Goal: Contribute content: Contribute content

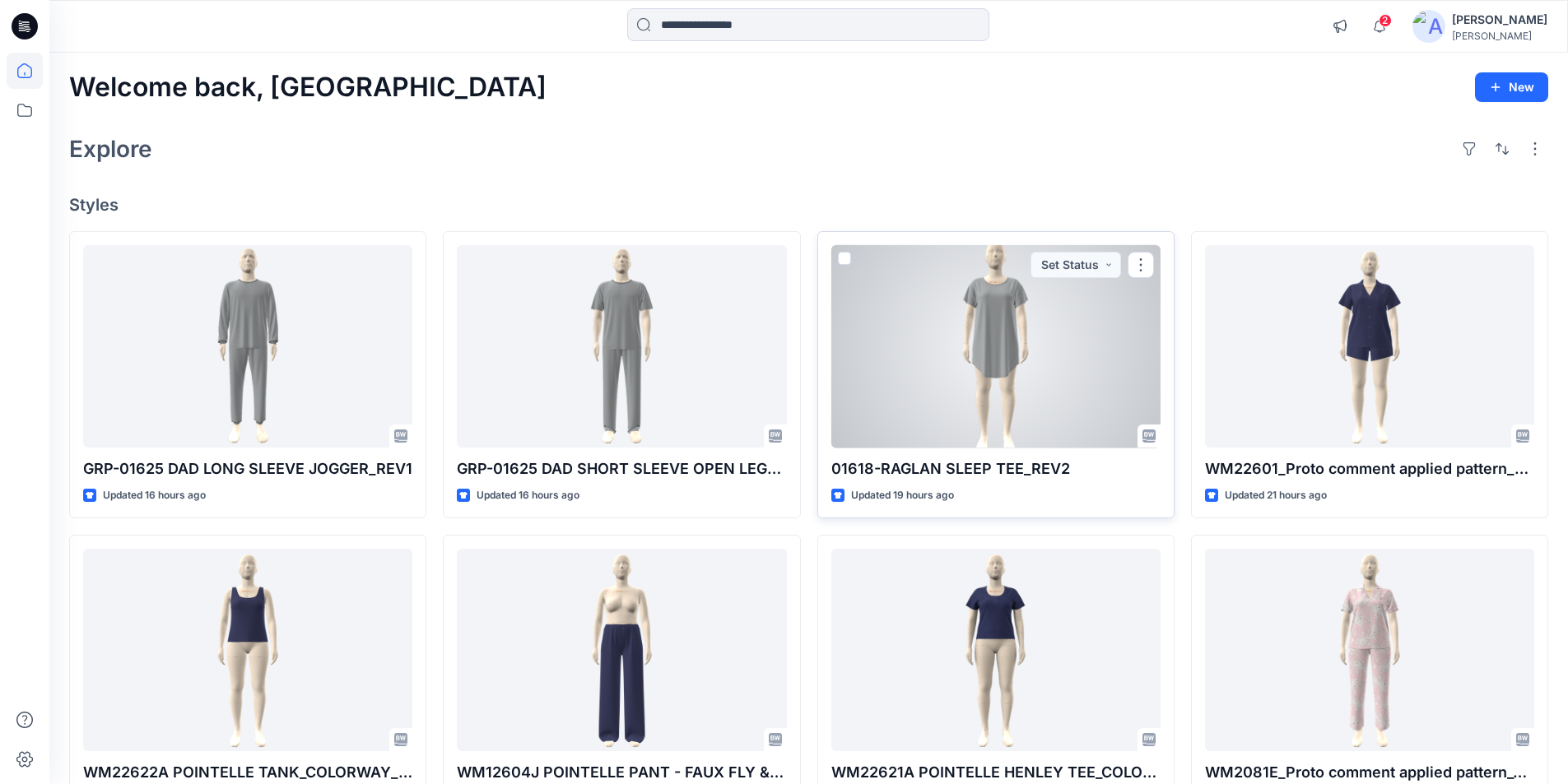
scroll to position [247, 0]
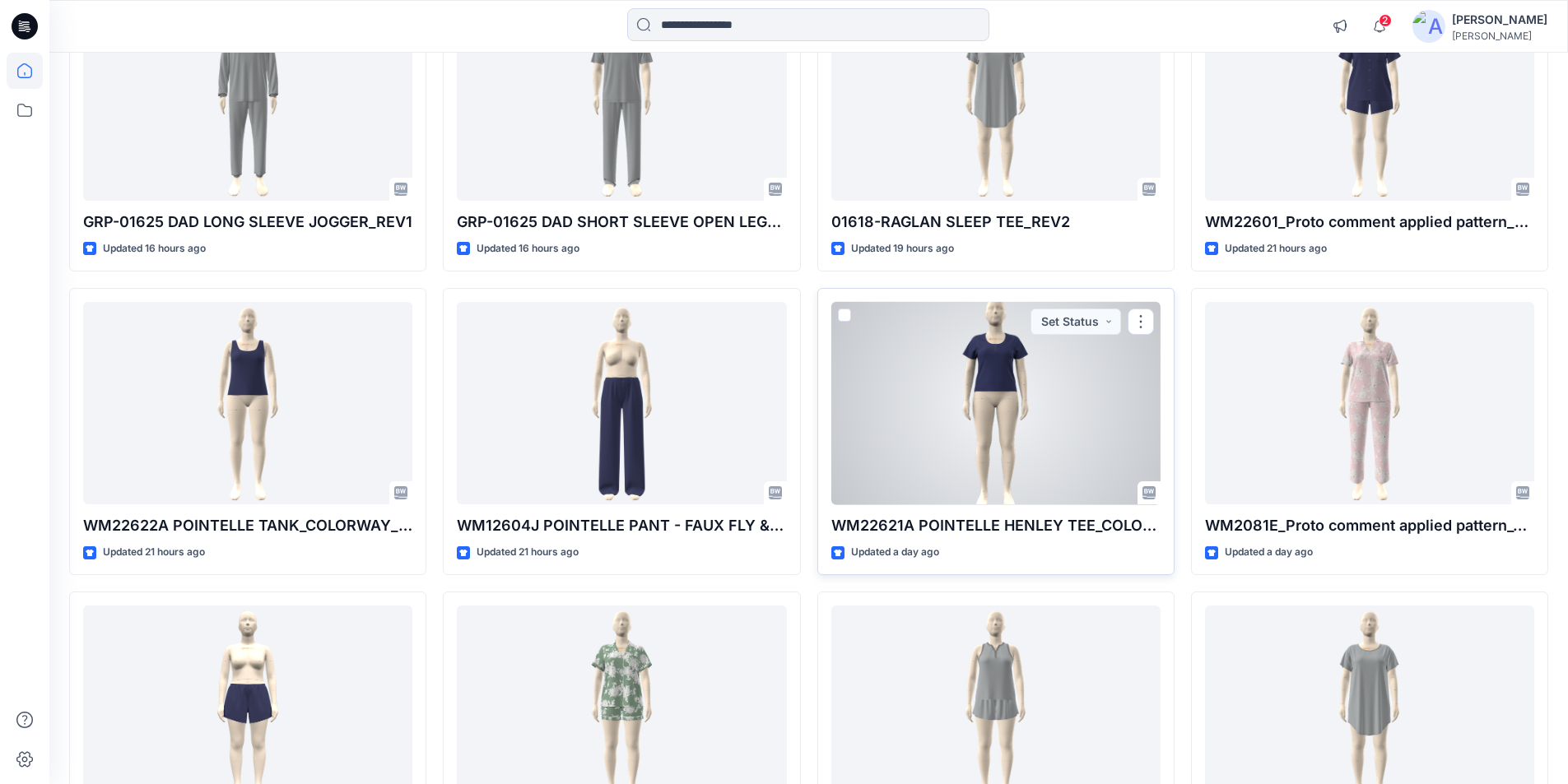
click at [776, 402] on div at bounding box center [996, 403] width 330 height 204
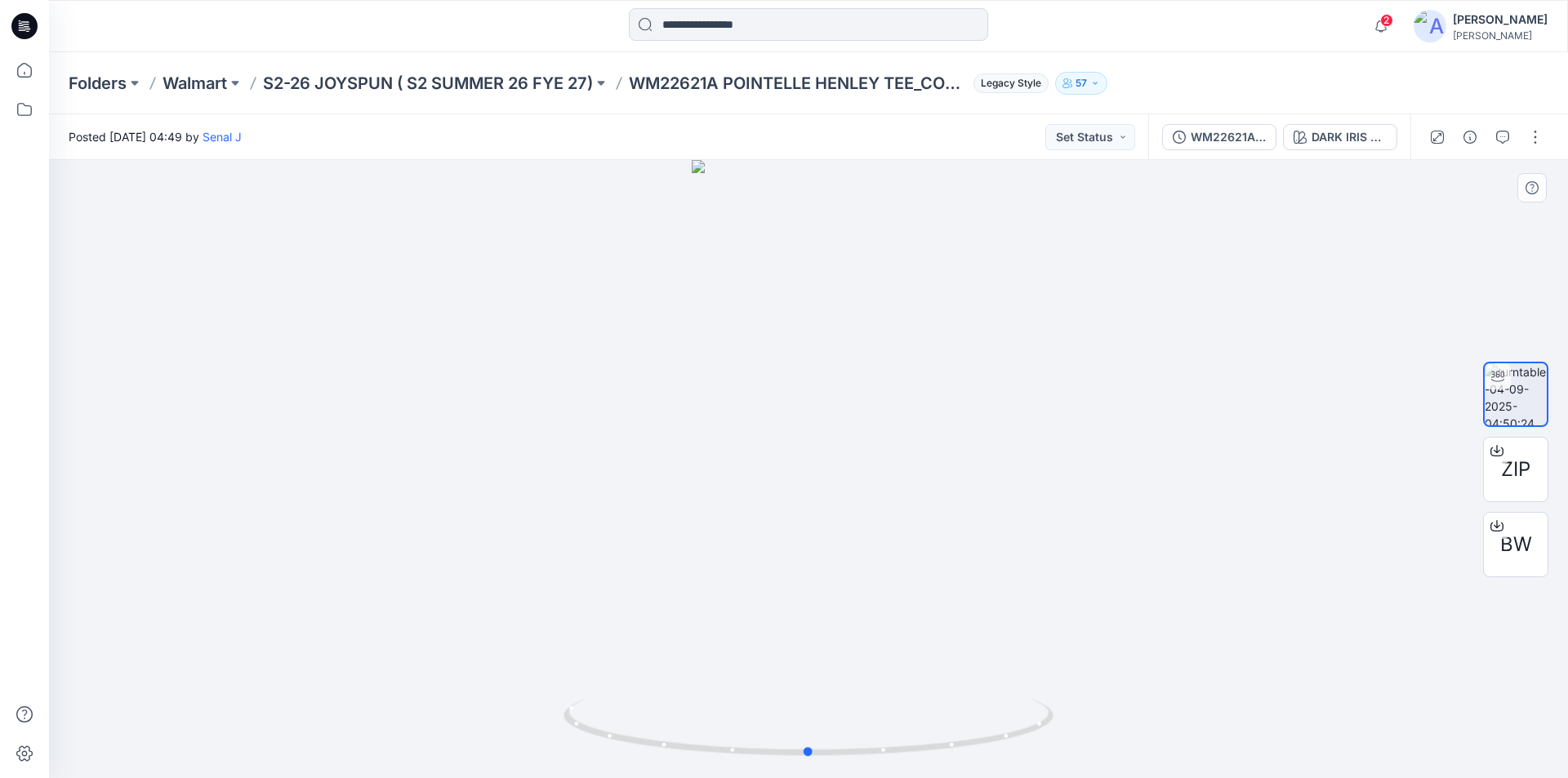
click at [770, 354] on div at bounding box center [808, 468] width 1519 height 618
click at [770, 130] on div "DARK IRIS 2051146" at bounding box center [1349, 137] width 75 height 18
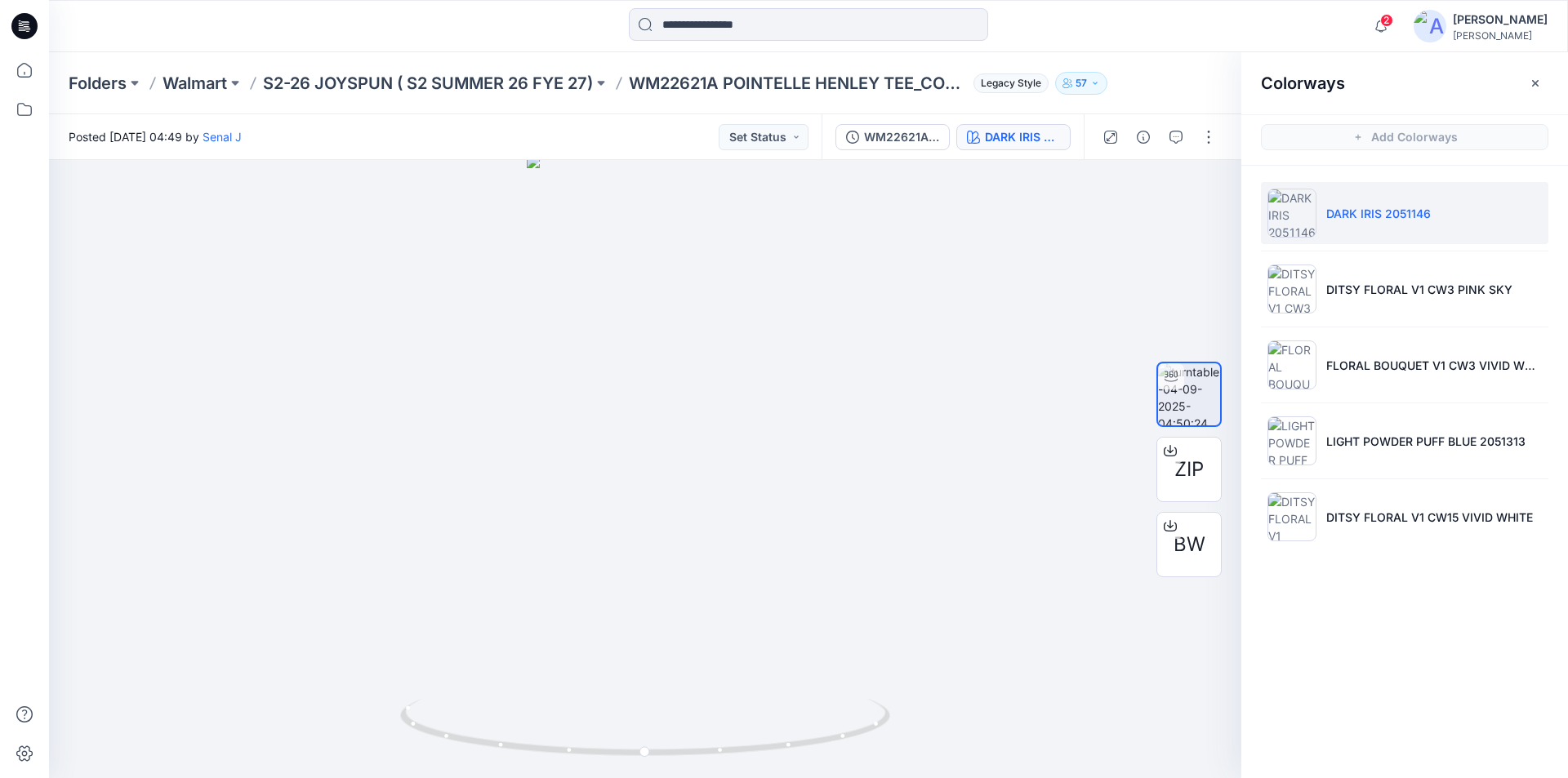
click at [770, 19] on div "2 Notifications Tharusha Sandadeepa shared GRP-01625 DAD LONG SLEEVE JOGGER_REV…" at bounding box center [808, 25] width 1518 height 36
click at [770, 75] on button "button" at bounding box center [1534, 83] width 26 height 26
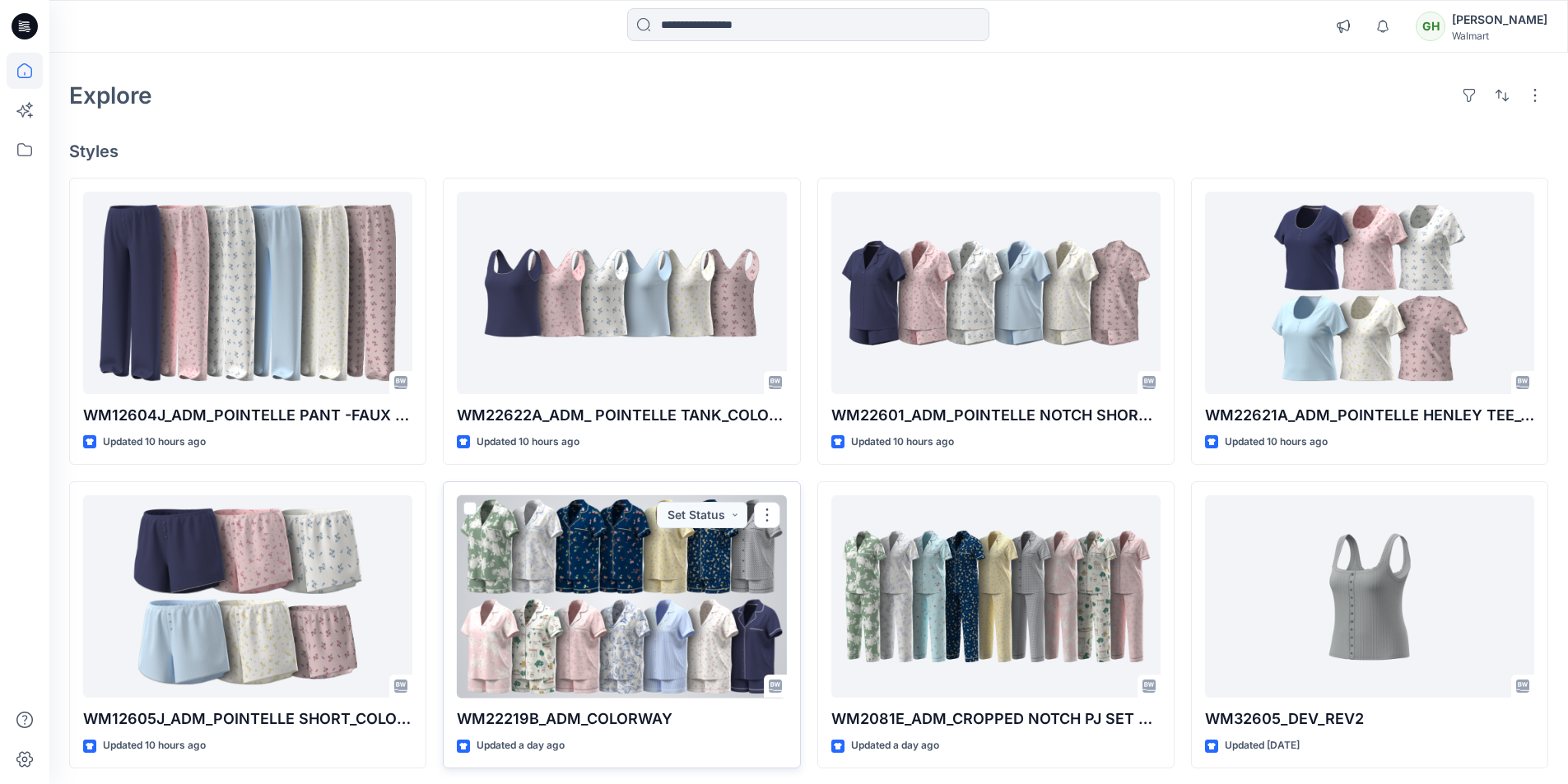
scroll to position [82, 0]
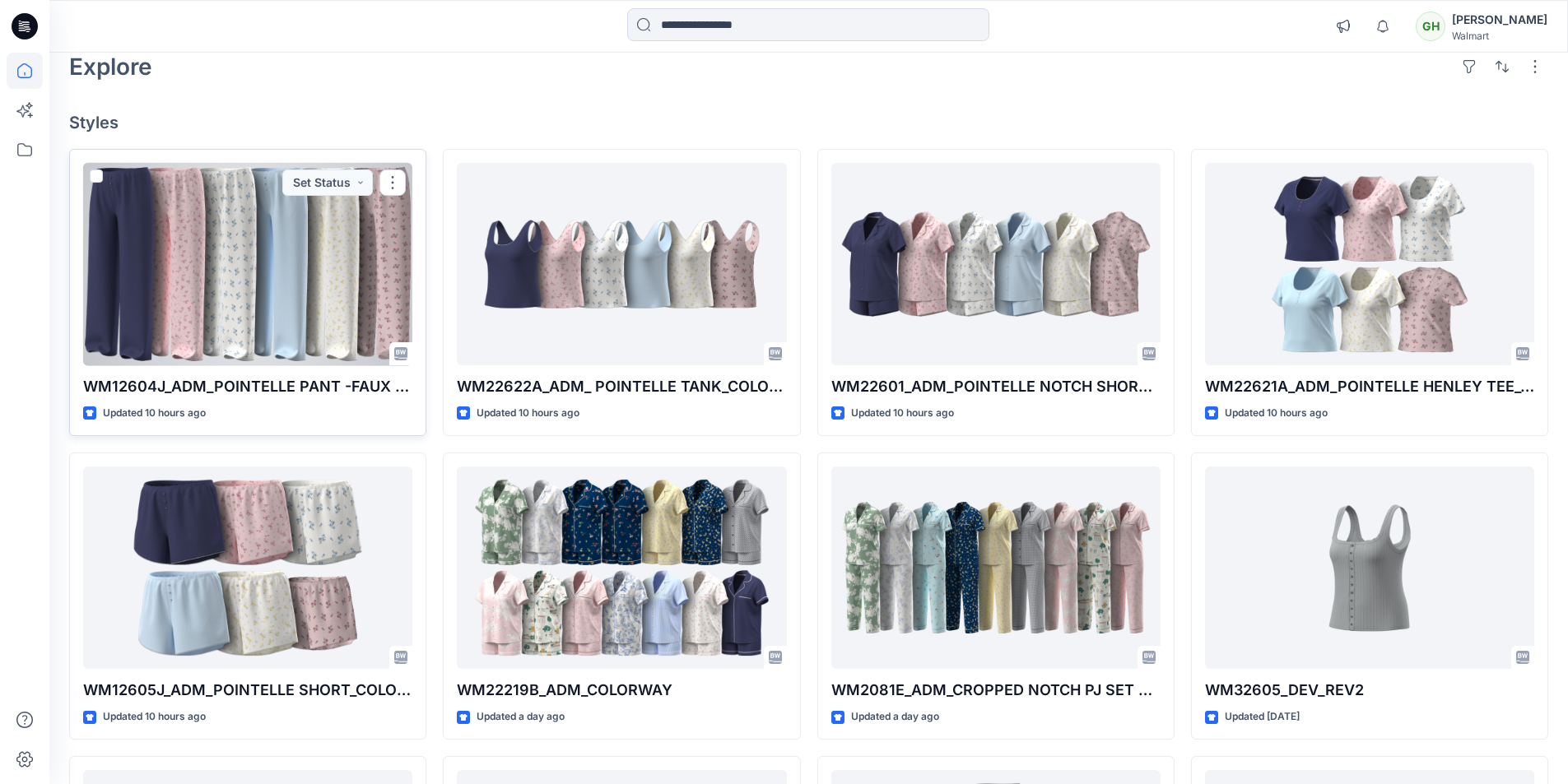
click at [211, 268] on div at bounding box center [248, 265] width 330 height 204
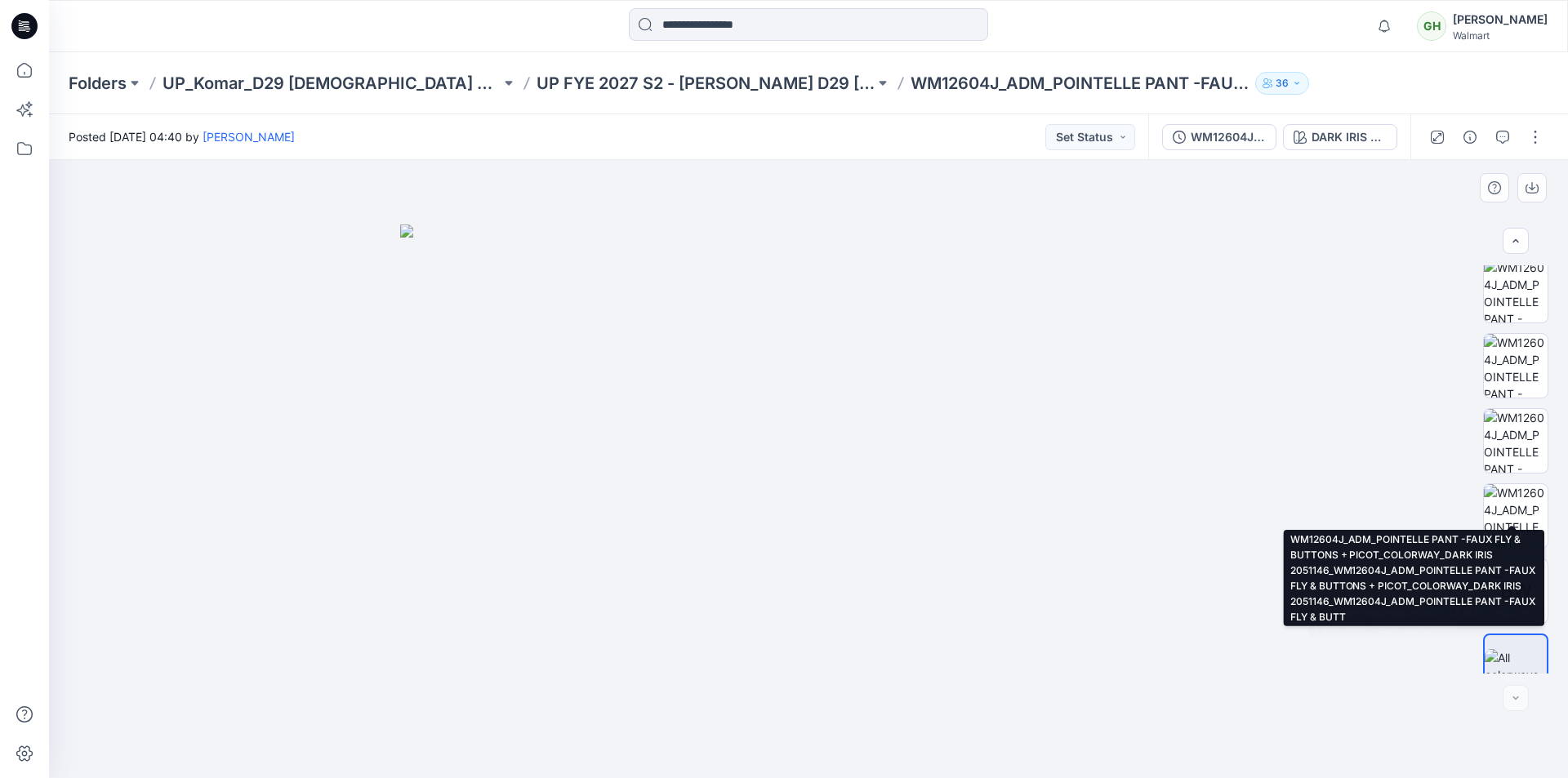
scroll to position [483, 0]
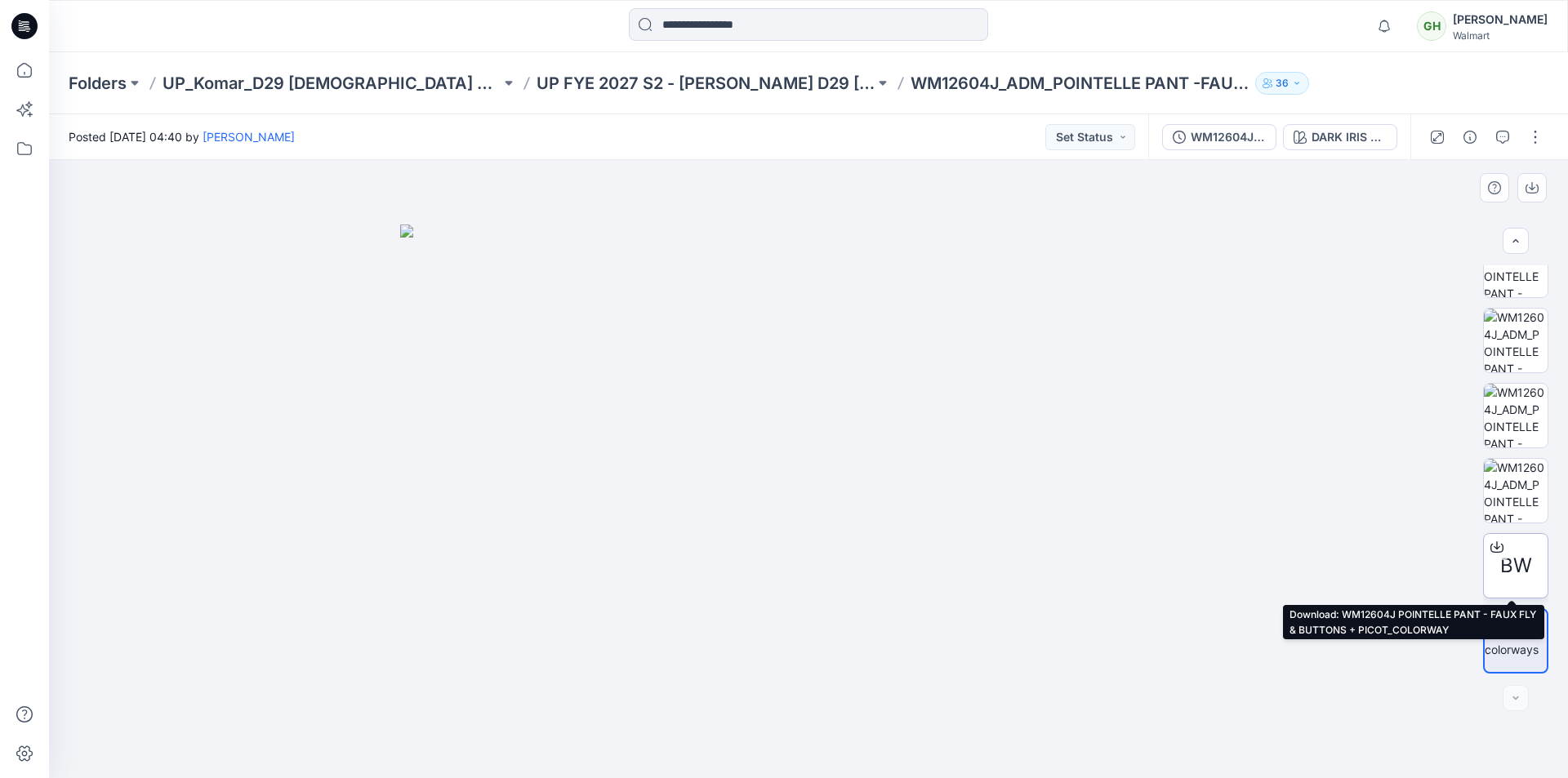
click at [1490, 548] on icon at bounding box center [1497, 547] width 13 height 13
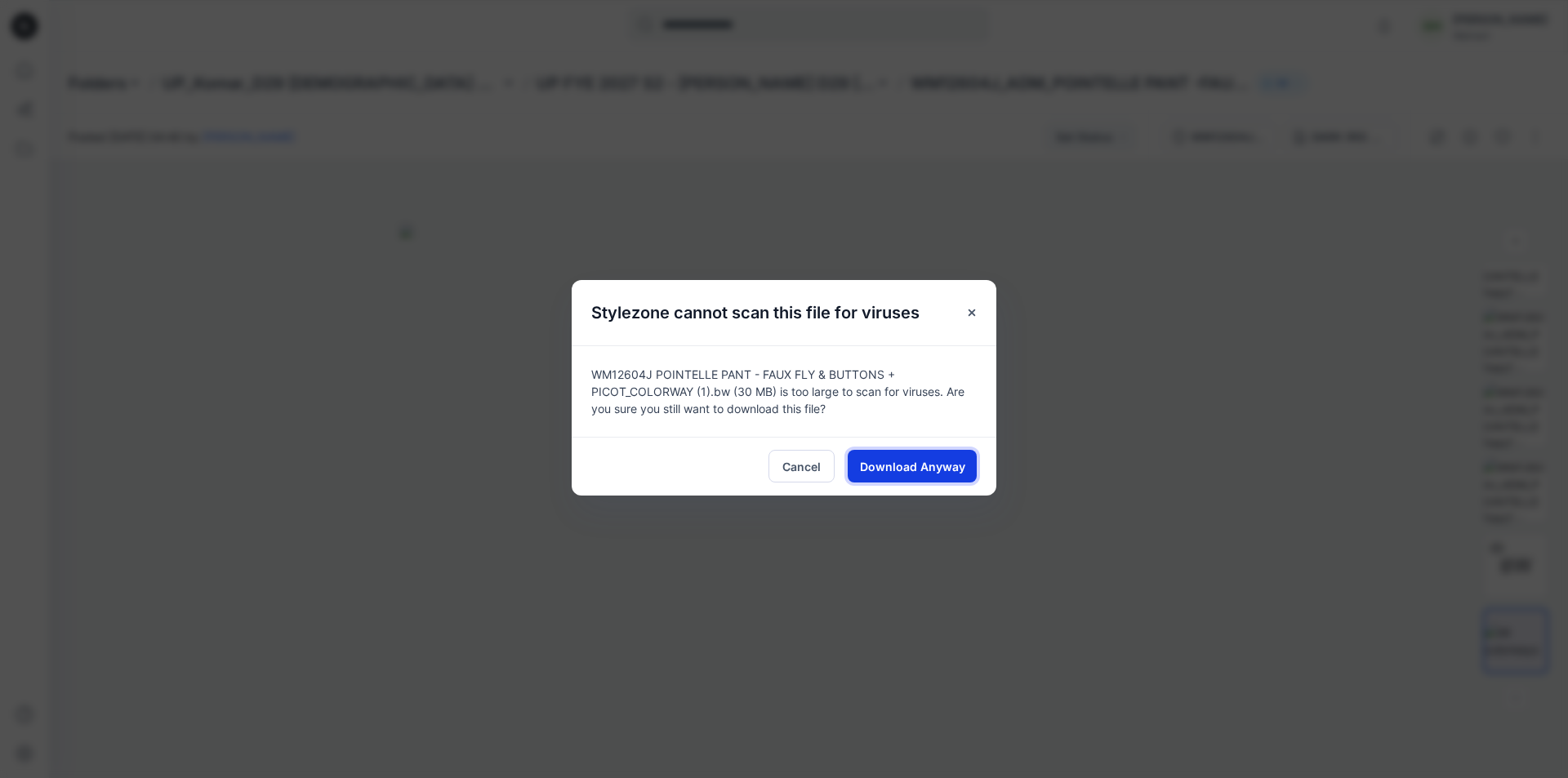
click at [942, 464] on span "Download Anyway" at bounding box center [912, 466] width 105 height 17
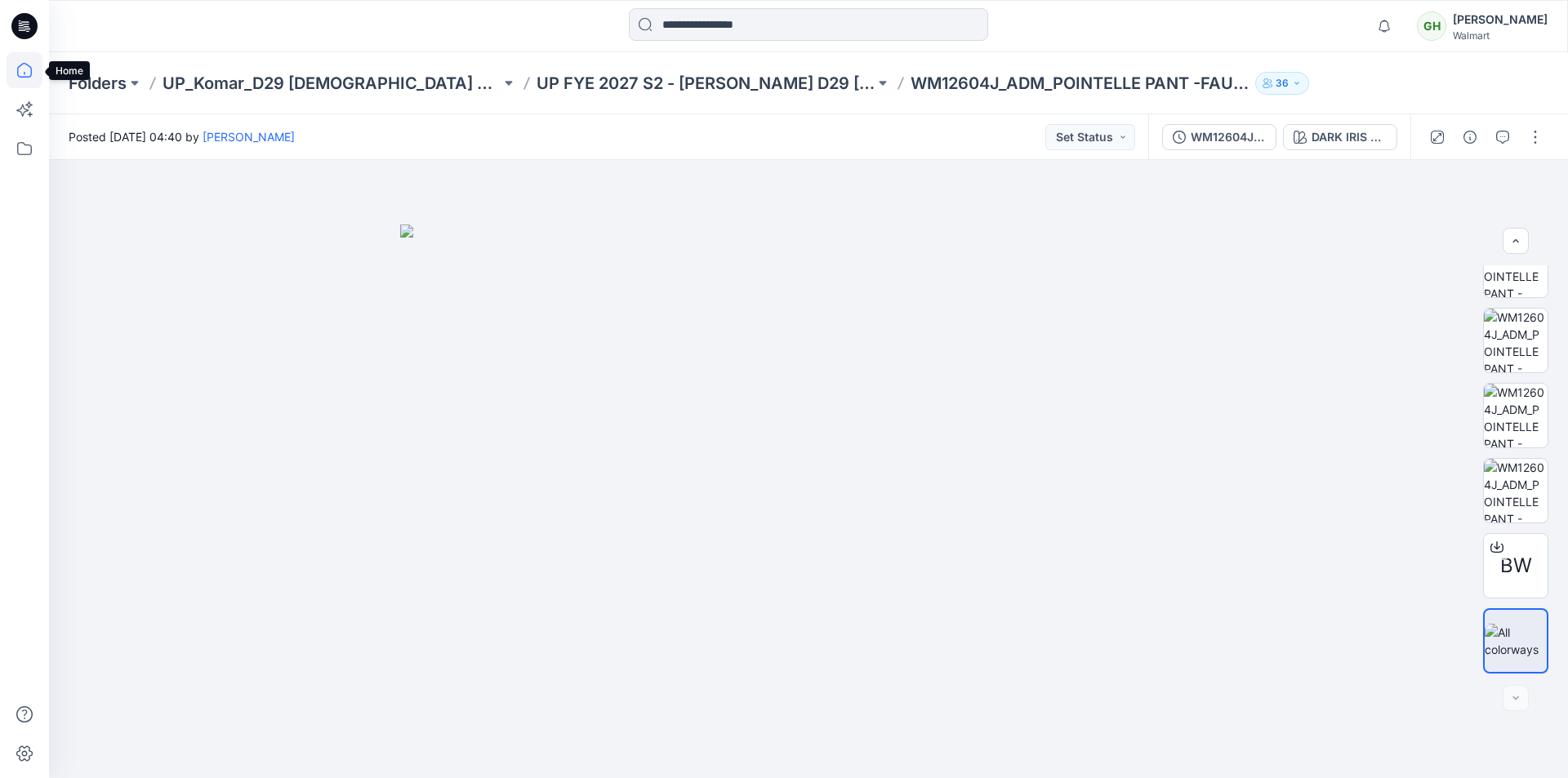
click at [22, 75] on icon at bounding box center [24, 69] width 36 height 36
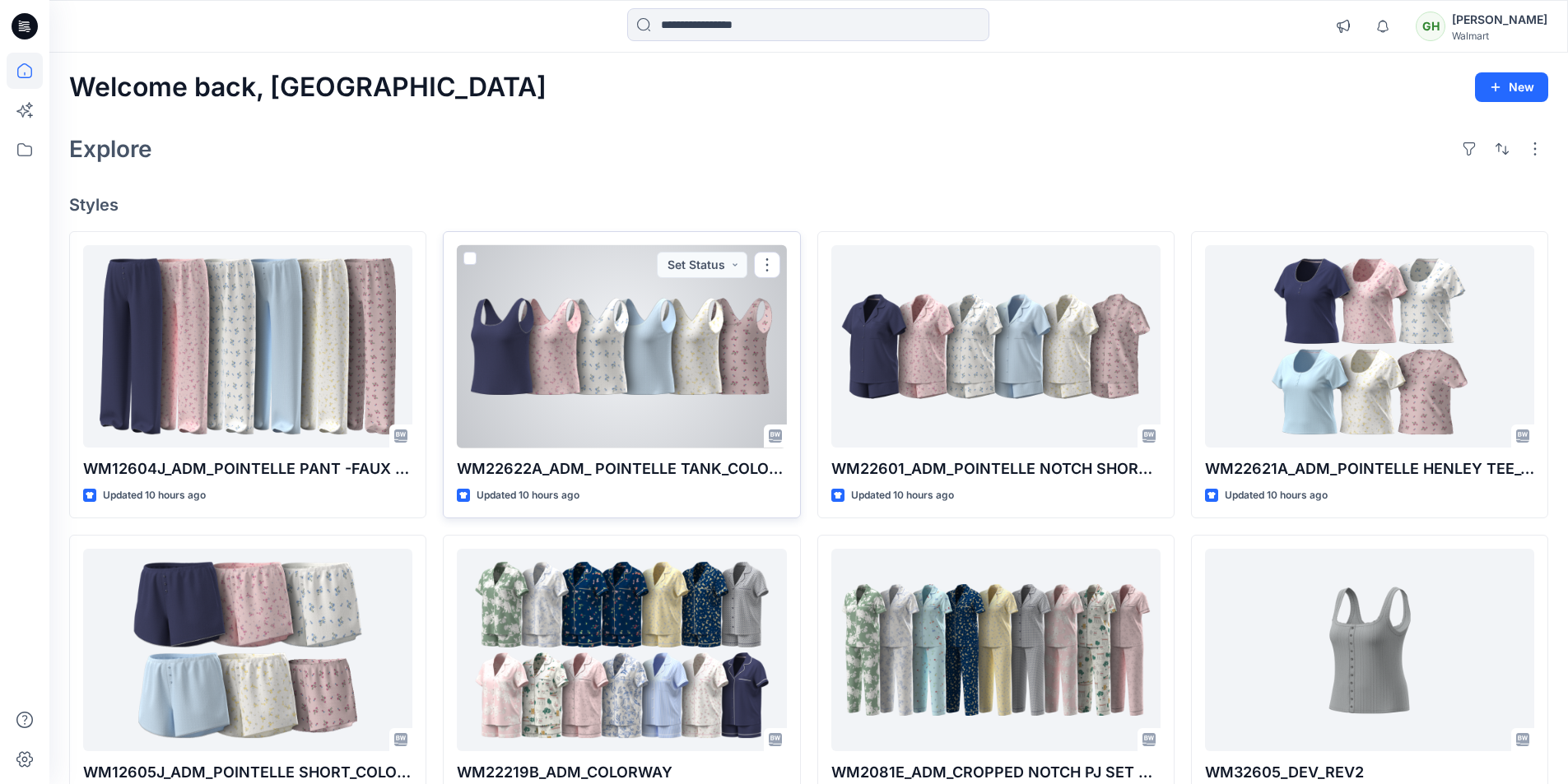
click at [647, 355] on div at bounding box center [622, 347] width 330 height 204
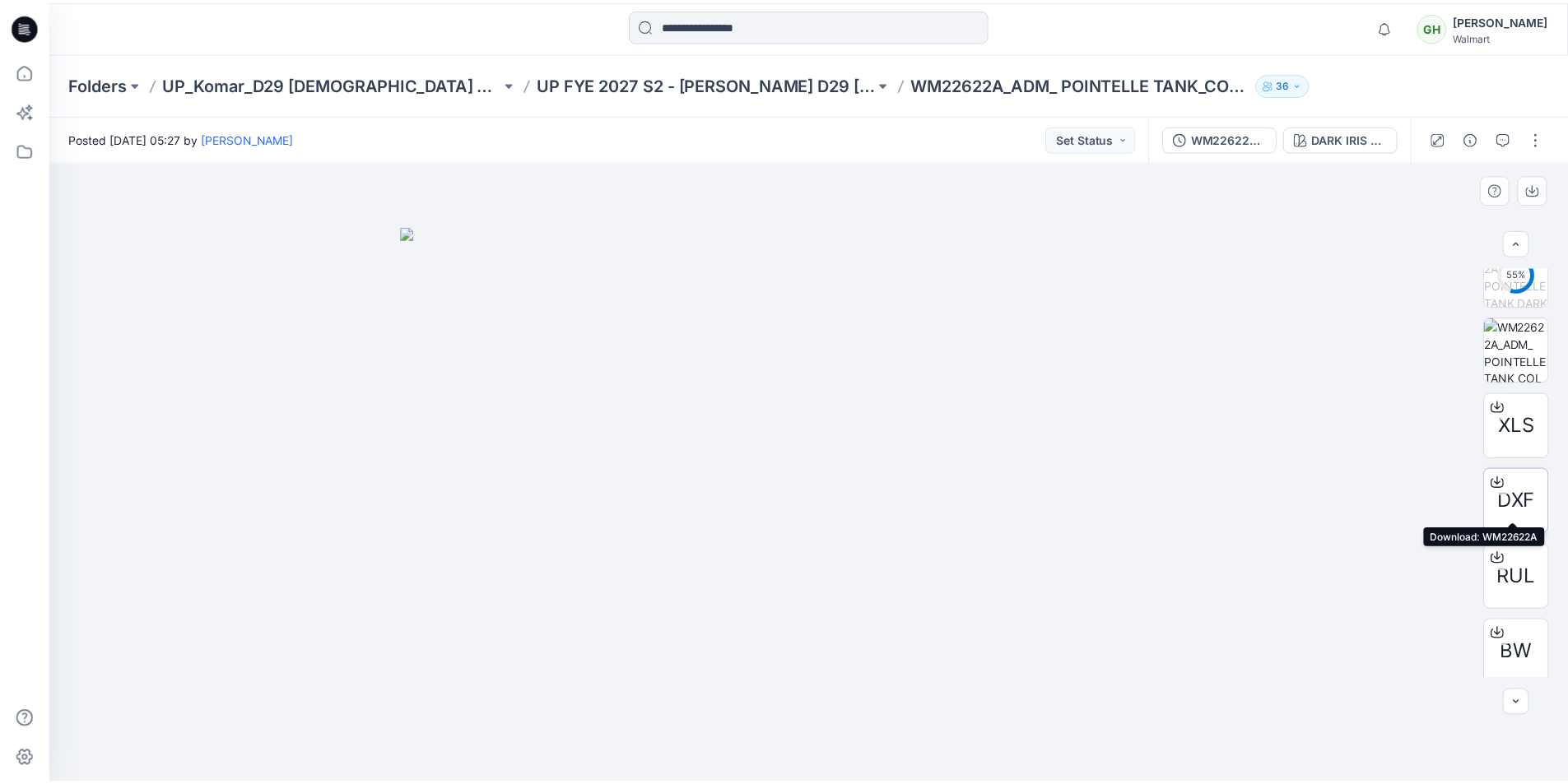
scroll to position [411, 0]
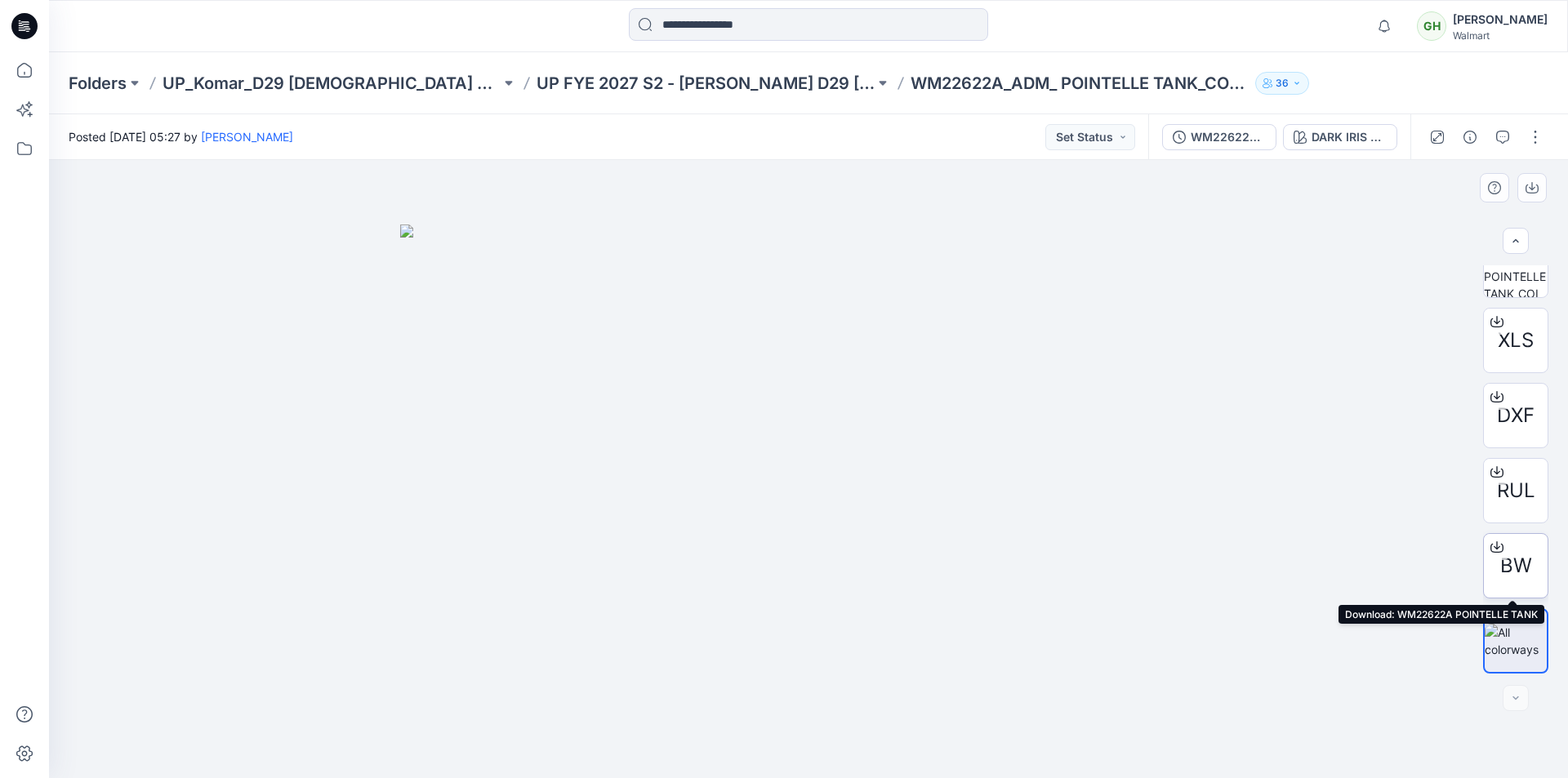
click at [1492, 544] on icon at bounding box center [1497, 547] width 13 height 13
click at [30, 70] on icon at bounding box center [24, 69] width 36 height 36
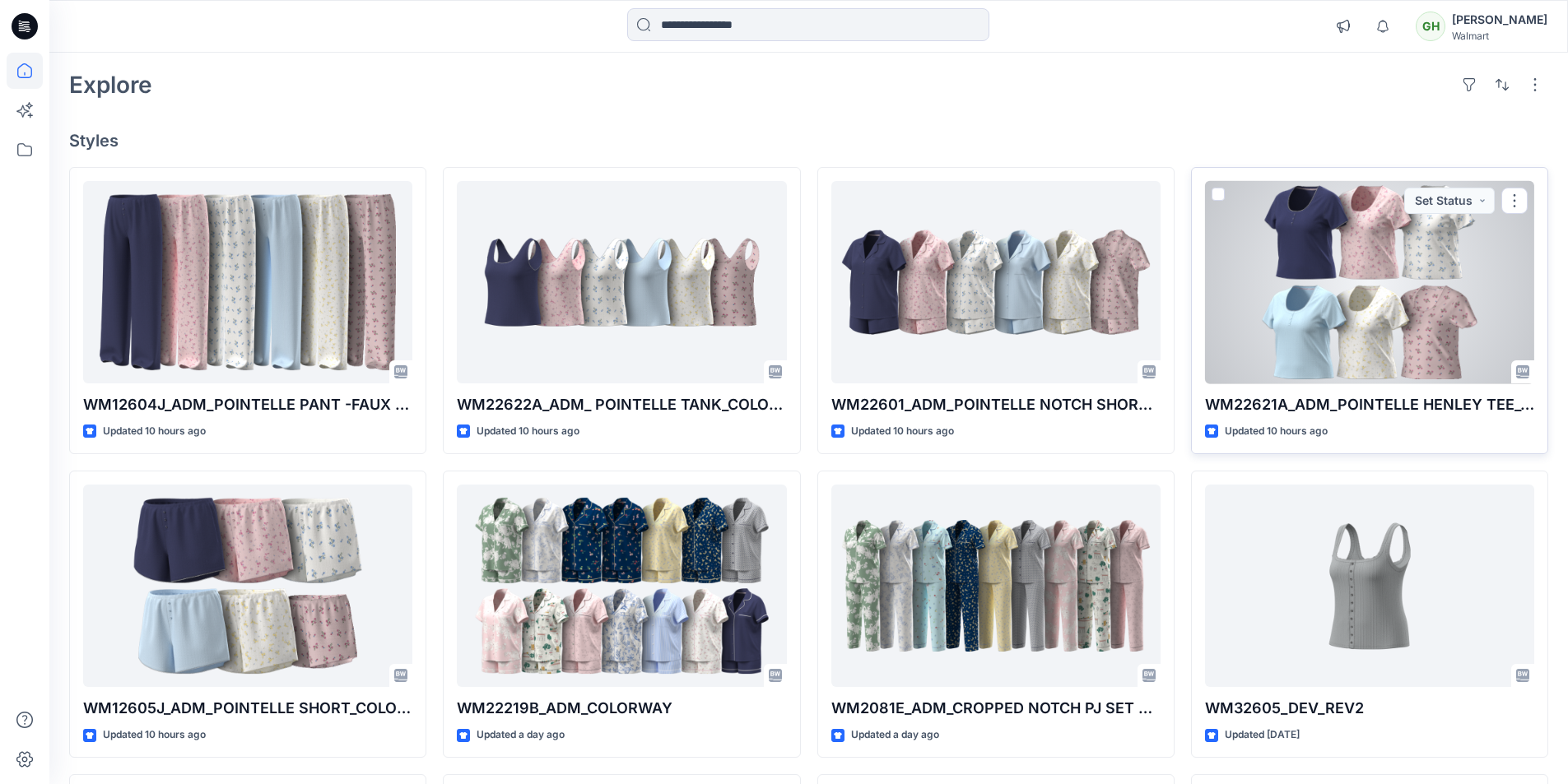
scroll to position [165, 0]
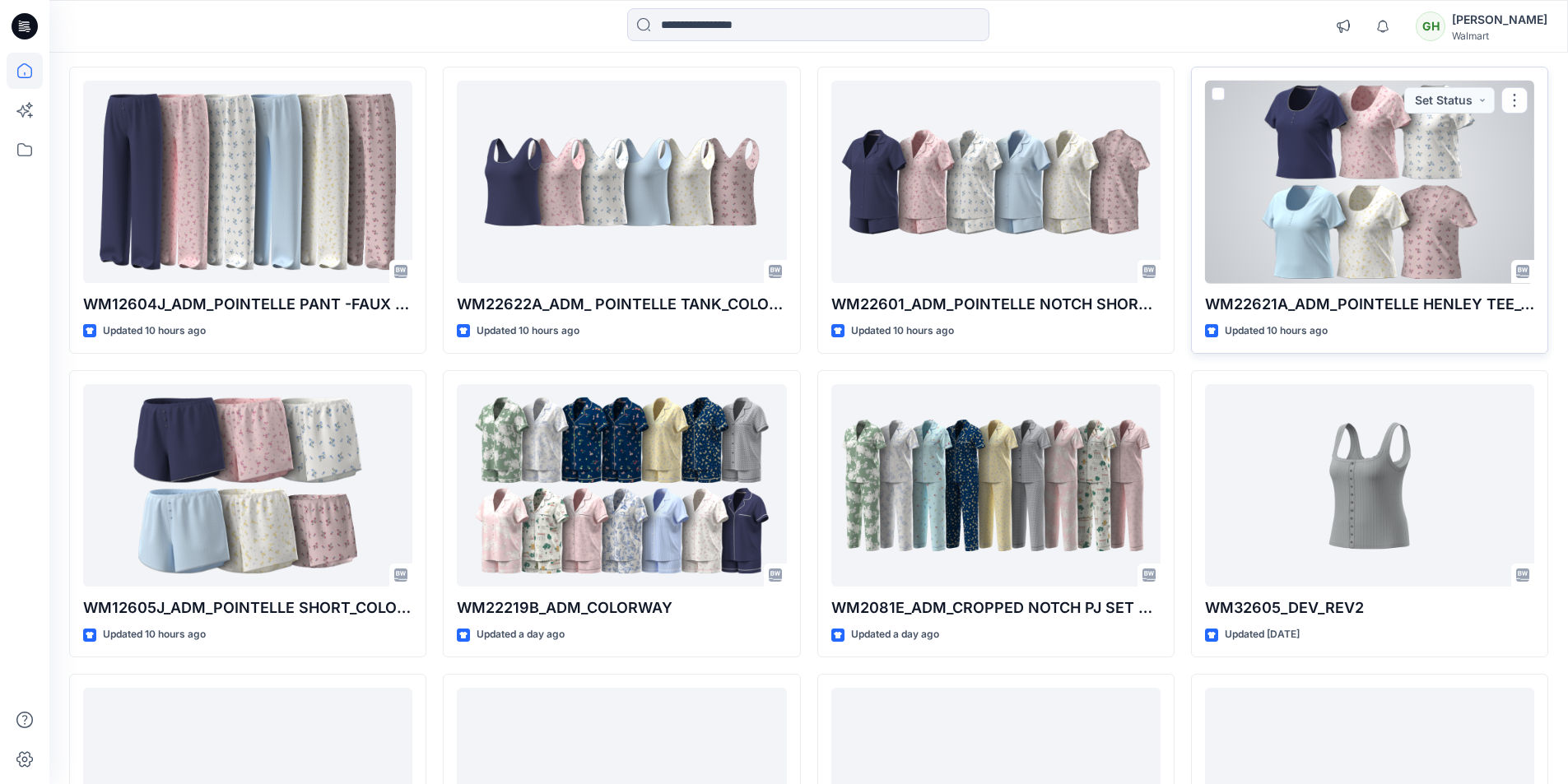
click at [1332, 235] on div at bounding box center [1370, 182] width 330 height 204
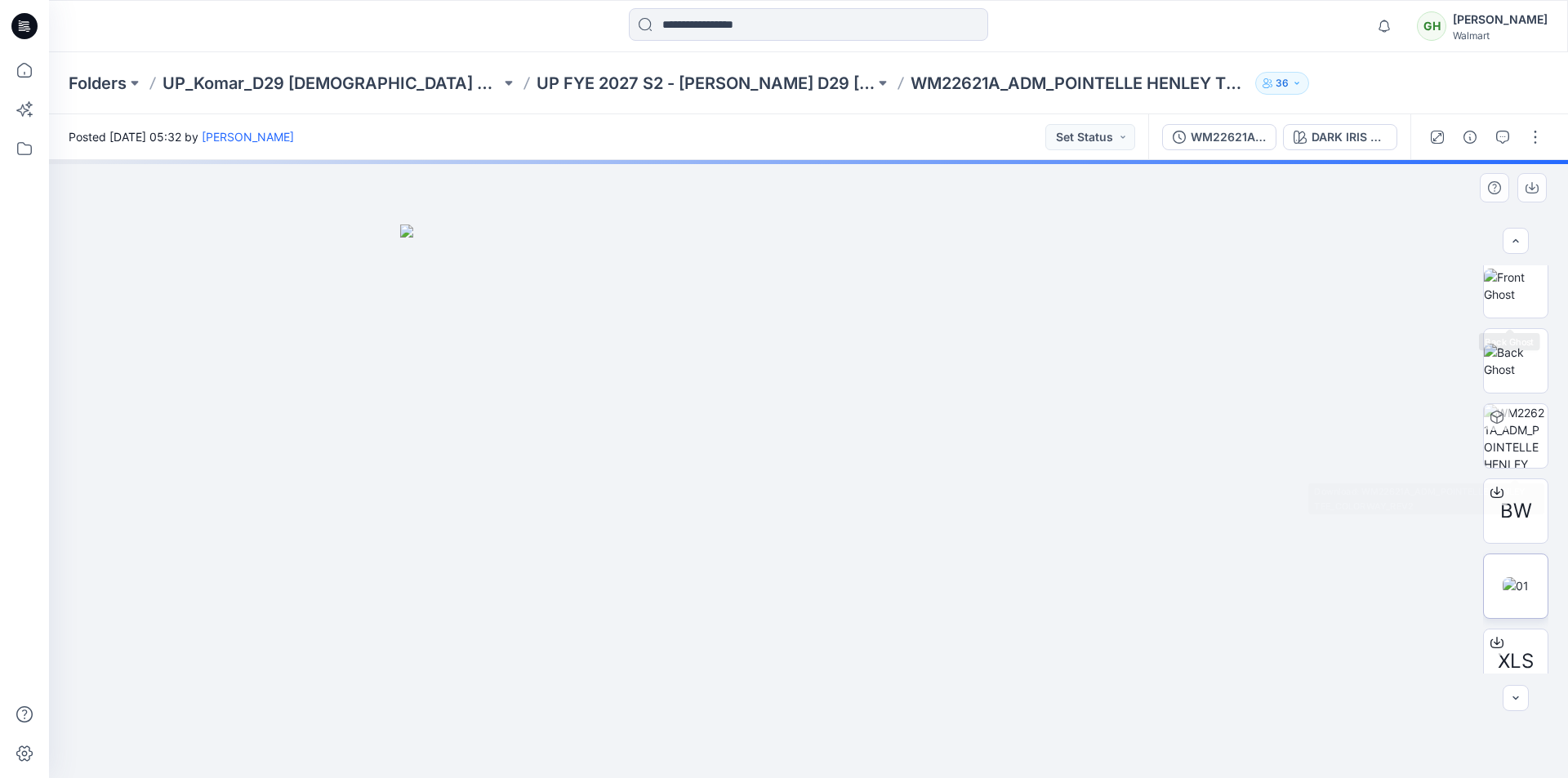
scroll to position [258, 0]
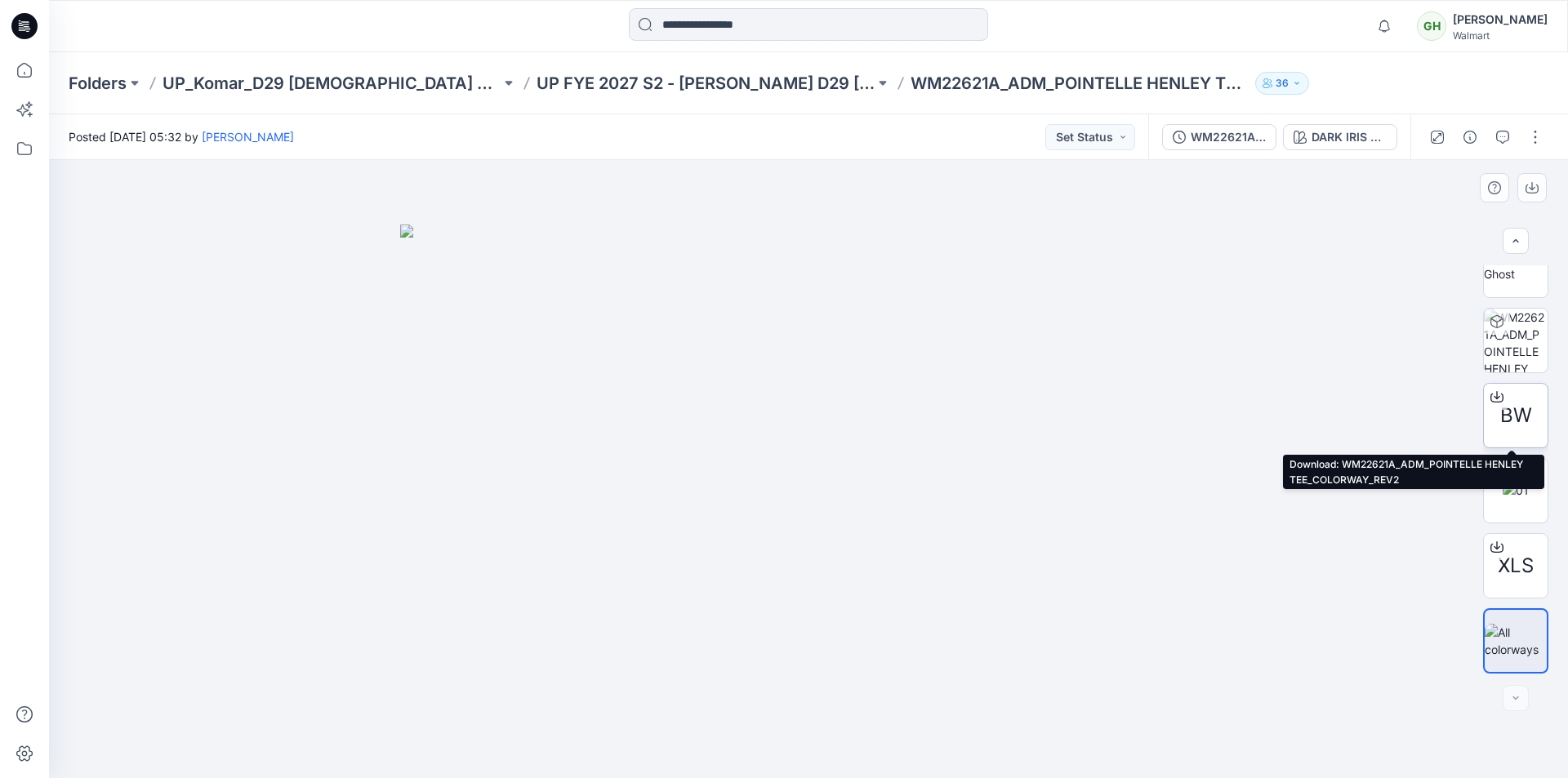
click at [1490, 395] on icon at bounding box center [1497, 397] width 13 height 13
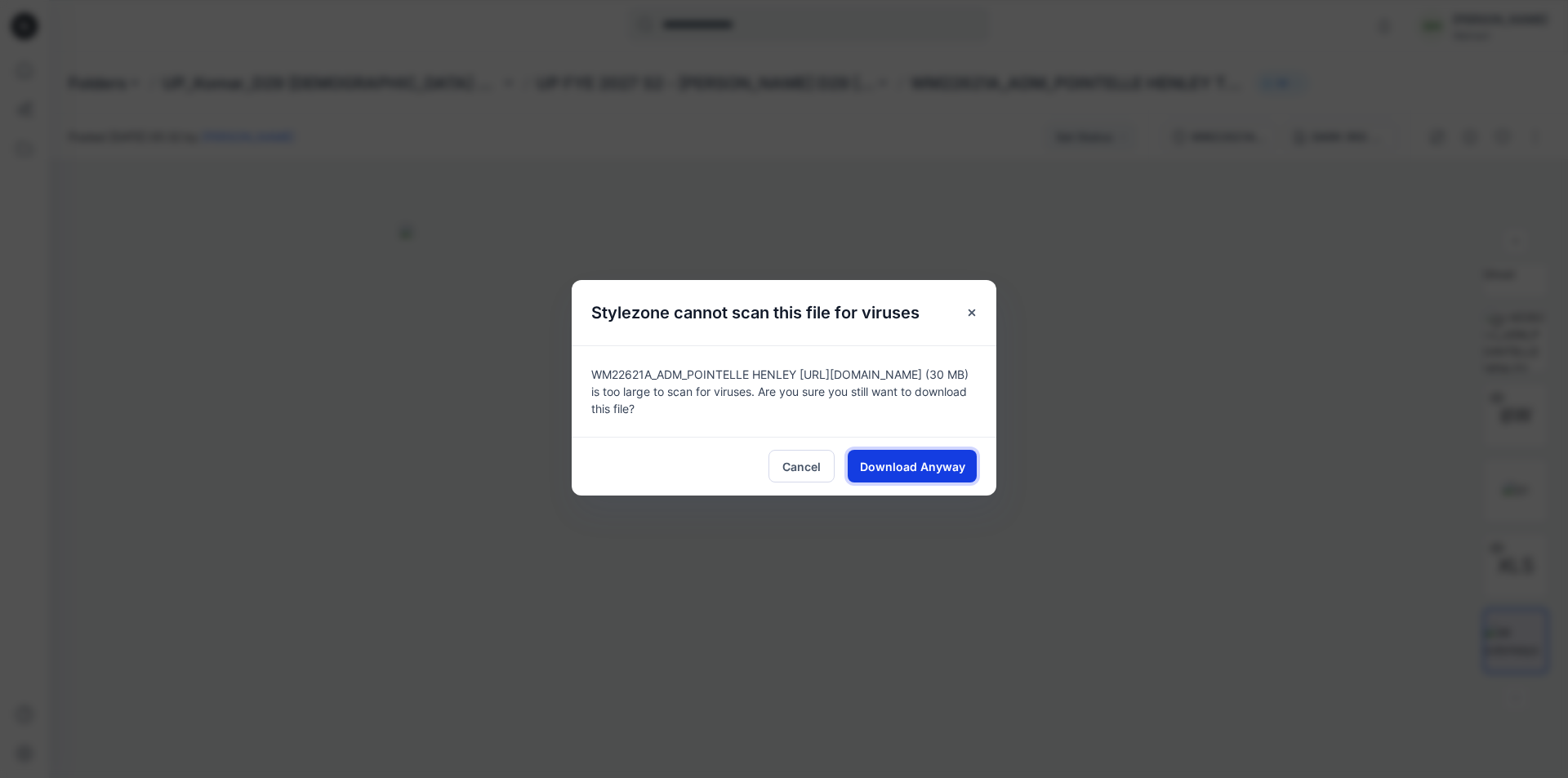
click at [950, 466] on span "Download Anyway" at bounding box center [912, 466] width 105 height 17
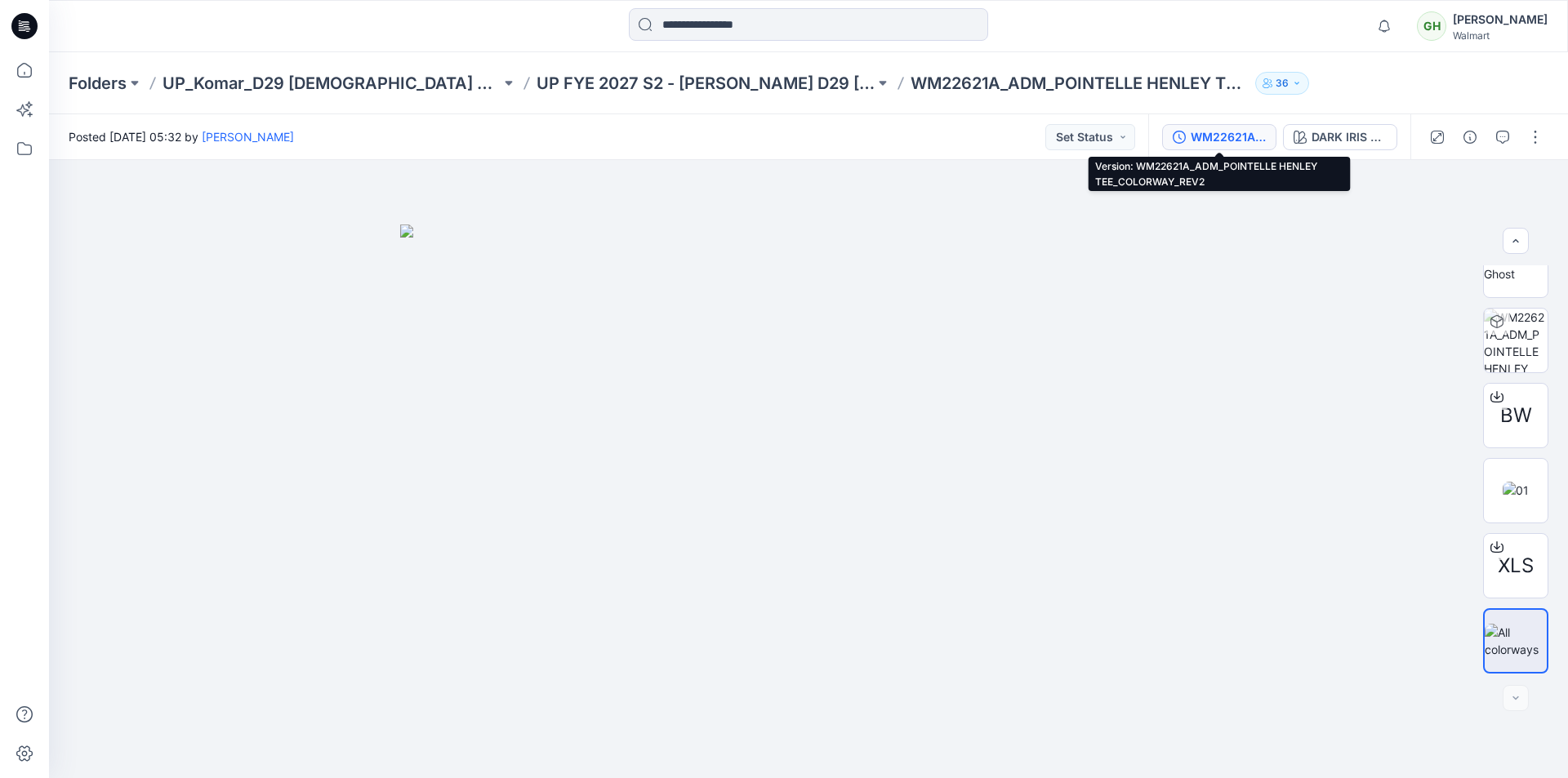
click at [1252, 132] on div "WM22621A_ADM_POINTELLE HENLEY TEE_COLORWAY_REV2" at bounding box center [1227, 137] width 75 height 18
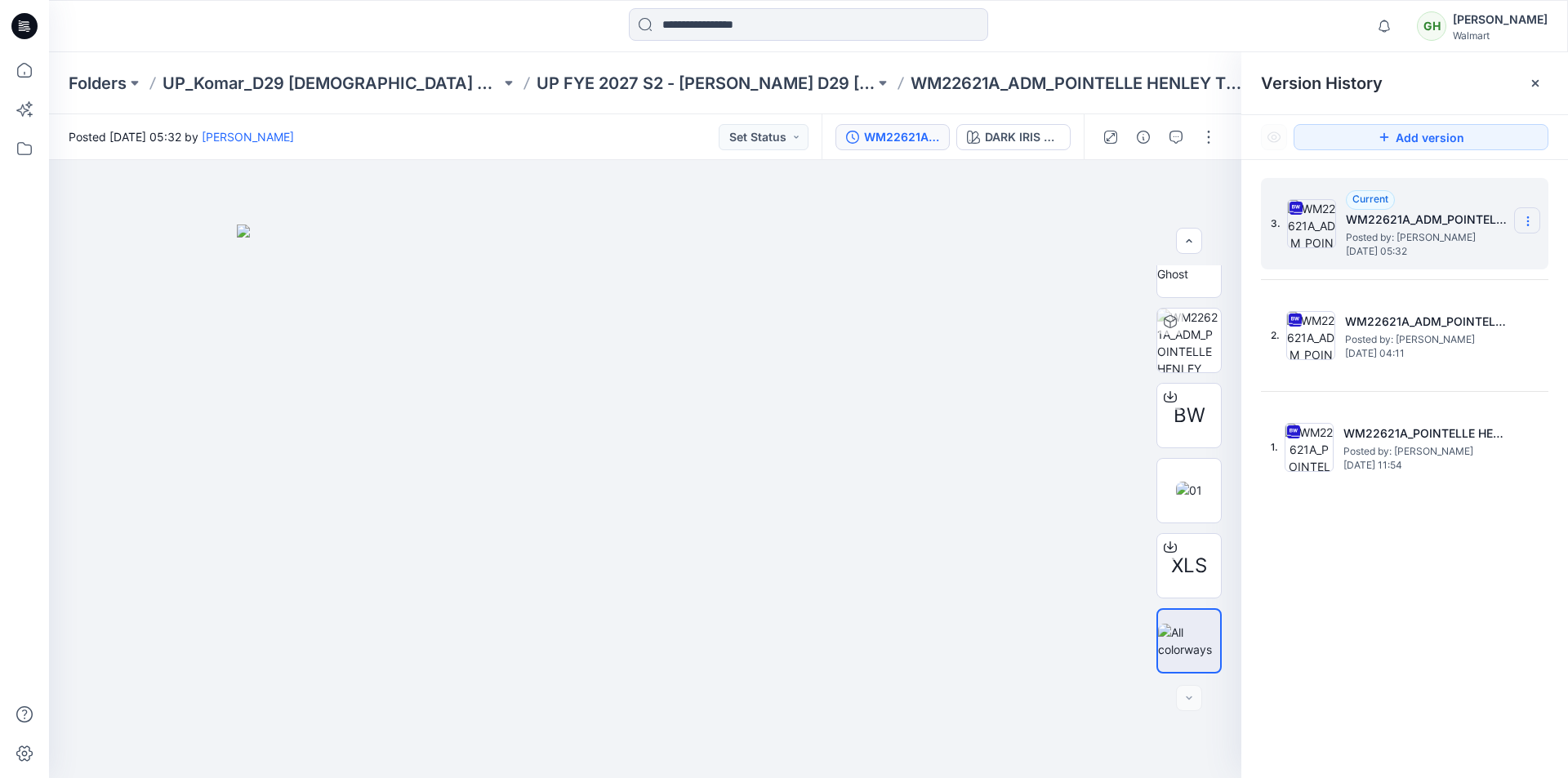
click at [1526, 216] on icon at bounding box center [1528, 221] width 13 height 13
click at [1444, 252] on span "Download Source BW File" at bounding box center [1445, 253] width 137 height 19
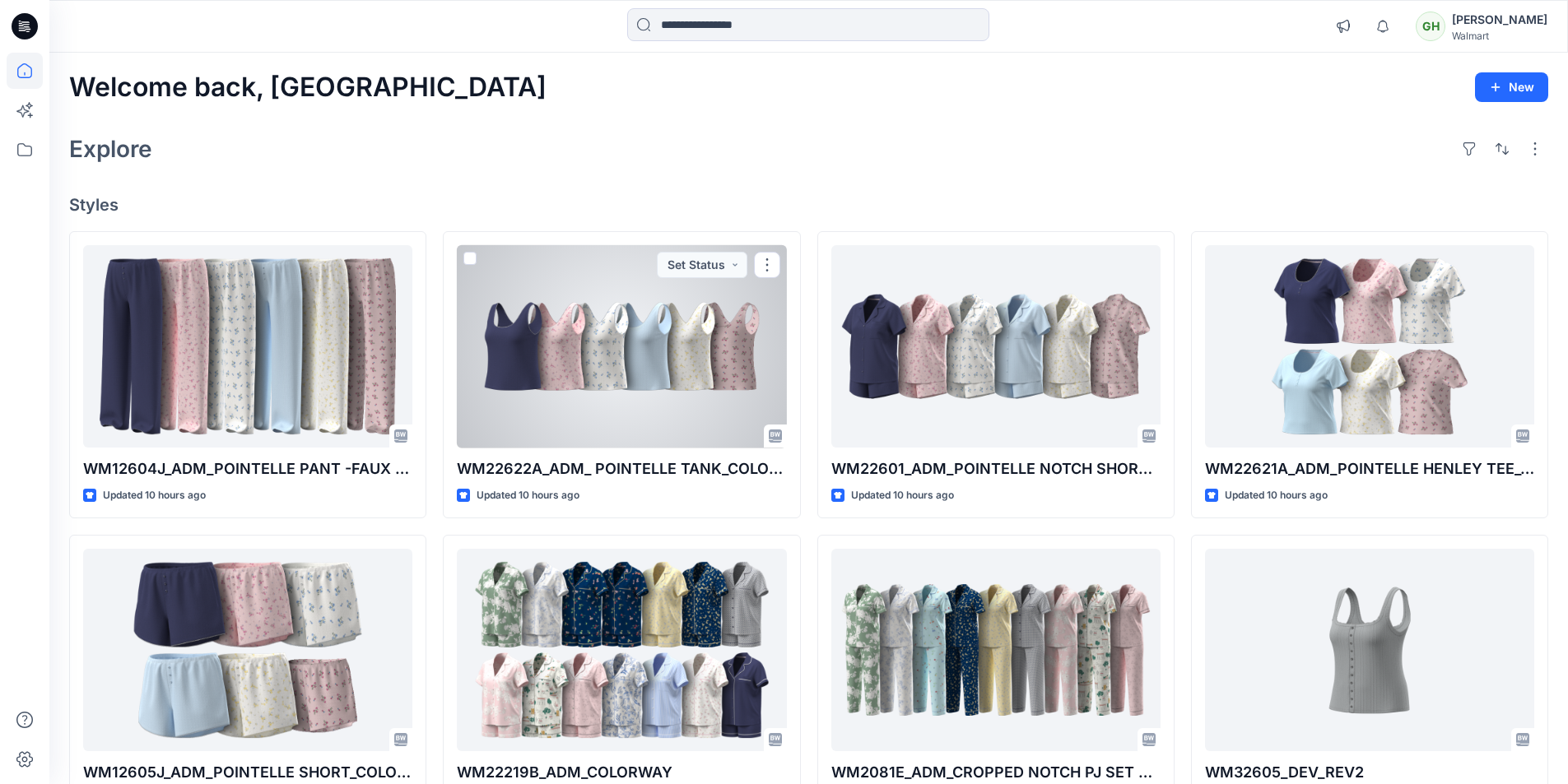
click at [618, 386] on div at bounding box center [622, 347] width 330 height 204
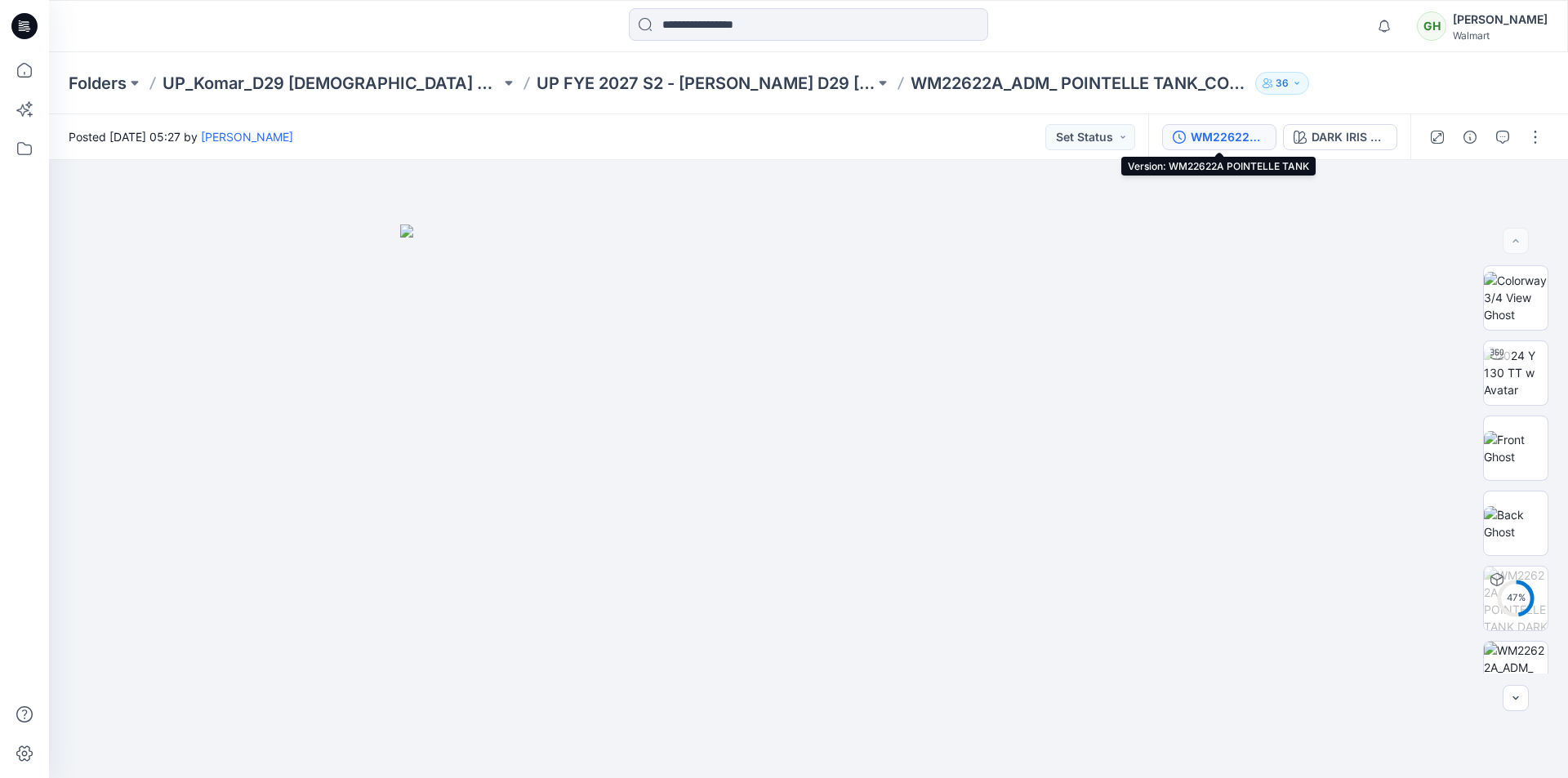
click at [1250, 138] on div "WM22622A POINTELLE TANK" at bounding box center [1227, 137] width 75 height 18
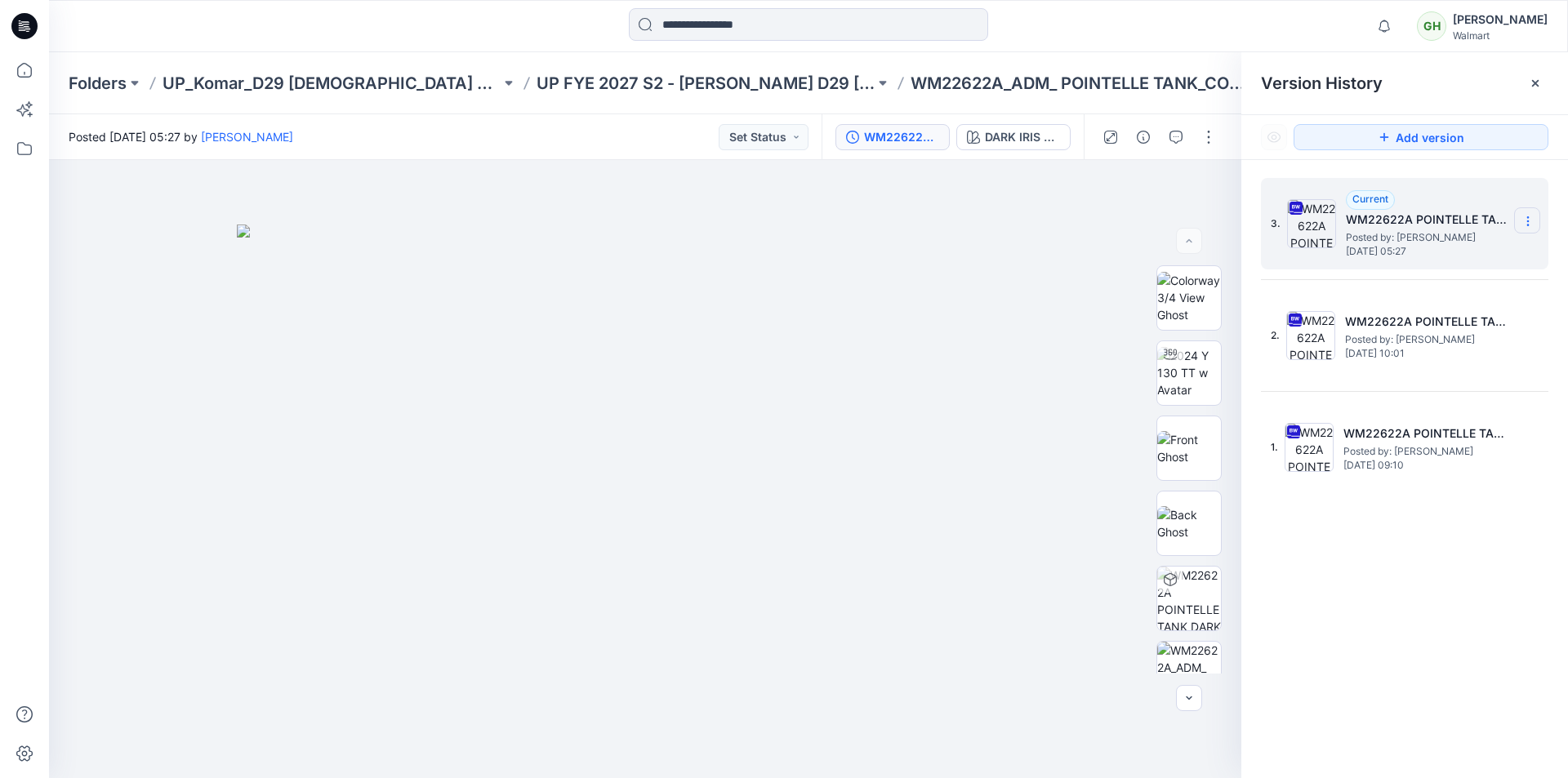
click at [1529, 222] on icon at bounding box center [1528, 221] width 13 height 13
click at [1390, 254] on span "Download Source BW File" at bounding box center [1445, 253] width 137 height 19
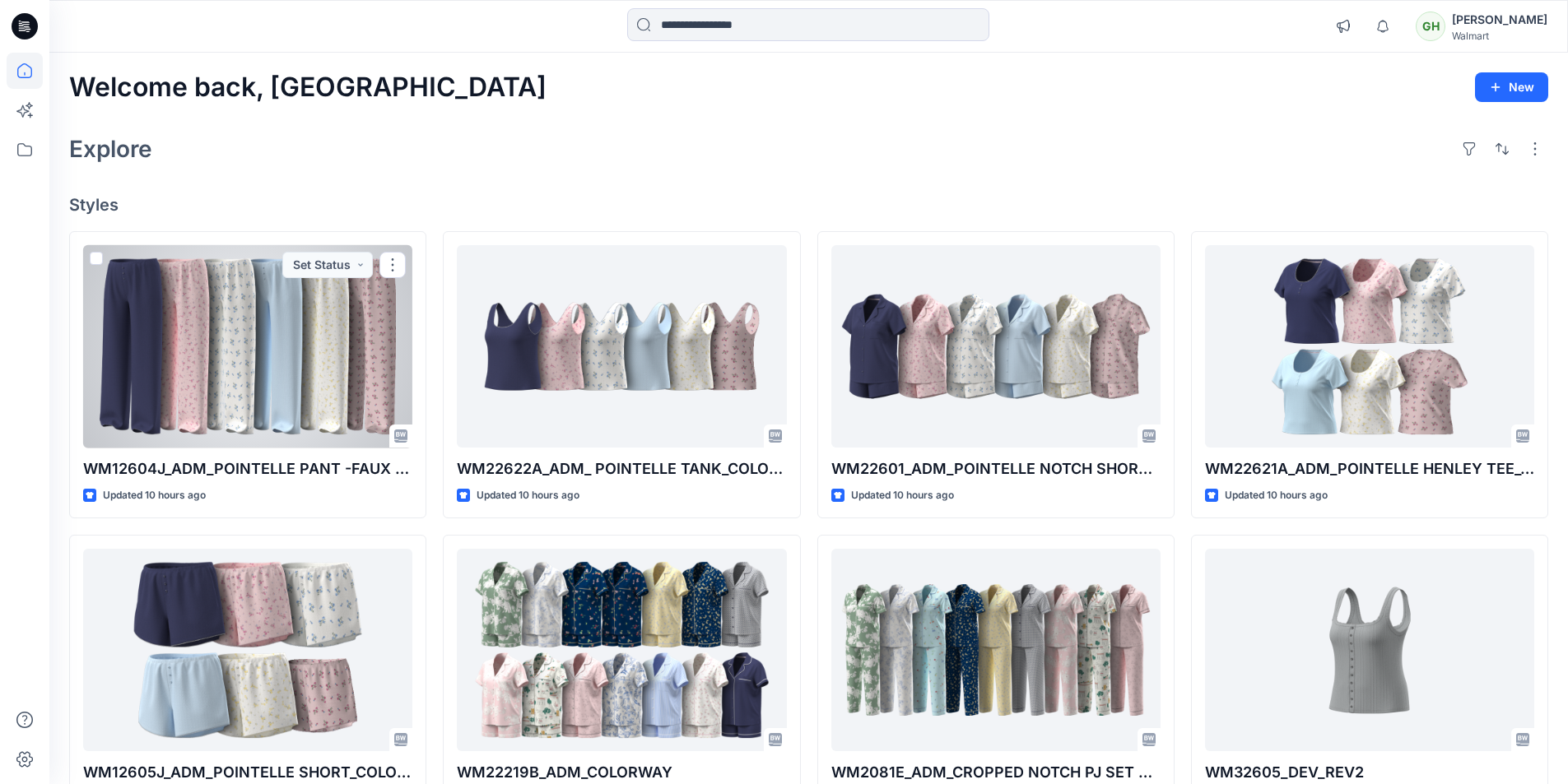
click at [268, 365] on div at bounding box center [248, 347] width 330 height 204
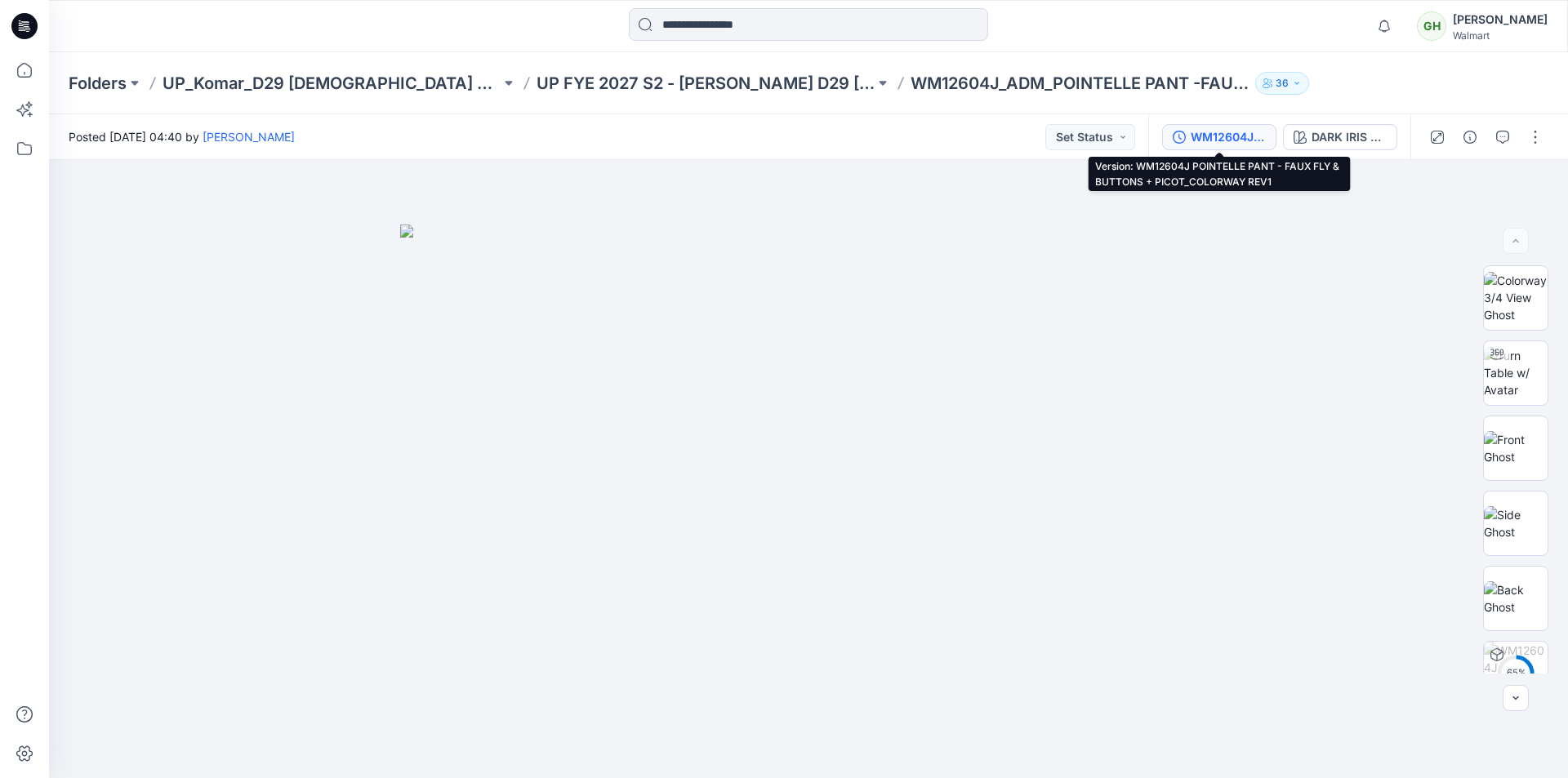
click at [1233, 134] on div "WM12604J POINTELLE PANT - FAUX FLY & BUTTONS + PICOT_COLORWAY REV1" at bounding box center [1227, 137] width 75 height 18
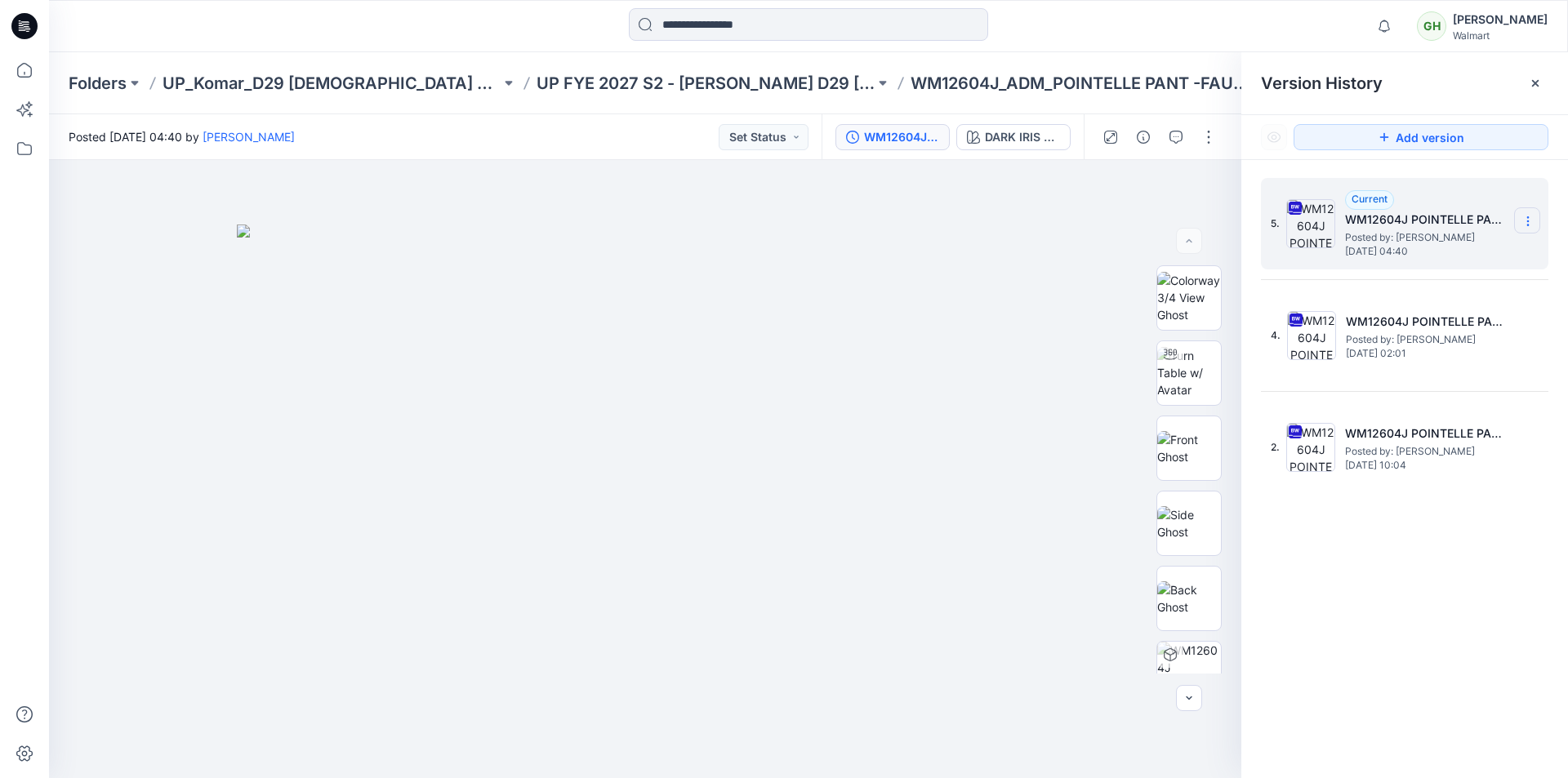
click at [1530, 222] on icon at bounding box center [1528, 221] width 13 height 13
click at [1441, 256] on span "Download Source BW File" at bounding box center [1445, 253] width 137 height 19
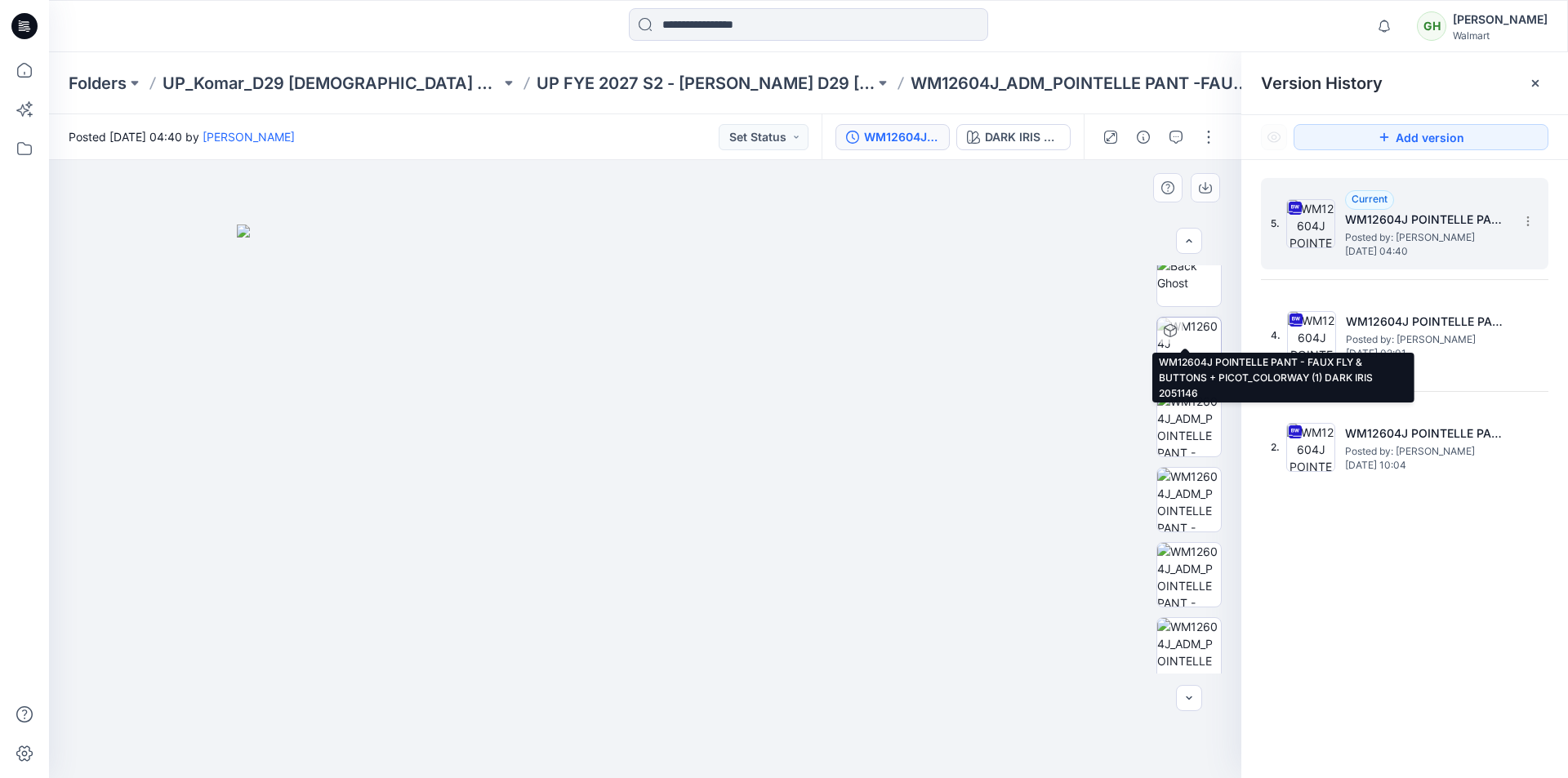
scroll to position [483, 0]
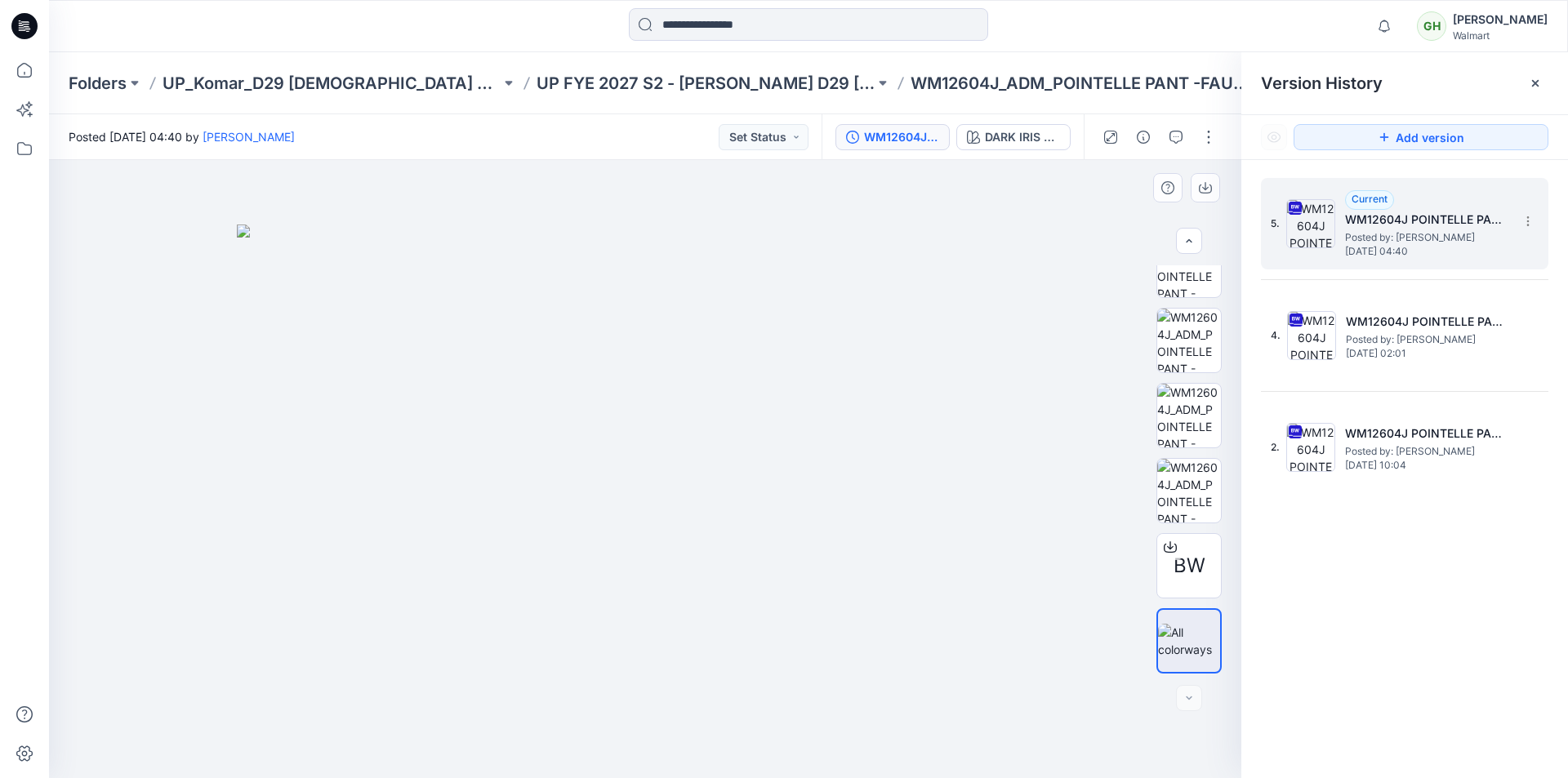
click at [956, 359] on img at bounding box center [645, 501] width 817 height 554
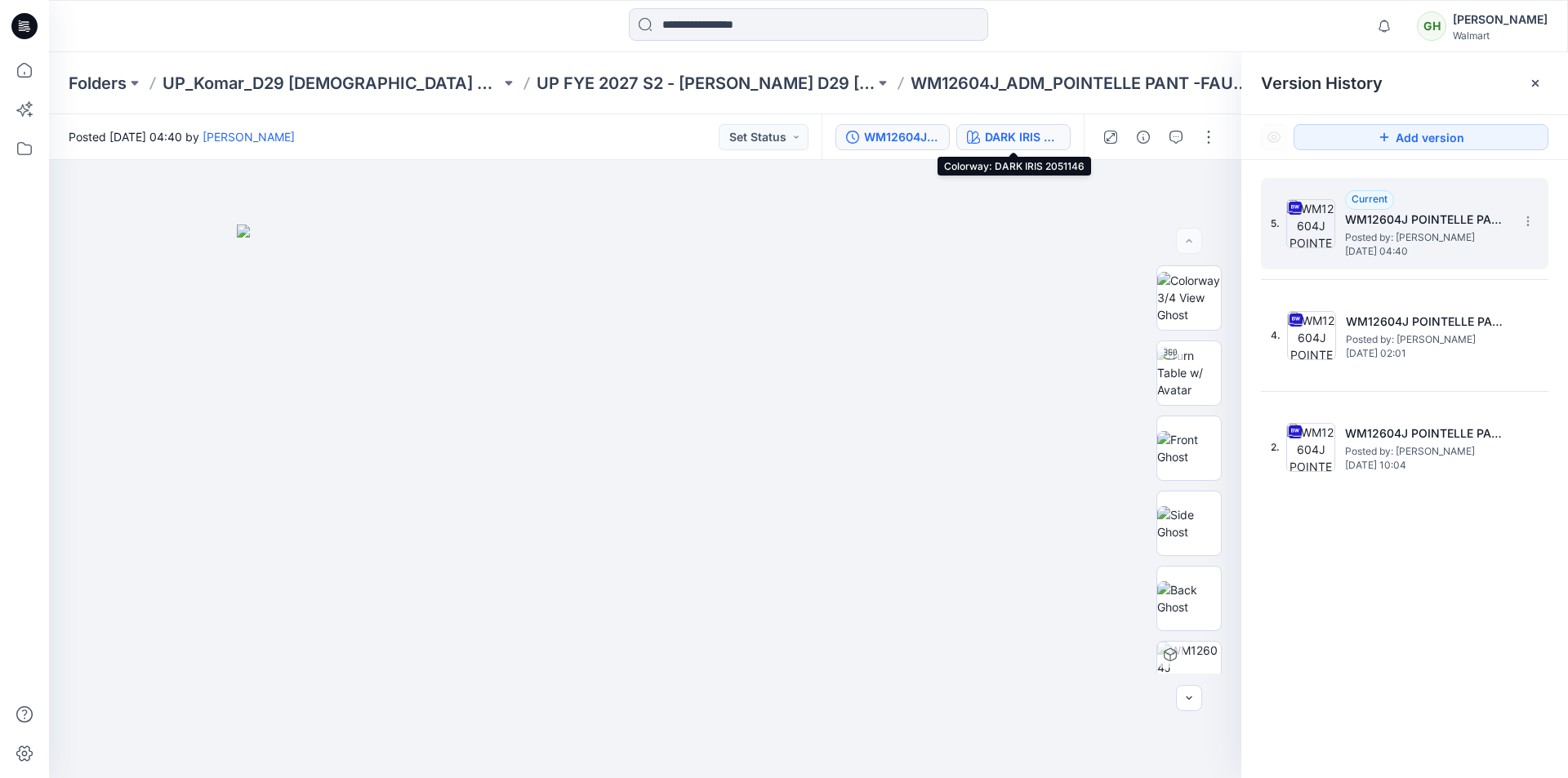
click at [1008, 138] on div "DARK IRIS 2051146" at bounding box center [1023, 137] width 75 height 18
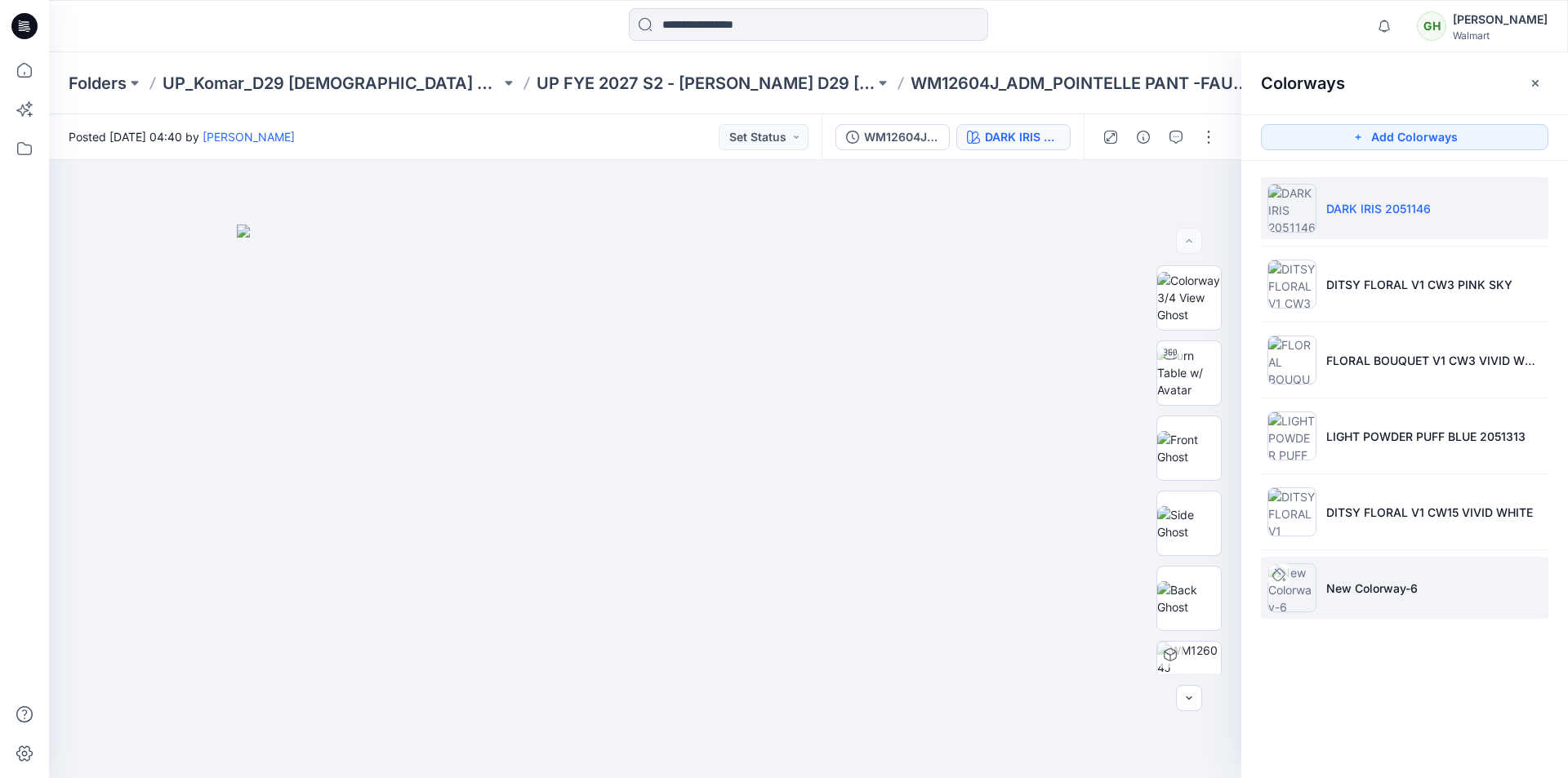
click at [1428, 598] on li "New Colorway-6" at bounding box center [1404, 588] width 288 height 63
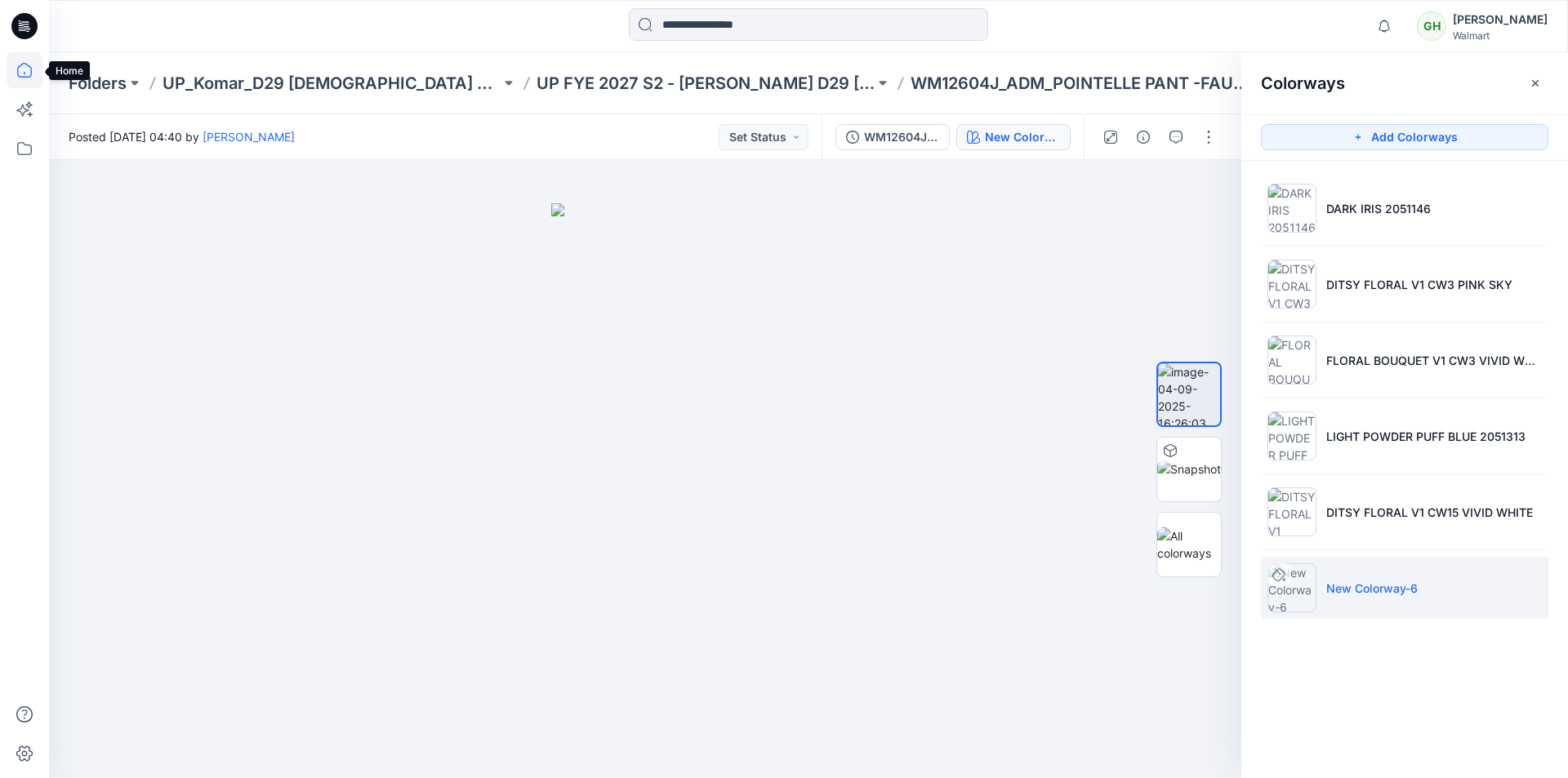
click at [24, 68] on icon at bounding box center [24, 69] width 36 height 36
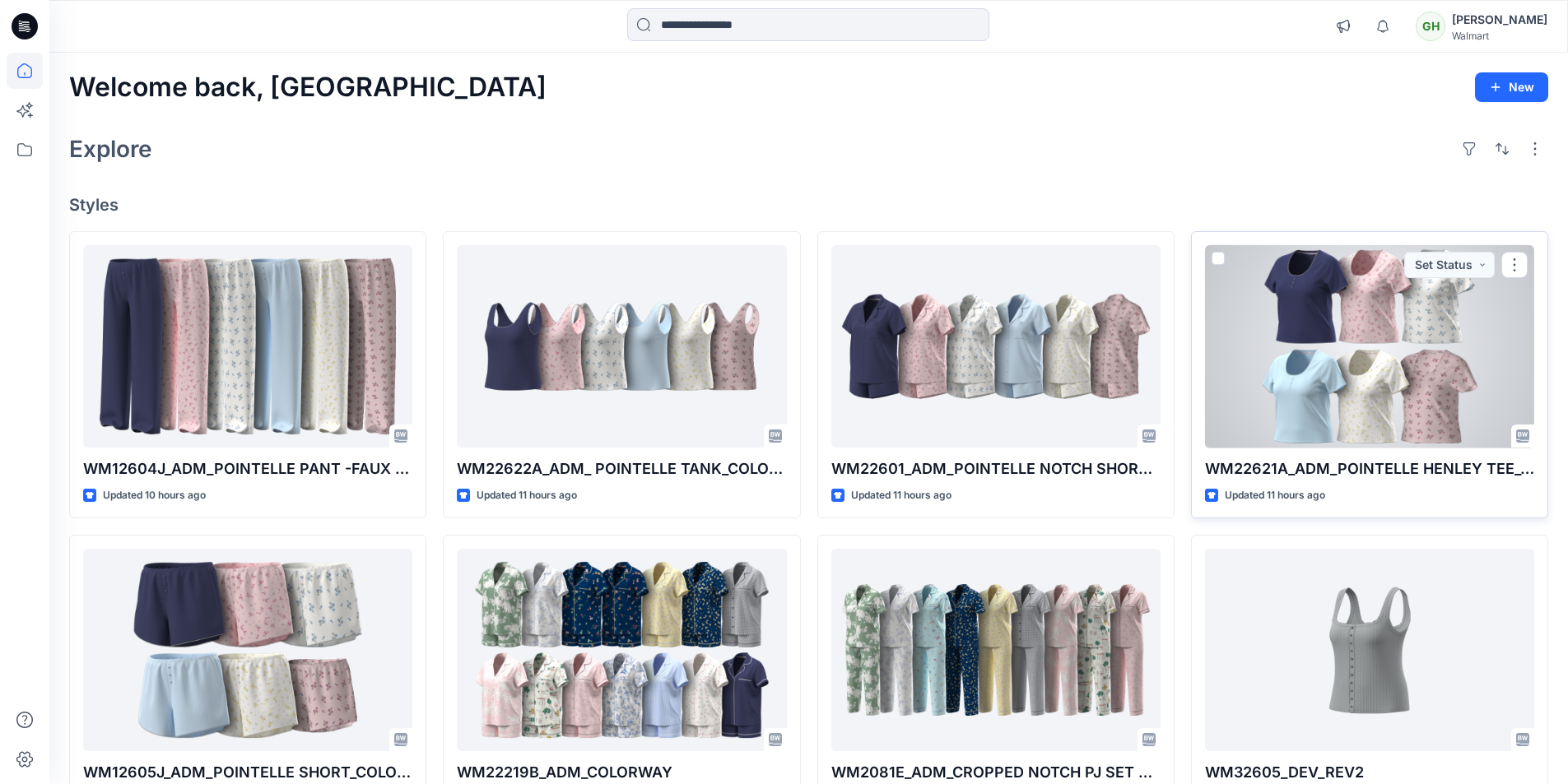
click at [1295, 407] on div at bounding box center [1370, 347] width 330 height 204
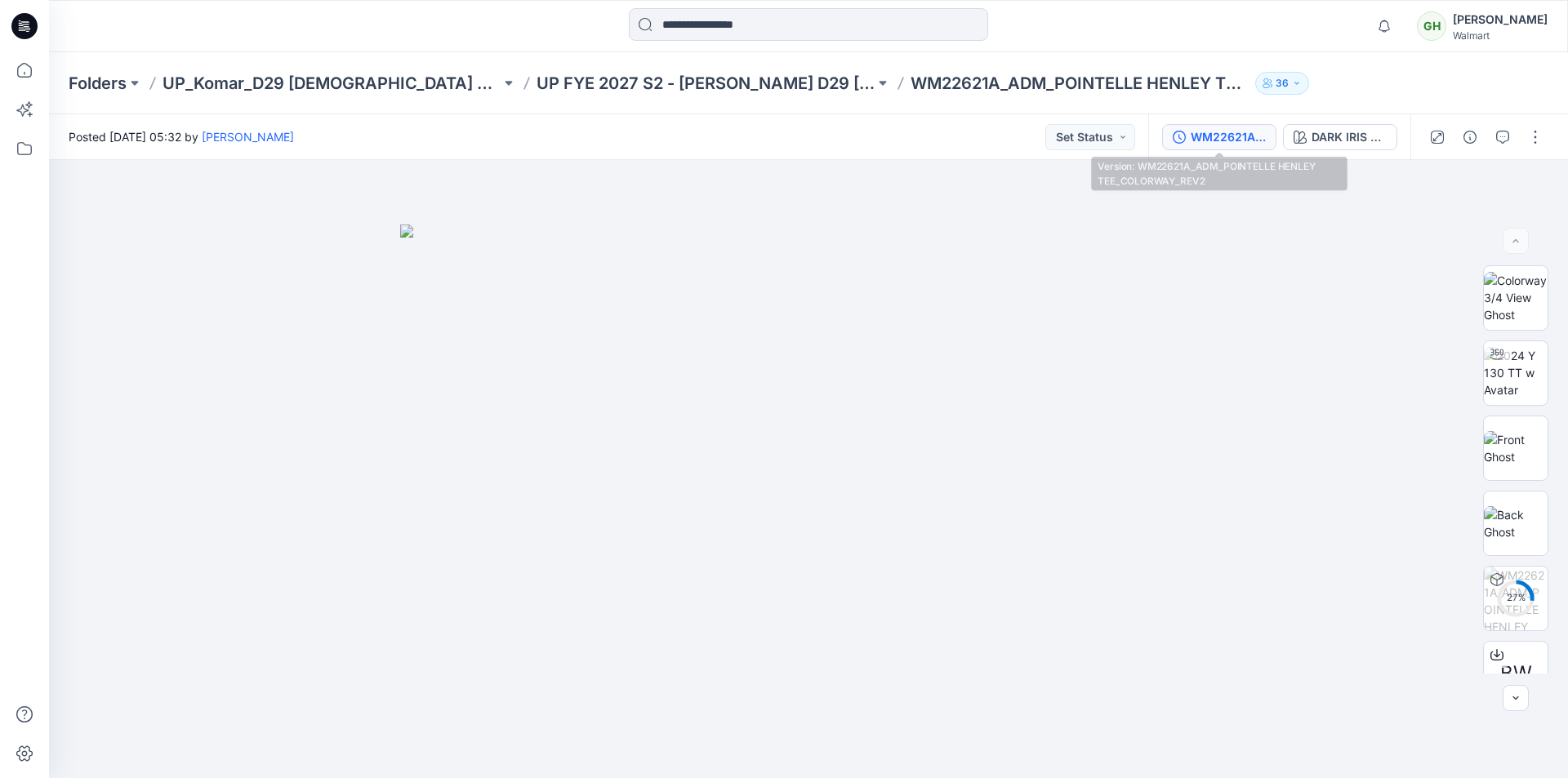
click at [1221, 138] on div "WM22621A_ADM_POINTELLE HENLEY TEE_COLORWAY_REV2" at bounding box center [1227, 137] width 75 height 18
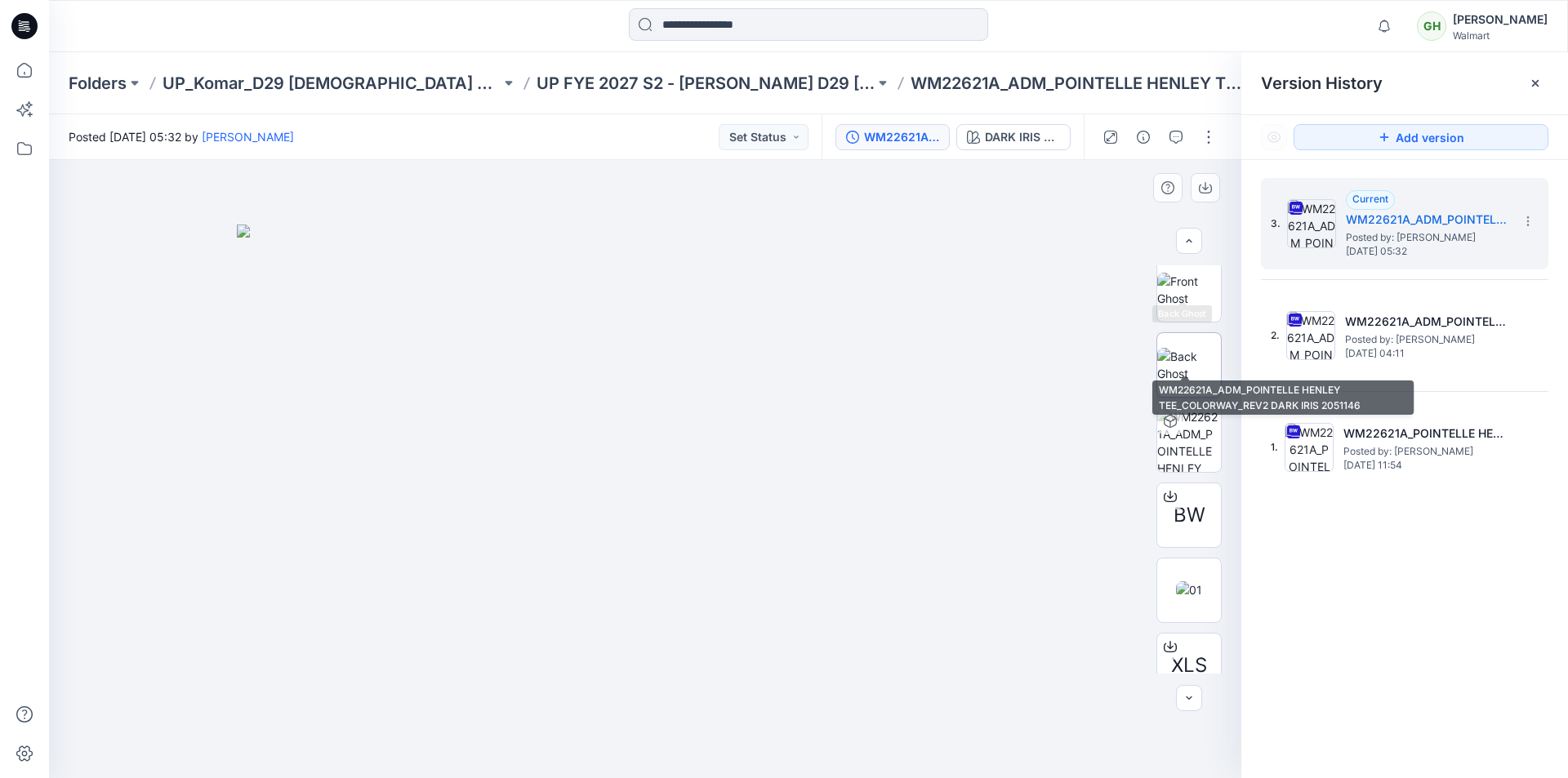
scroll to position [258, 0]
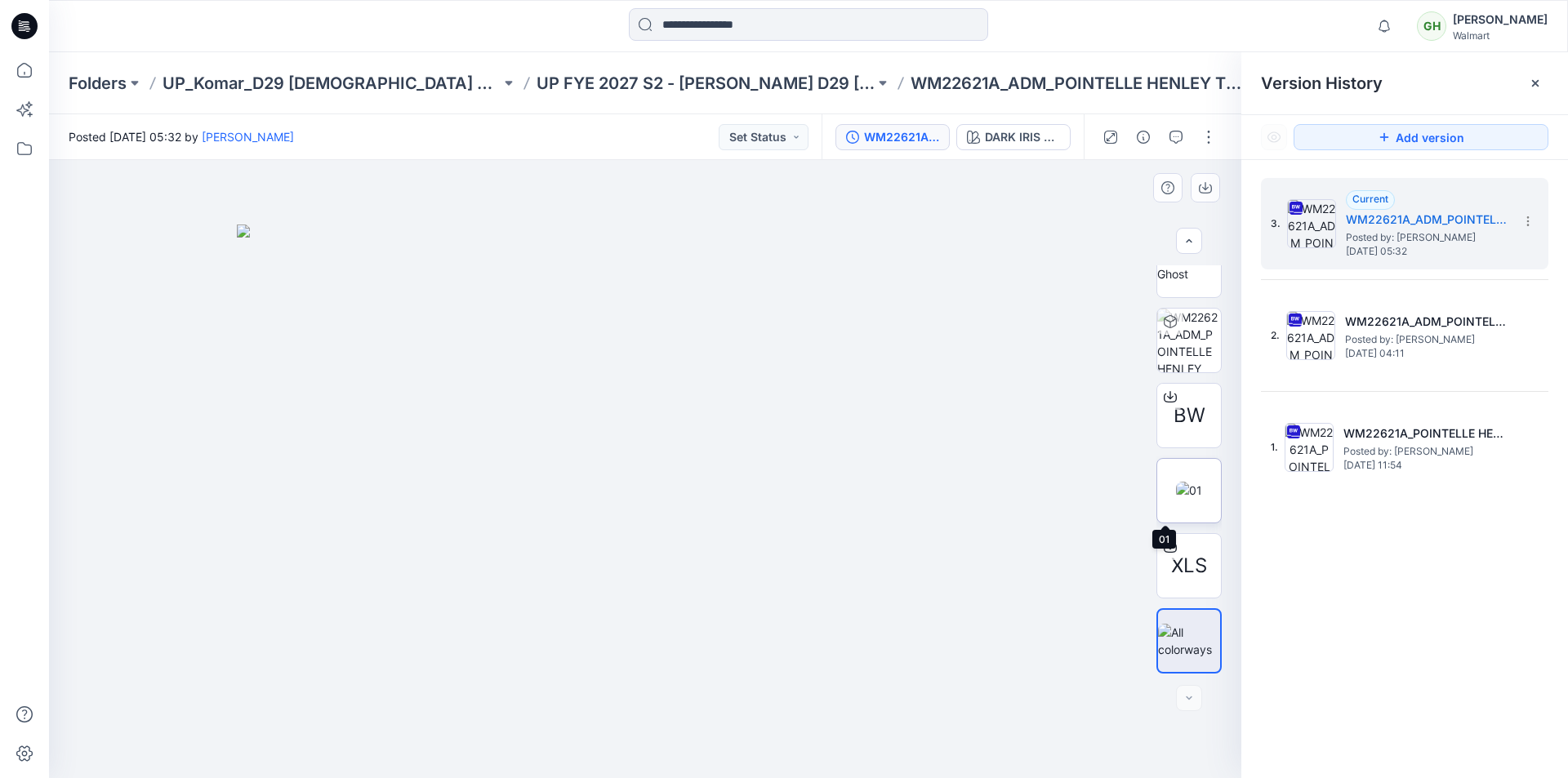
click at [1189, 482] on img at bounding box center [1188, 490] width 26 height 17
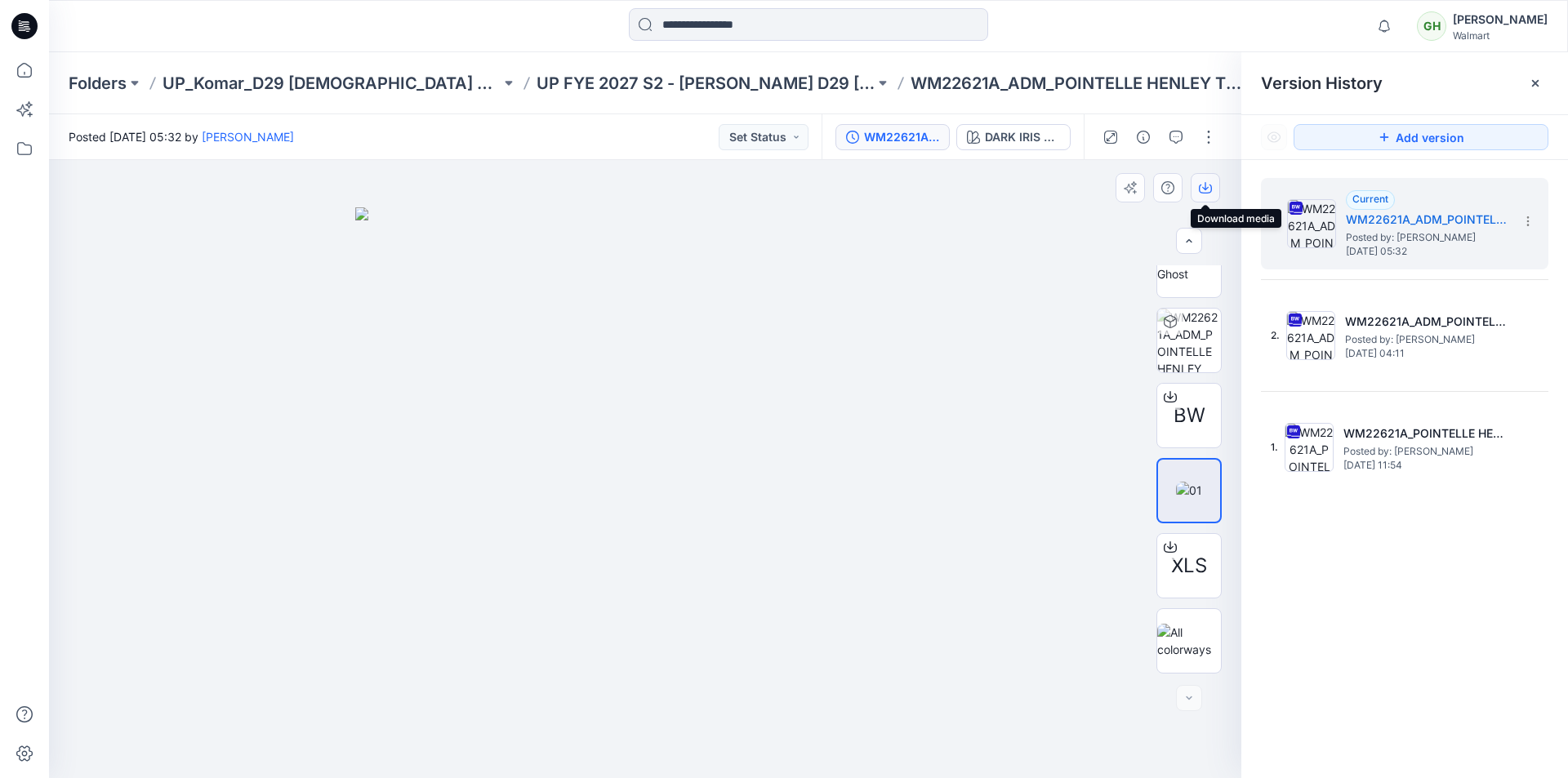
click at [1204, 188] on icon "button" at bounding box center [1205, 188] width 13 height 13
click at [1177, 568] on span "XLS" at bounding box center [1188, 565] width 36 height 30
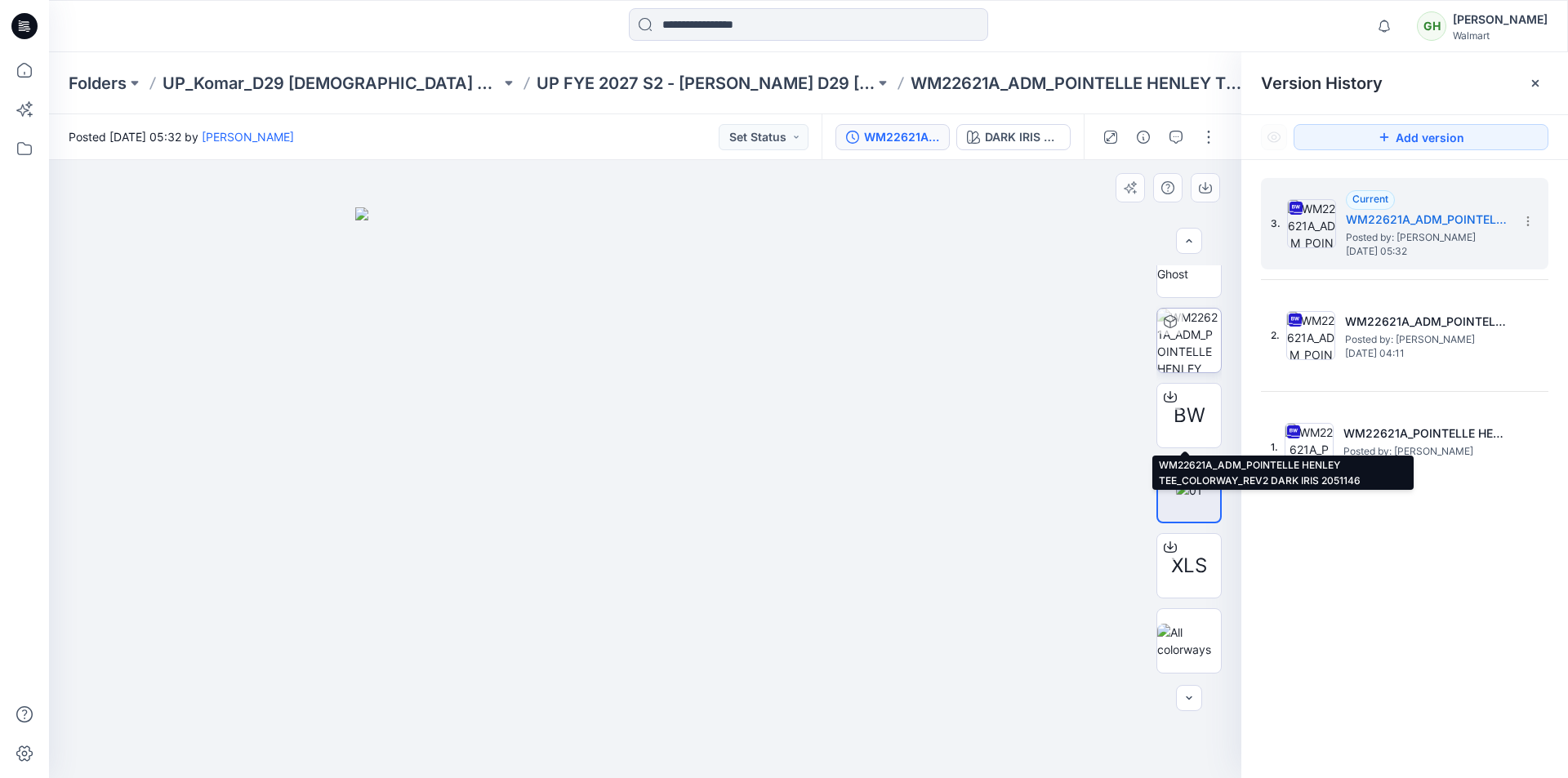
scroll to position [0, 0]
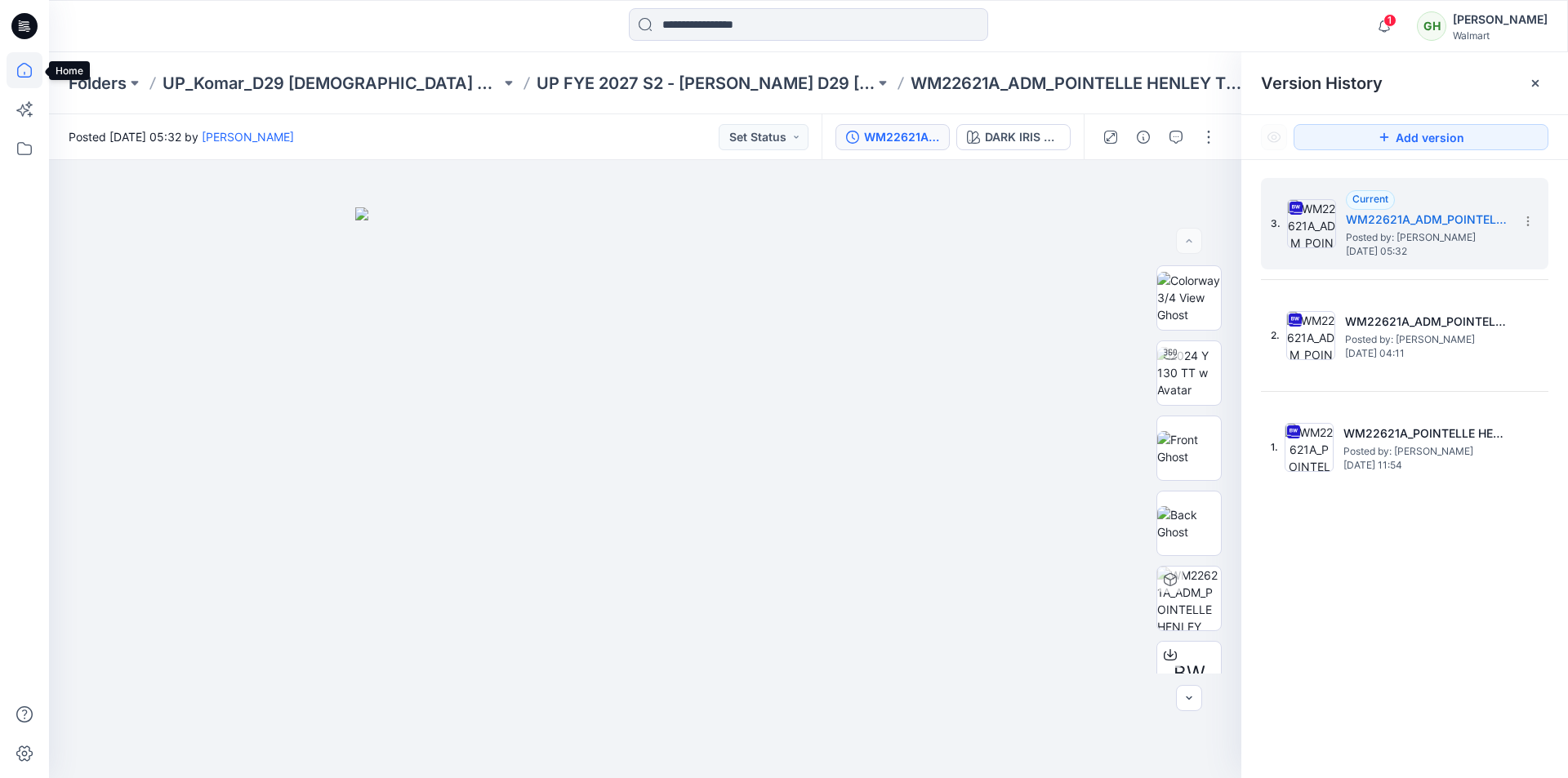
click at [14, 72] on icon at bounding box center [24, 69] width 36 height 36
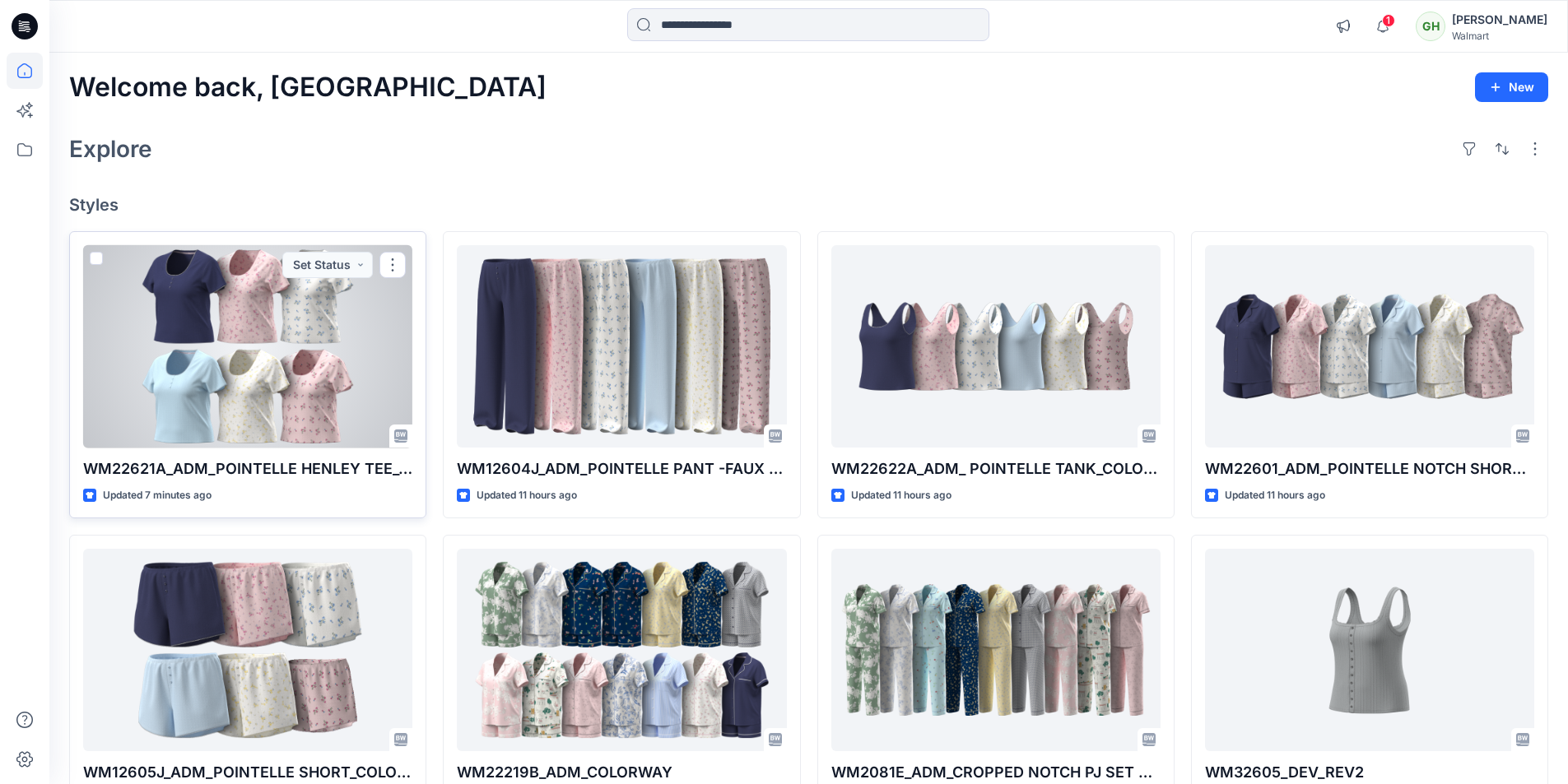
click at [236, 370] on div at bounding box center [248, 347] width 330 height 204
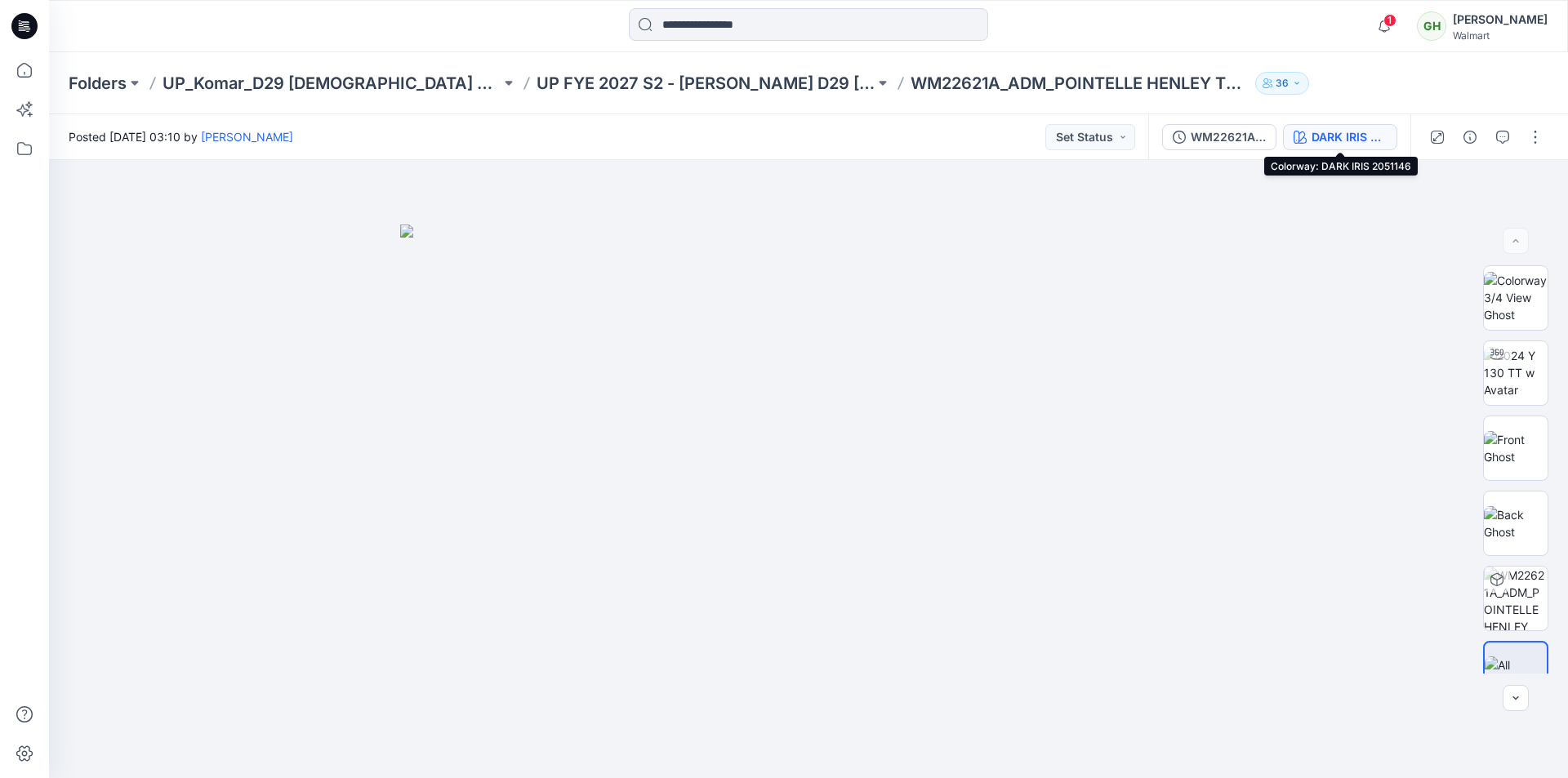
click at [1352, 139] on div "DARK IRIS 2051146" at bounding box center [1349, 137] width 75 height 18
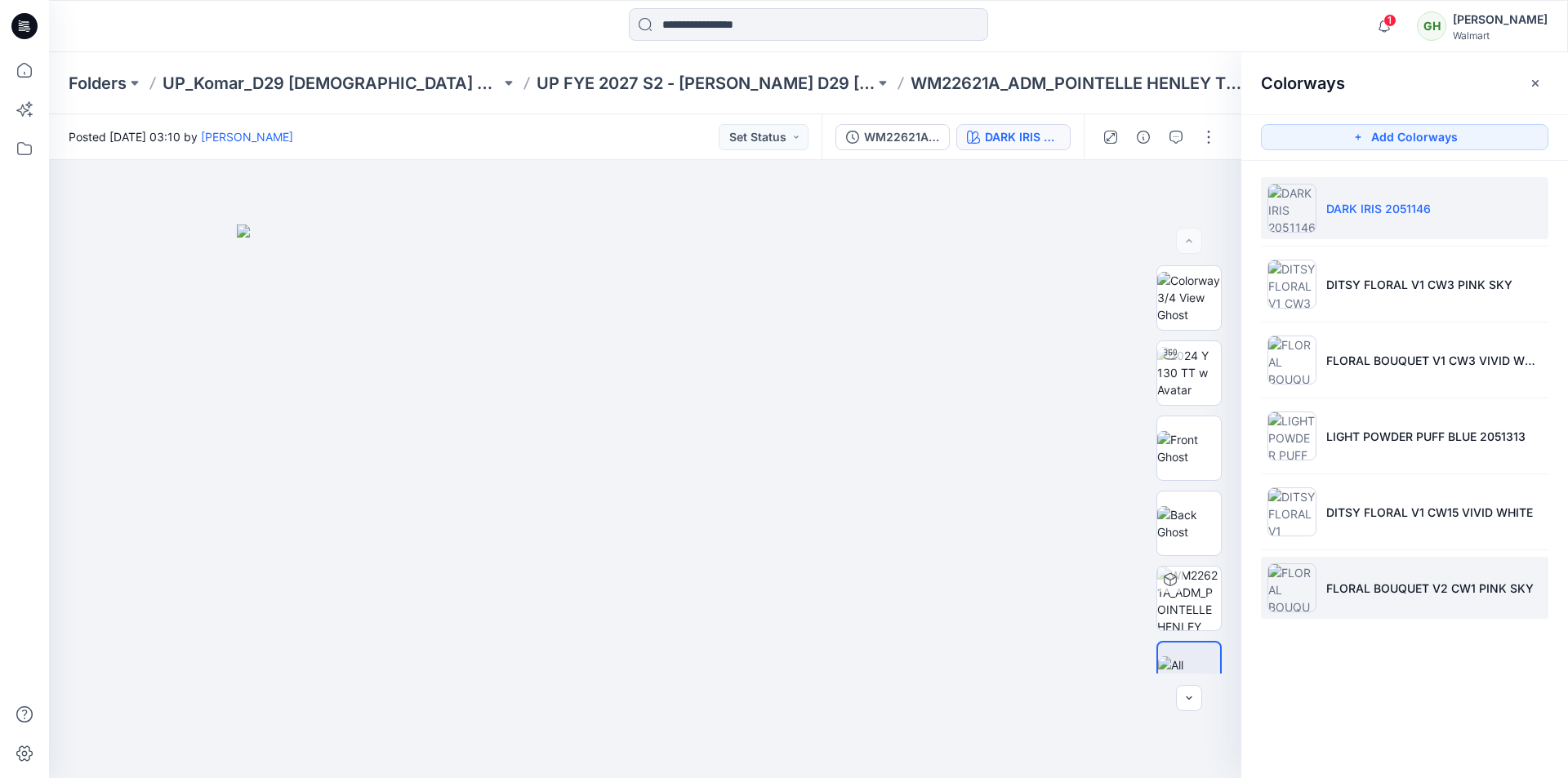
click at [1363, 590] on p "FLORAL BOUQUET V2 CW1 PINK SKY" at bounding box center [1429, 589] width 208 height 17
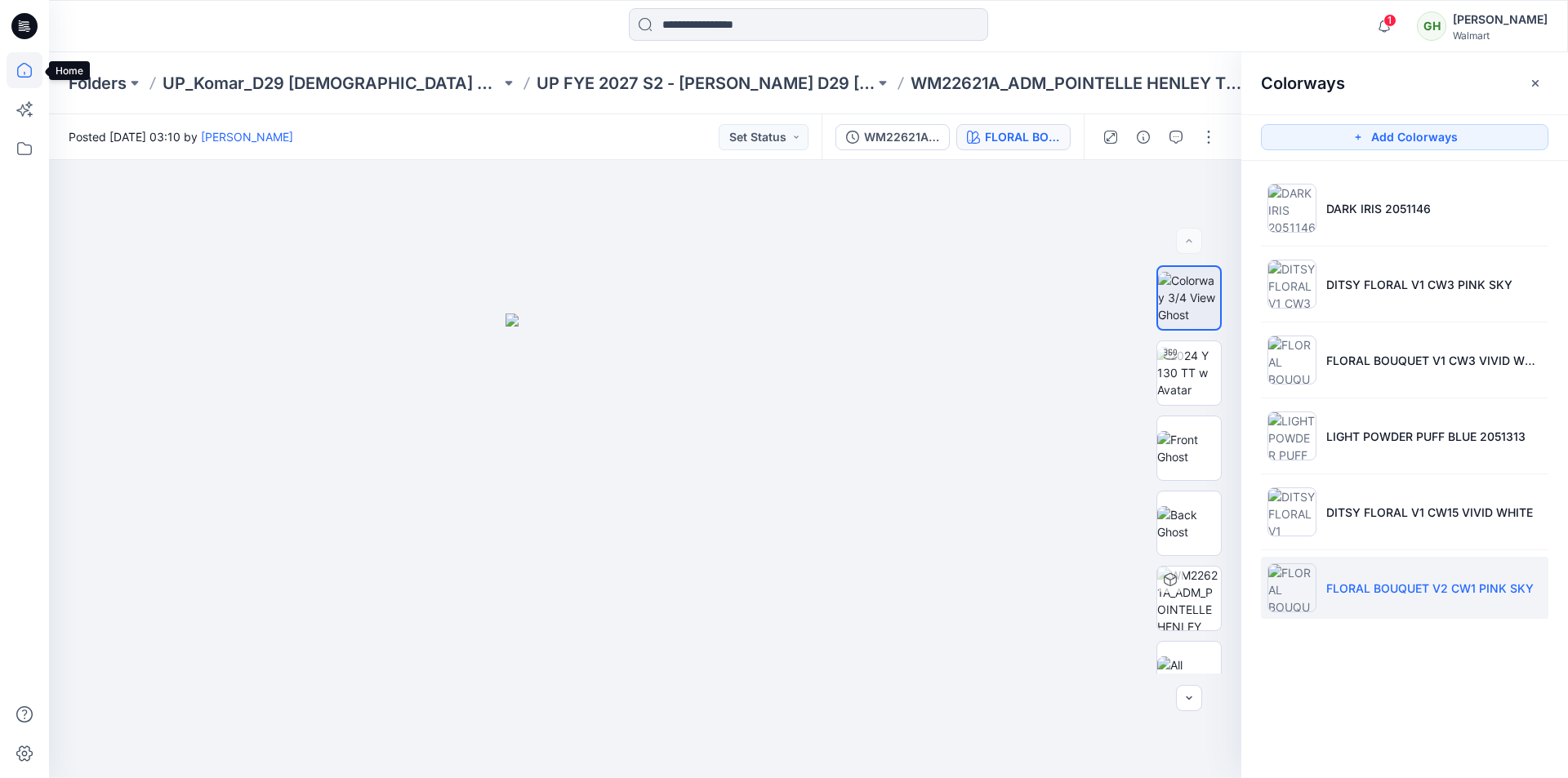
click at [31, 73] on icon at bounding box center [24, 69] width 14 height 14
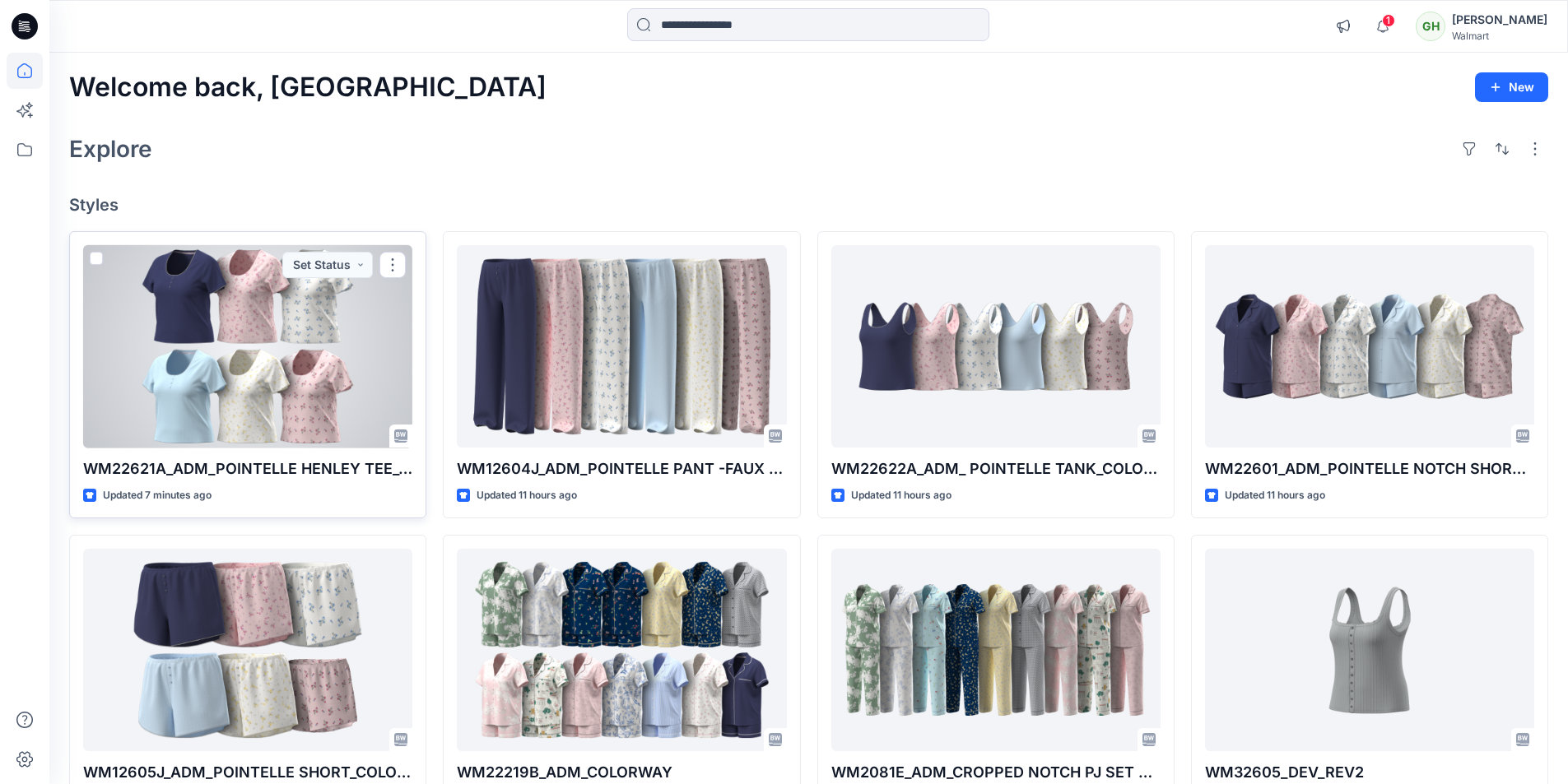
click at [272, 354] on div at bounding box center [248, 347] width 330 height 204
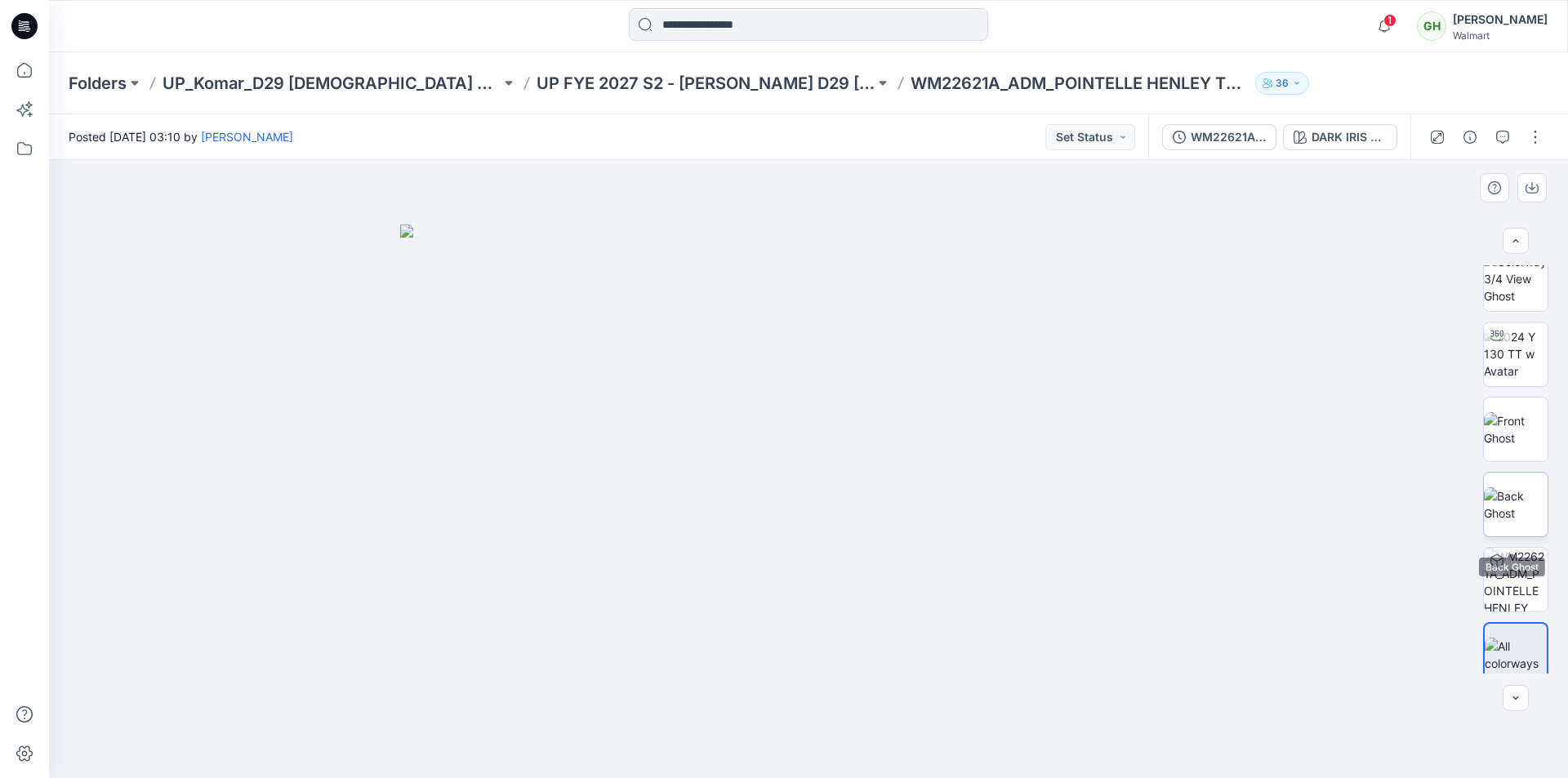
scroll to position [33, 0]
click at [1530, 132] on button "button" at bounding box center [1534, 137] width 26 height 26
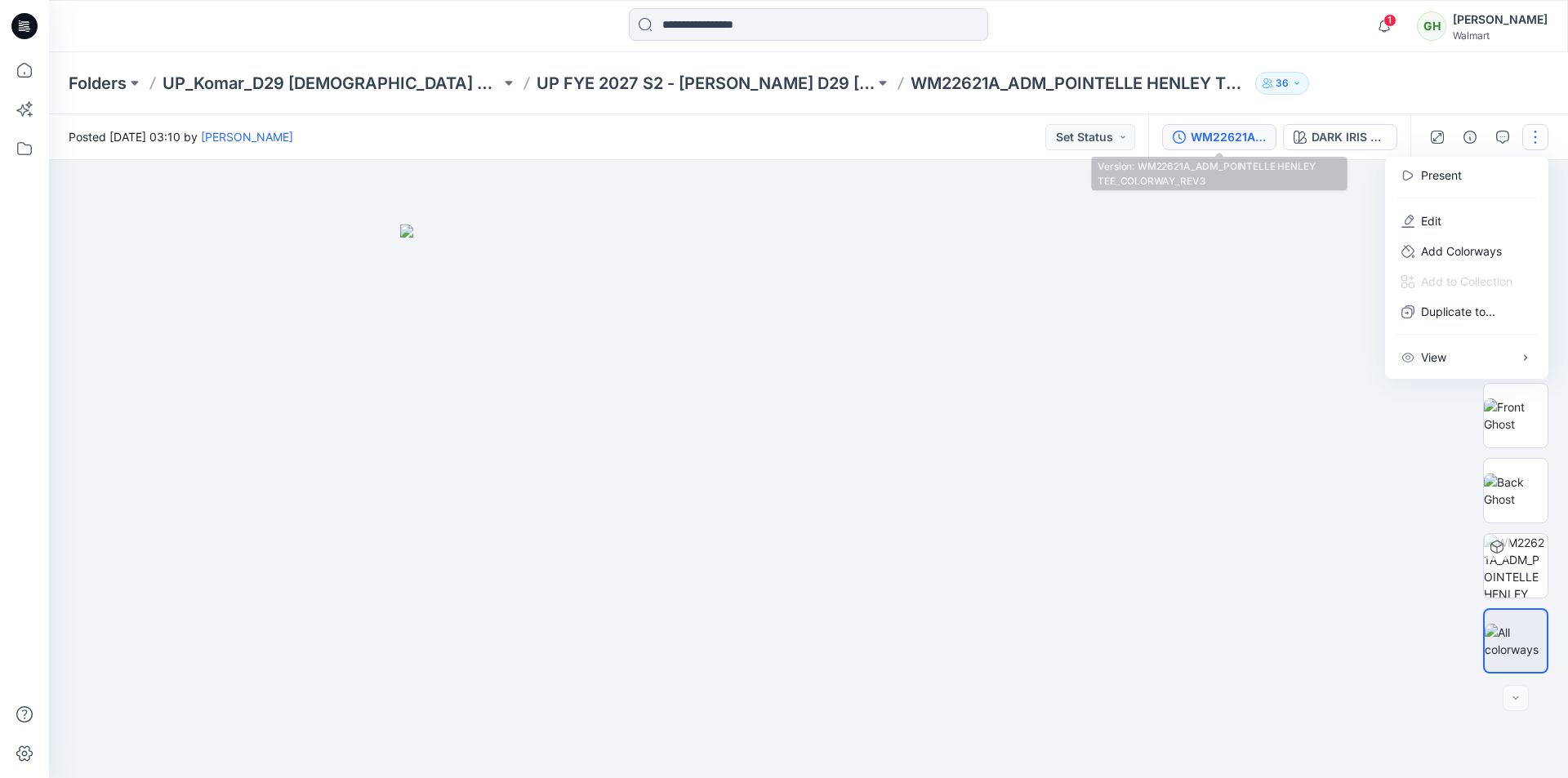
click at [1239, 144] on div "WM22621A_ADM_POINTELLE HENLEY TEE_COLORWAY_REV3" at bounding box center [1227, 137] width 75 height 18
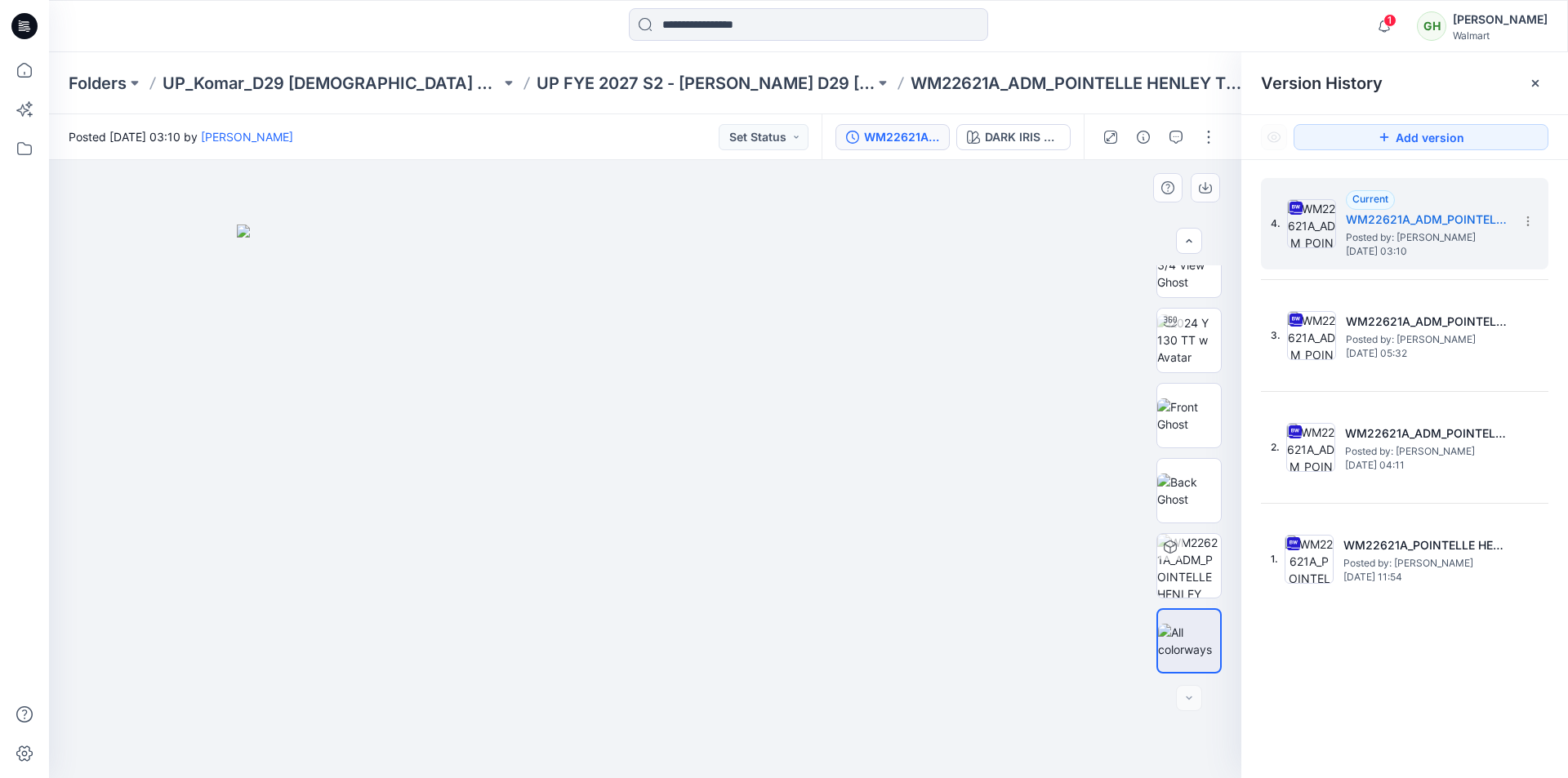
click at [955, 209] on div at bounding box center [645, 468] width 1192 height 618
click at [1544, 87] on div at bounding box center [1534, 83] width 26 height 26
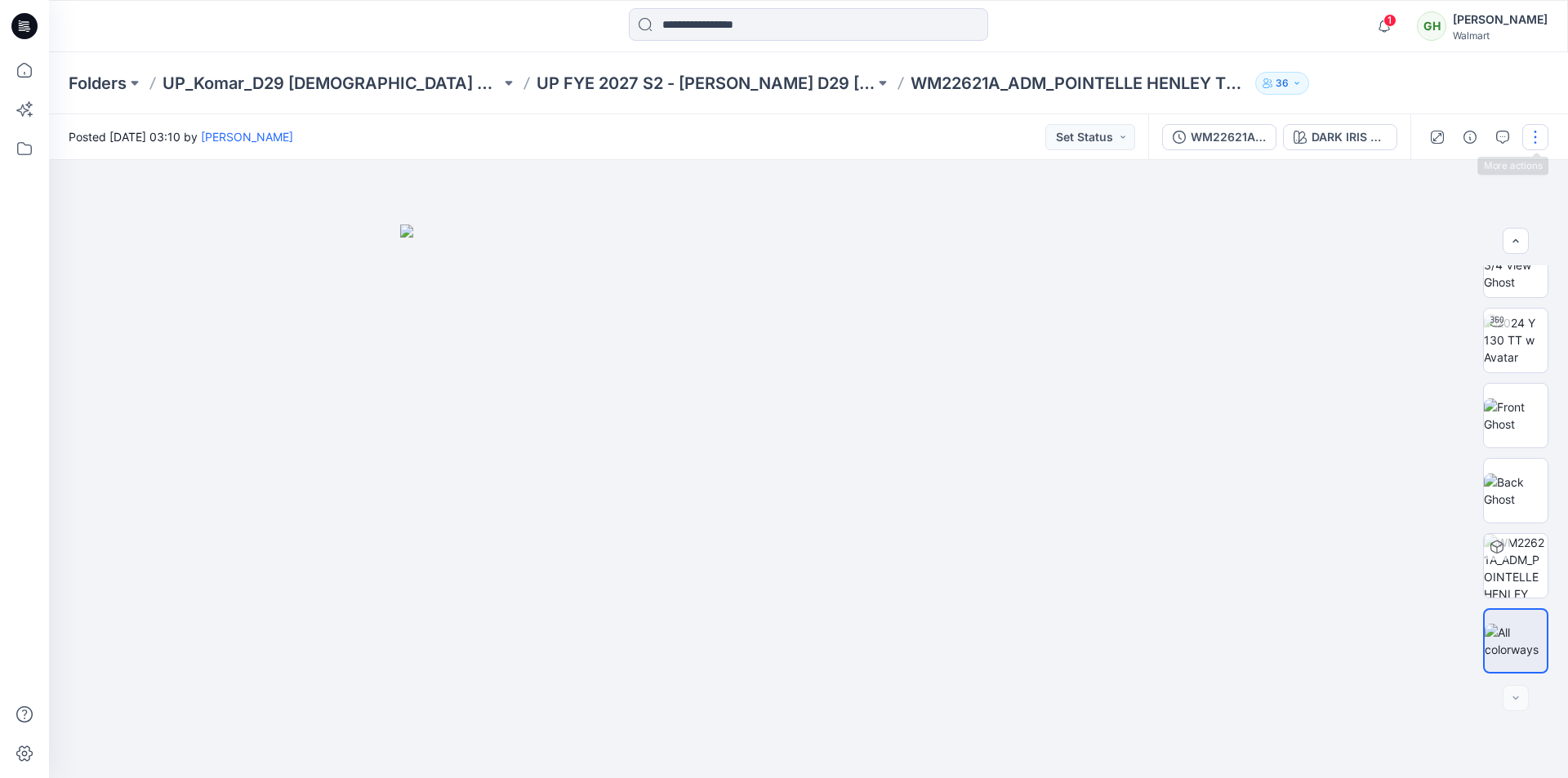
click at [1536, 138] on button "button" at bounding box center [1534, 137] width 26 height 26
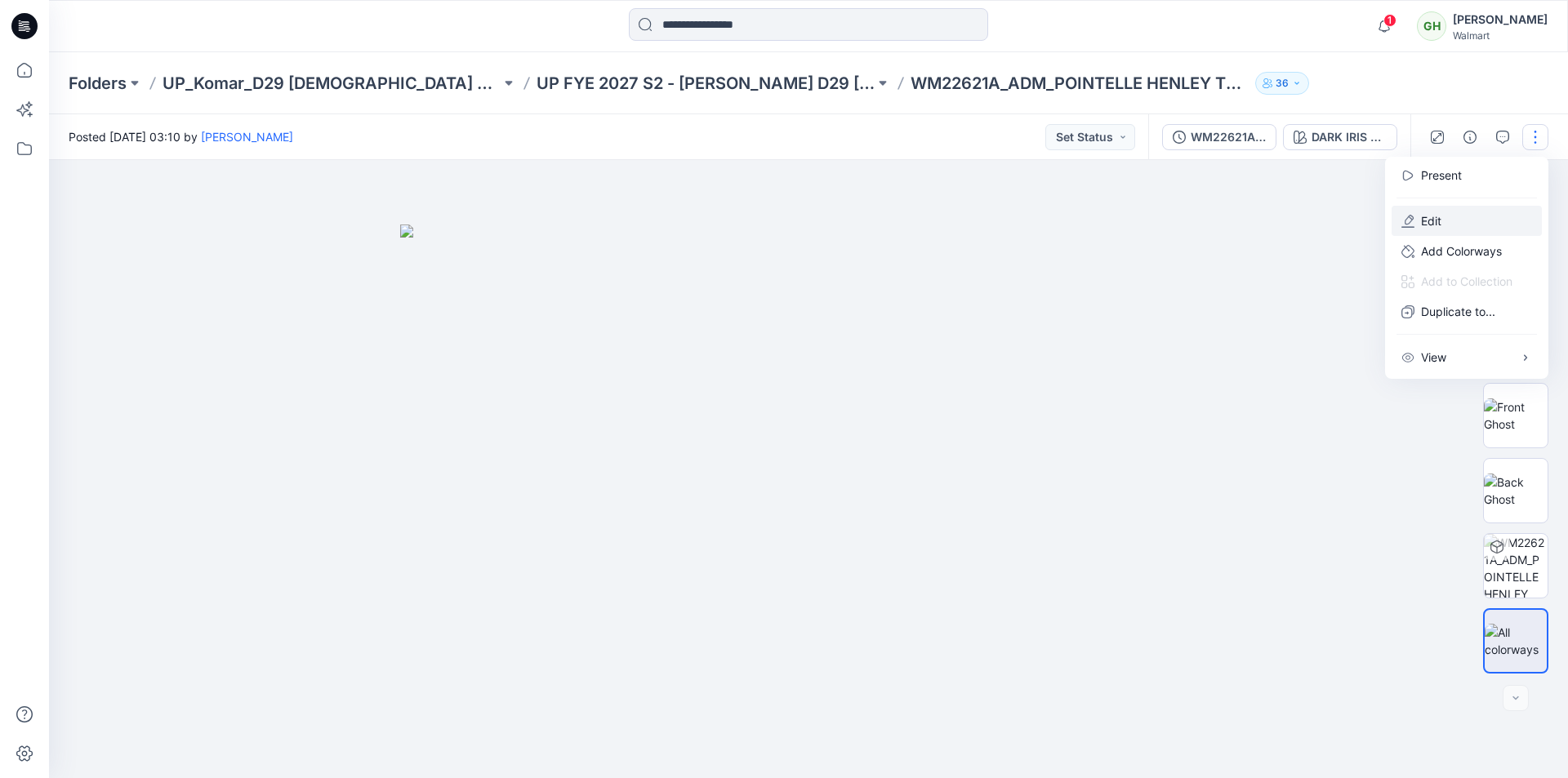
click at [1429, 225] on p "Edit" at bounding box center [1430, 221] width 20 height 17
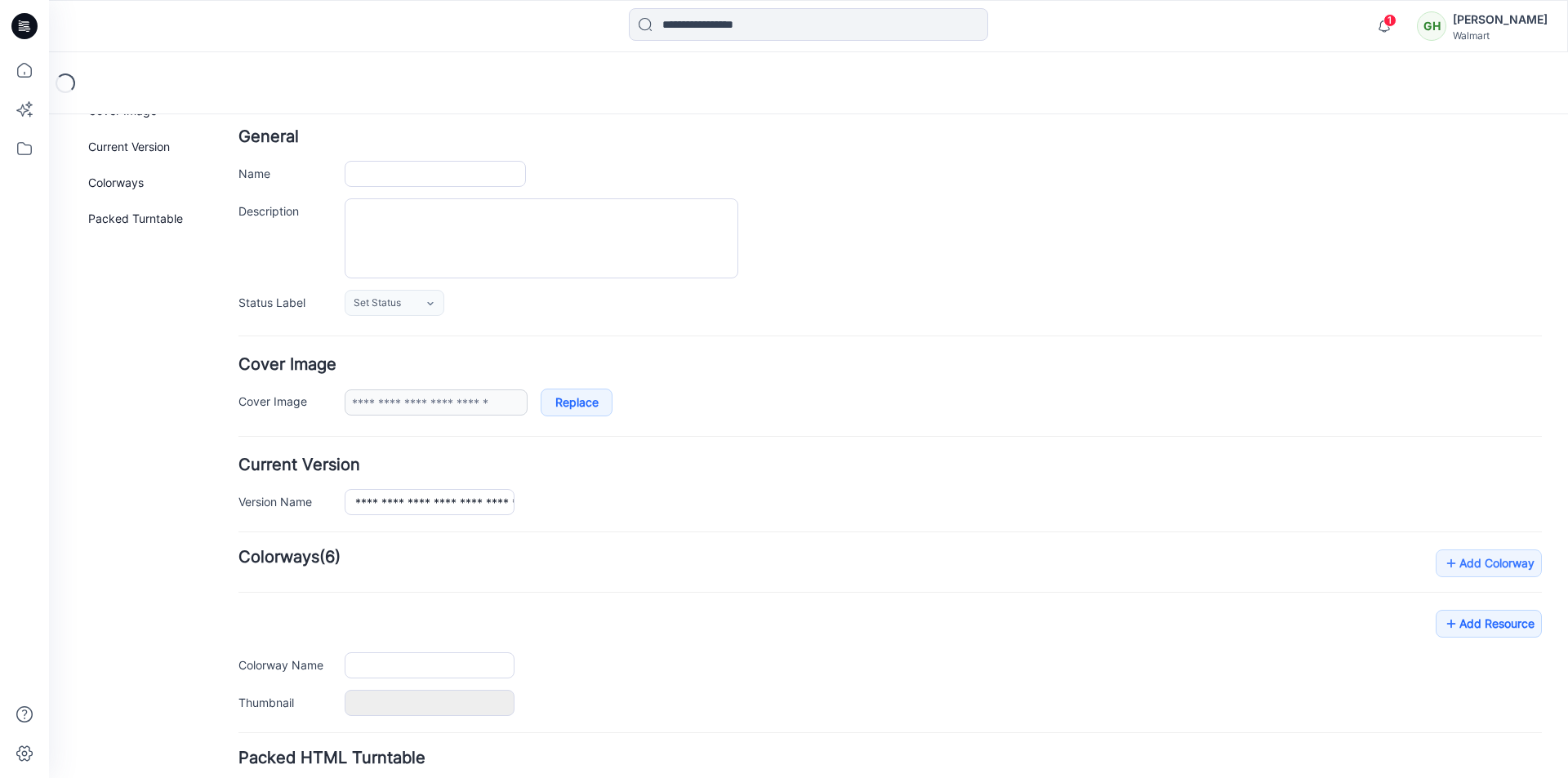
scroll to position [200, 0]
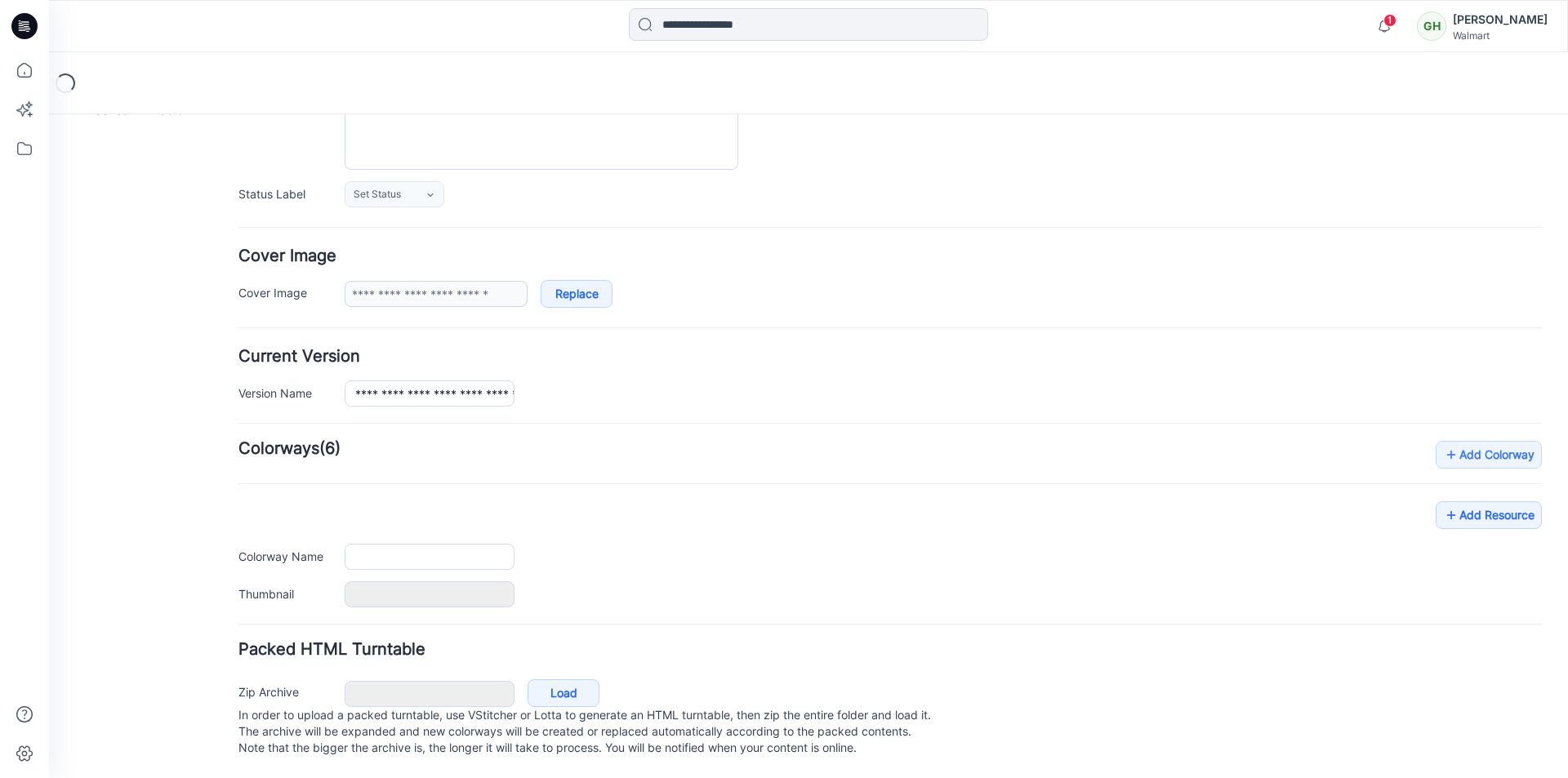
type input "**********"
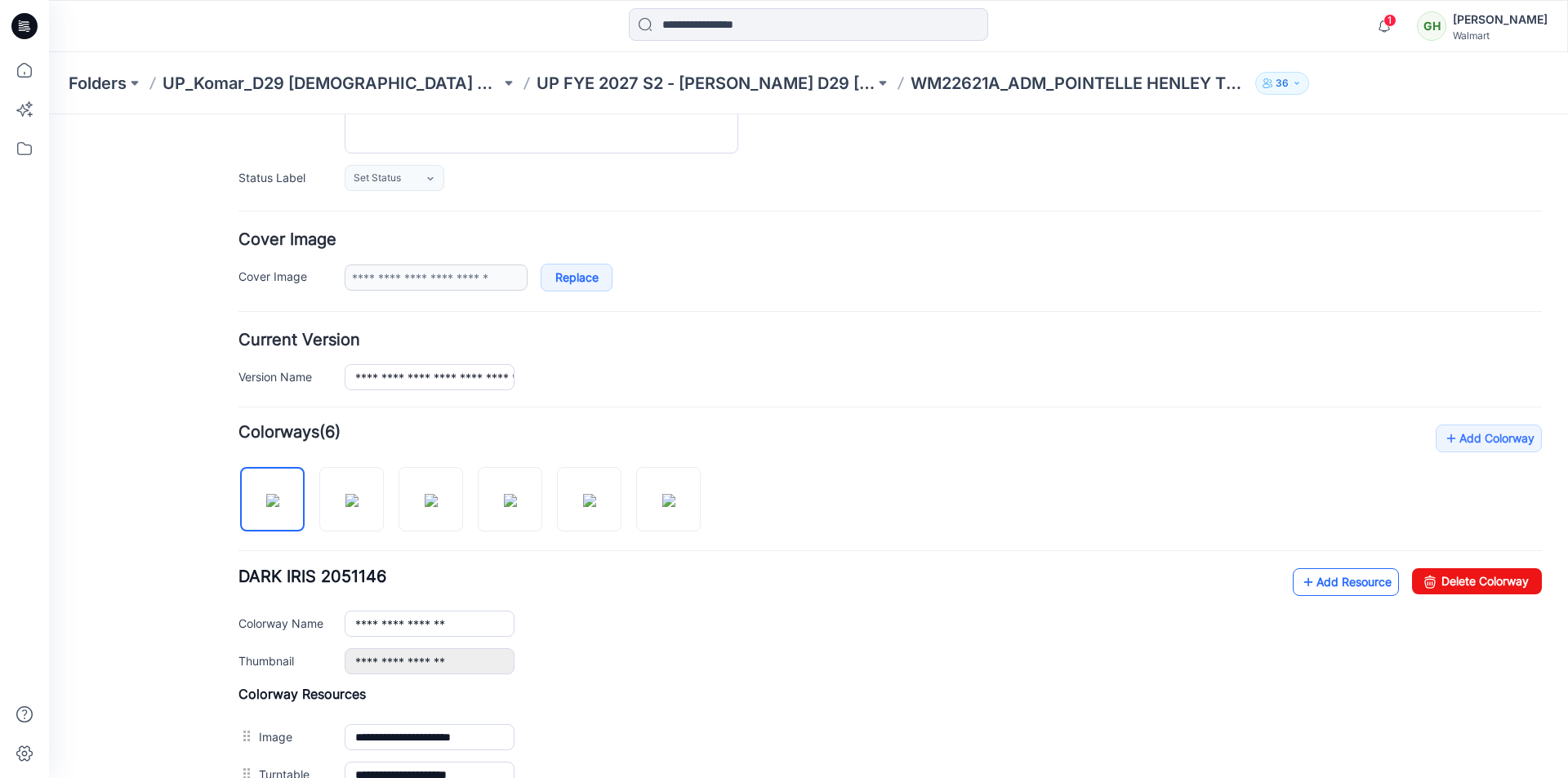
click at [1312, 582] on link "Add Resource" at bounding box center [1346, 582] width 106 height 28
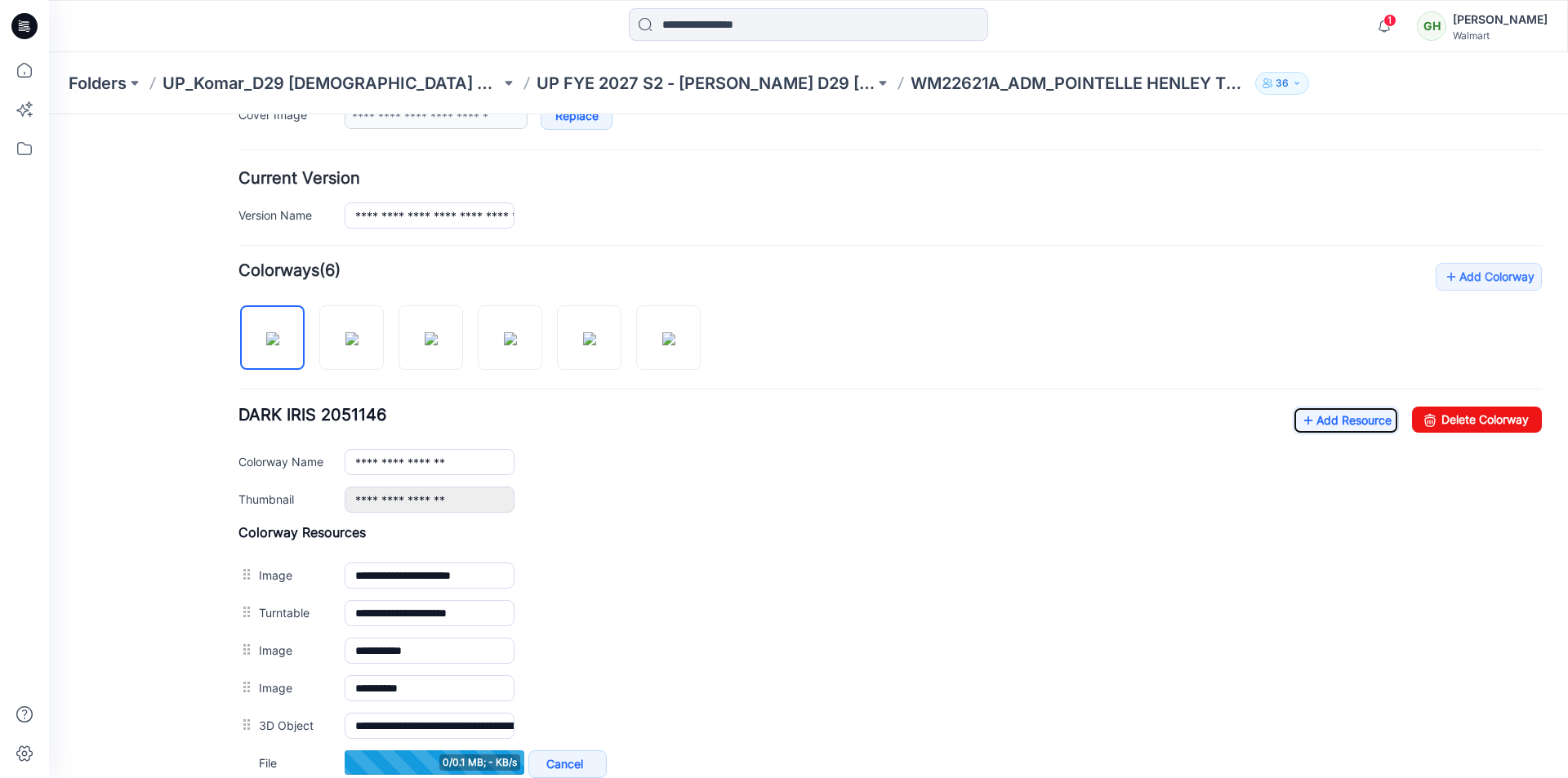
scroll to position [364, 0]
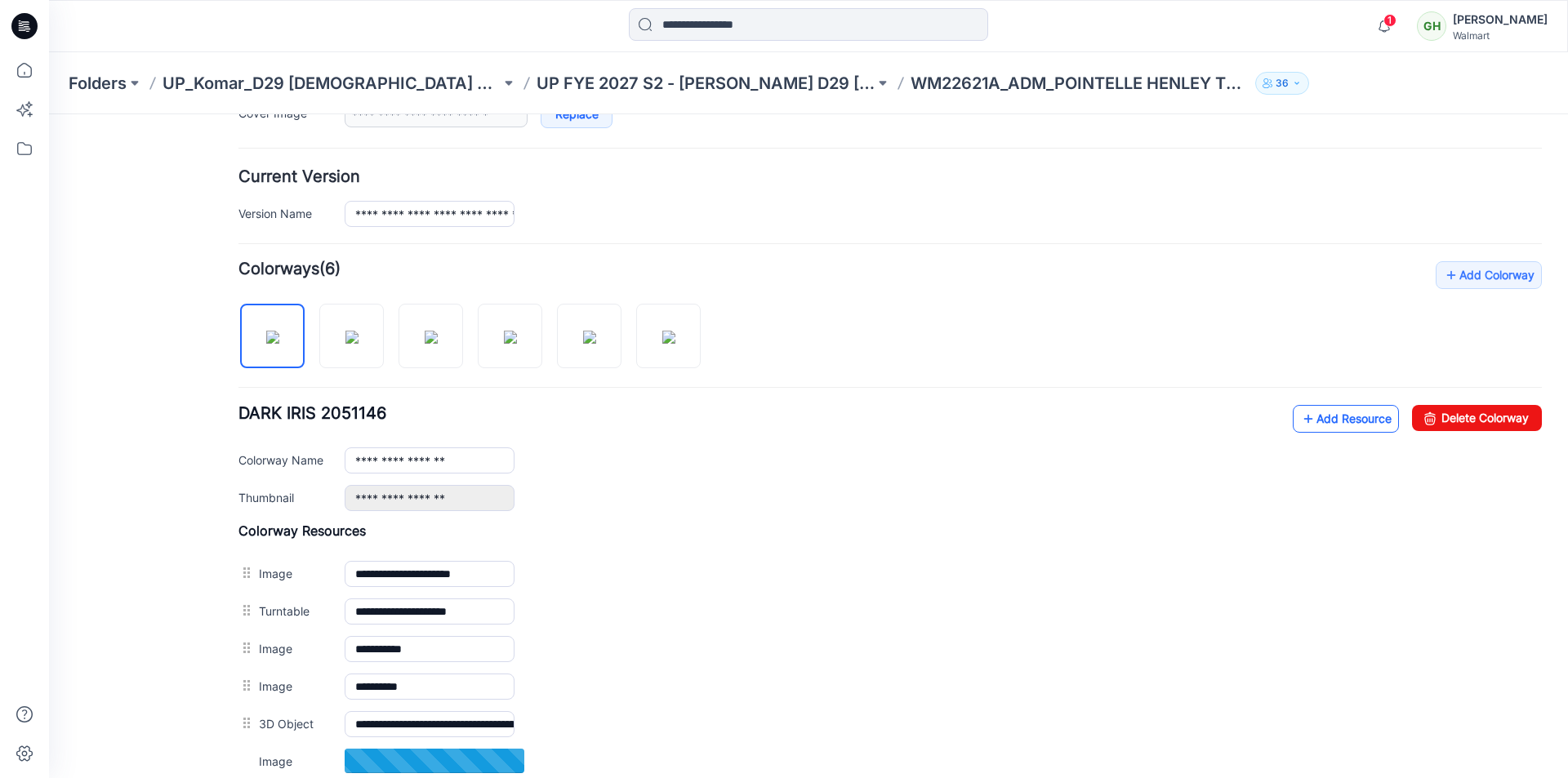
click at [1300, 414] on icon at bounding box center [1307, 418] width 16 height 26
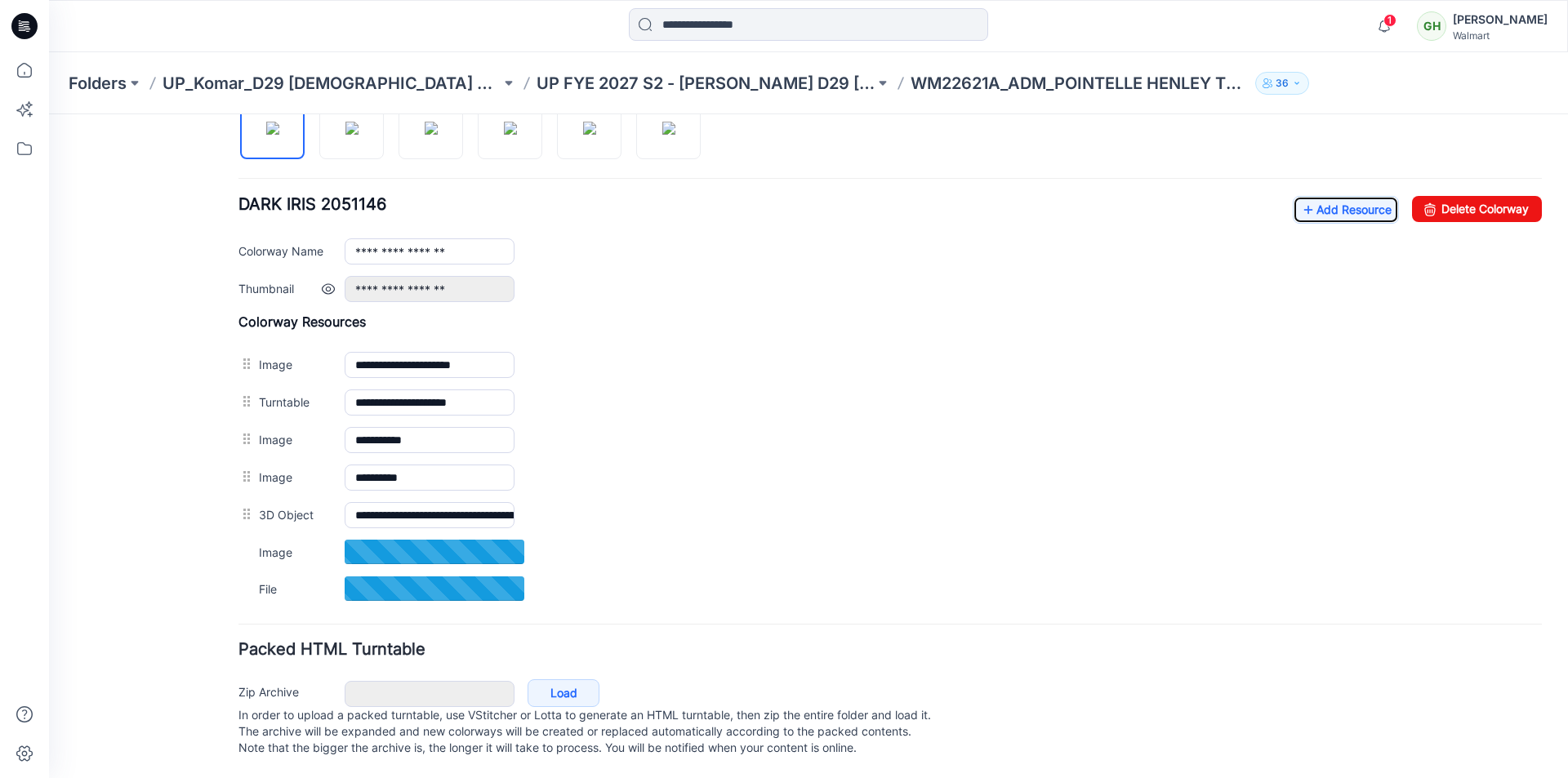
scroll to position [589, 0]
click at [1302, 196] on link "Add Resource" at bounding box center [1346, 210] width 106 height 28
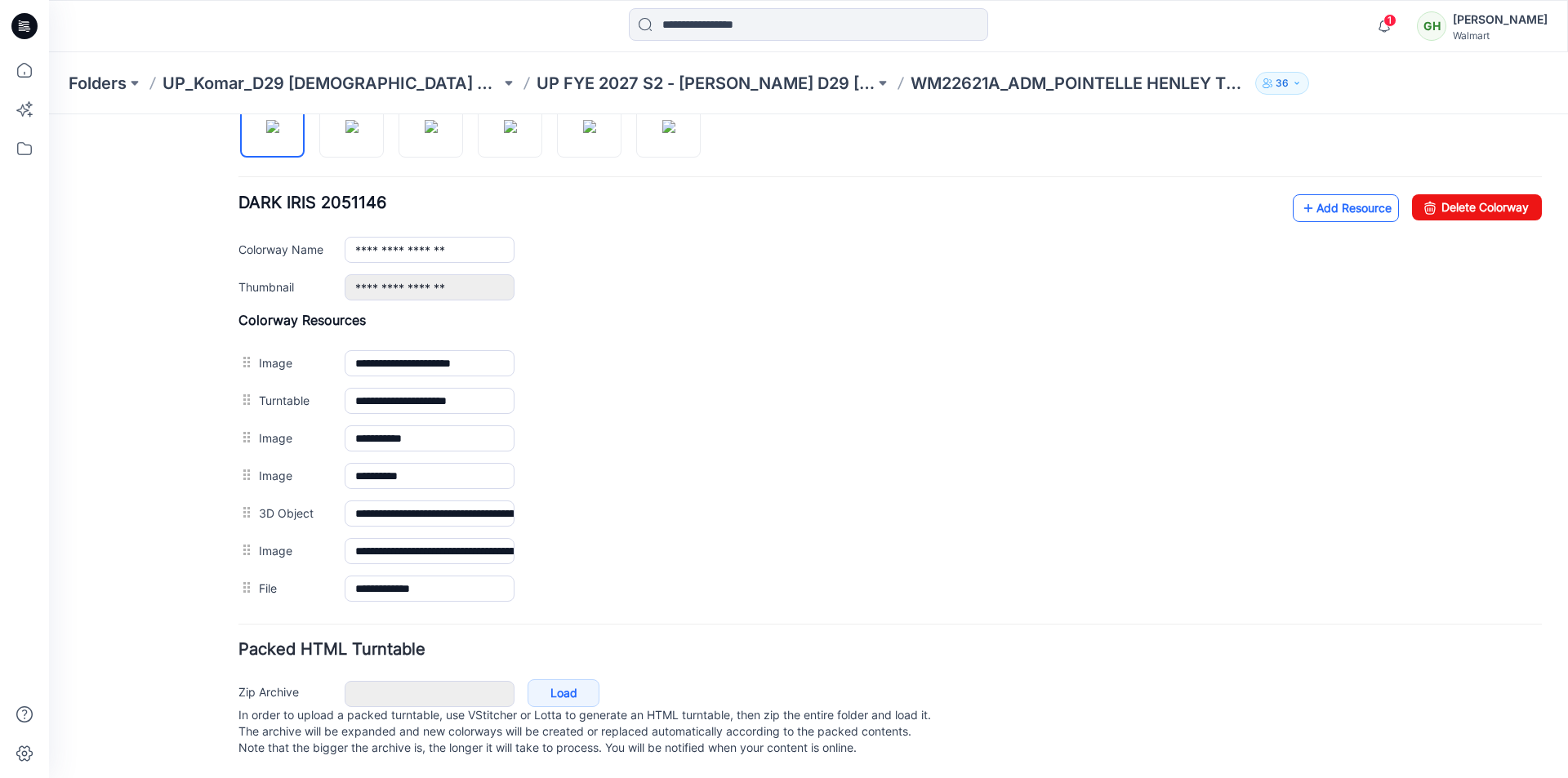
click at [1302, 194] on link "Add Resource" at bounding box center [1346, 208] width 106 height 28
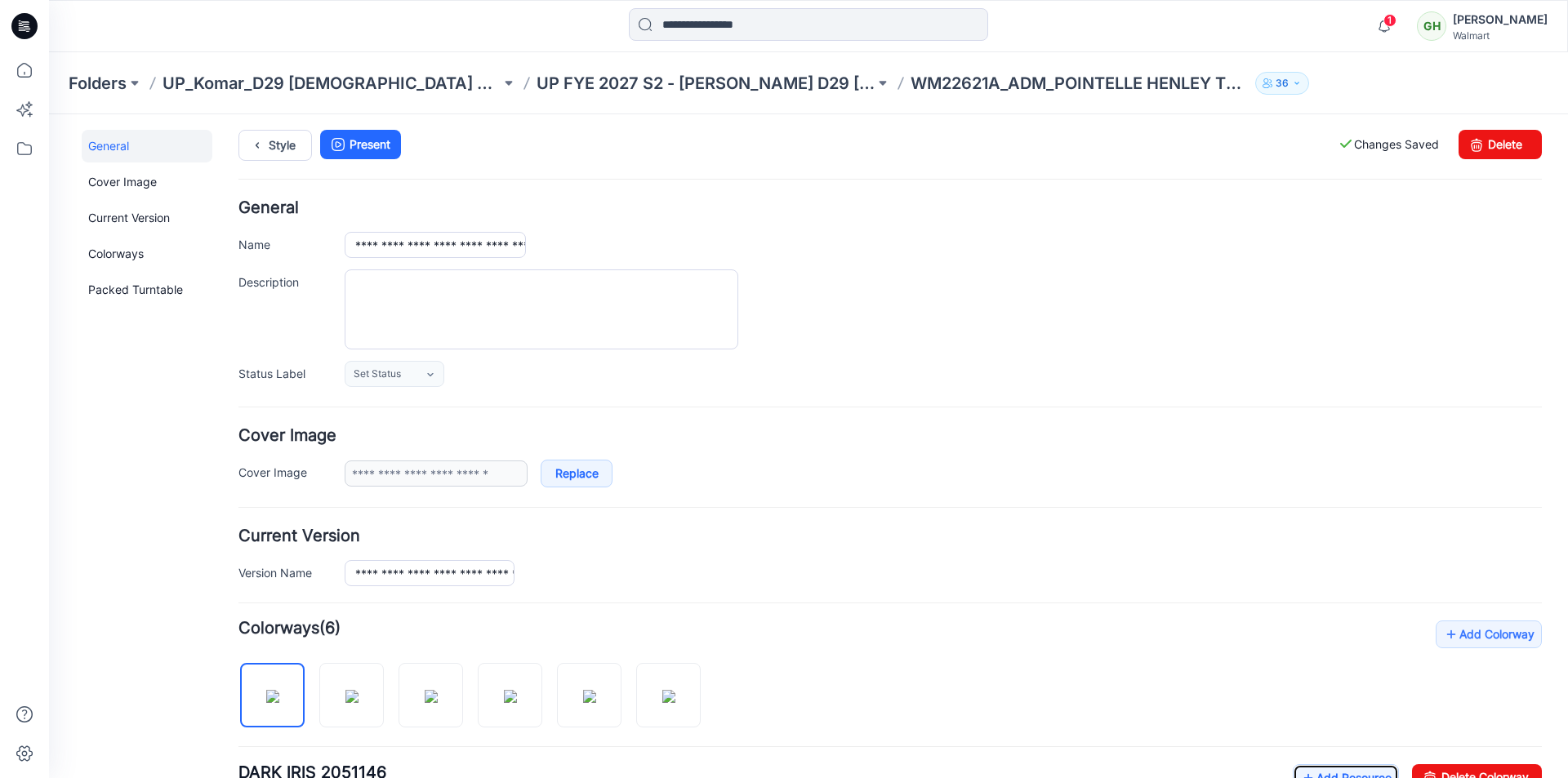
scroll to position [0, 0]
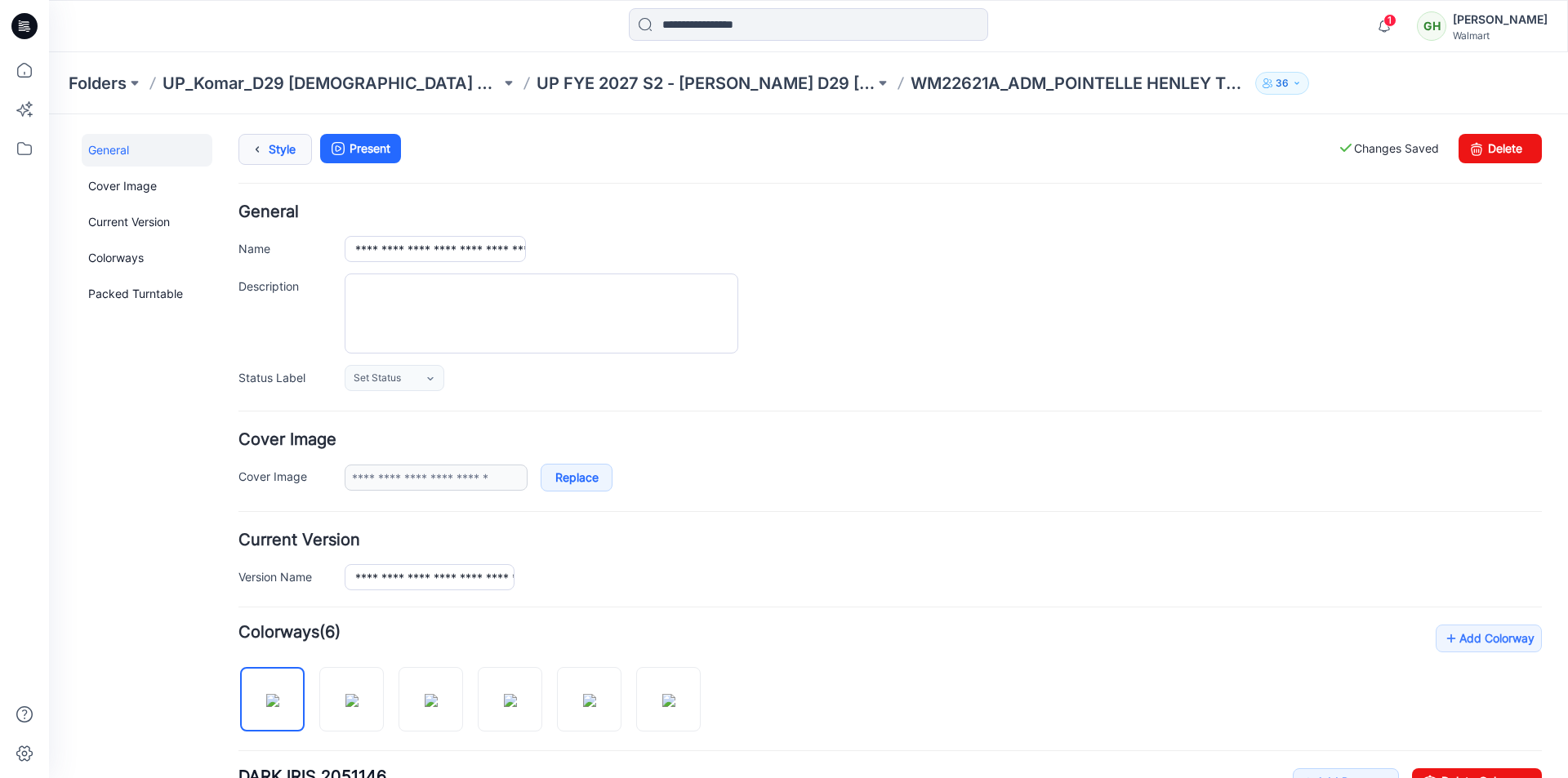
click at [259, 149] on icon at bounding box center [257, 149] width 23 height 30
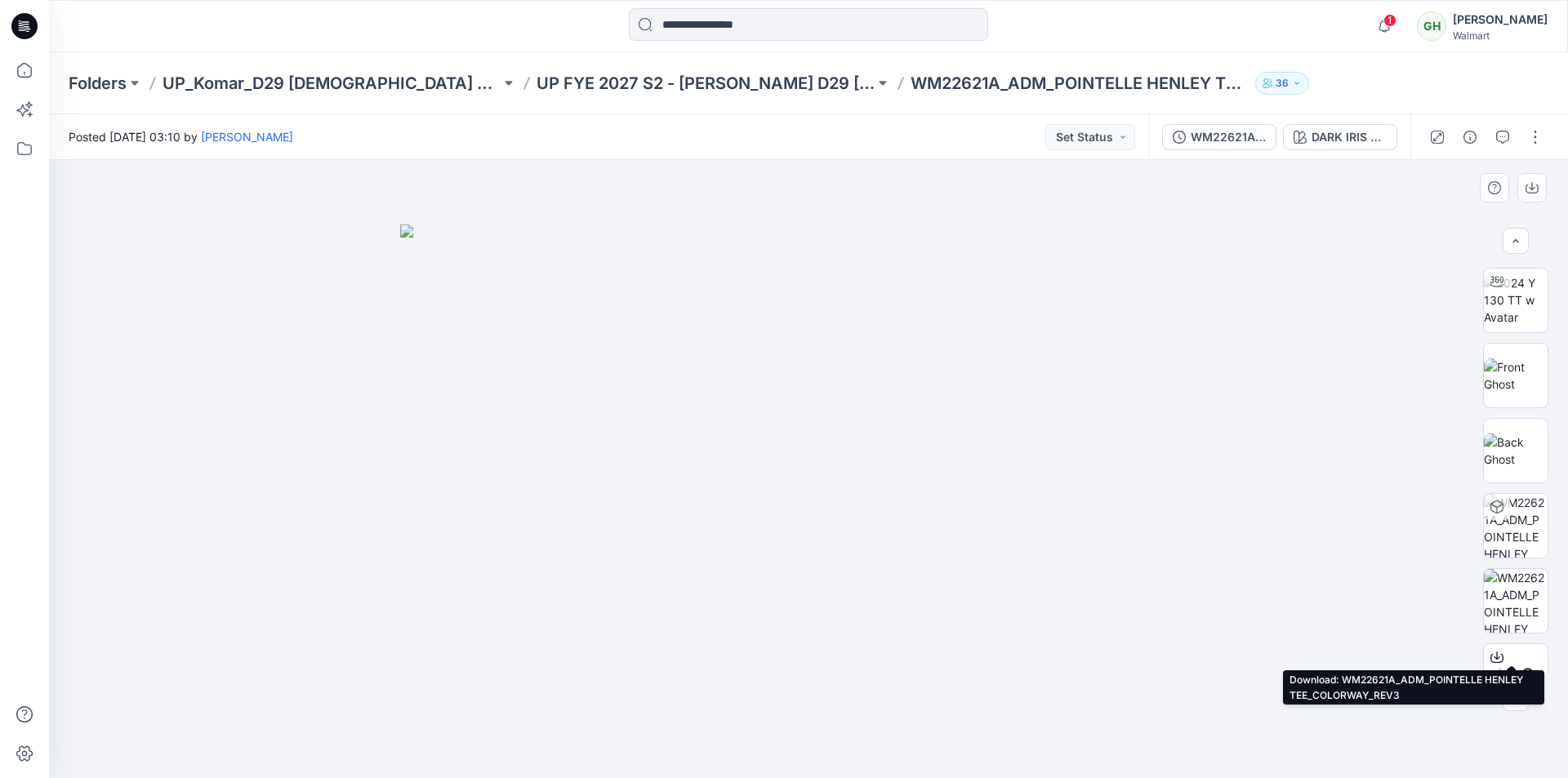
scroll to position [13, 0]
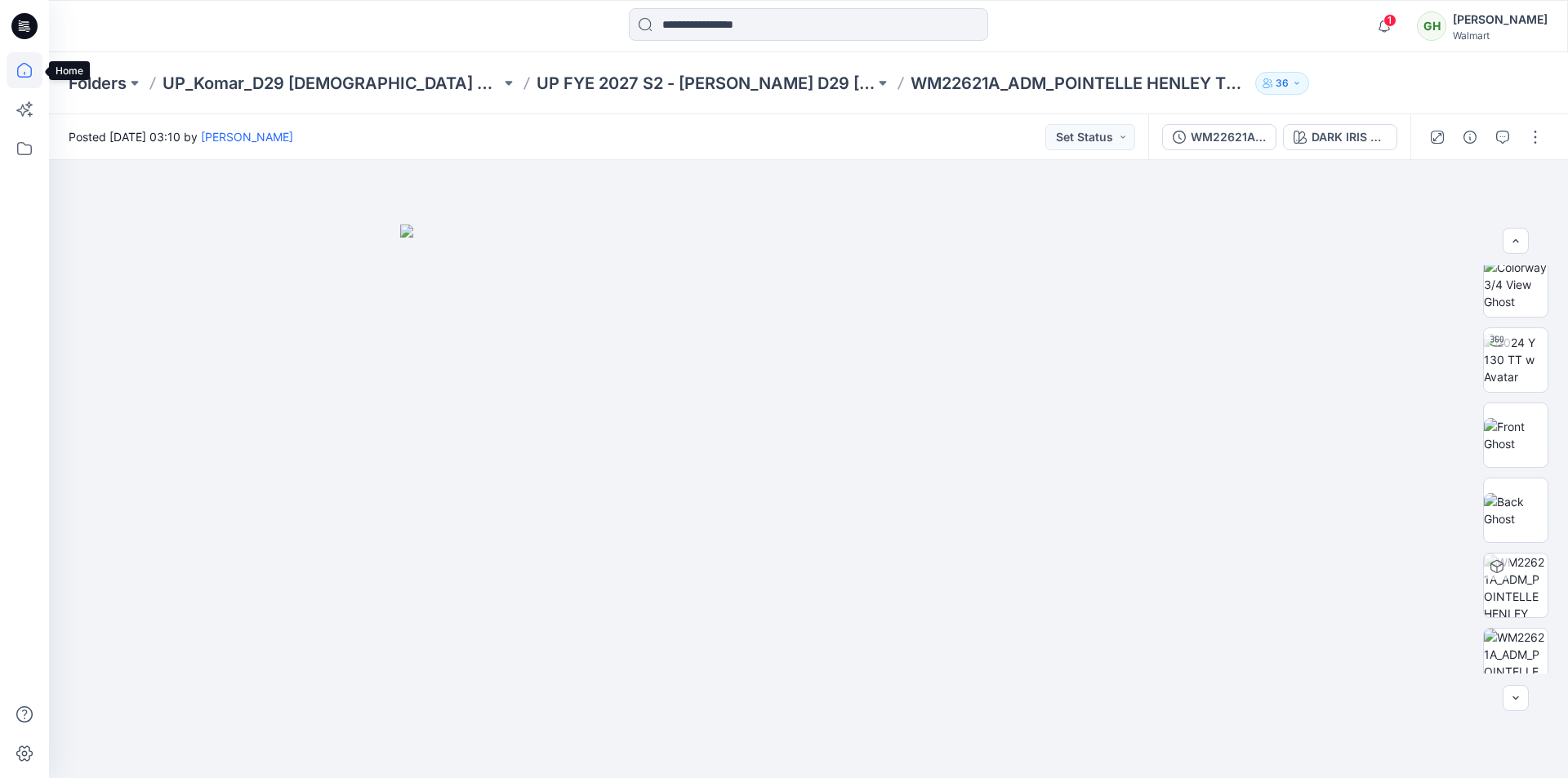
click at [24, 67] on icon at bounding box center [24, 69] width 36 height 36
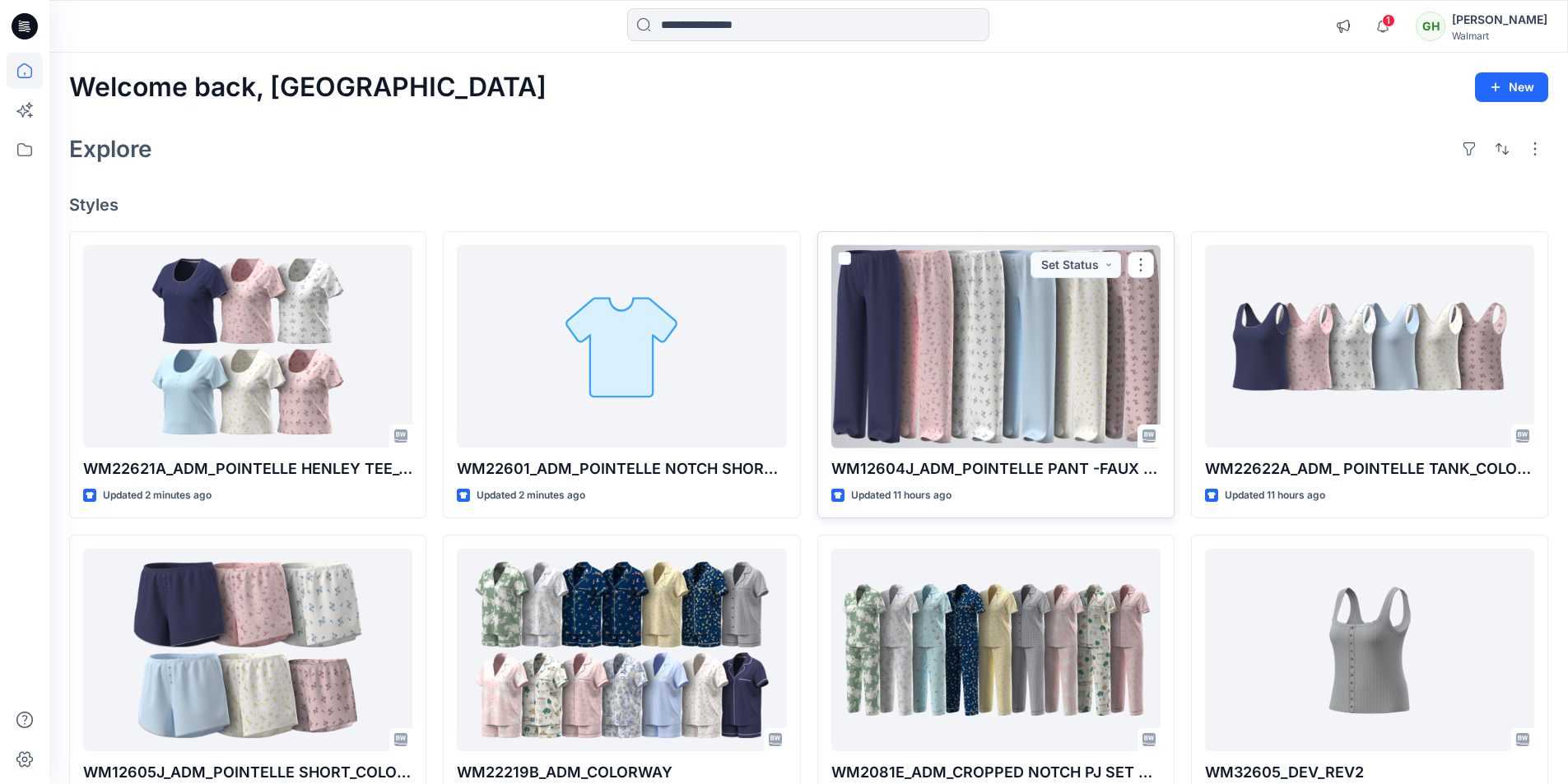
click at [966, 367] on div at bounding box center [996, 347] width 330 height 204
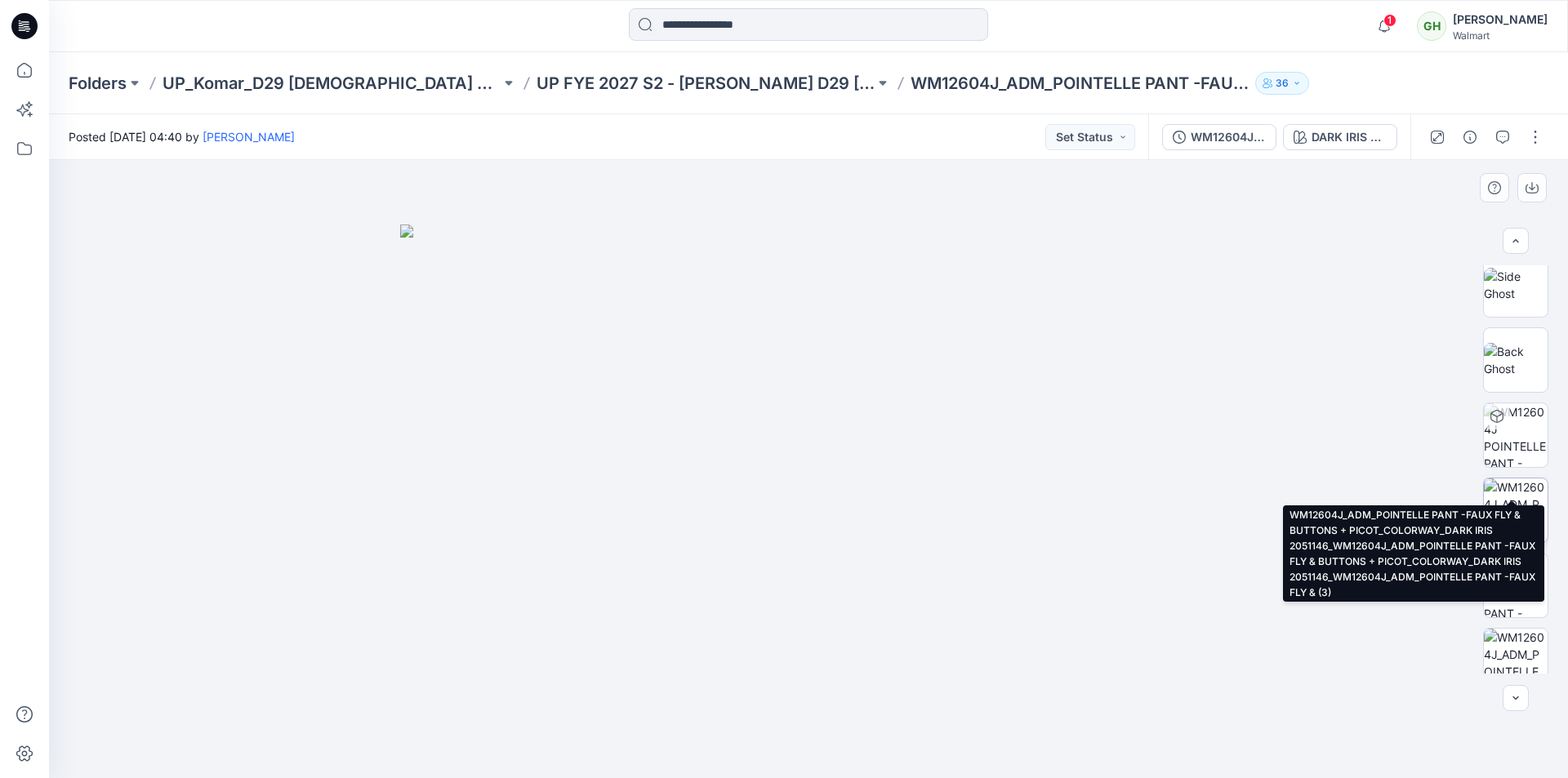
scroll to position [320, 0]
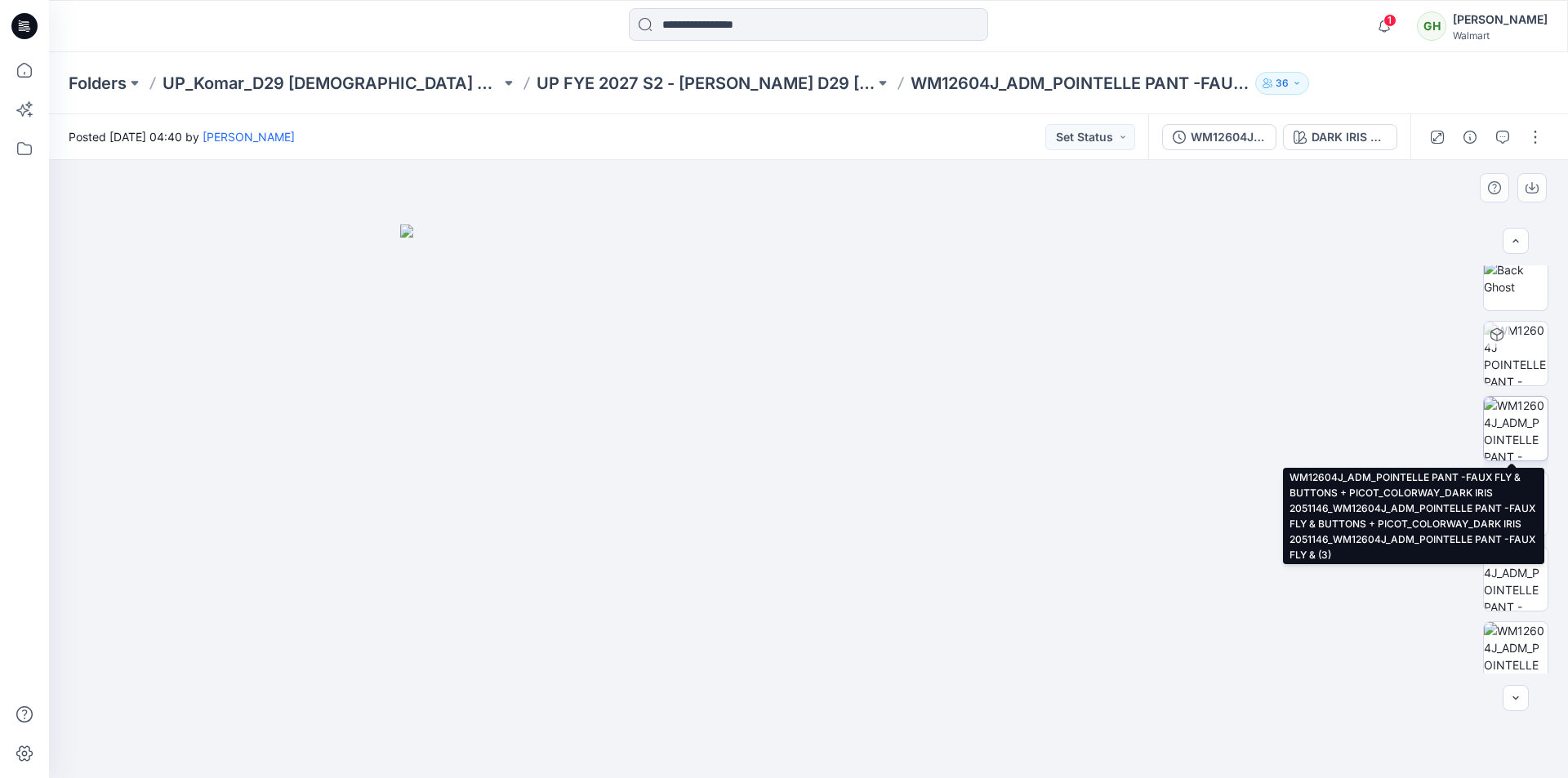
click at [1513, 414] on img at bounding box center [1515, 428] width 63 height 63
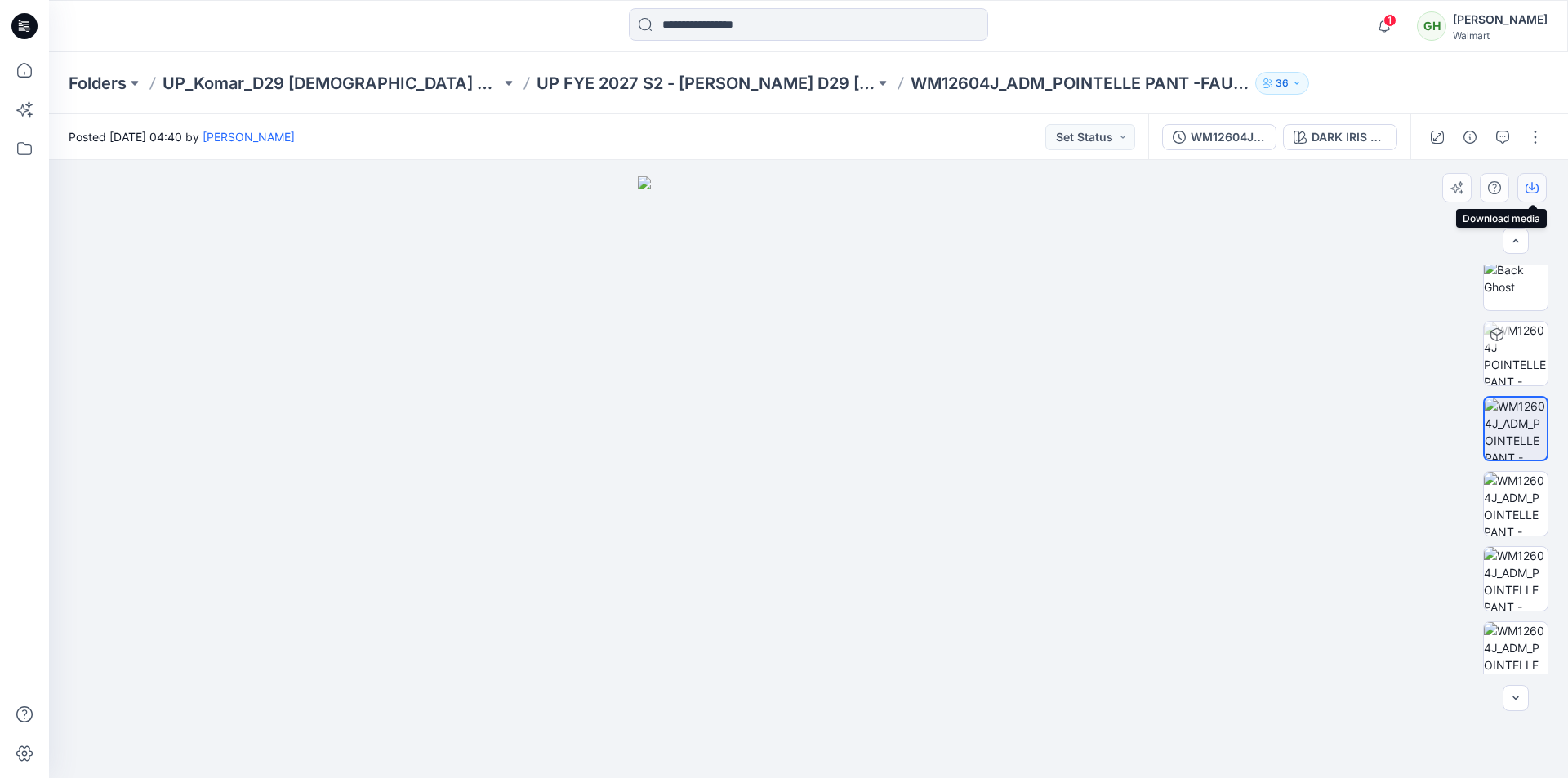
click at [1530, 187] on icon "button" at bounding box center [1531, 188] width 13 height 13
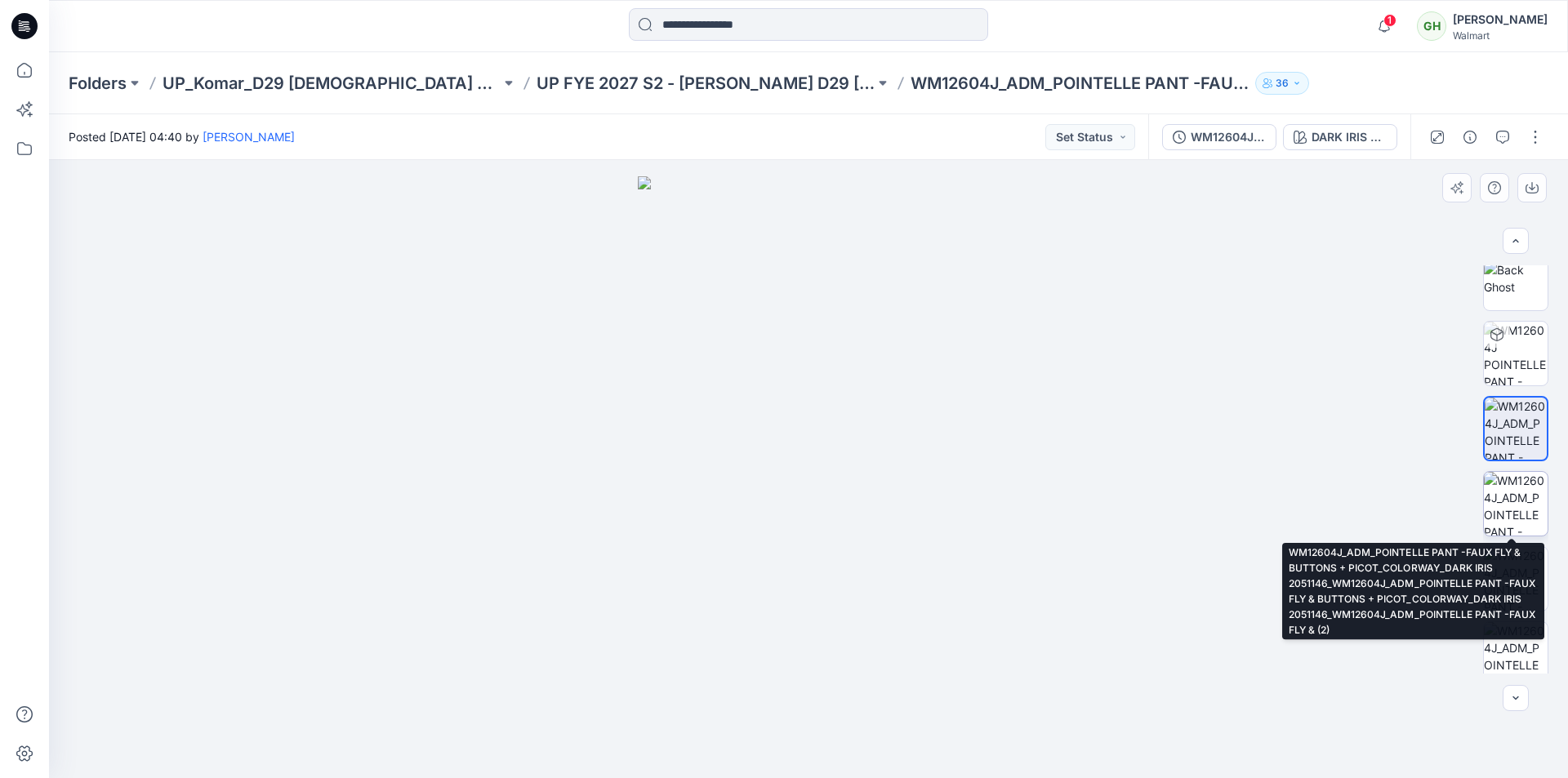
click at [1514, 514] on img at bounding box center [1515, 504] width 63 height 63
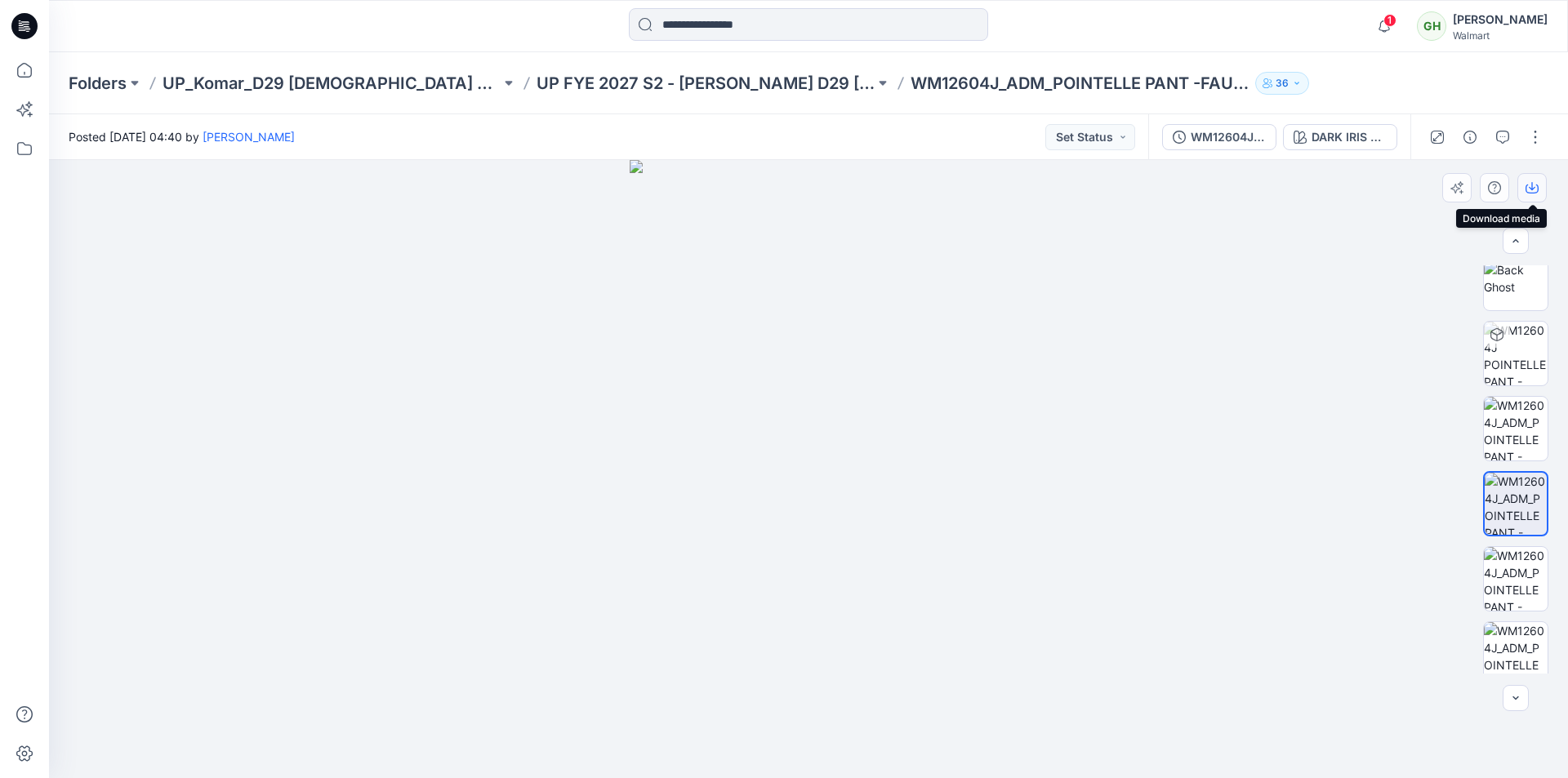
click at [1530, 188] on icon "button" at bounding box center [1531, 188] width 13 height 13
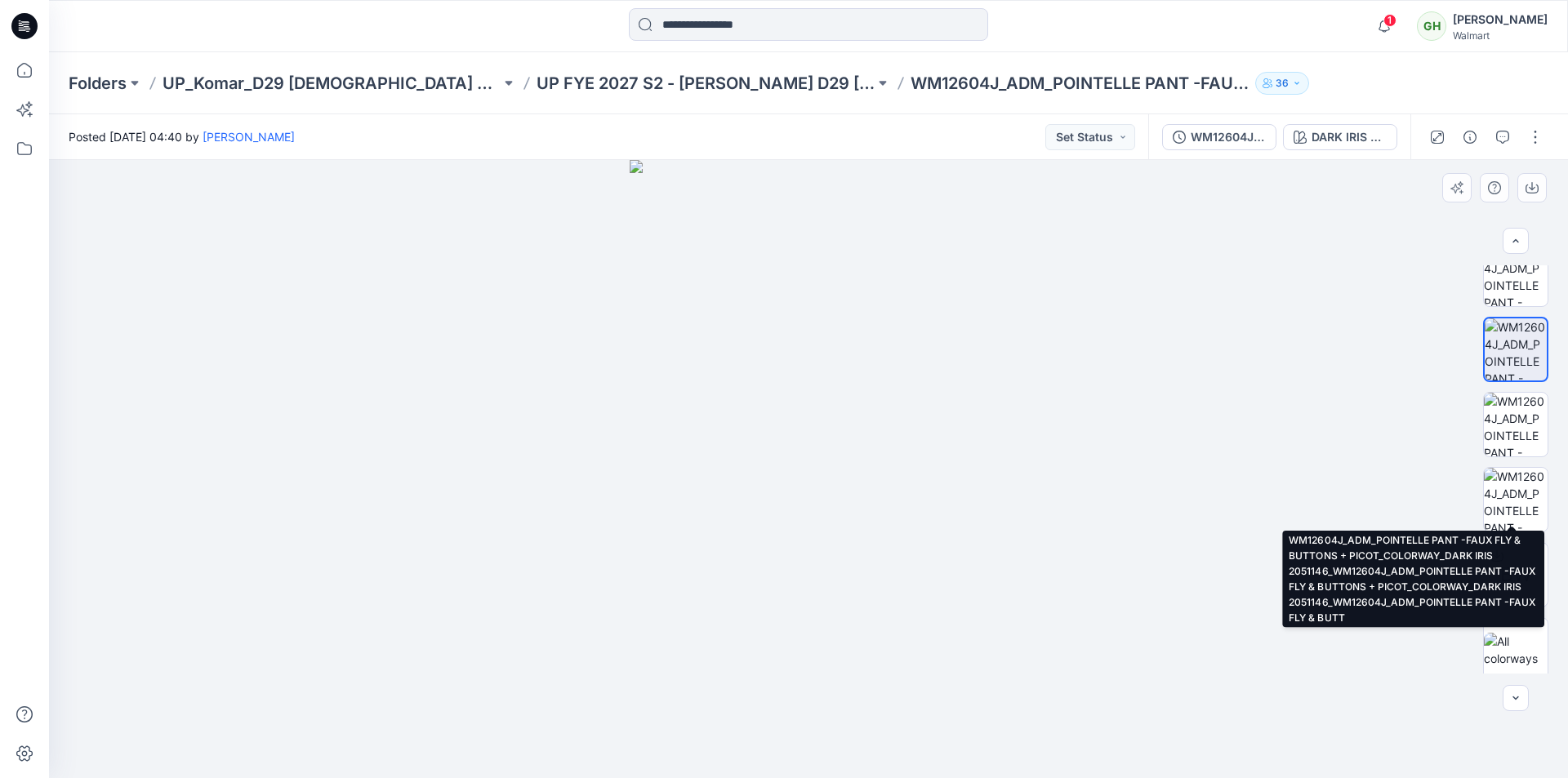
scroll to position [483, 0]
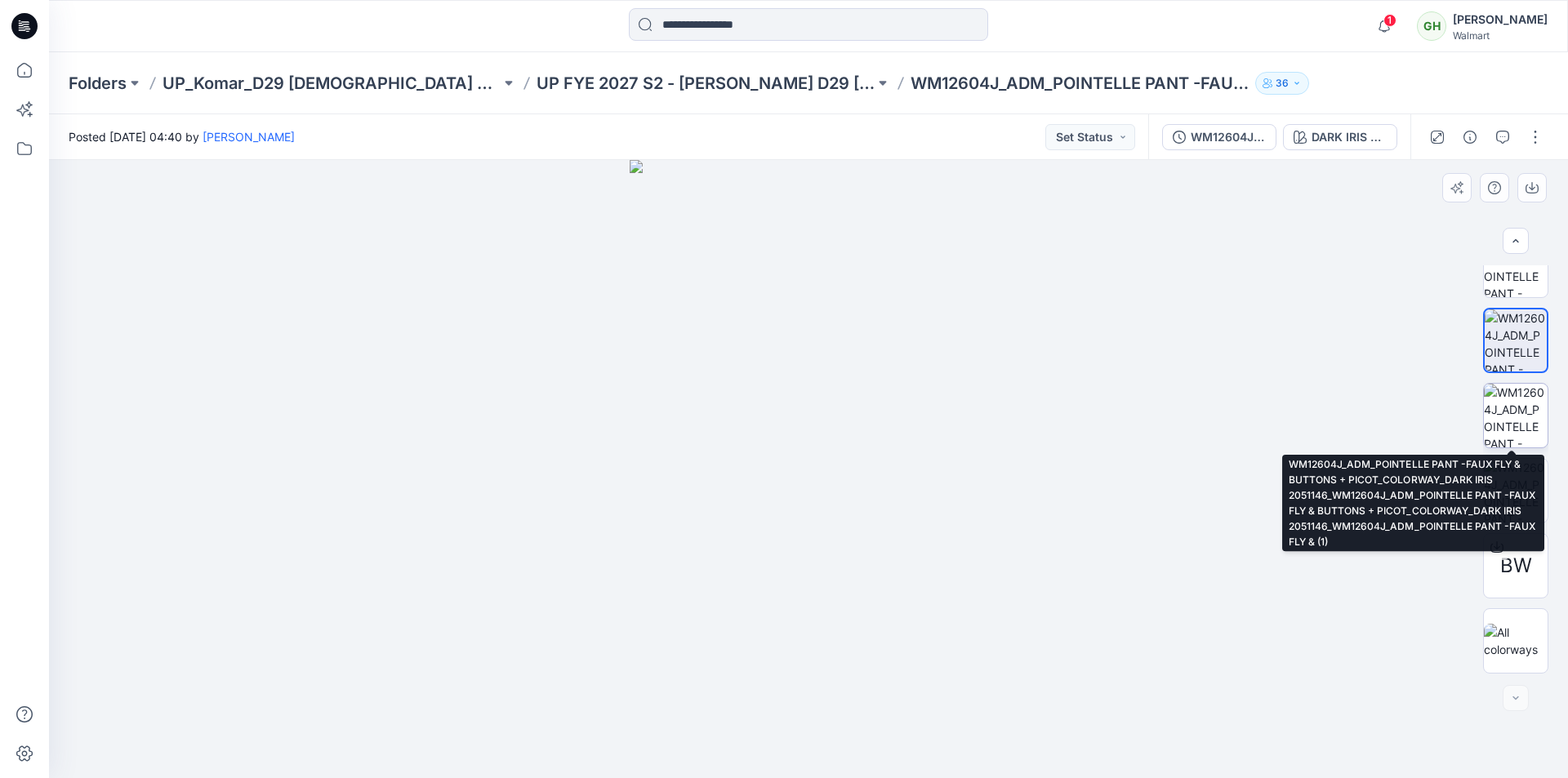
click at [1510, 422] on img at bounding box center [1515, 415] width 63 height 63
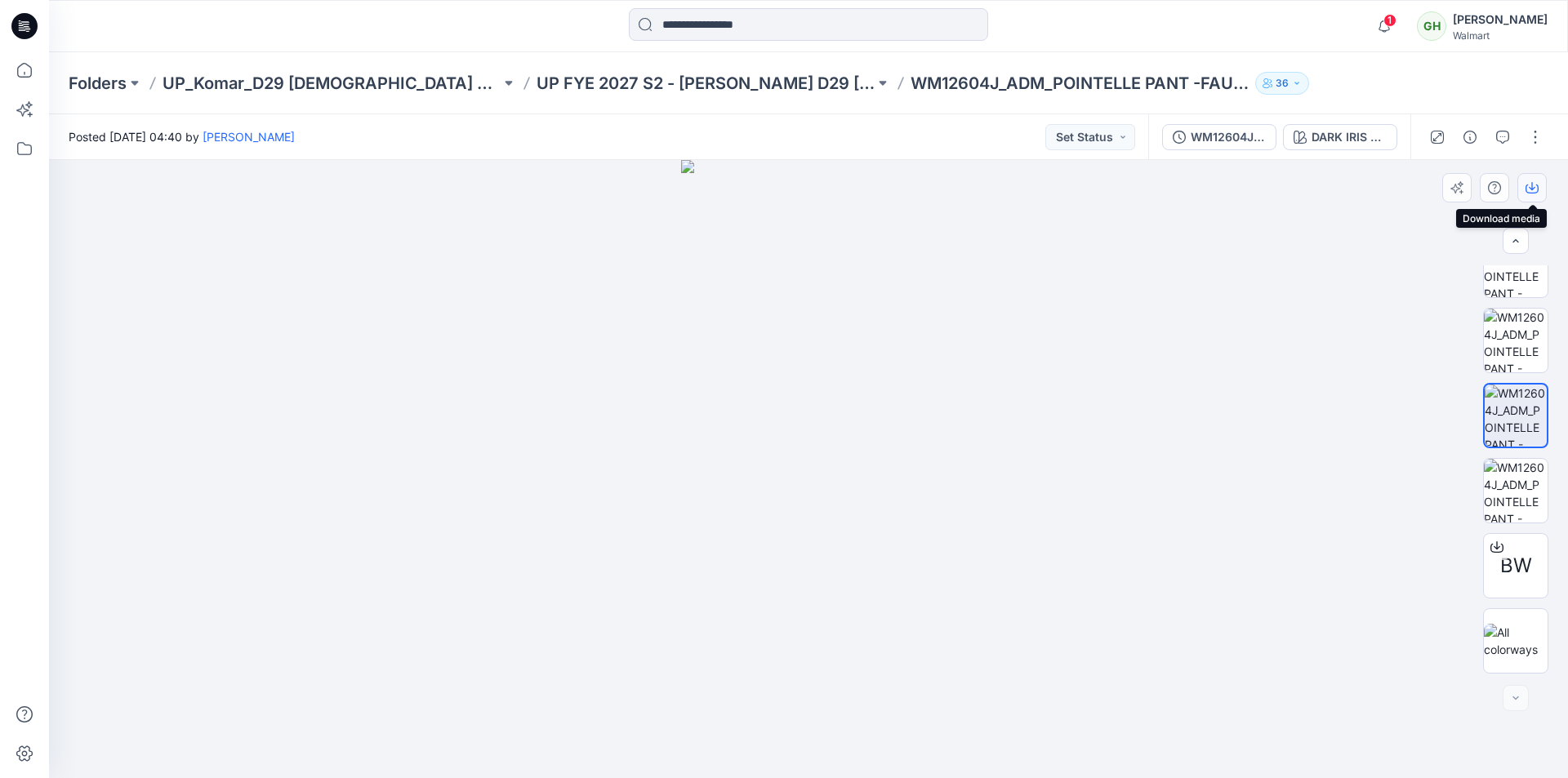
click at [1532, 185] on icon "button" at bounding box center [1531, 188] width 13 height 13
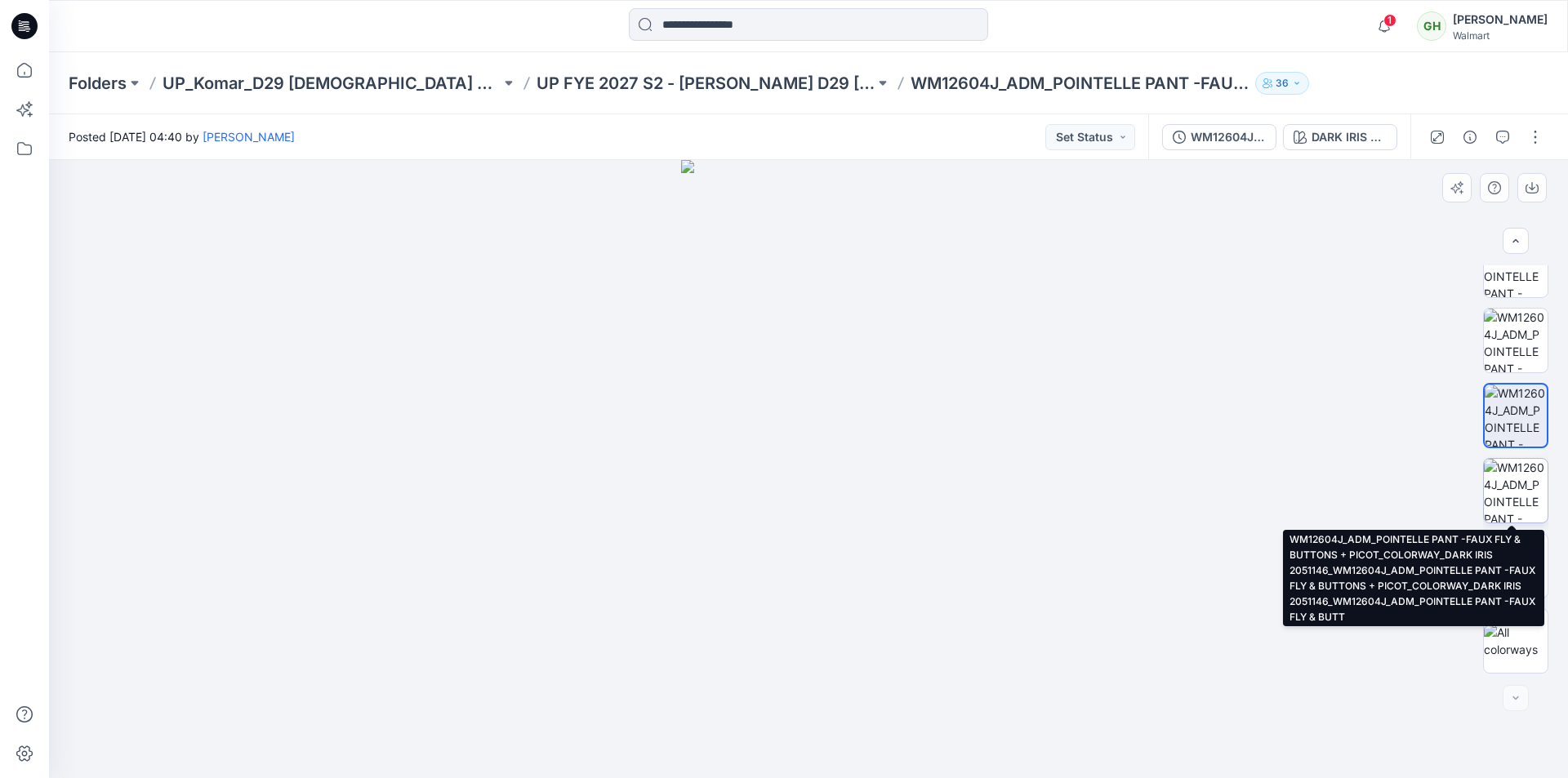
click at [1514, 486] on img at bounding box center [1515, 490] width 63 height 63
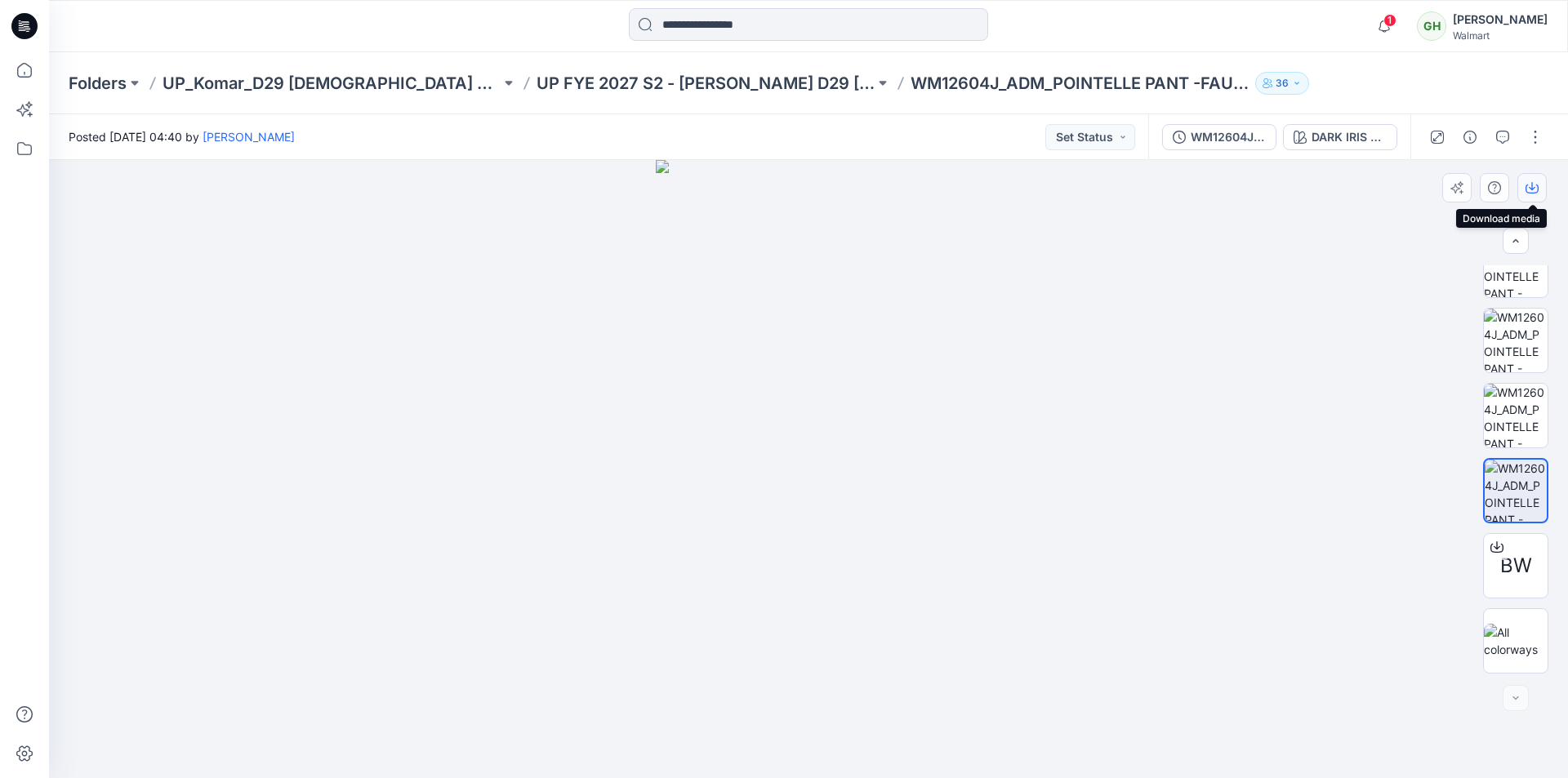
click at [1530, 188] on icon "button" at bounding box center [1531, 188] width 13 height 13
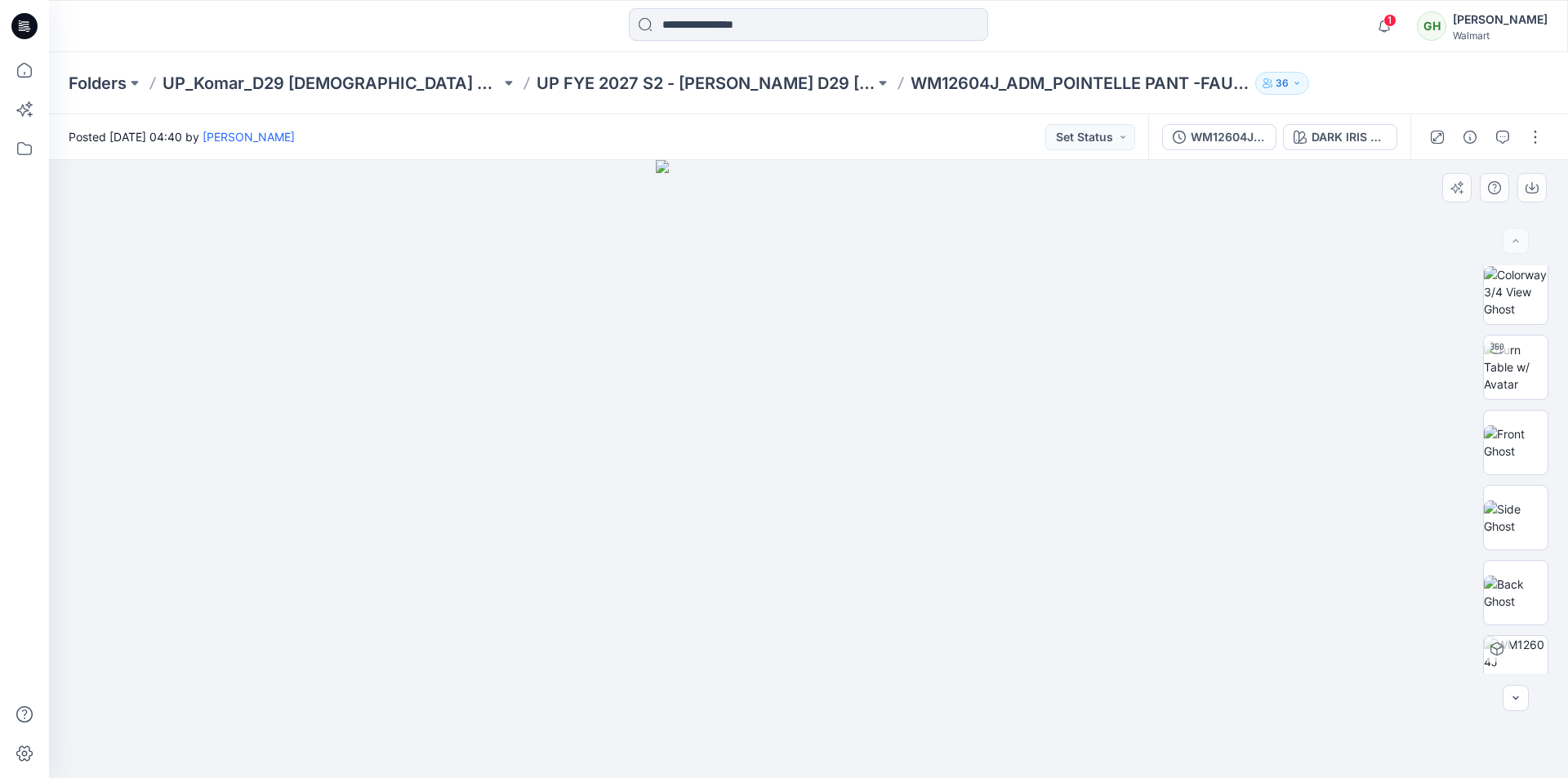
scroll to position [0, 0]
click at [30, 66] on icon at bounding box center [24, 69] width 36 height 36
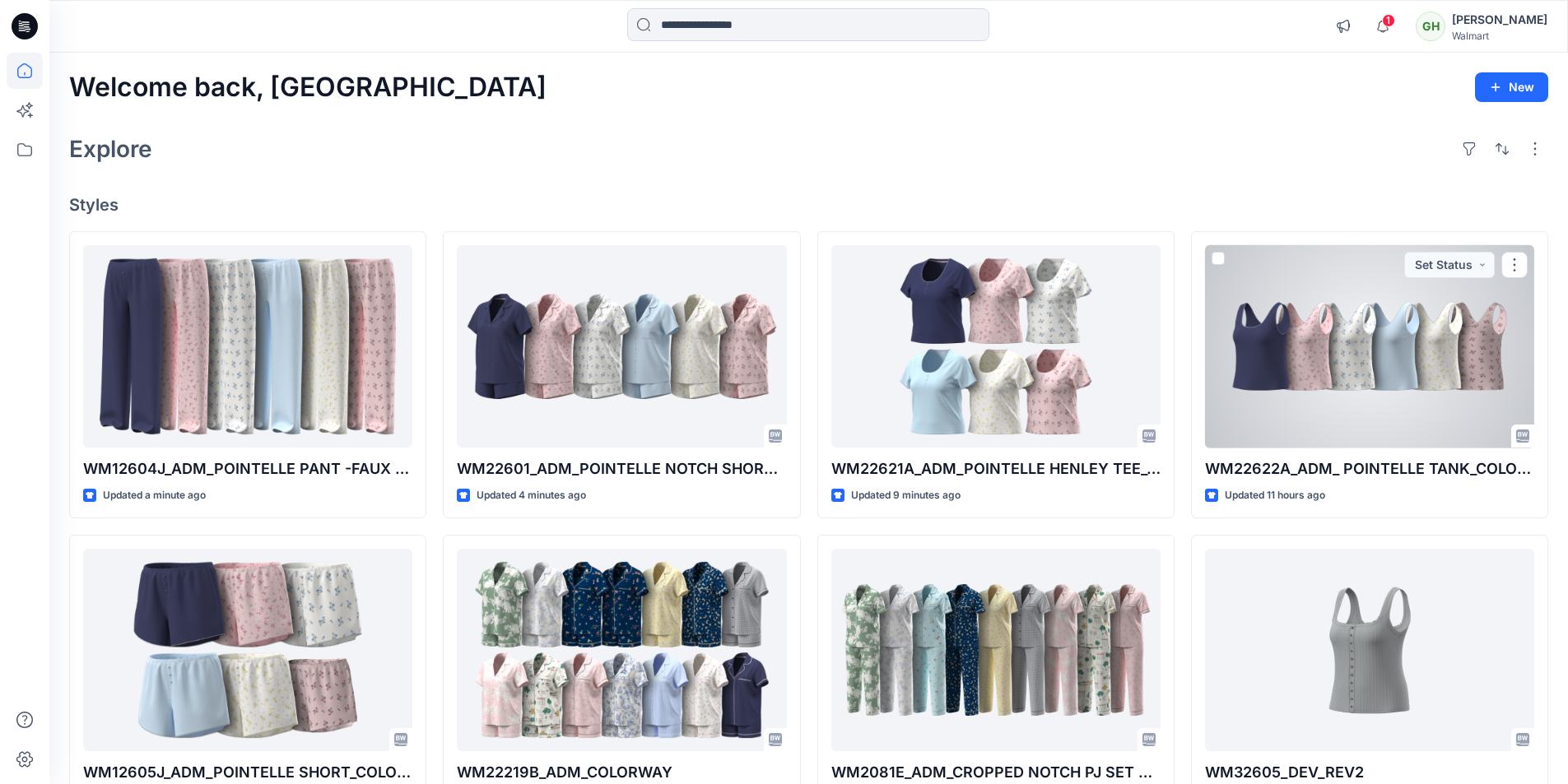
click at [1451, 396] on div at bounding box center [1370, 347] width 330 height 204
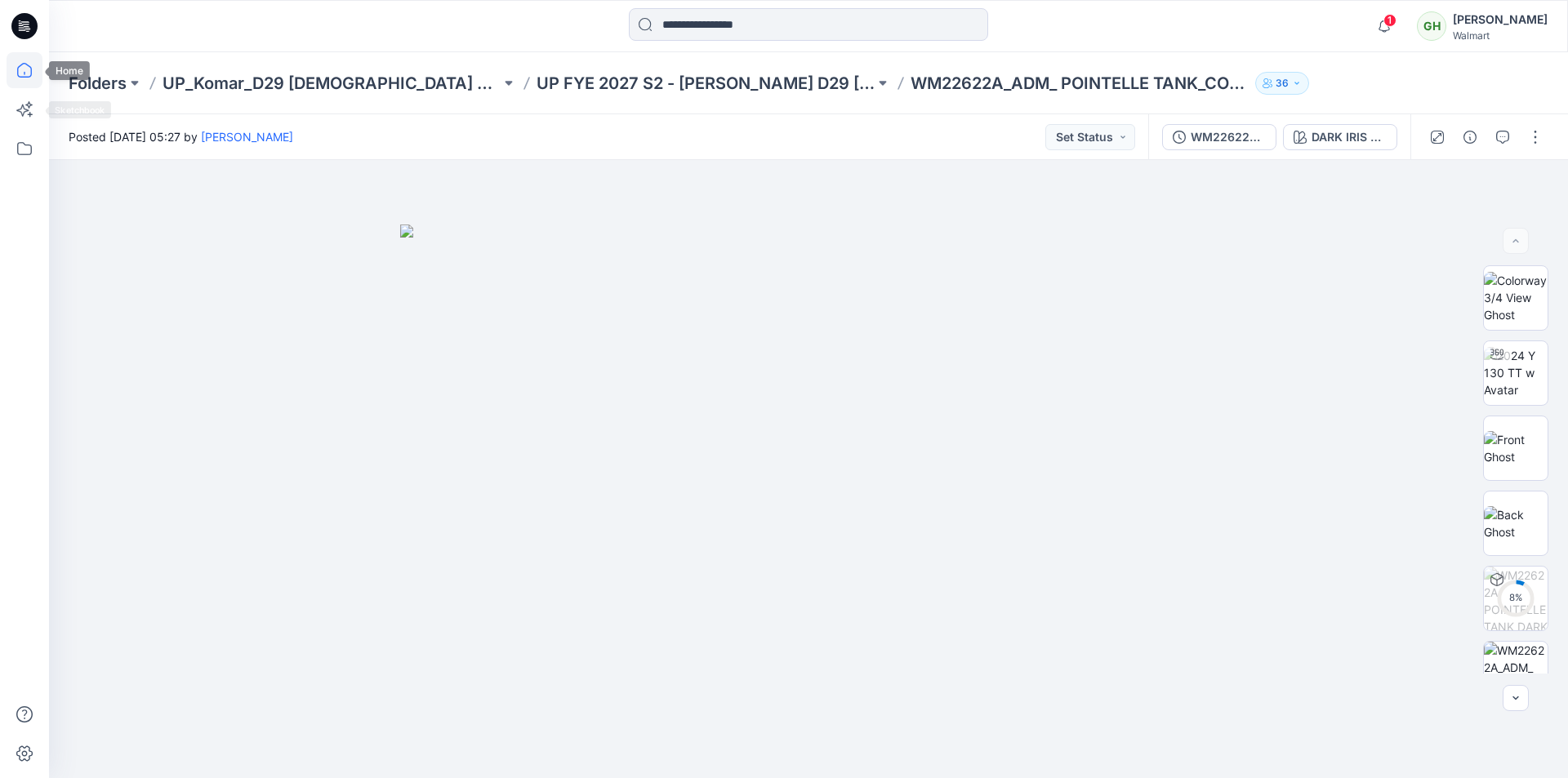
click at [17, 71] on icon at bounding box center [24, 69] width 36 height 36
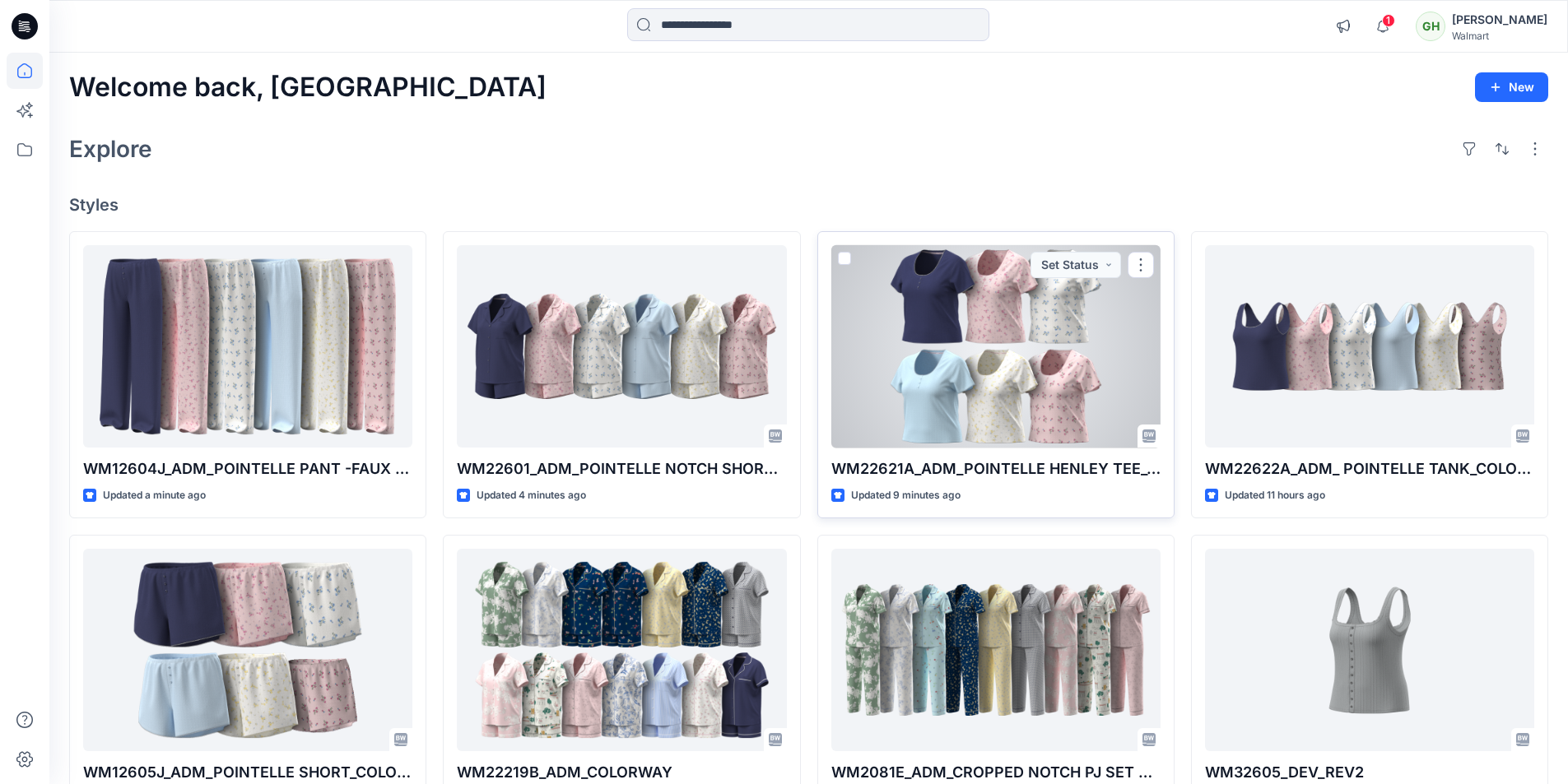
click at [1049, 365] on div at bounding box center [996, 347] width 330 height 204
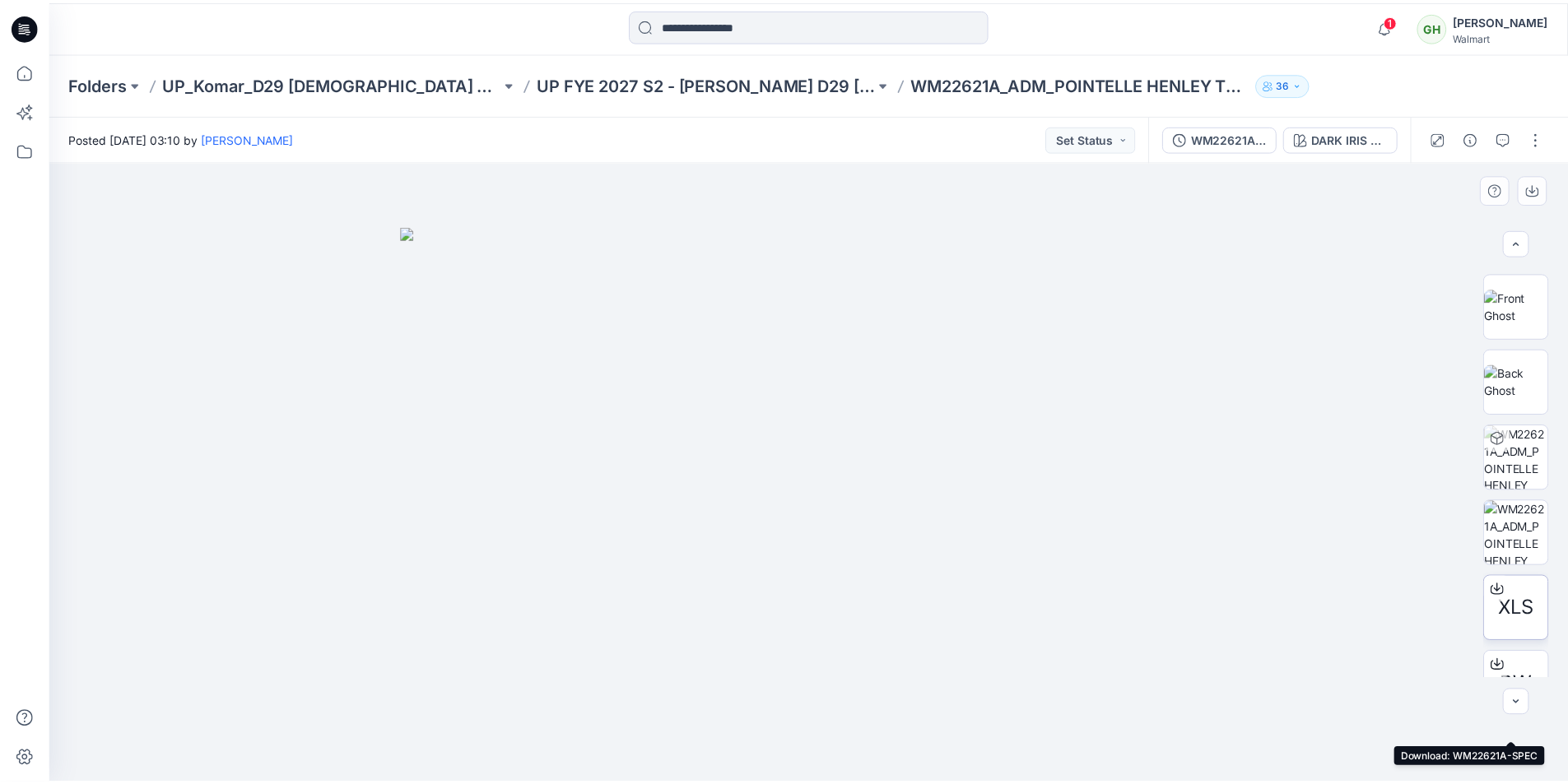
scroll to position [14, 0]
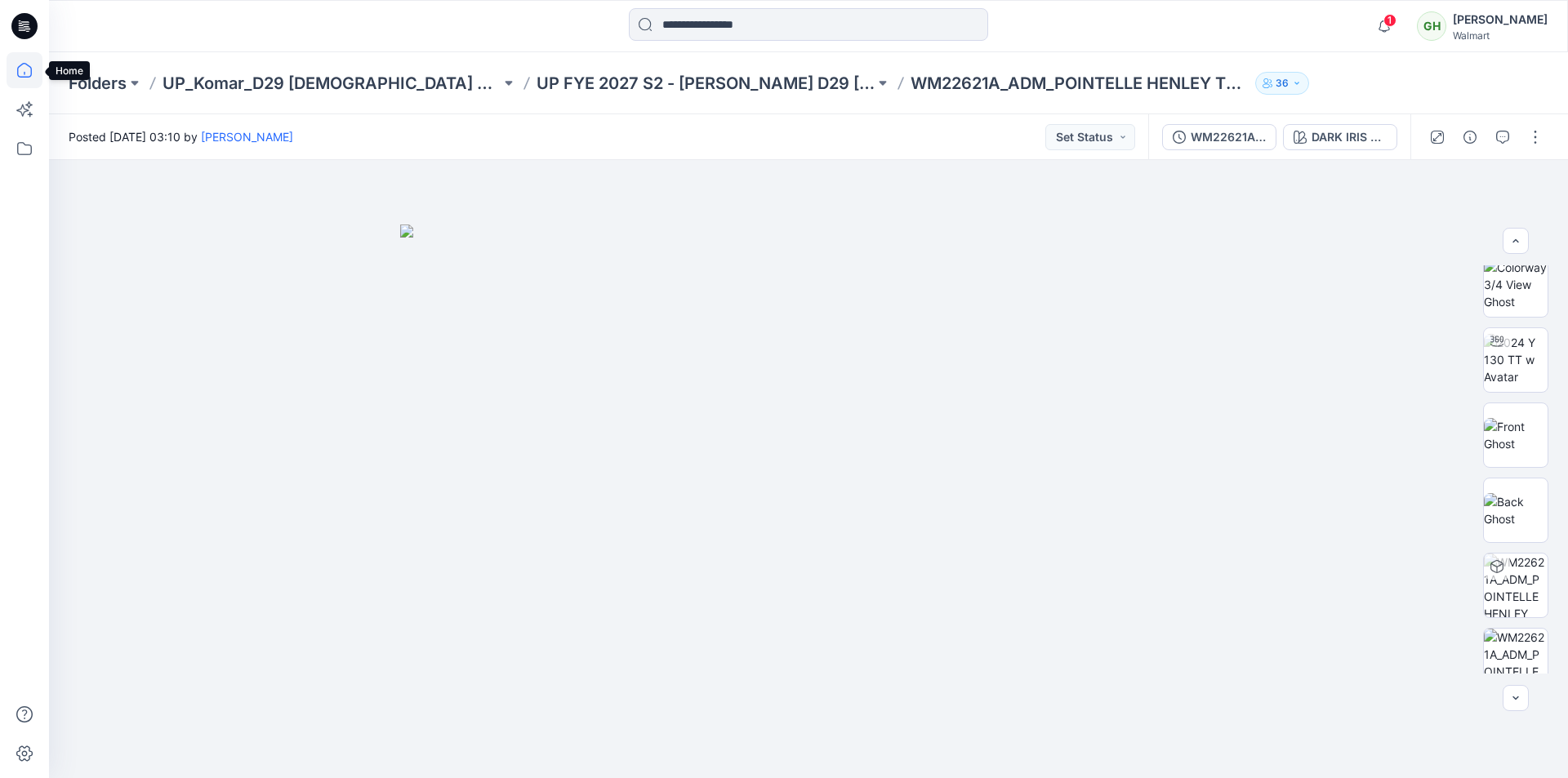
click at [28, 67] on icon at bounding box center [24, 69] width 36 height 36
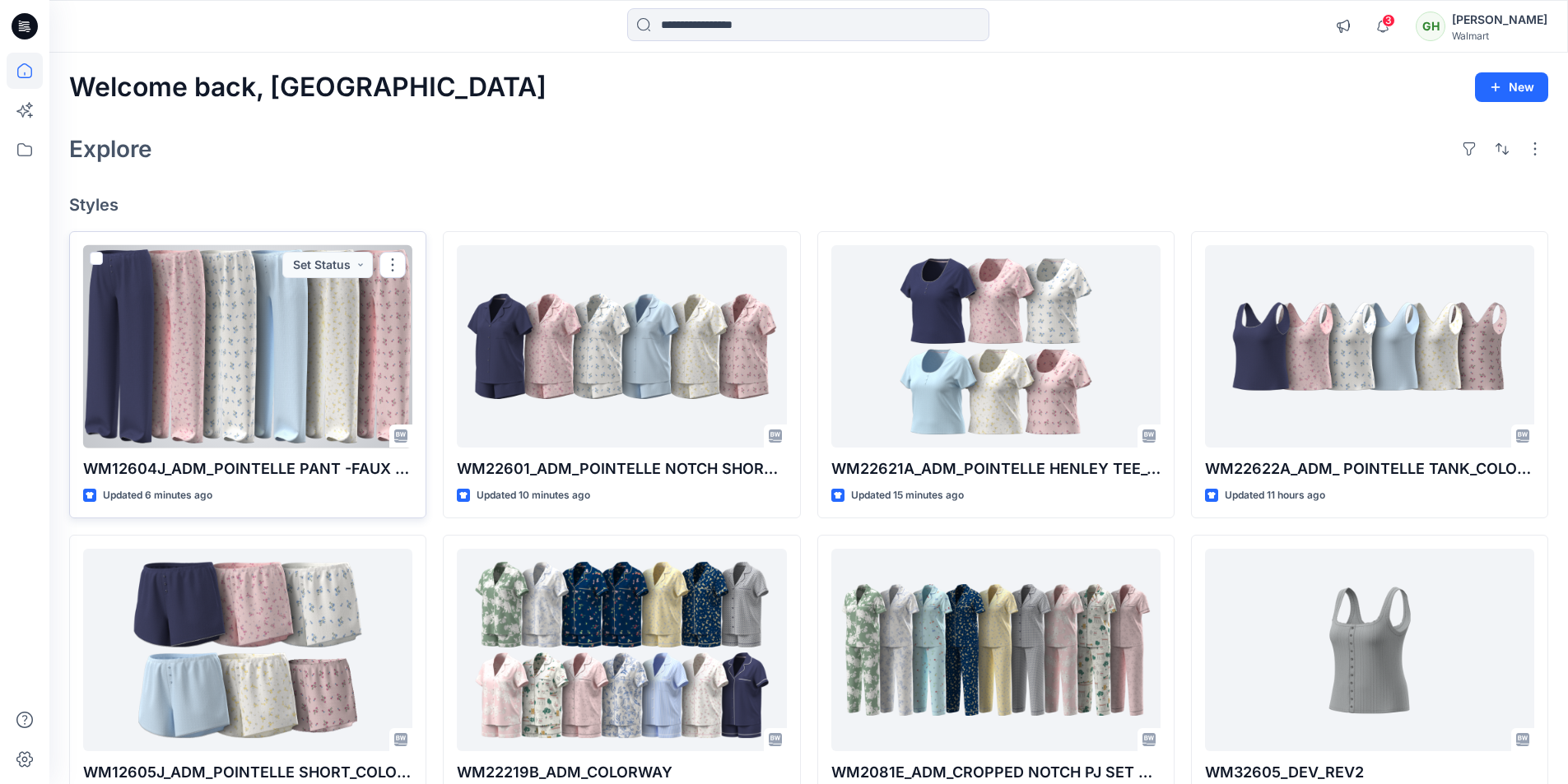
click at [275, 396] on div at bounding box center [248, 347] width 330 height 204
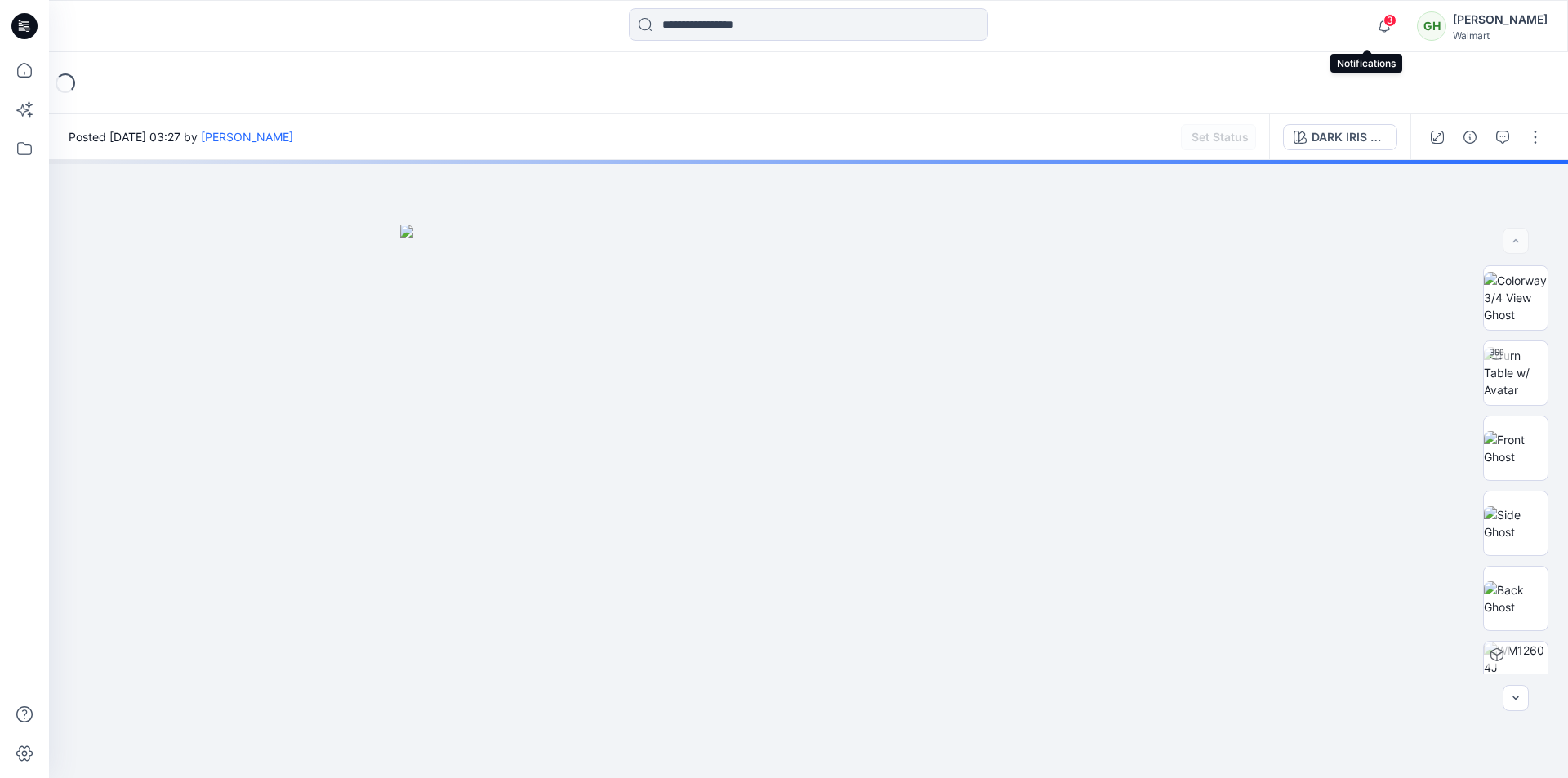
click at [1383, 25] on span "3" at bounding box center [1390, 20] width 13 height 13
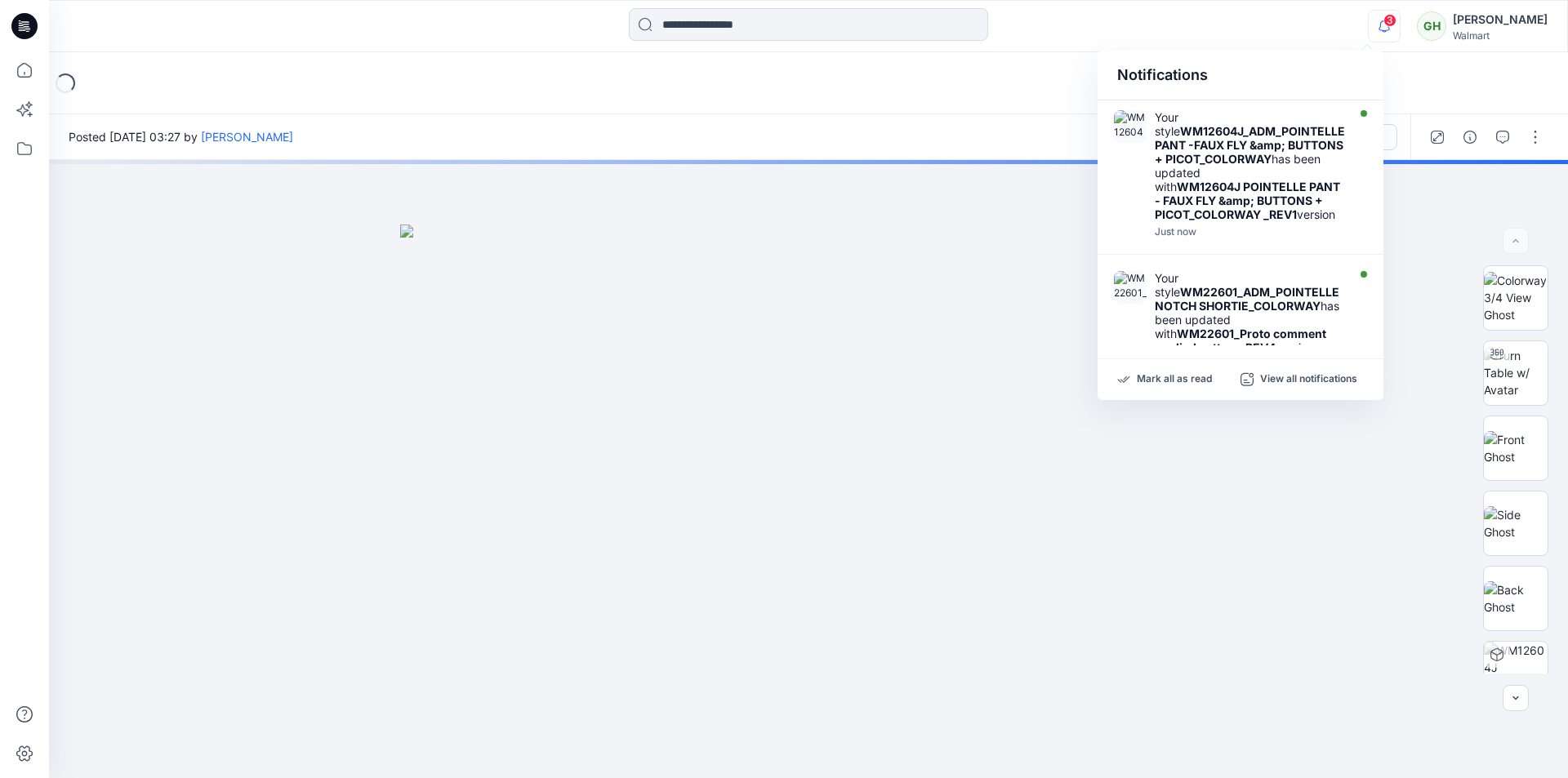
click at [1088, 28] on div at bounding box center [808, 25] width 759 height 36
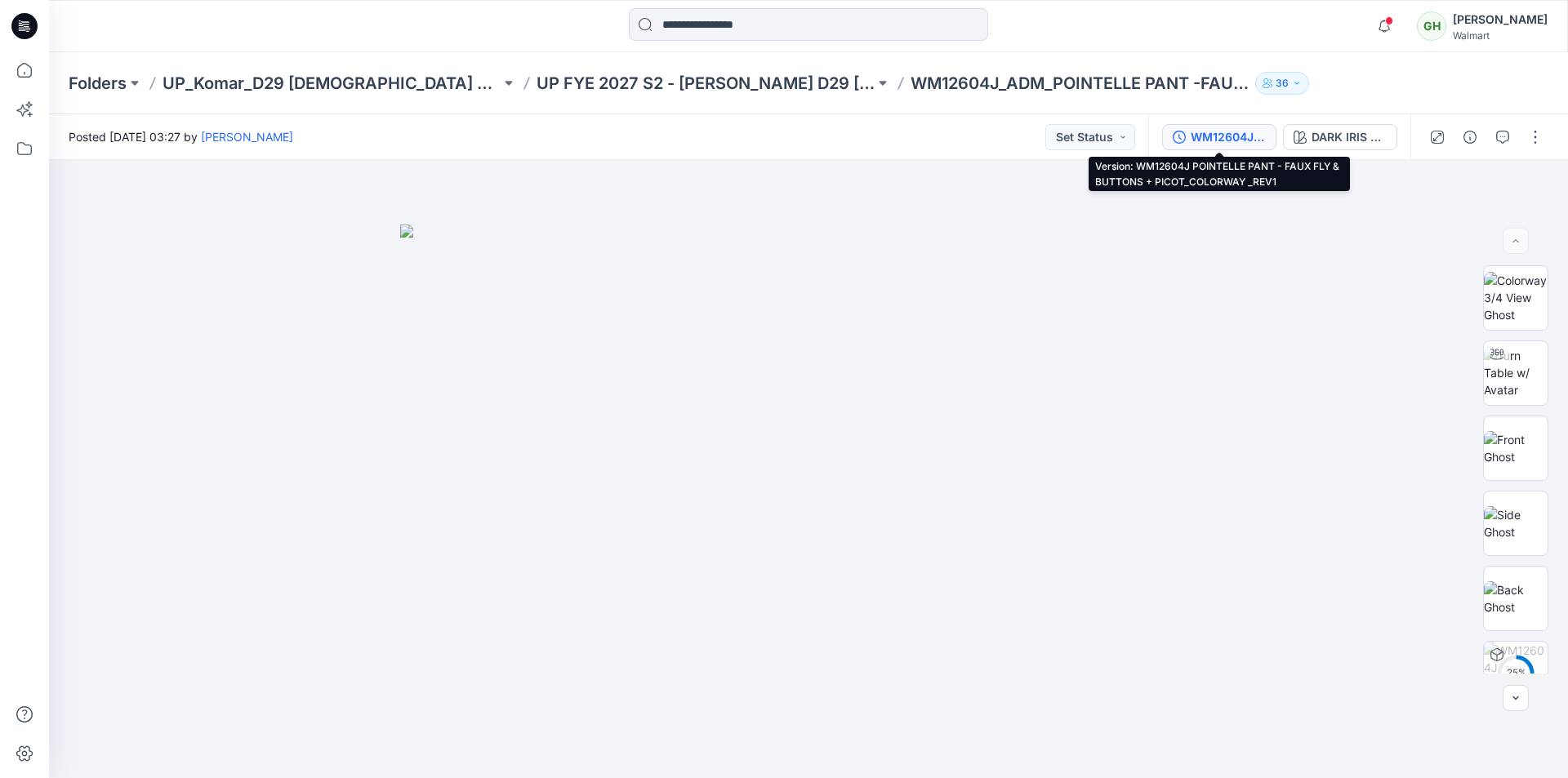
click at [1222, 140] on div "WM12604J POINTELLE PANT - FAUX FLY & BUTTONS + PICOT_COLORWAY _REV1" at bounding box center [1227, 137] width 75 height 18
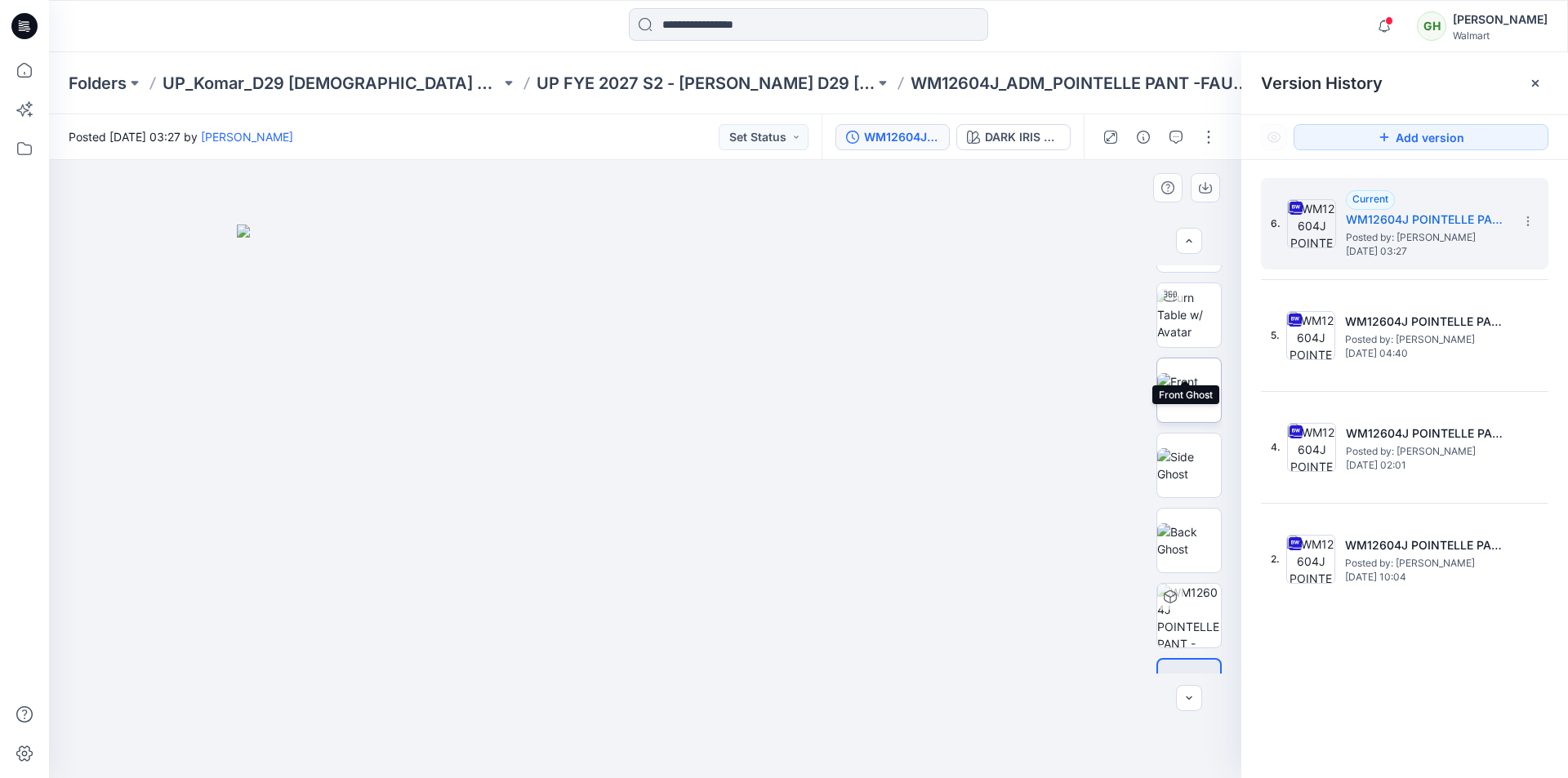
scroll to position [108, 0]
click at [1541, 83] on icon at bounding box center [1535, 84] width 13 height 13
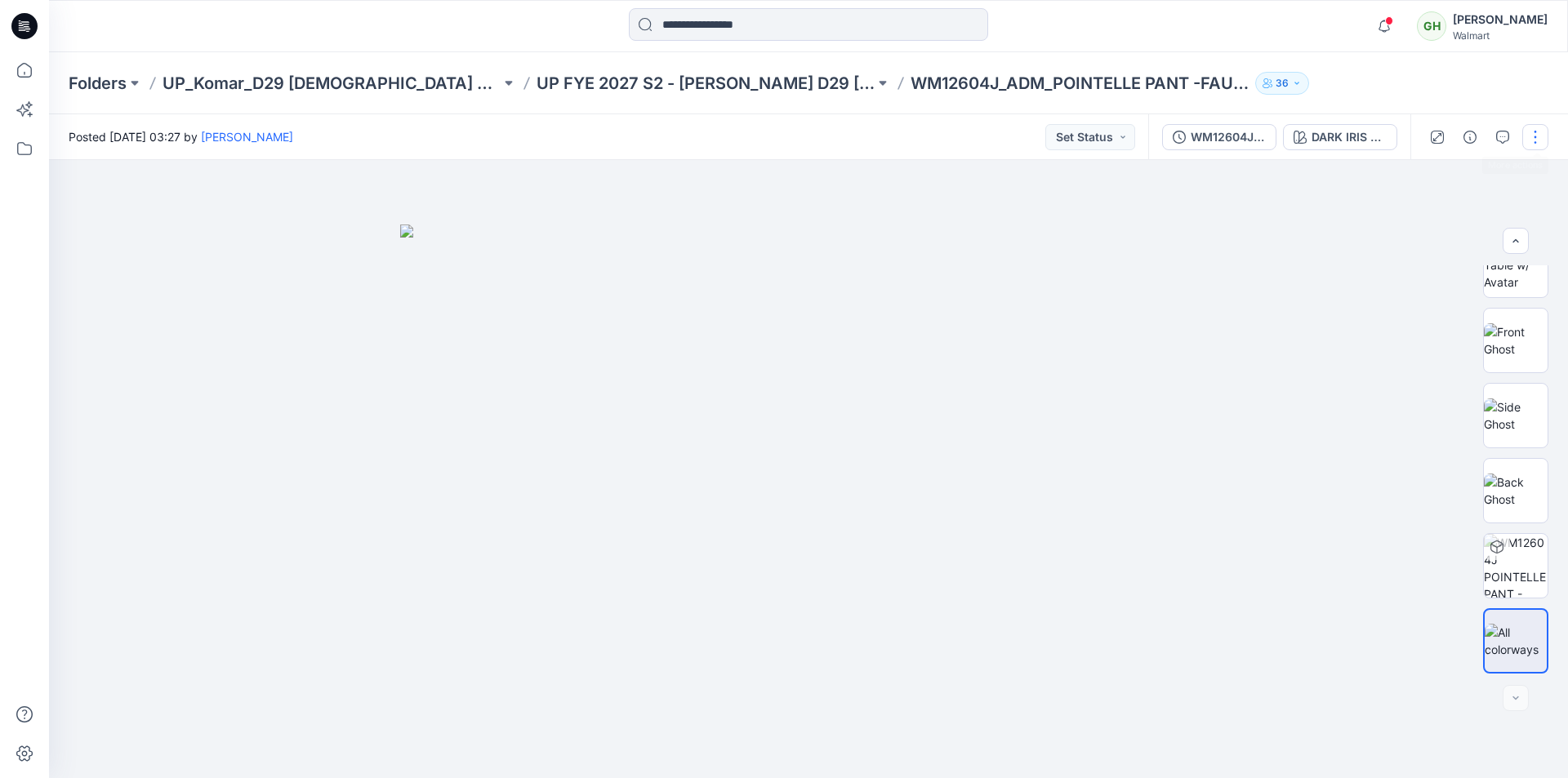
click at [1538, 132] on button "button" at bounding box center [1534, 137] width 26 height 26
click at [1454, 218] on button "Edit" at bounding box center [1466, 220] width 150 height 30
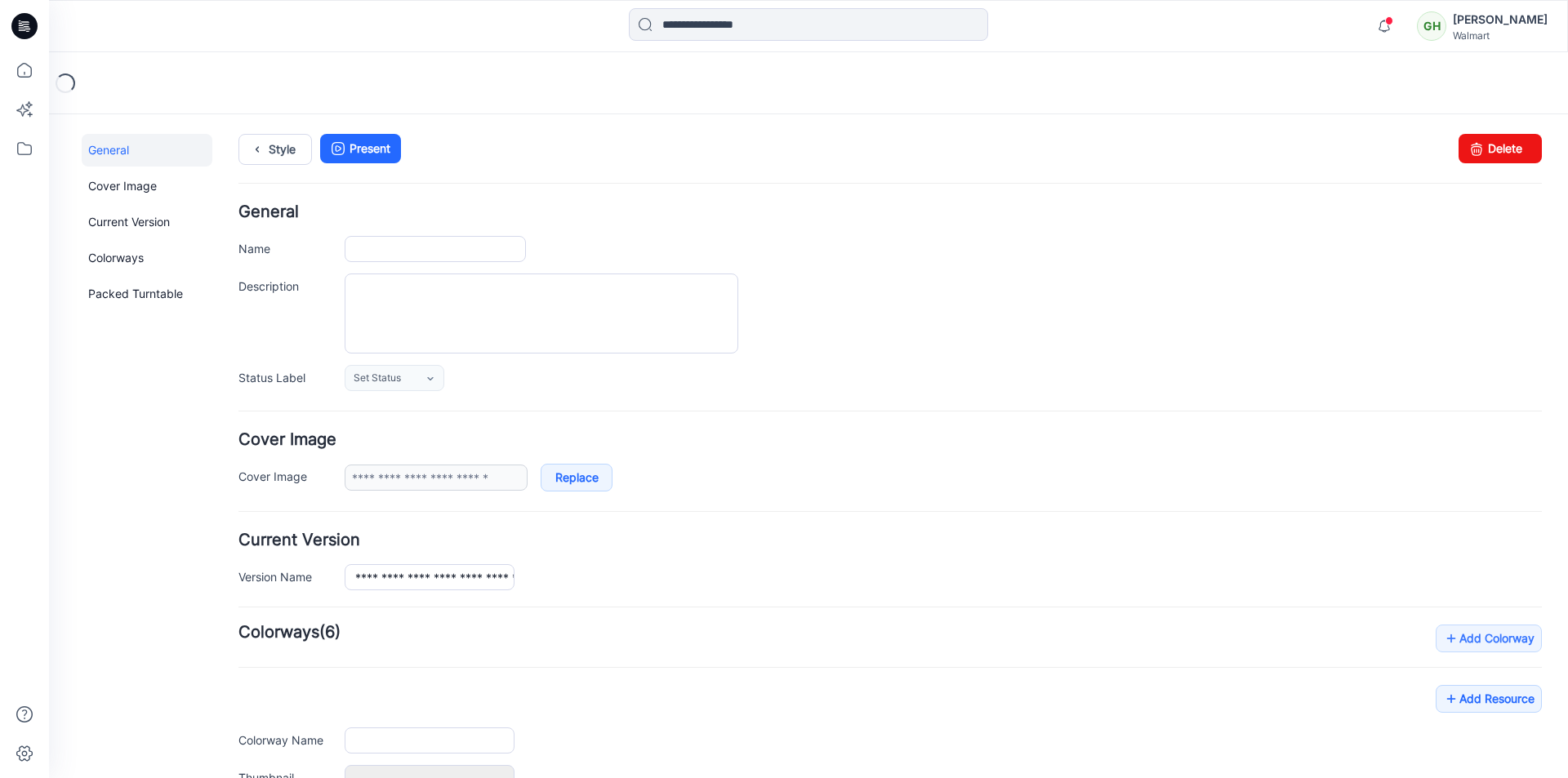
type input "**********"
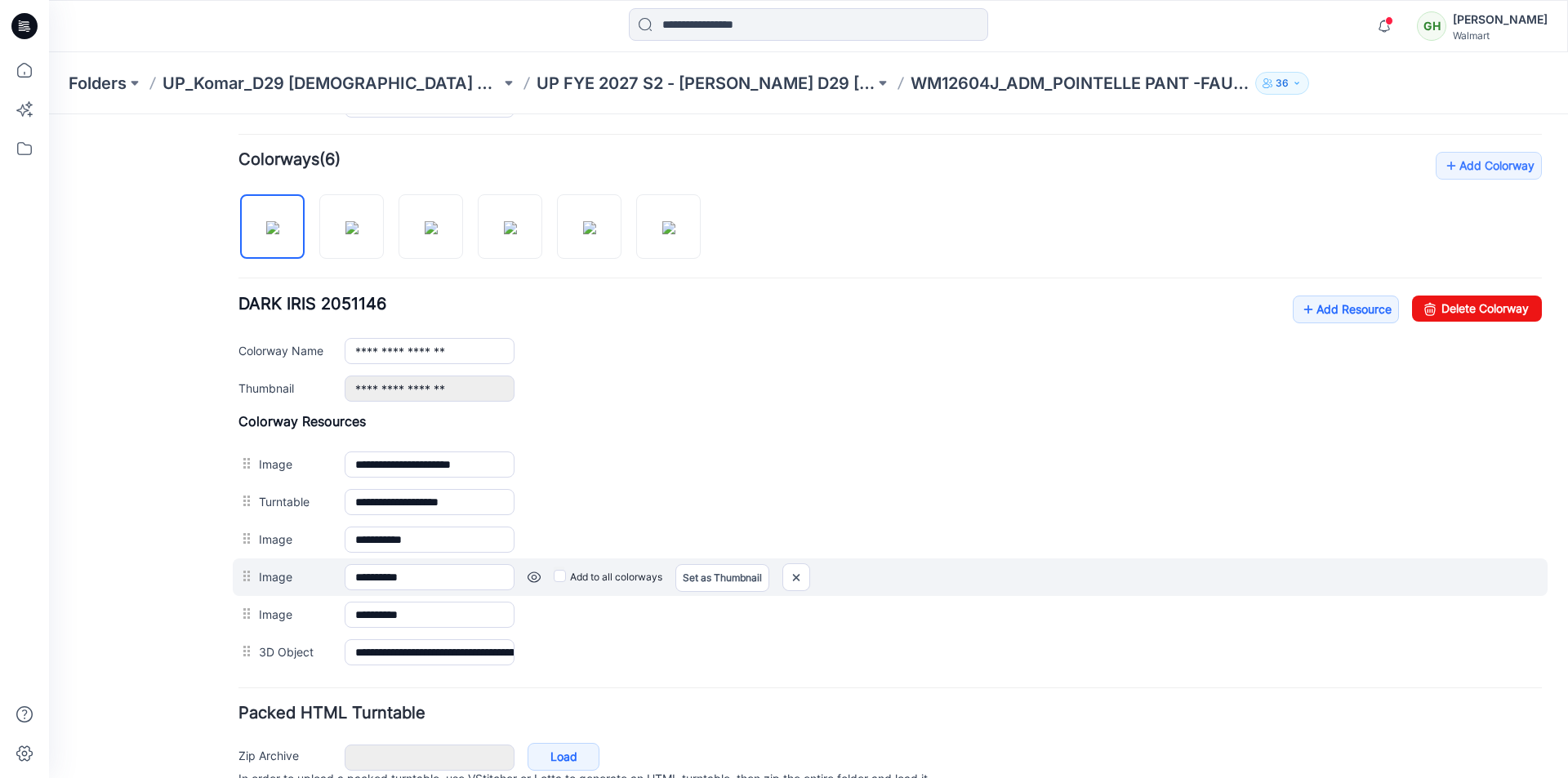
scroll to position [553, 0]
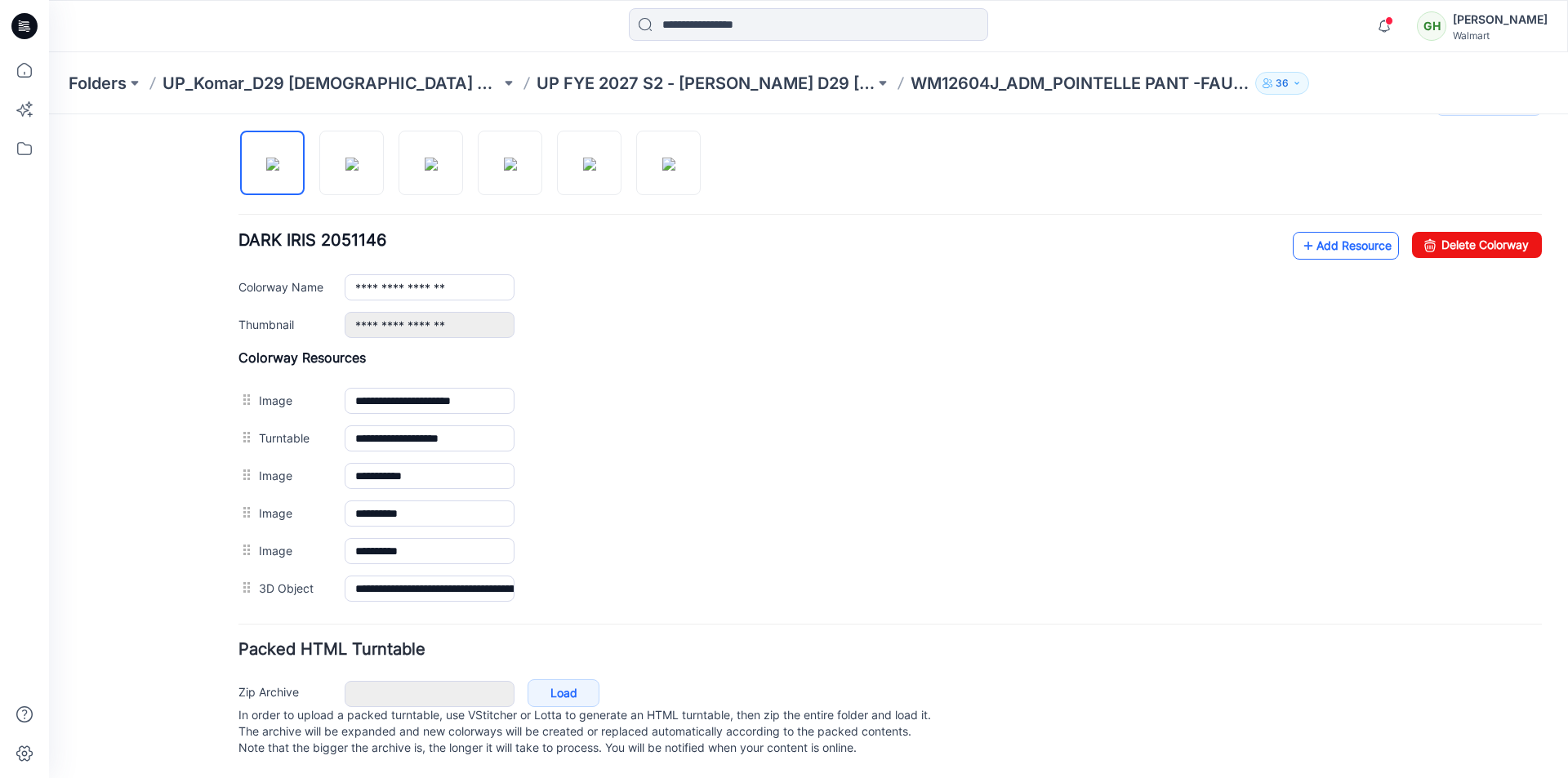
click at [1305, 236] on link "Add Resource" at bounding box center [1346, 245] width 106 height 28
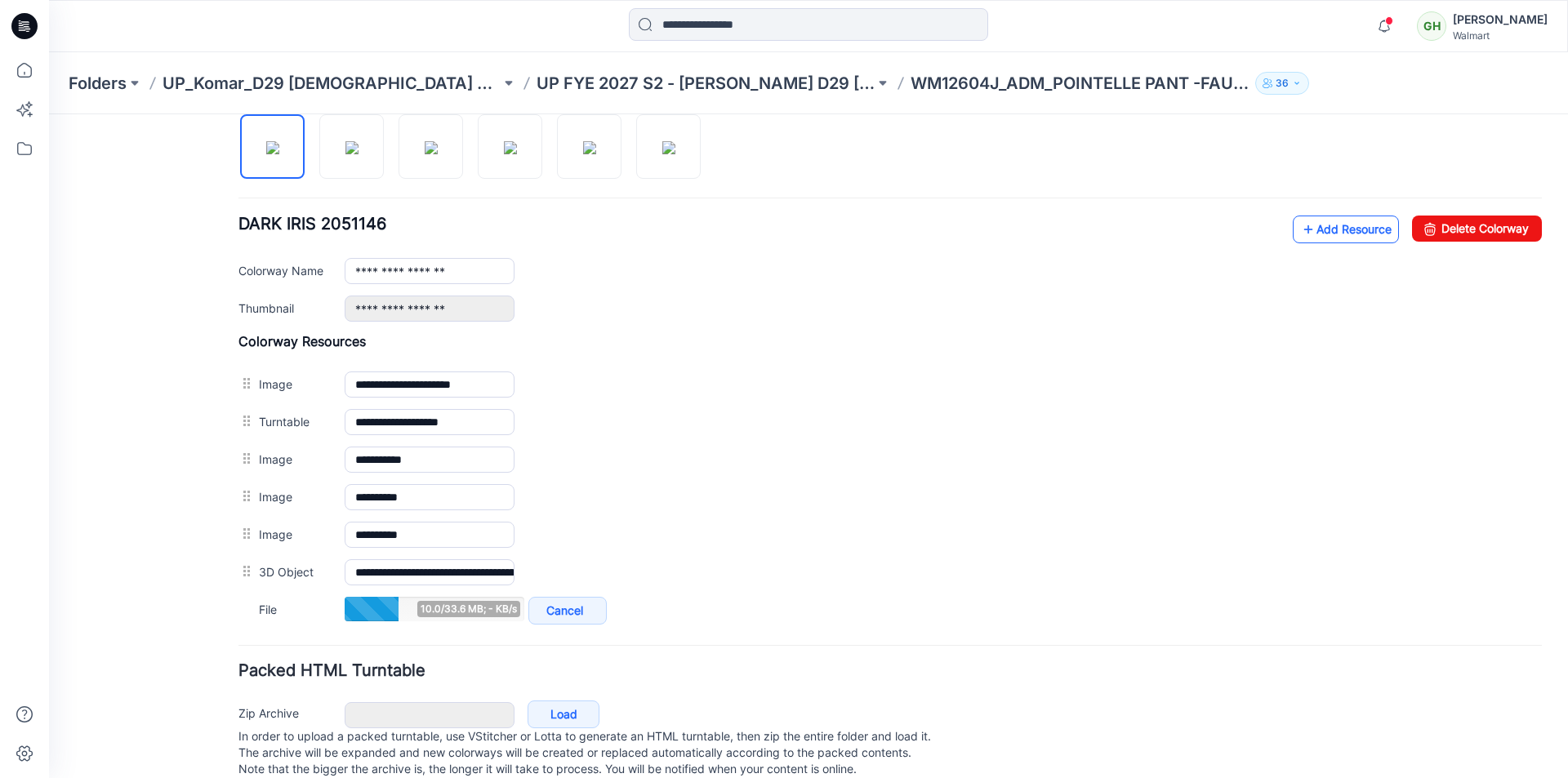
click at [1314, 234] on link "Add Resource" at bounding box center [1346, 229] width 106 height 28
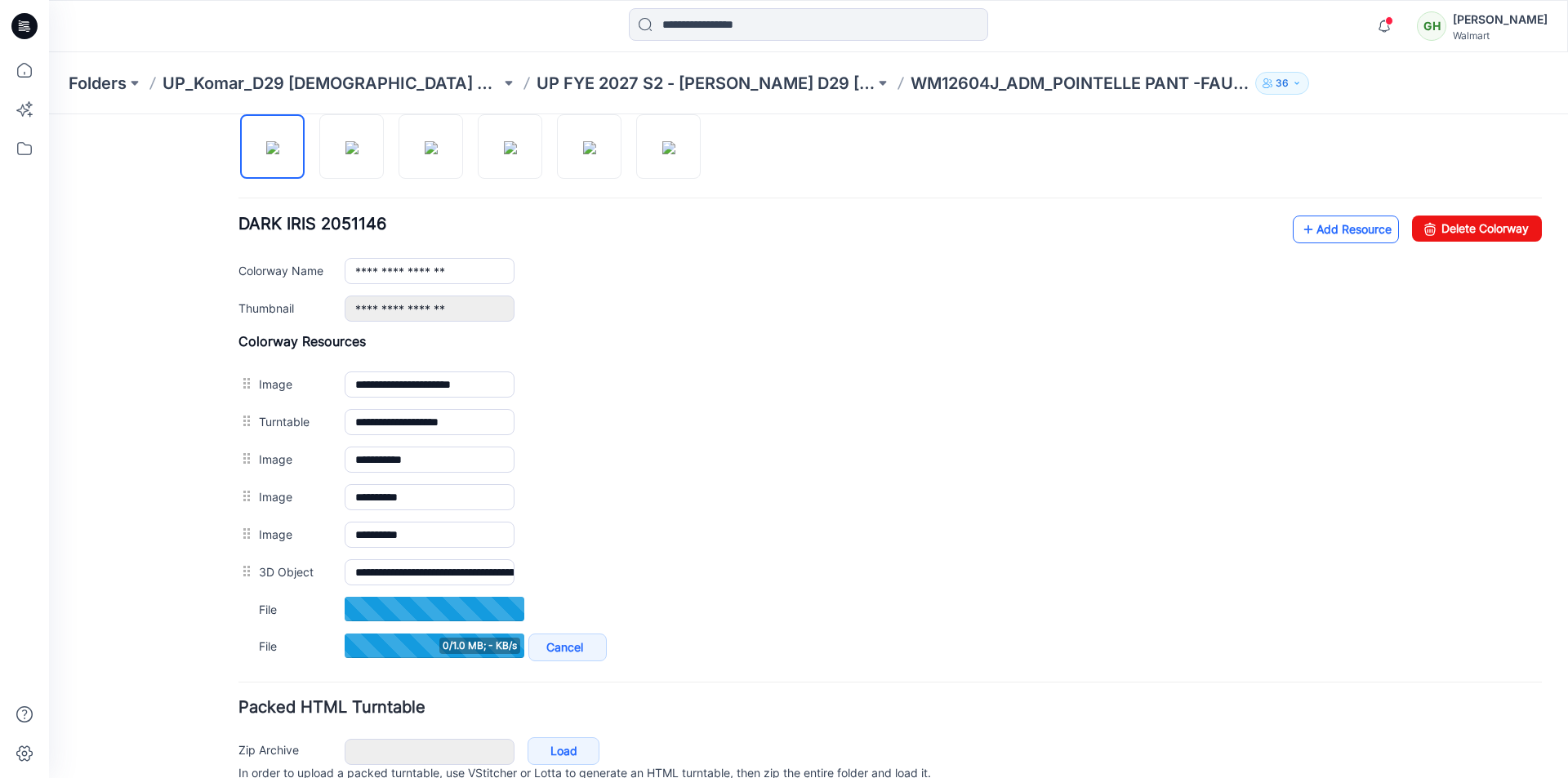
click at [1303, 230] on link "Add Resource" at bounding box center [1346, 229] width 106 height 28
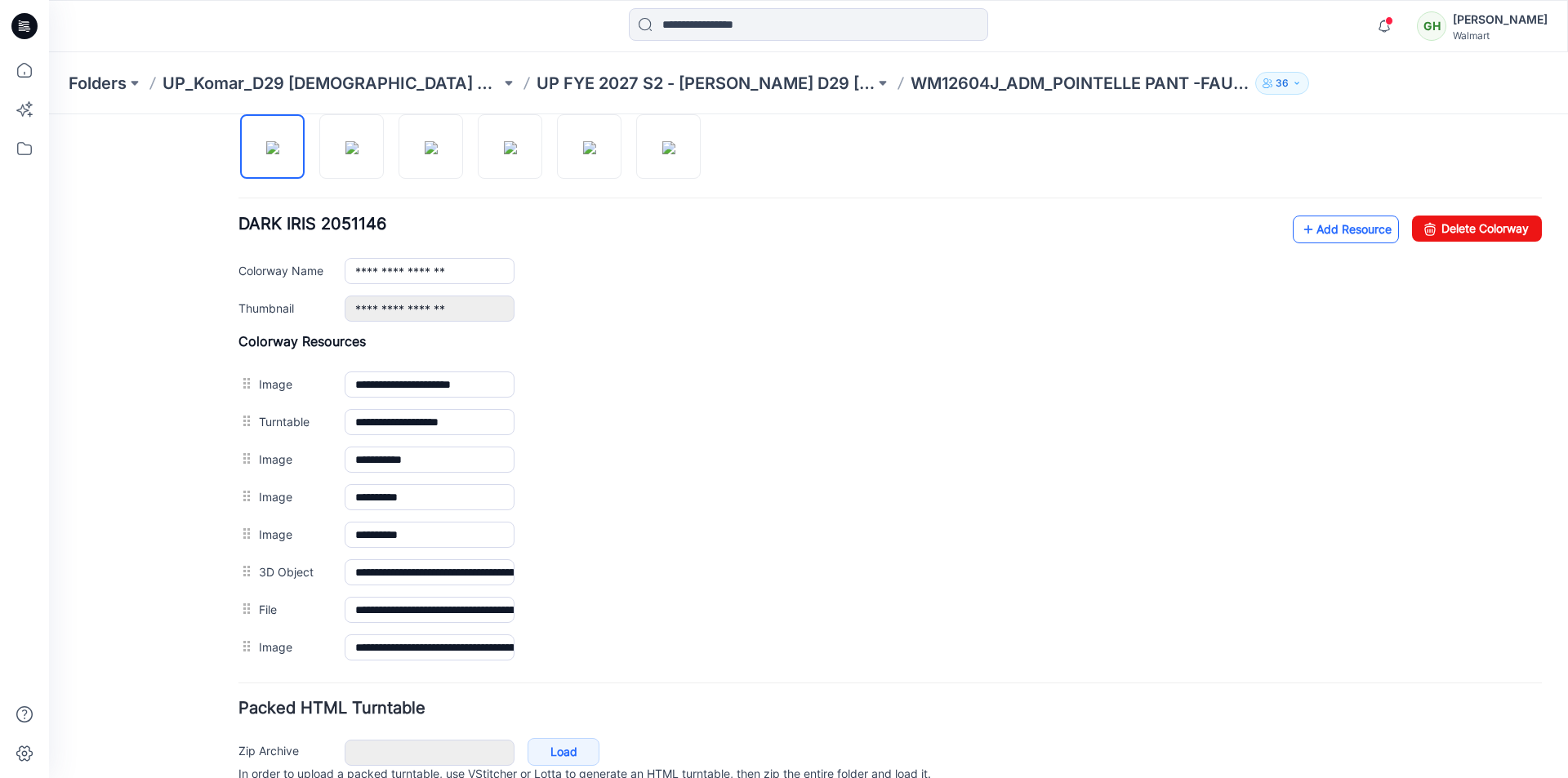
click at [1314, 227] on link "Add Resource" at bounding box center [1346, 229] width 106 height 28
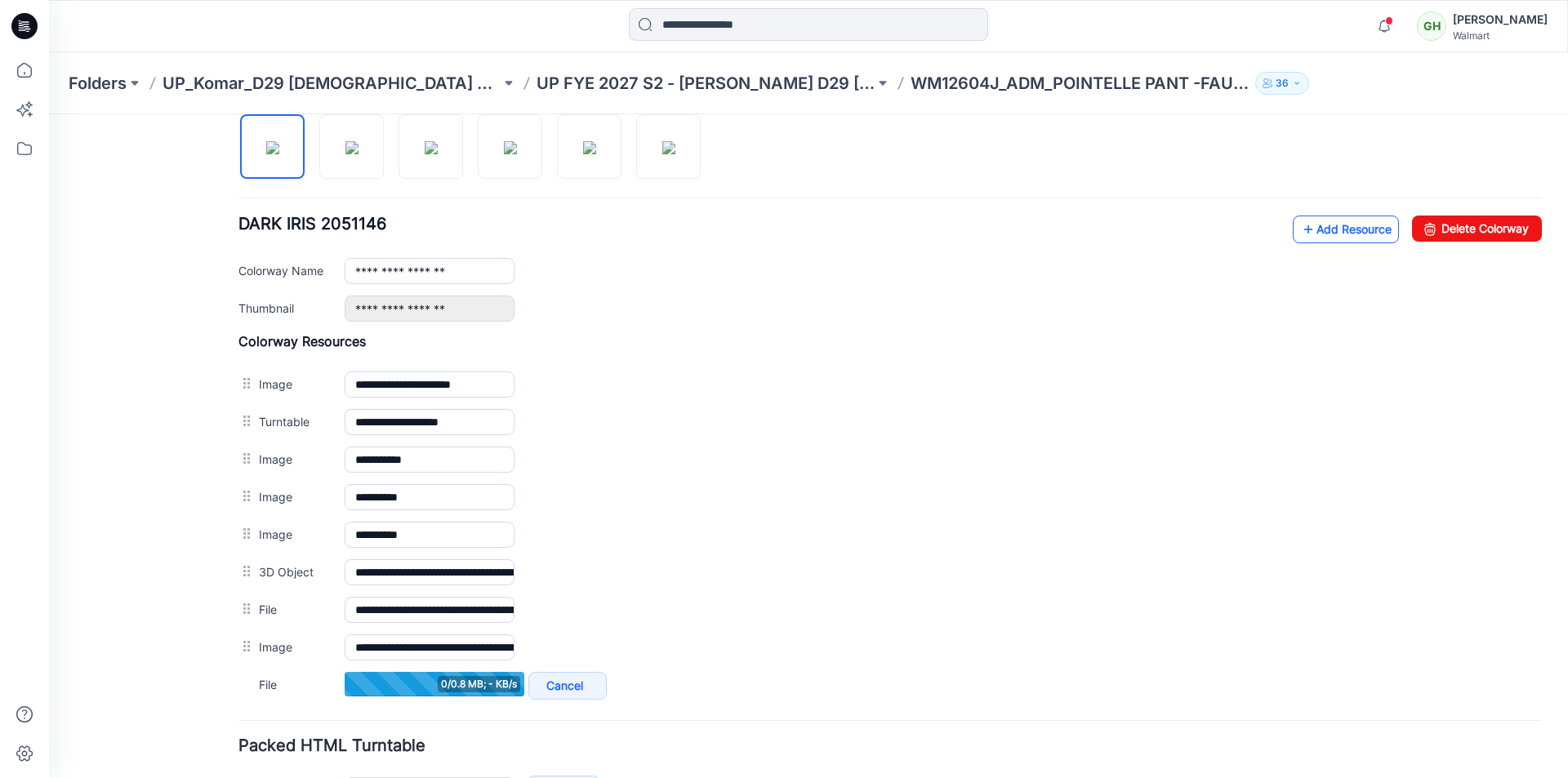
click at [1313, 216] on div "**********" at bounding box center [890, 388] width 1303 height 632
click at [1311, 226] on link "Add Resource" at bounding box center [1346, 229] width 106 height 28
click at [1323, 237] on link "Add Resource" at bounding box center [1346, 229] width 106 height 28
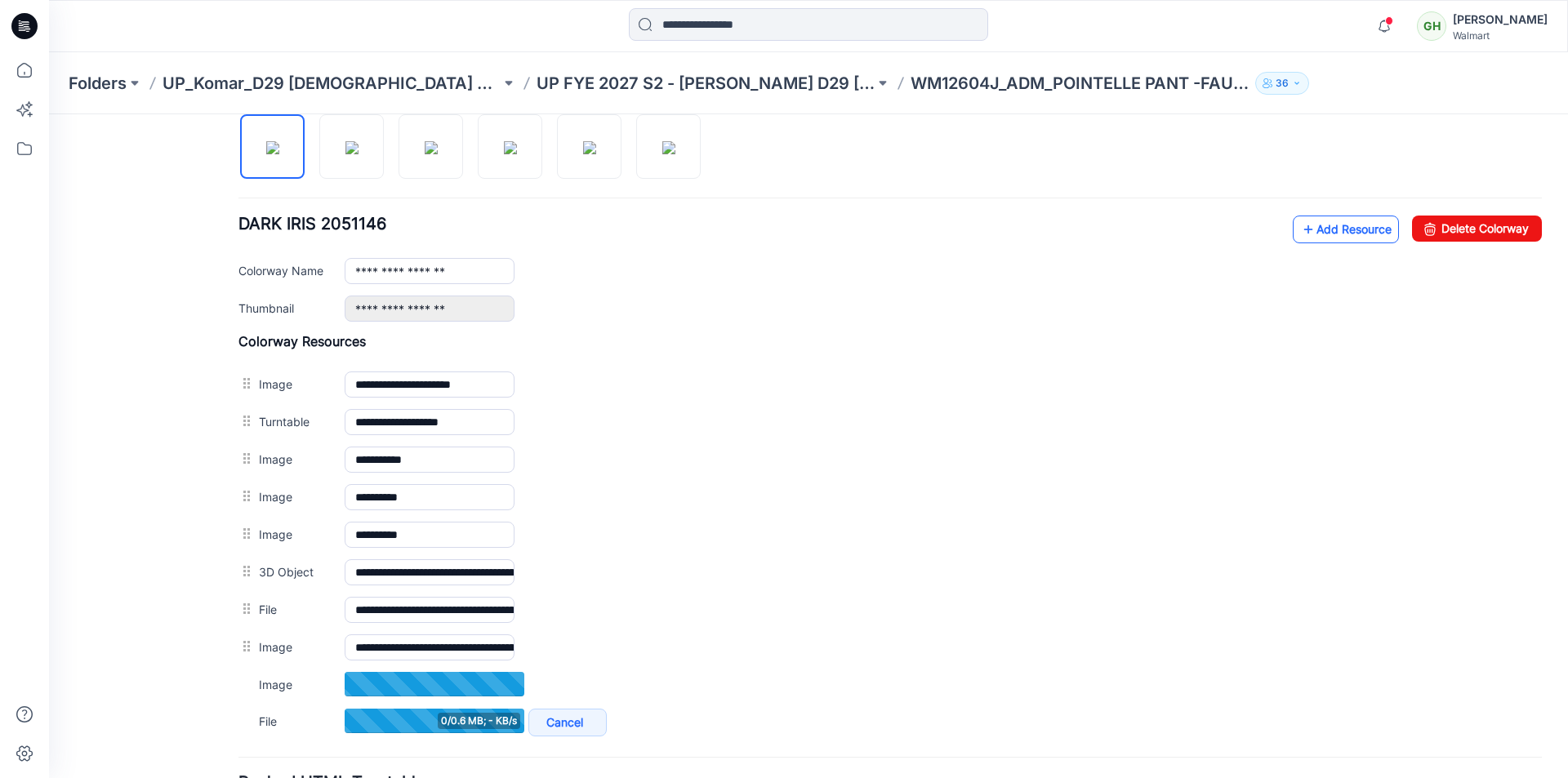
click at [1312, 238] on link "Add Resource" at bounding box center [1346, 229] width 106 height 28
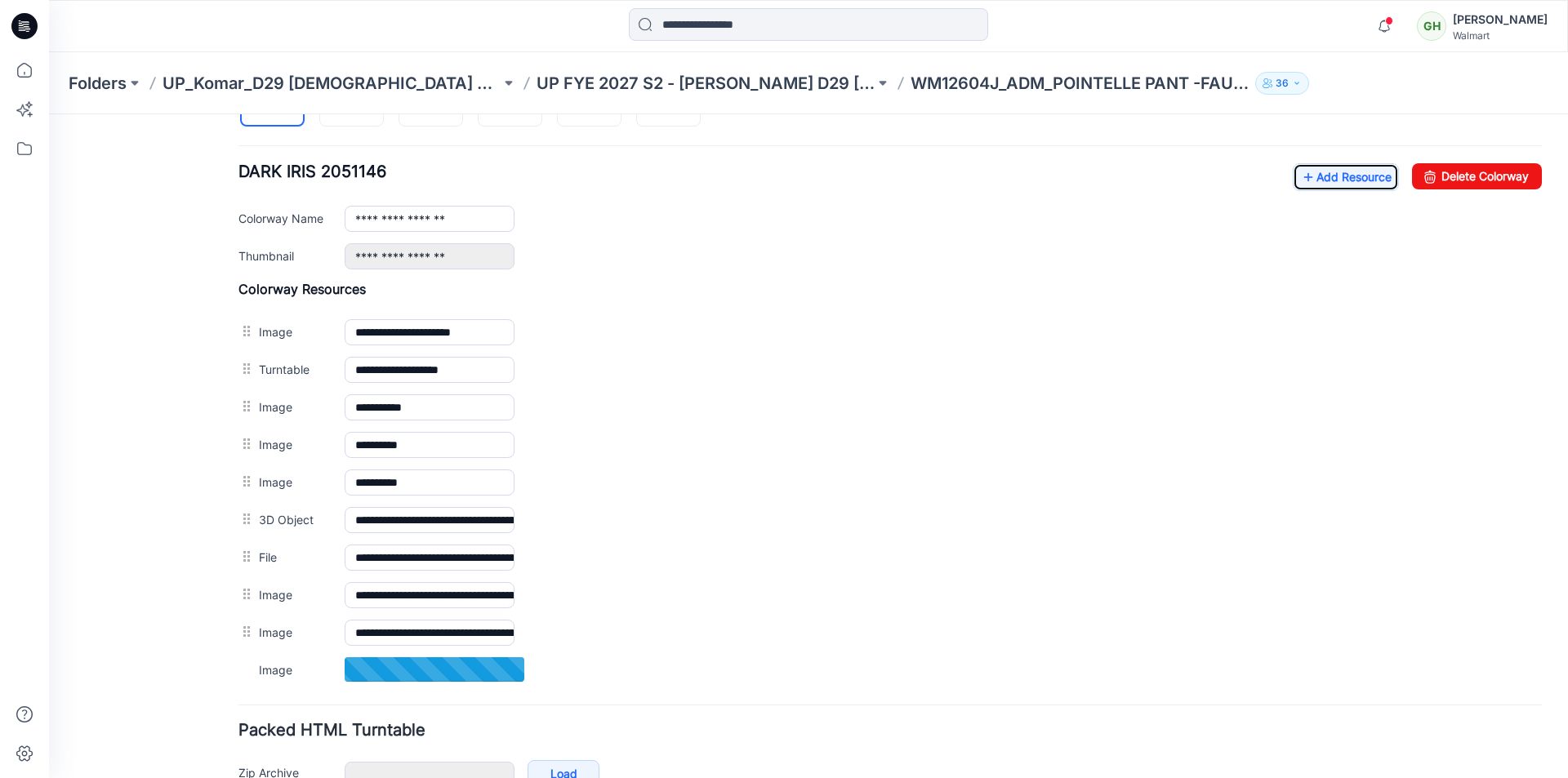
scroll to position [634, 0]
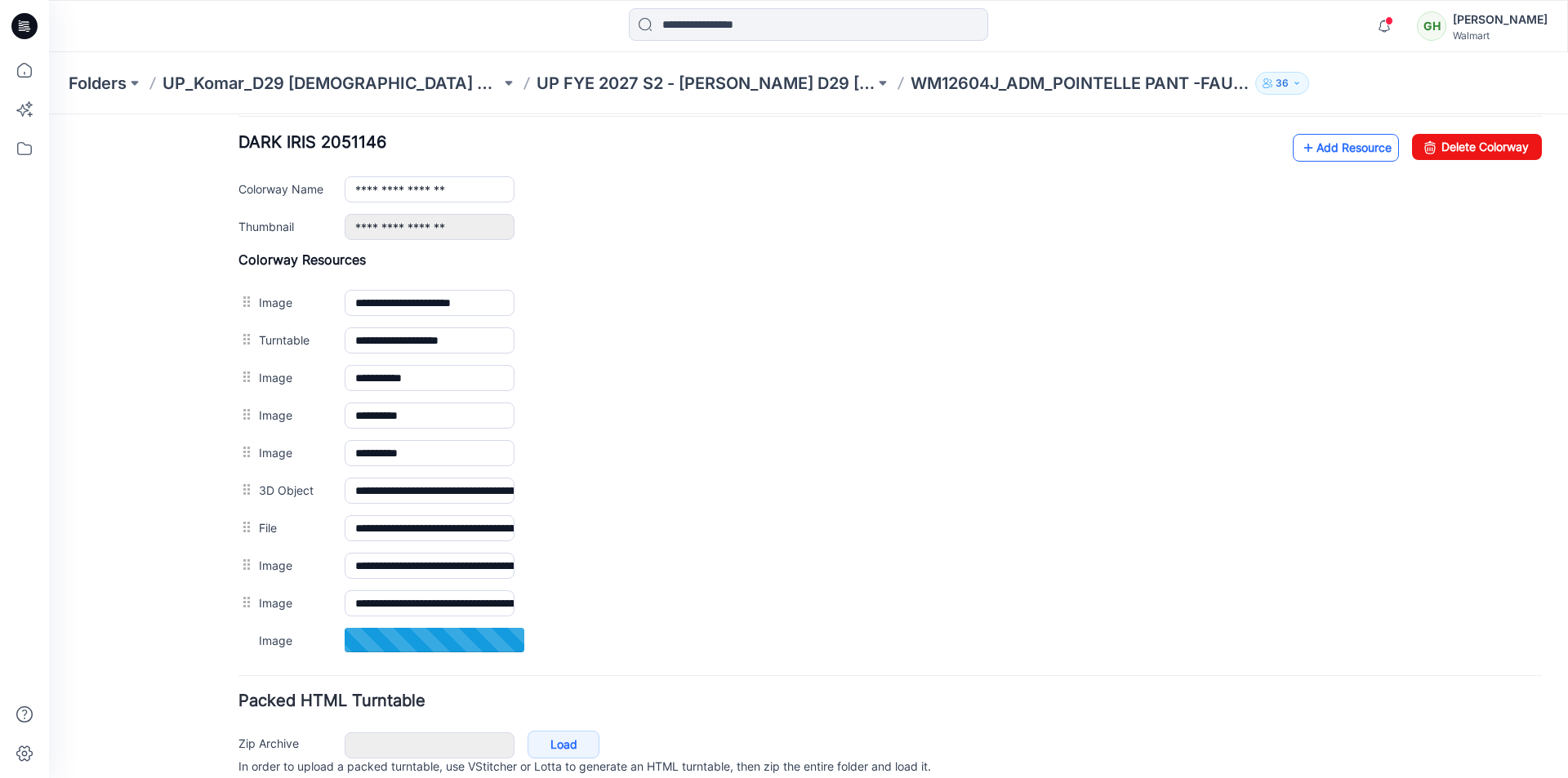
click at [1311, 151] on link "Add Resource" at bounding box center [1346, 147] width 106 height 28
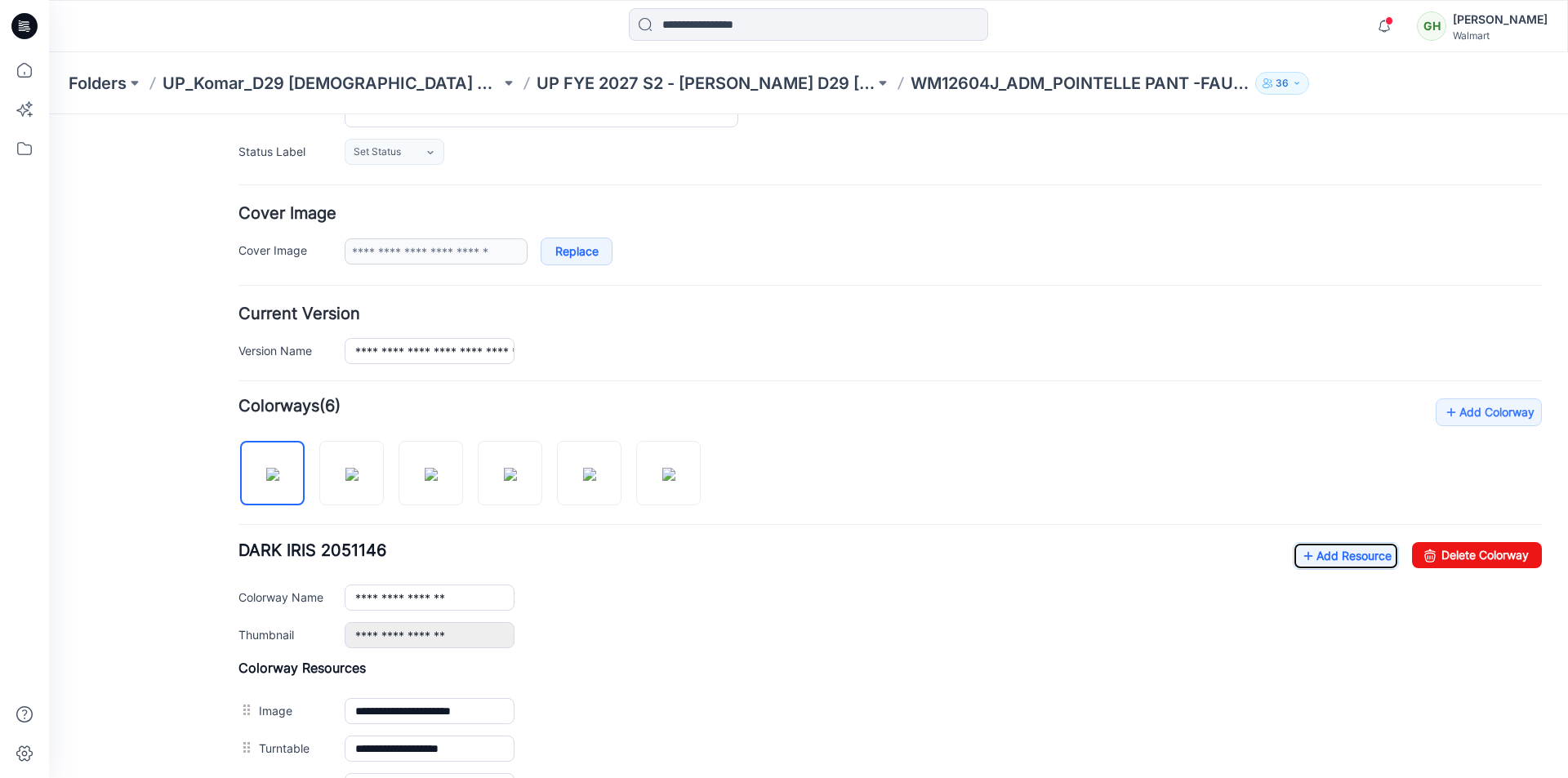
scroll to position [0, 0]
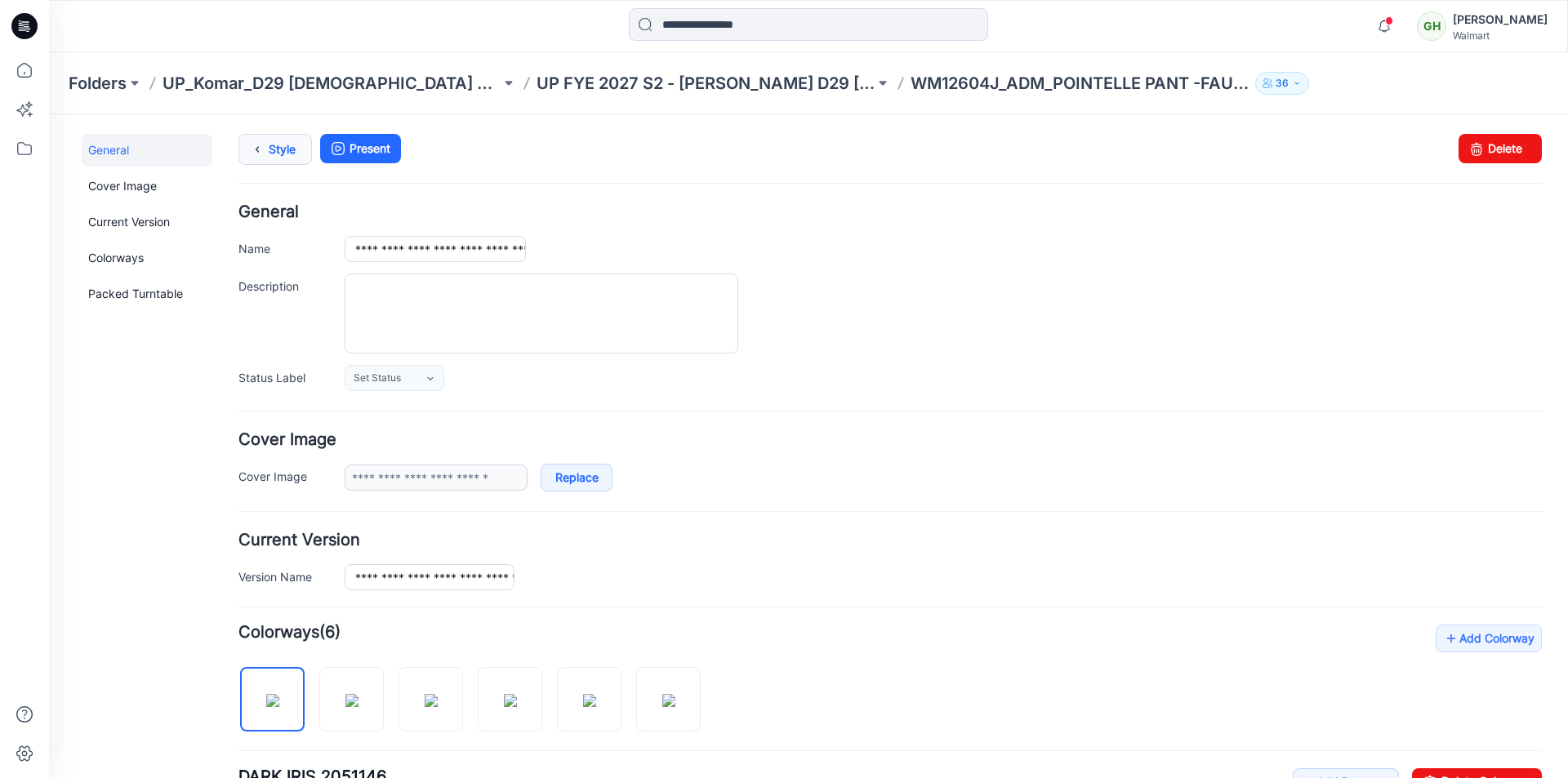
click at [278, 147] on link "Style" at bounding box center [275, 149] width 73 height 31
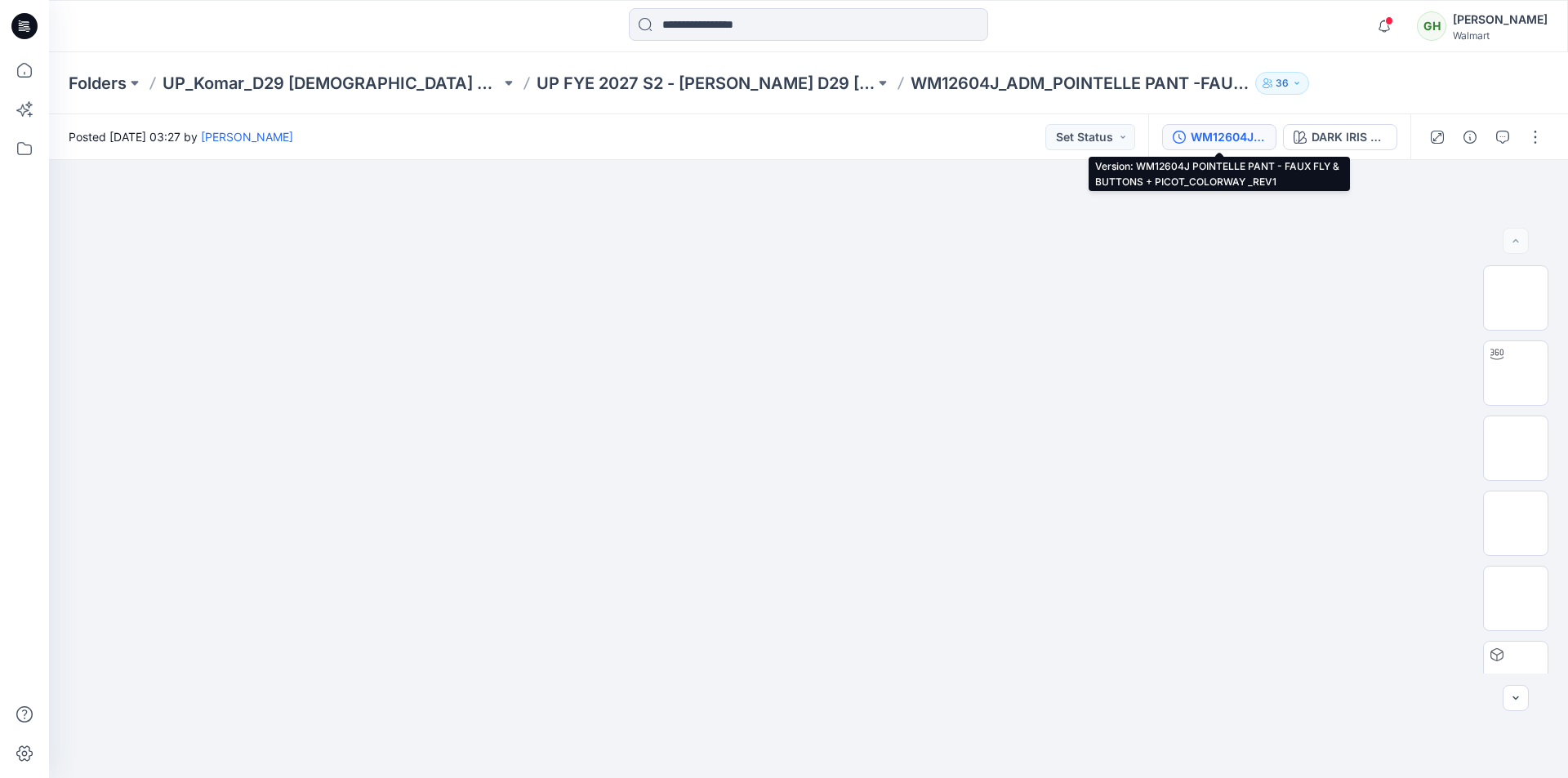
click div "WM12604J POINTELLE PANT - FAUX FLY & BUTTONS + PICOT_COLORWAY _REV1"
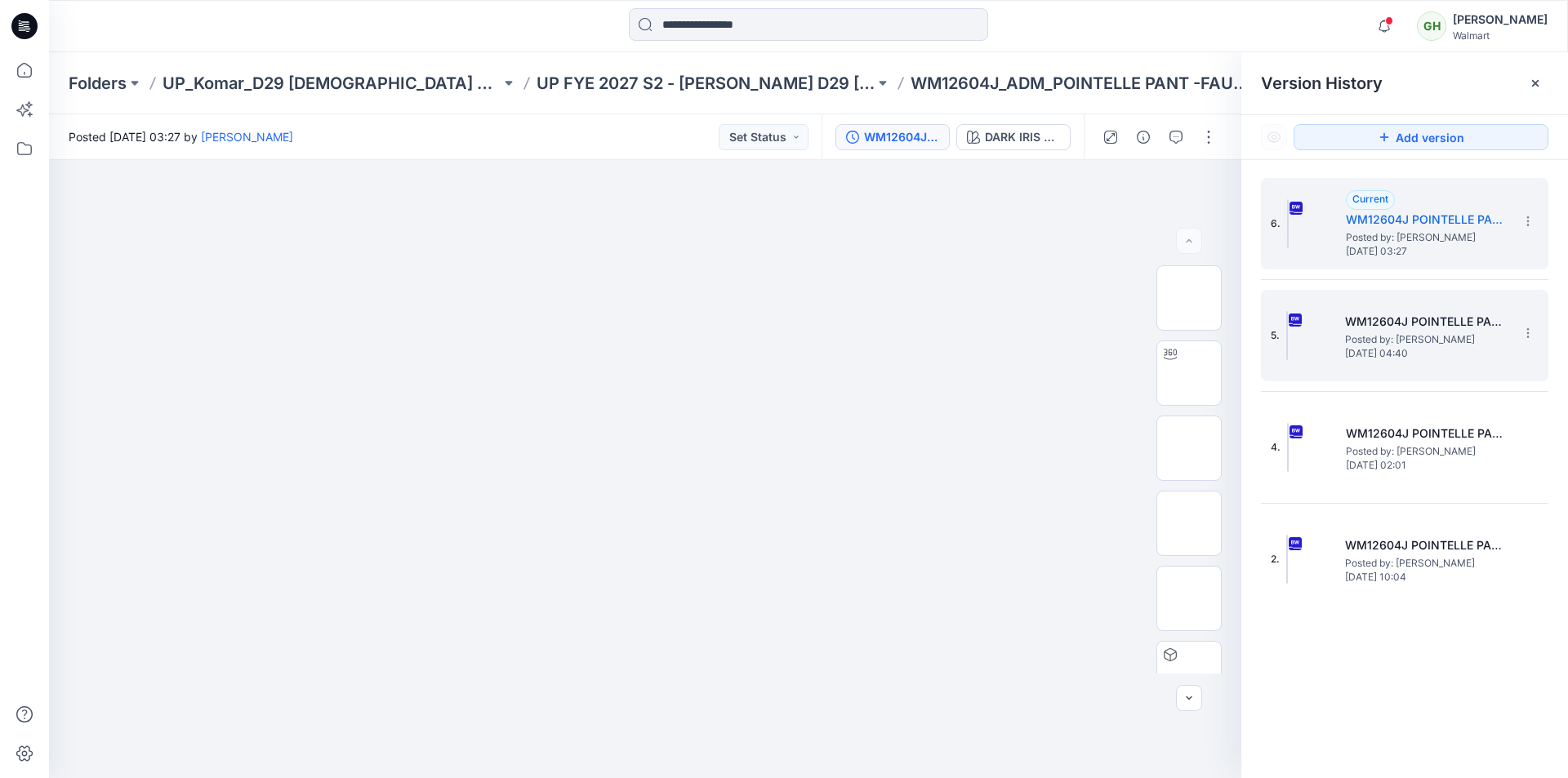
click h5 "WM12604J POINTELLE PANT - FAUX FLY & BUTTONS + PICOT_COLORWAY REV1"
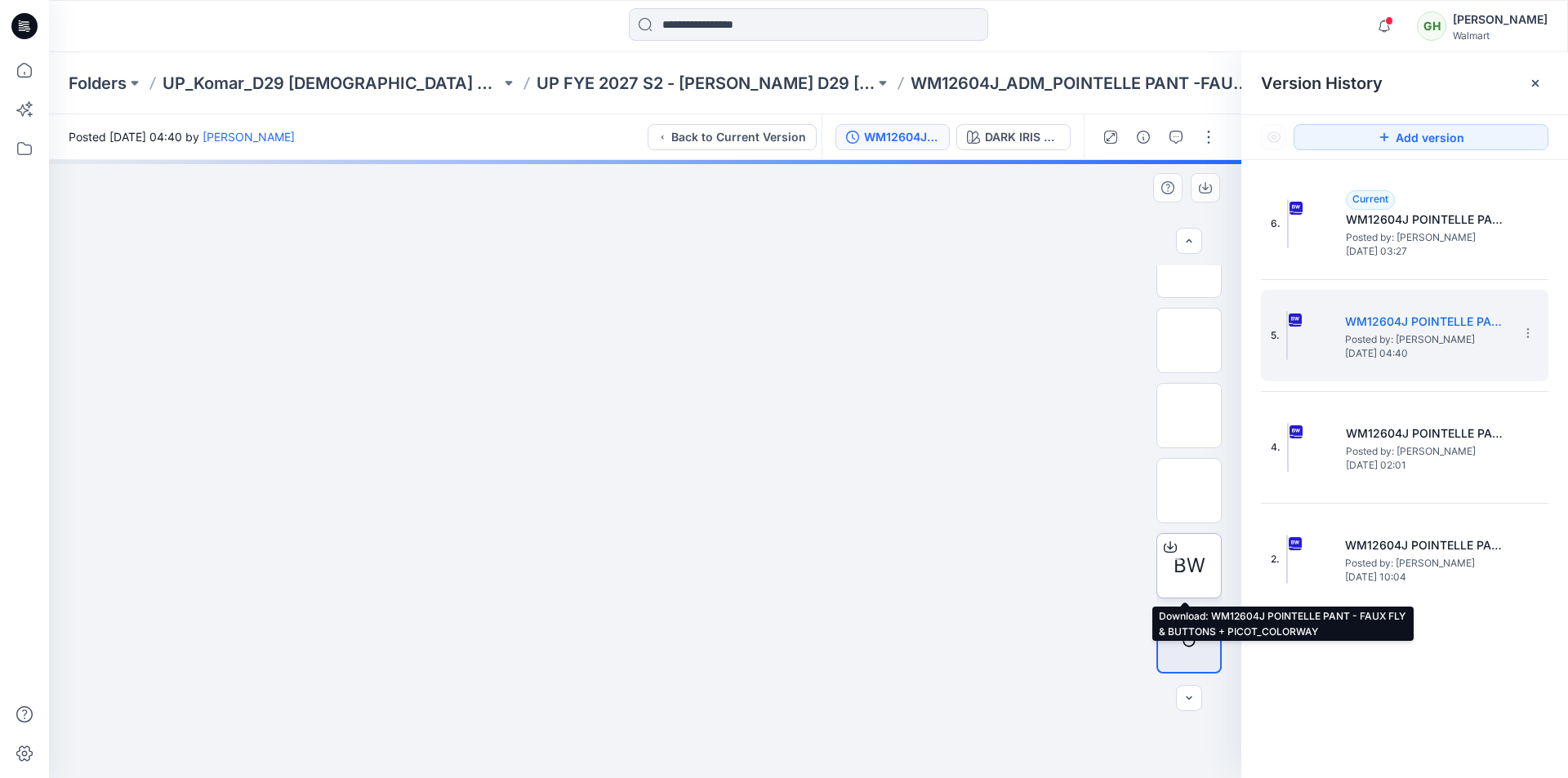
scroll to position [157, 0]
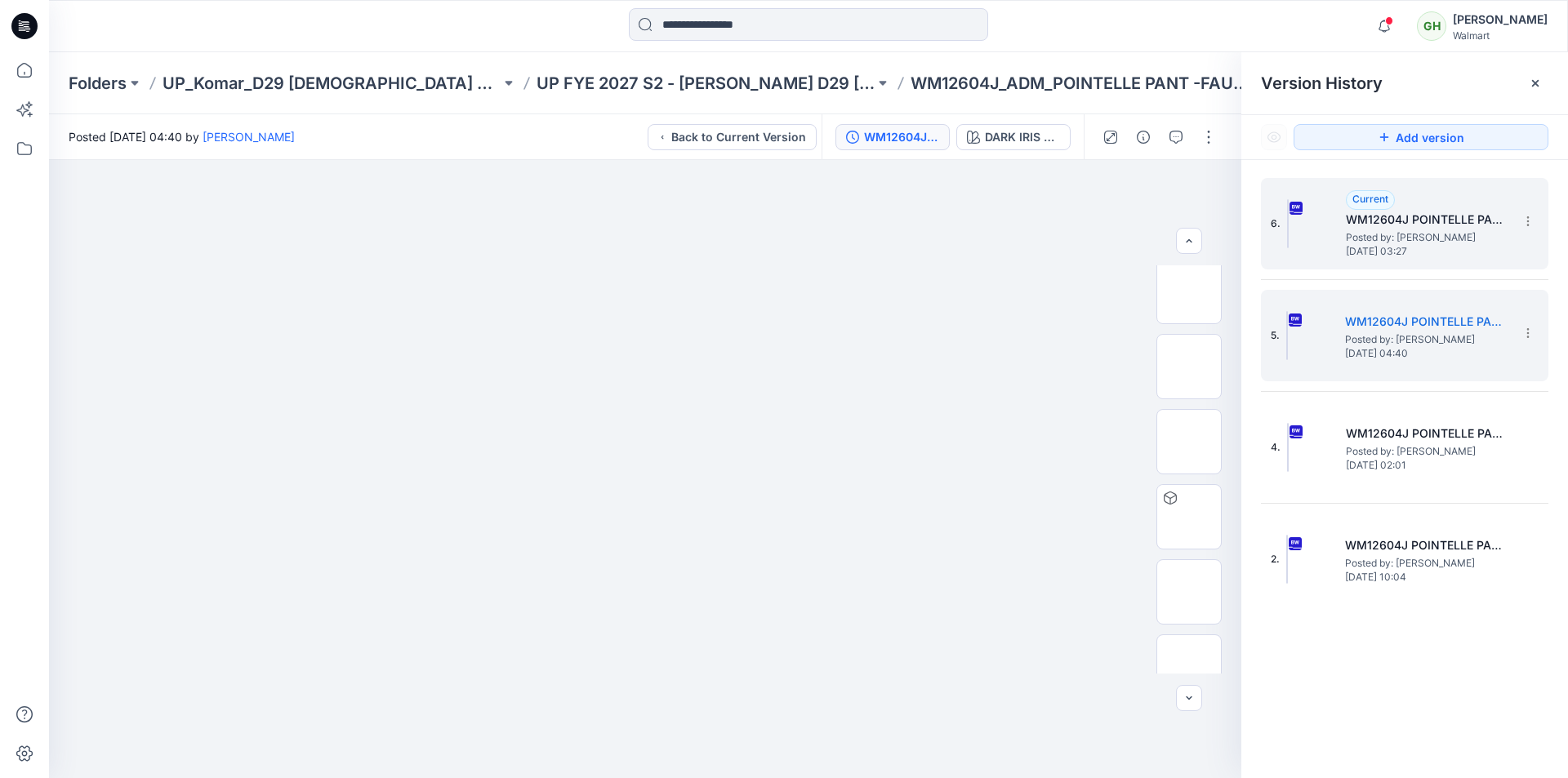
click span "Posted by: Gayan Hettiarachchi"
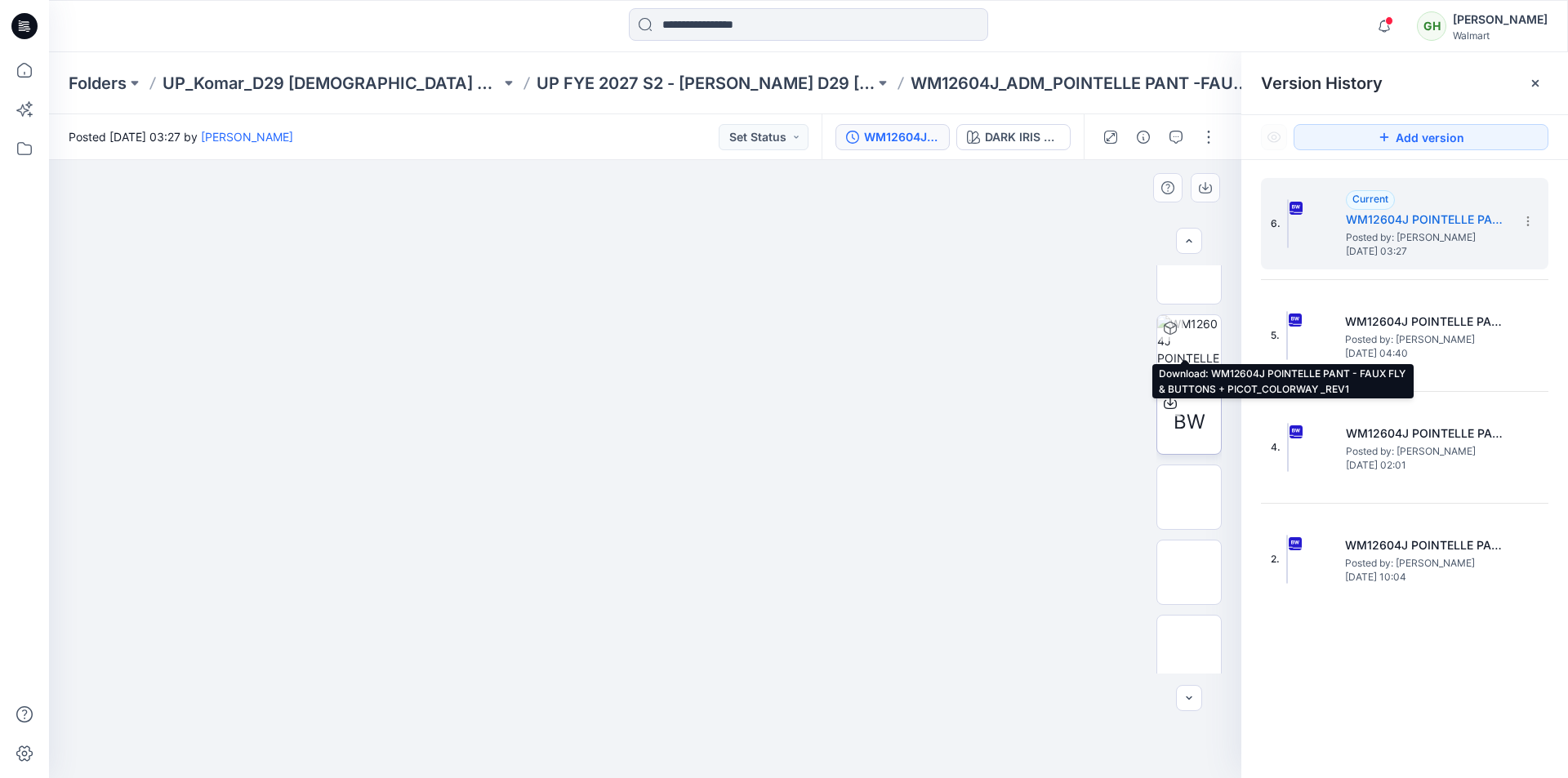
scroll to position [483, 0]
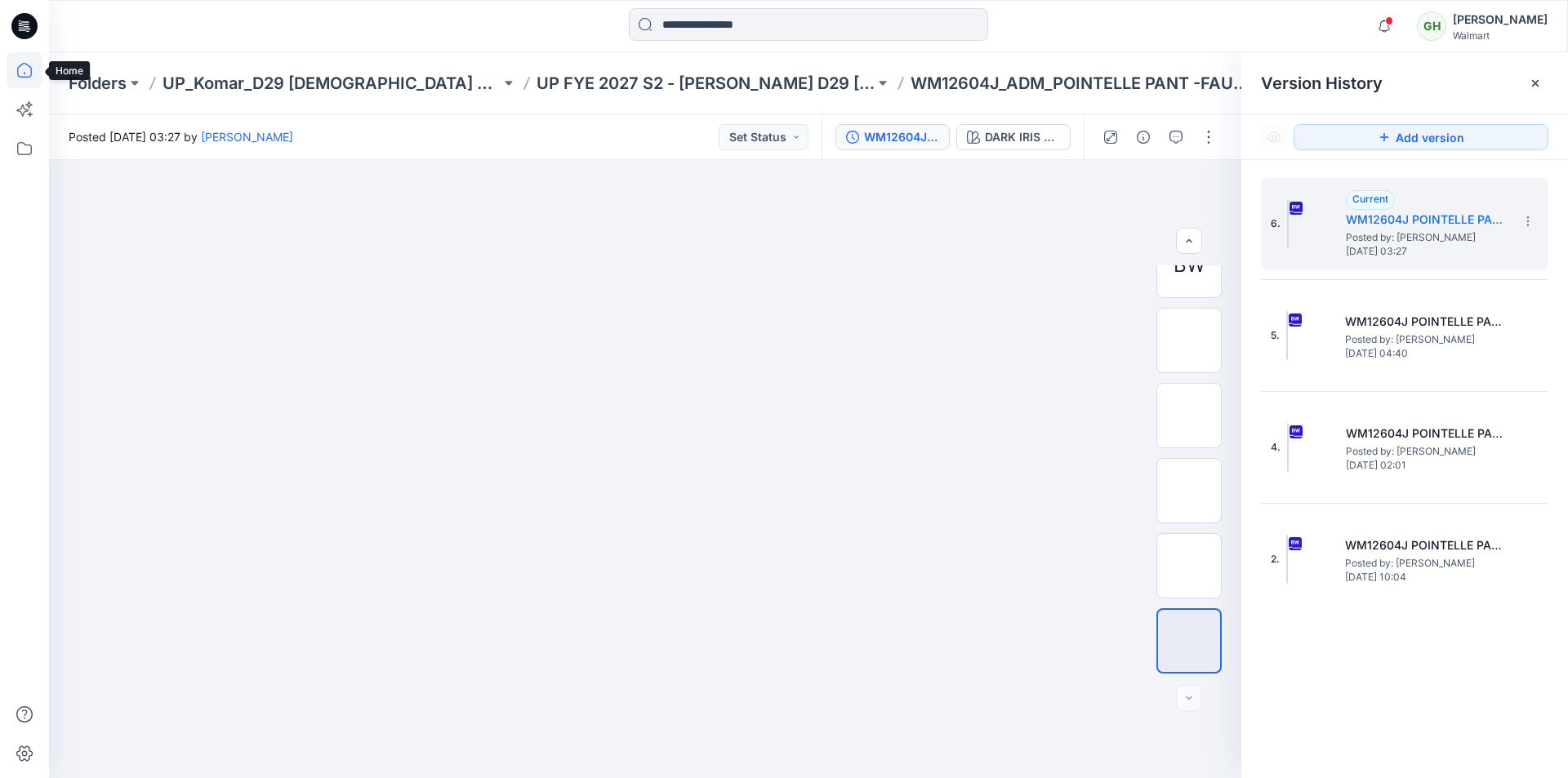
click icon
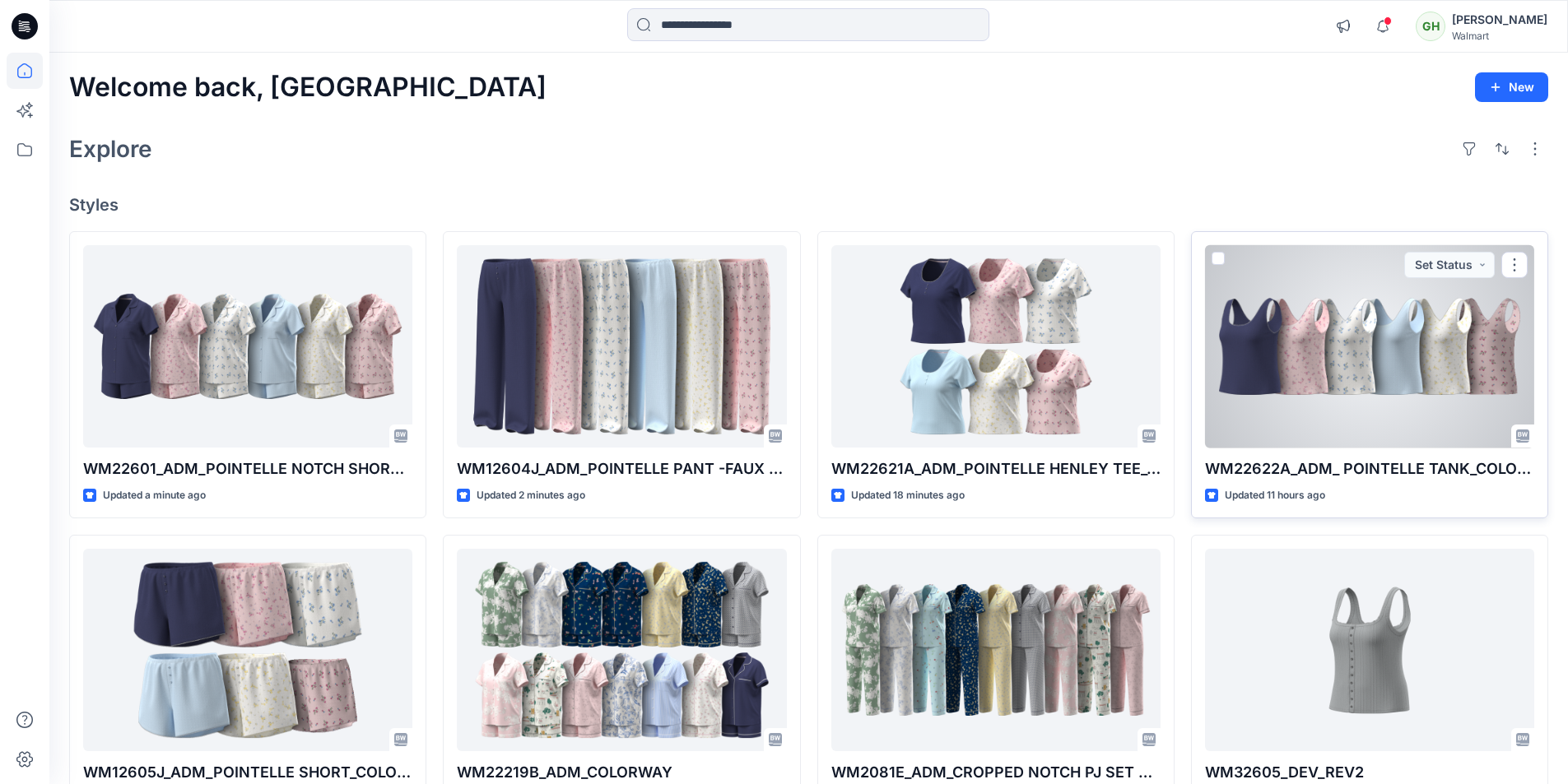
click div
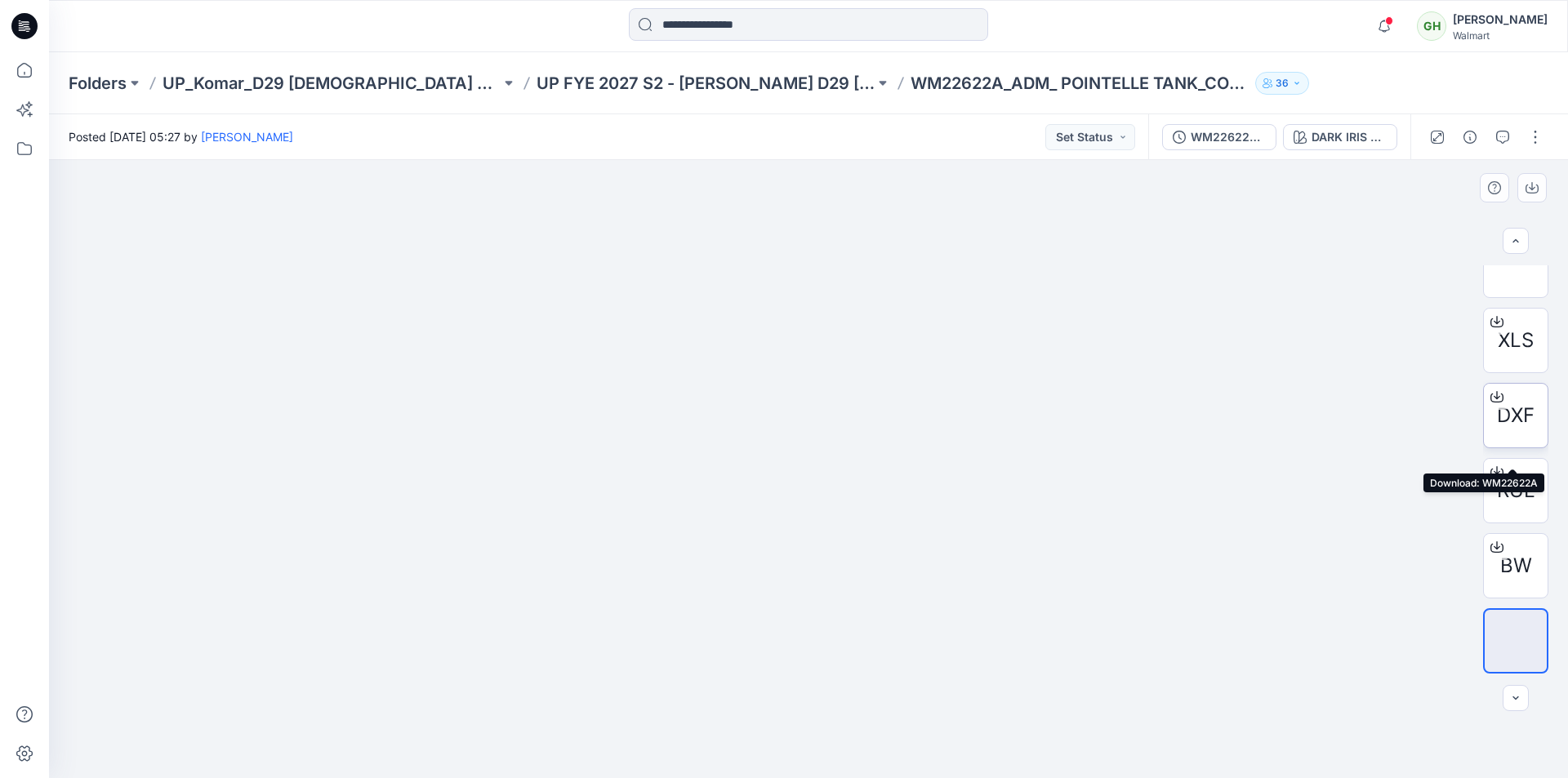
scroll to position [327, 0]
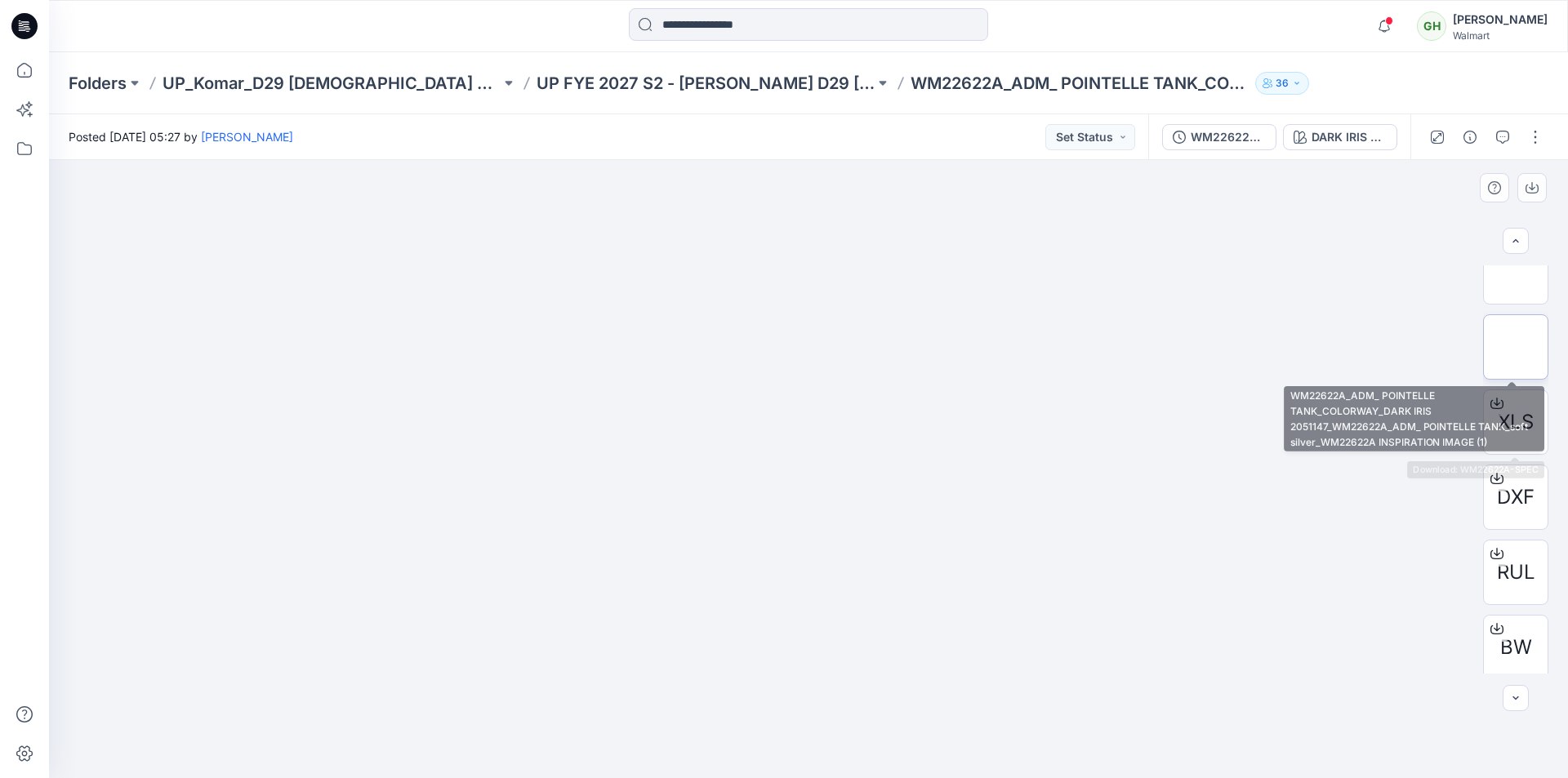
click img
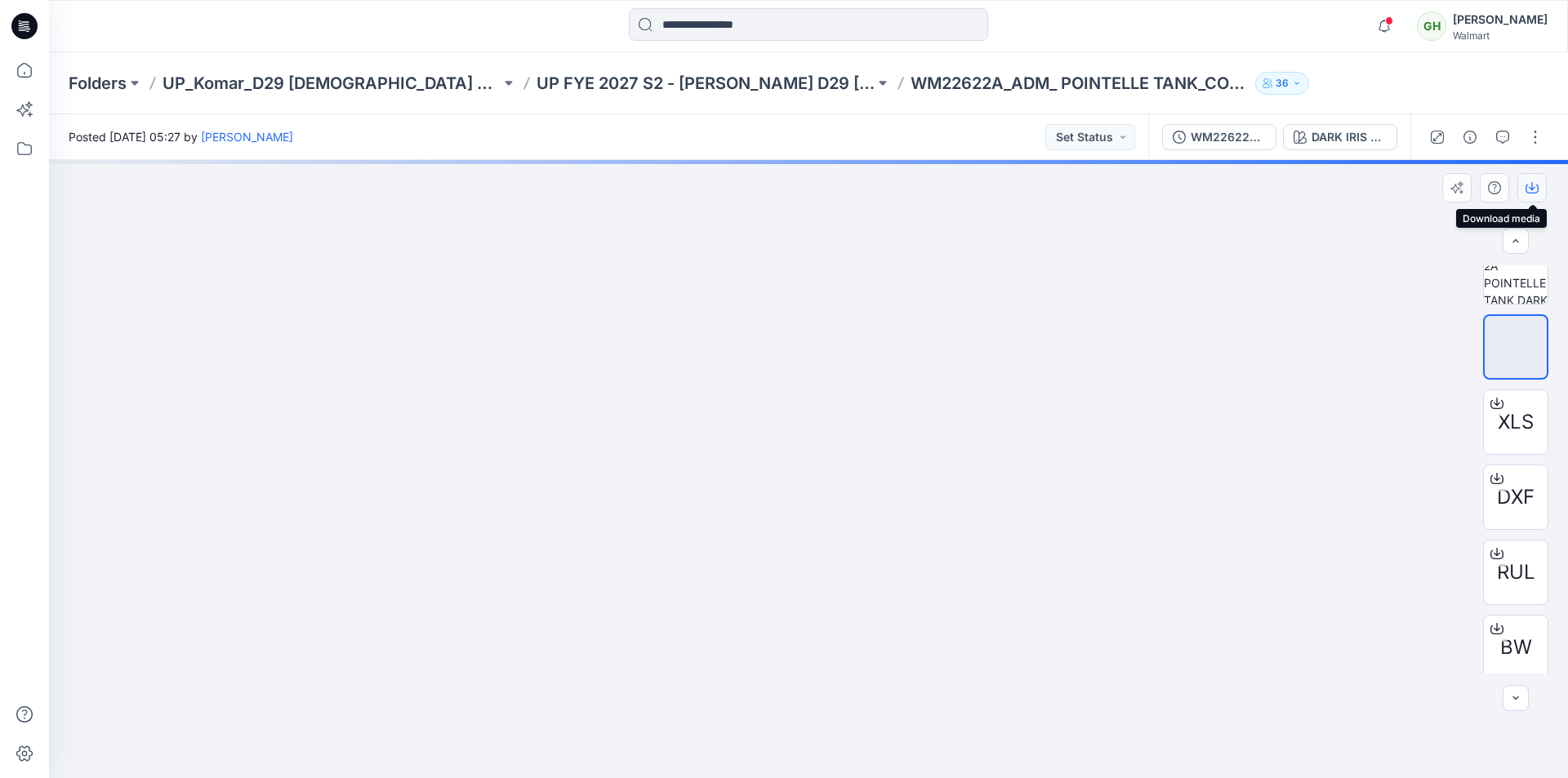
click icon "button"
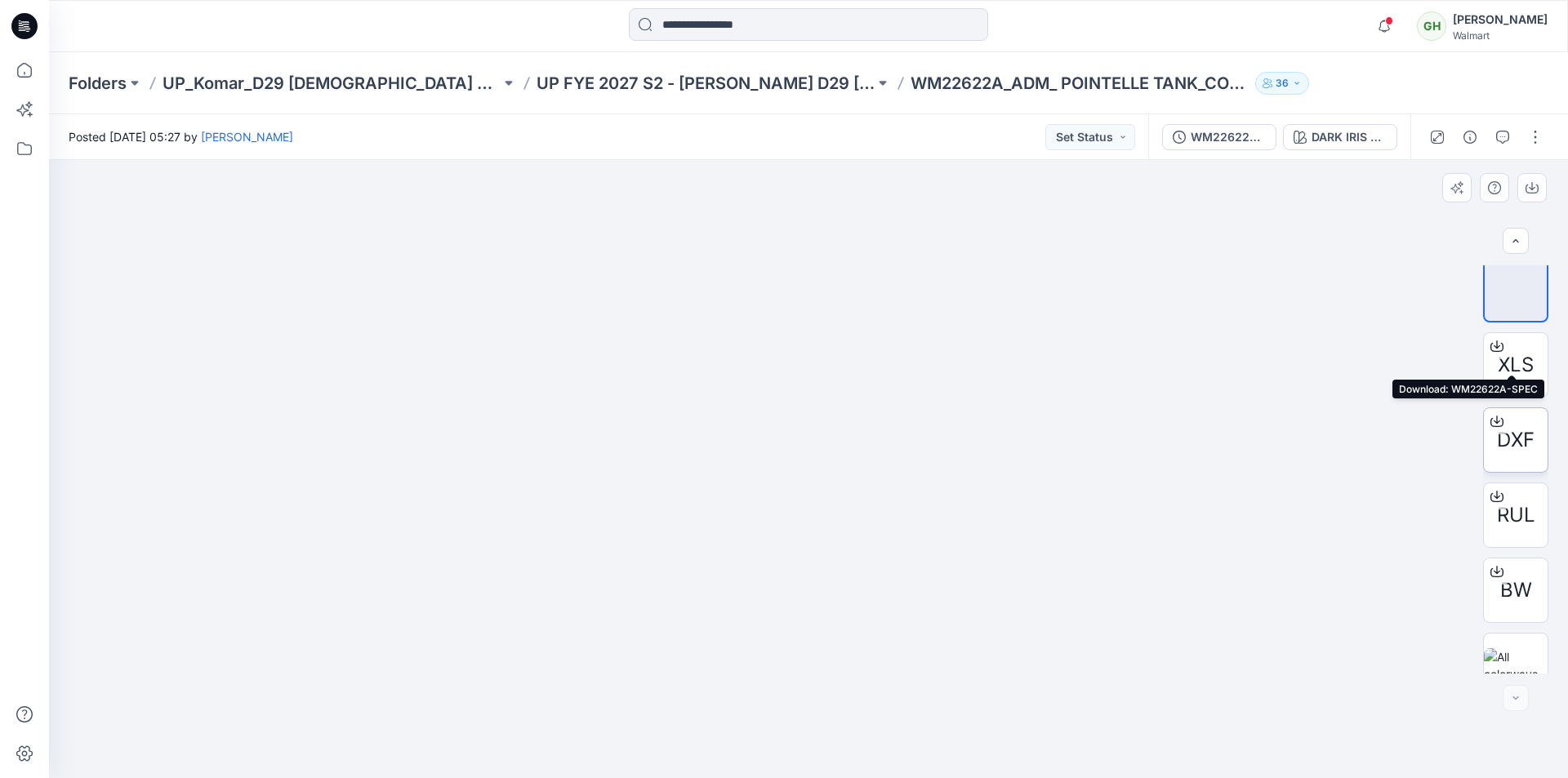
scroll to position [408, 0]
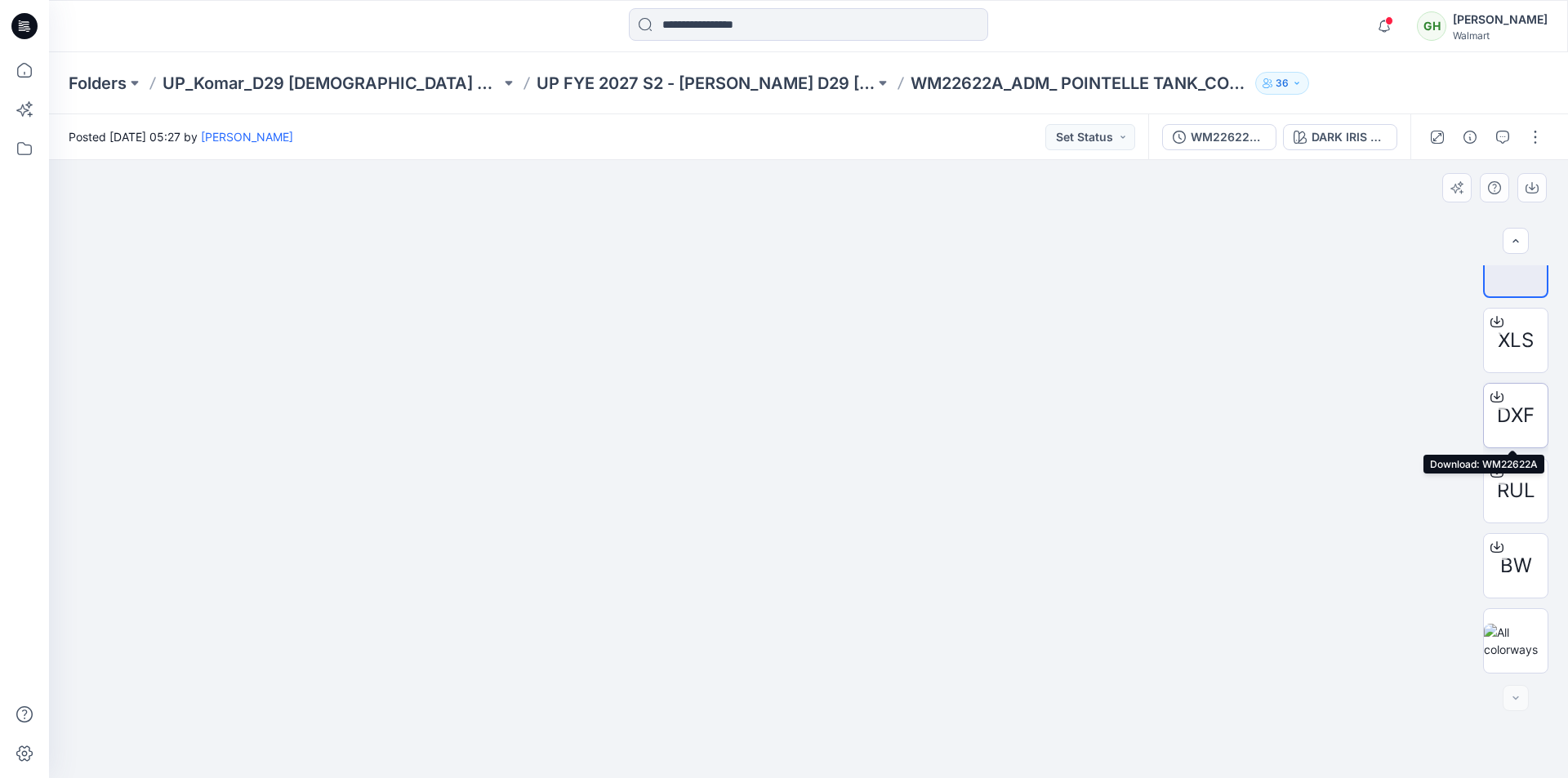
click span "DXF"
click icon
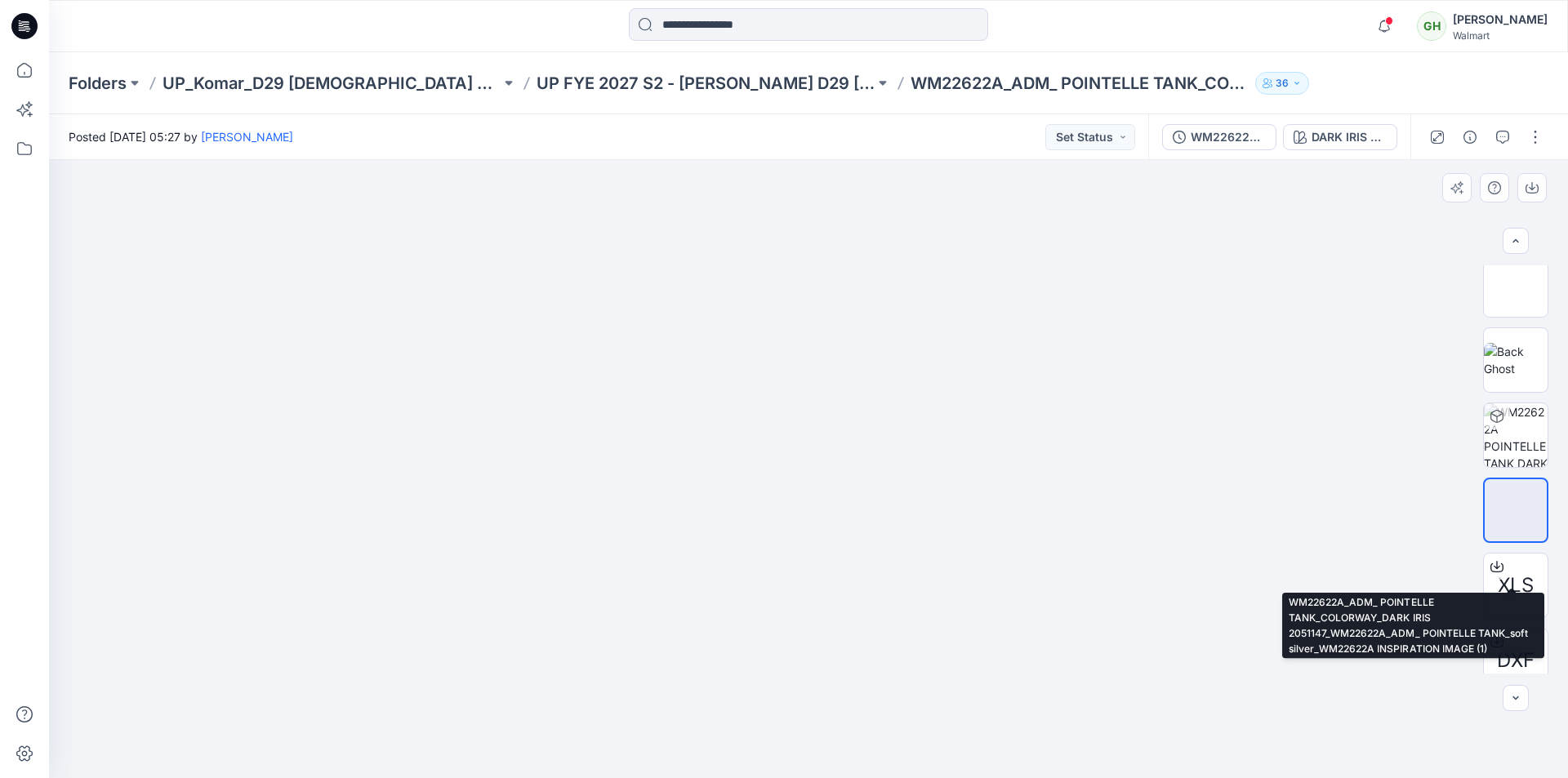
scroll to position [0, 0]
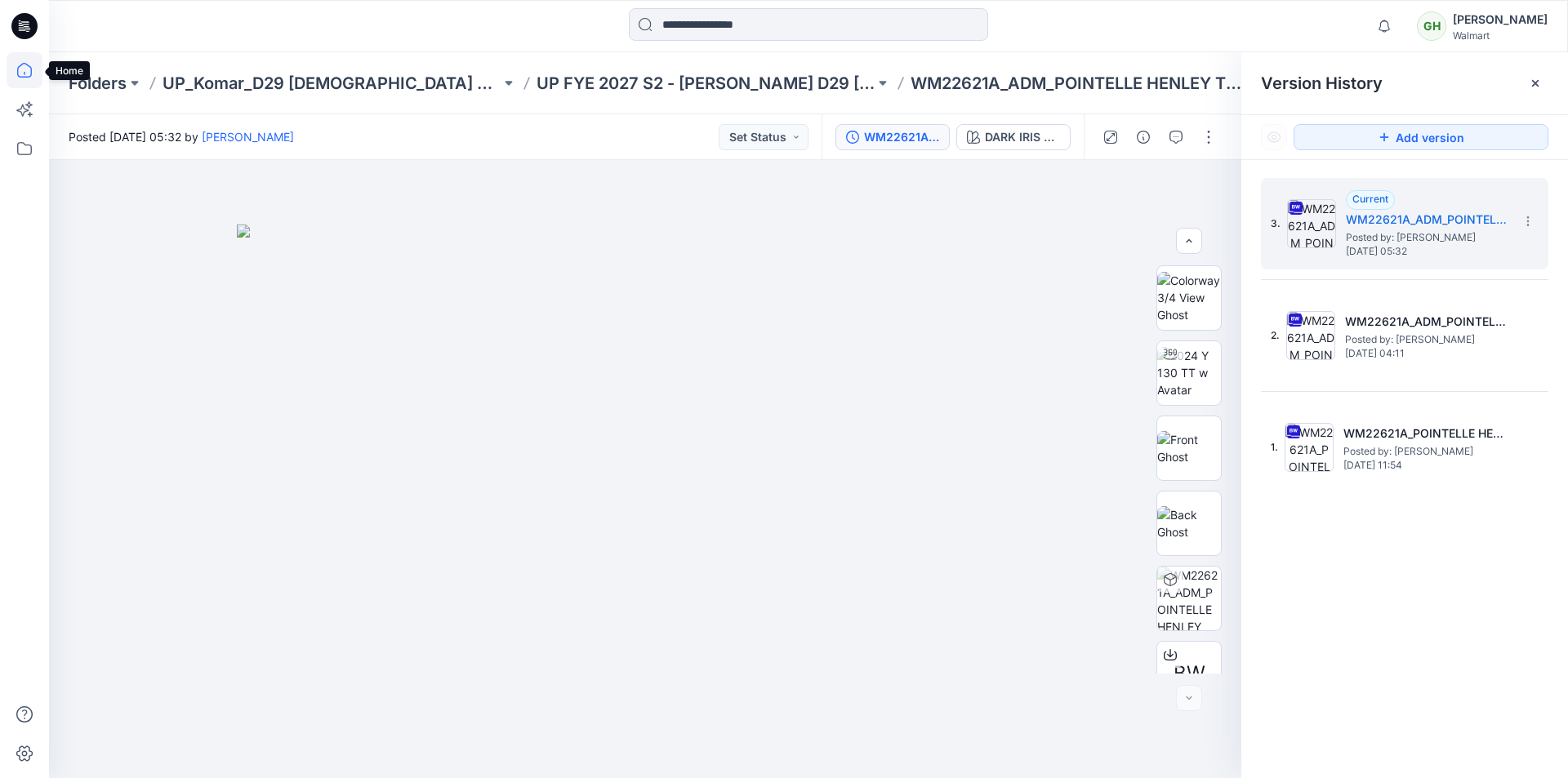
scroll to position [258, 0]
click at [22, 66] on icon at bounding box center [24, 69] width 36 height 36
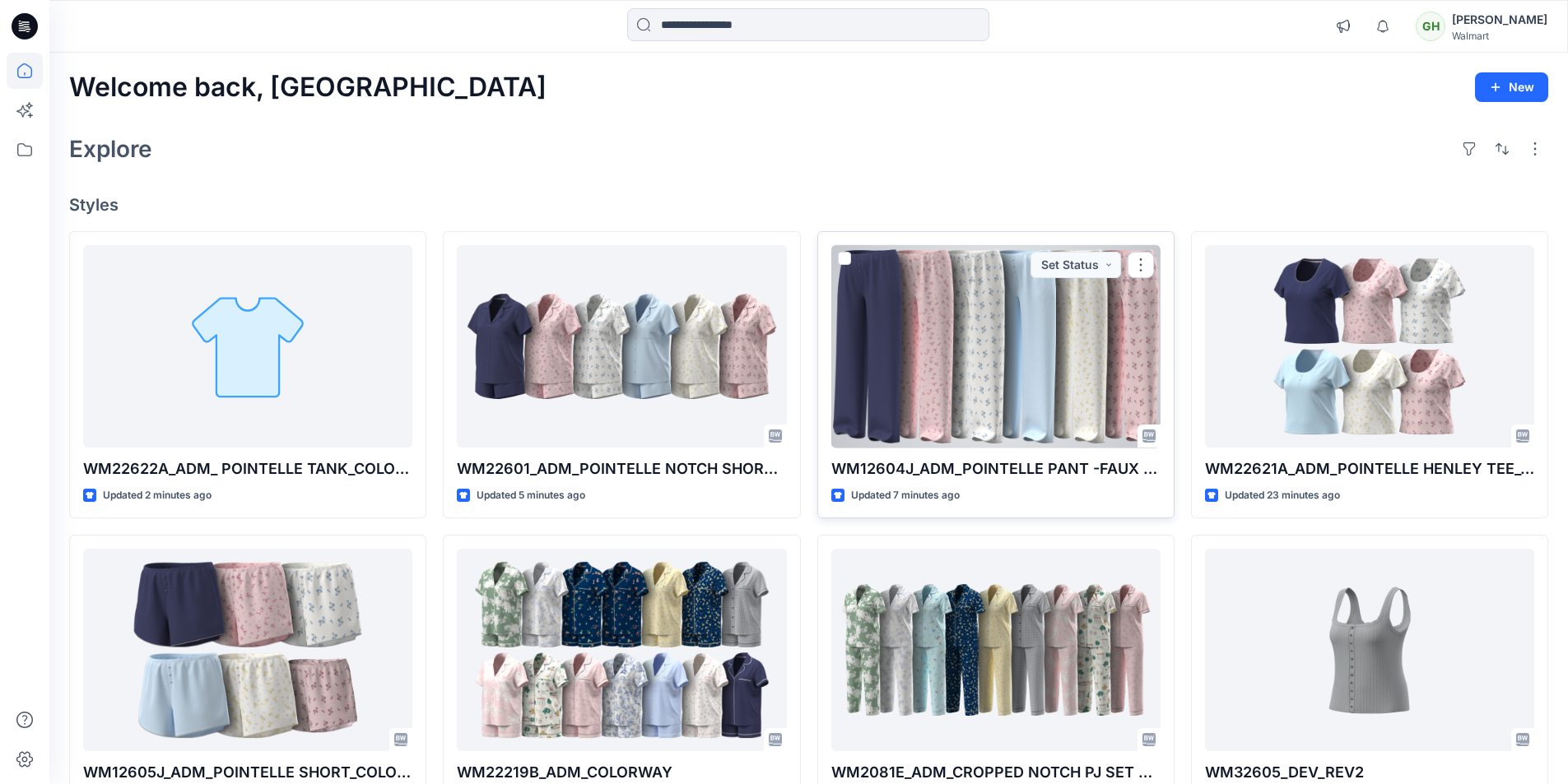
click at [983, 392] on div at bounding box center [996, 347] width 330 height 204
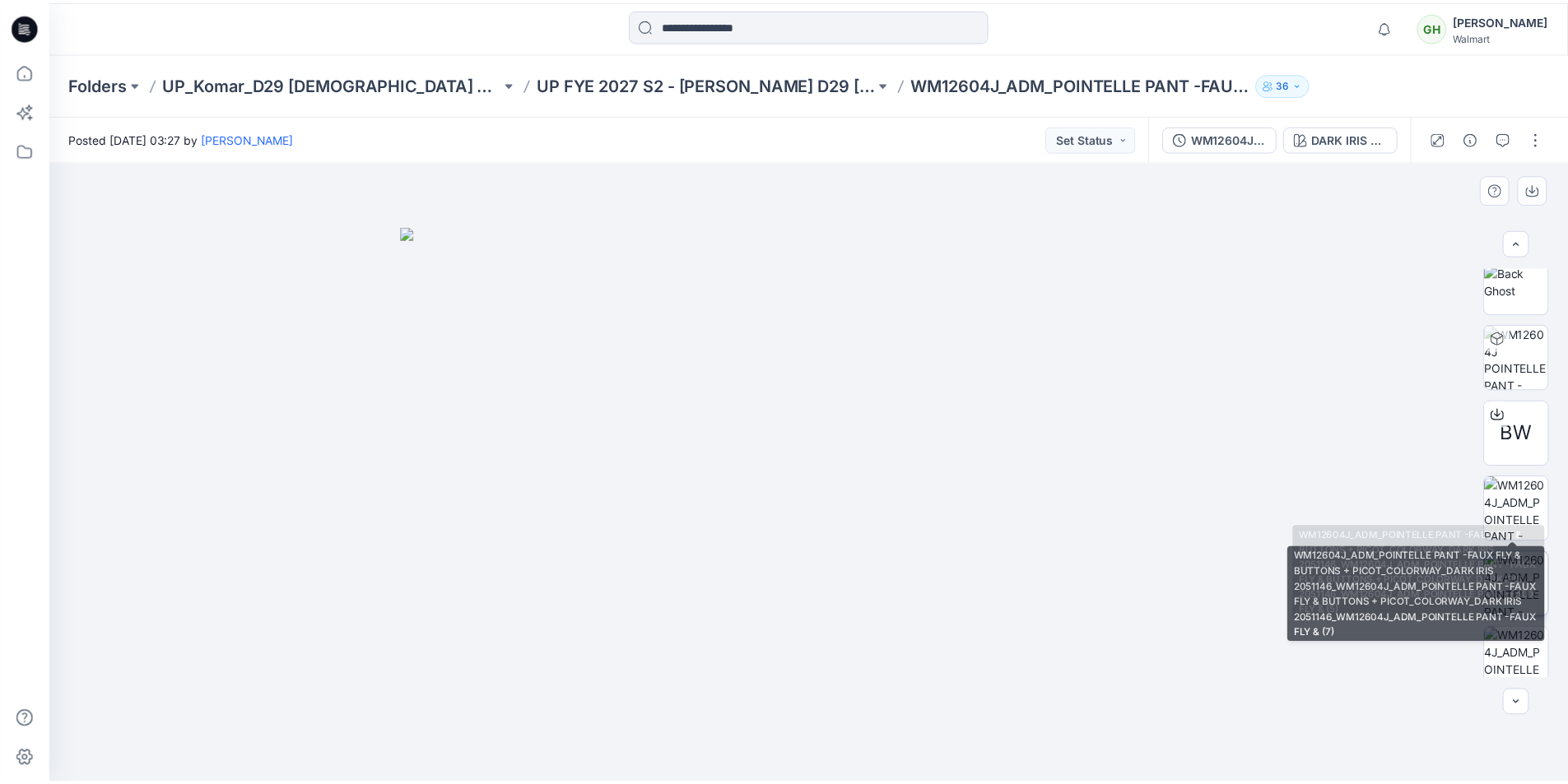
scroll to position [323, 0]
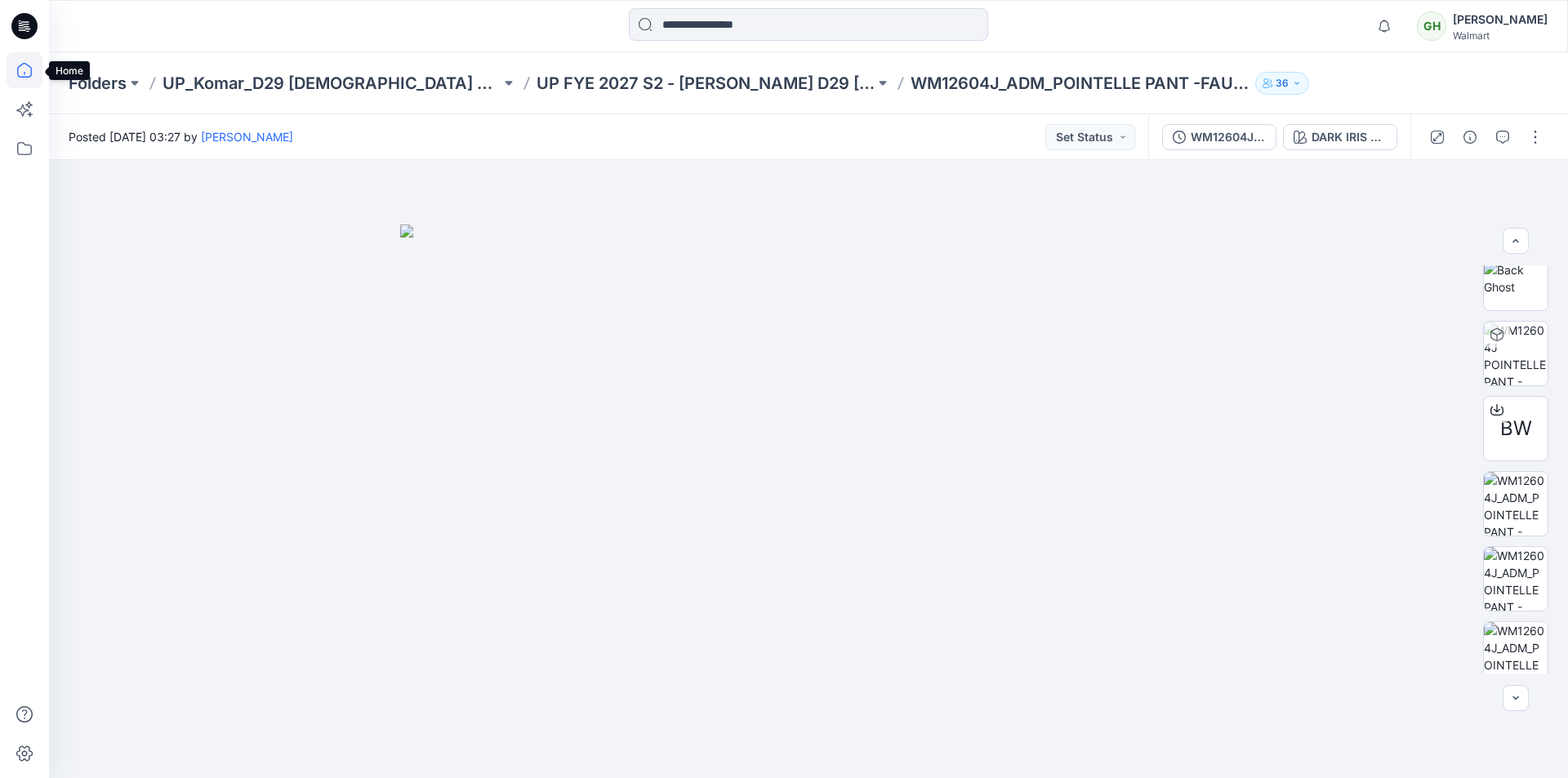
click at [29, 79] on icon at bounding box center [24, 69] width 36 height 36
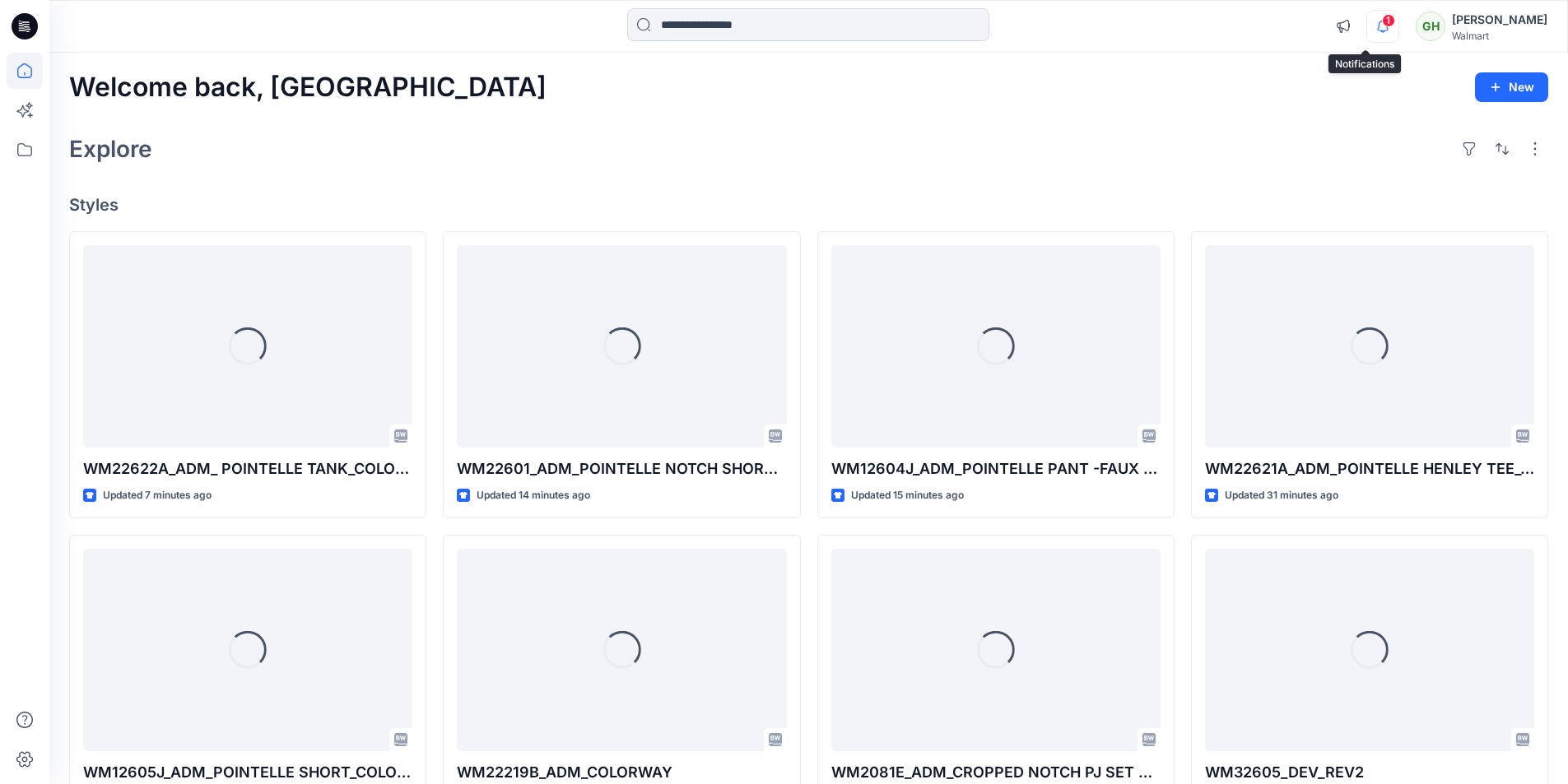
click at [1367, 30] on icon "button" at bounding box center [1383, 26] width 31 height 33
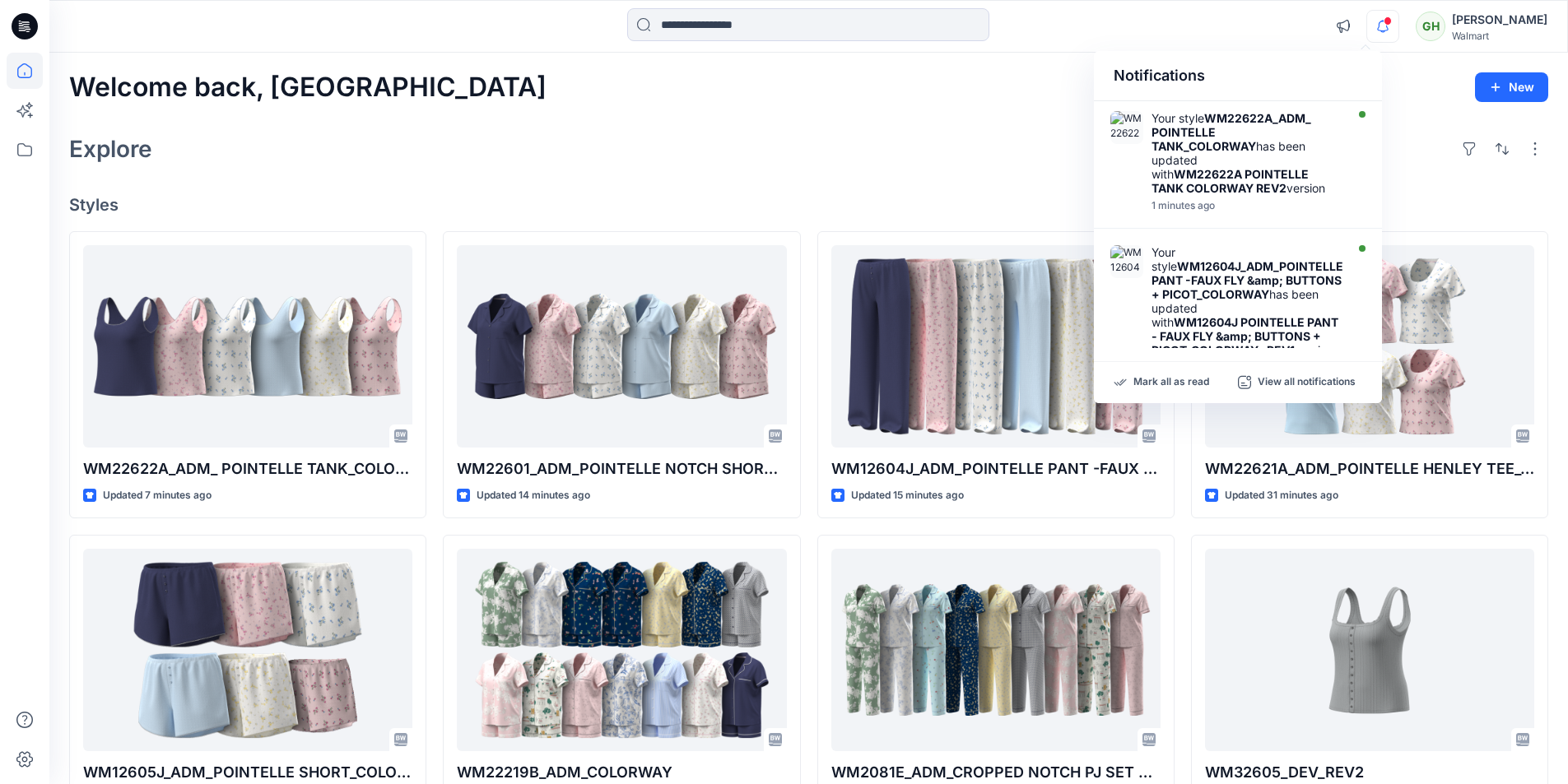
click at [952, 95] on div "Welcome back, Gayan New" at bounding box center [808, 87] width 1479 height 30
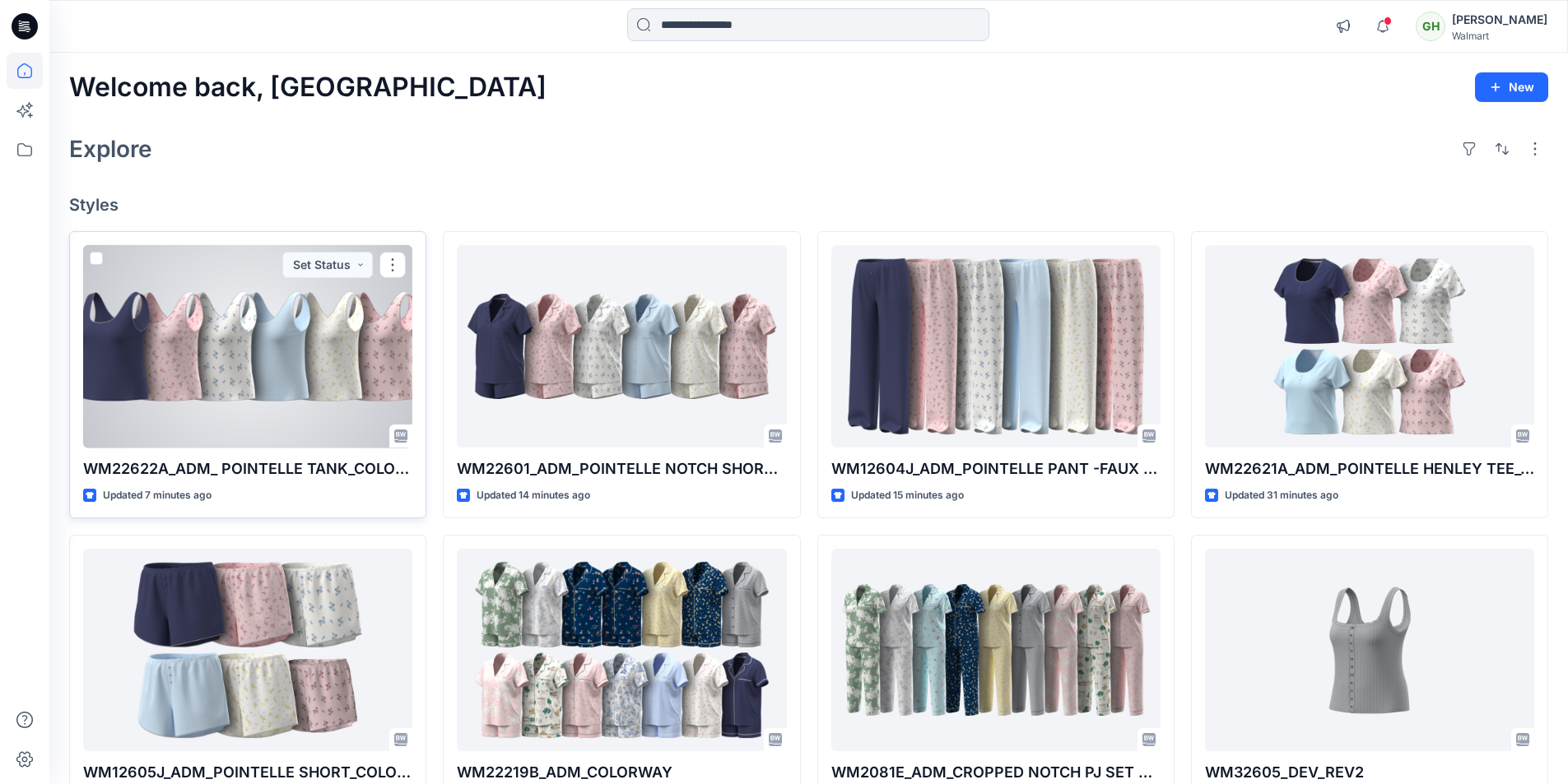
click at [304, 324] on div at bounding box center [248, 347] width 330 height 204
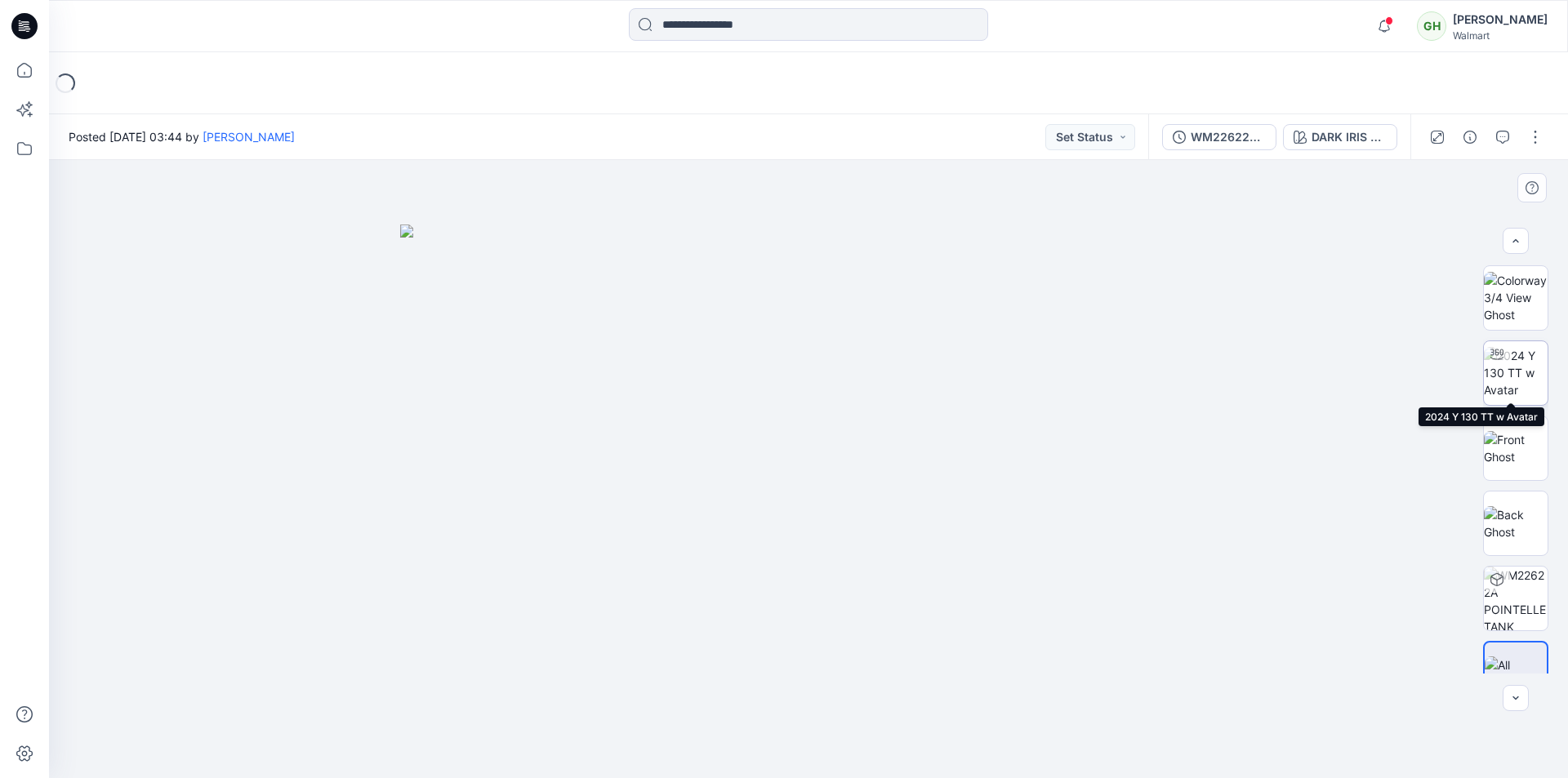
scroll to position [33, 0]
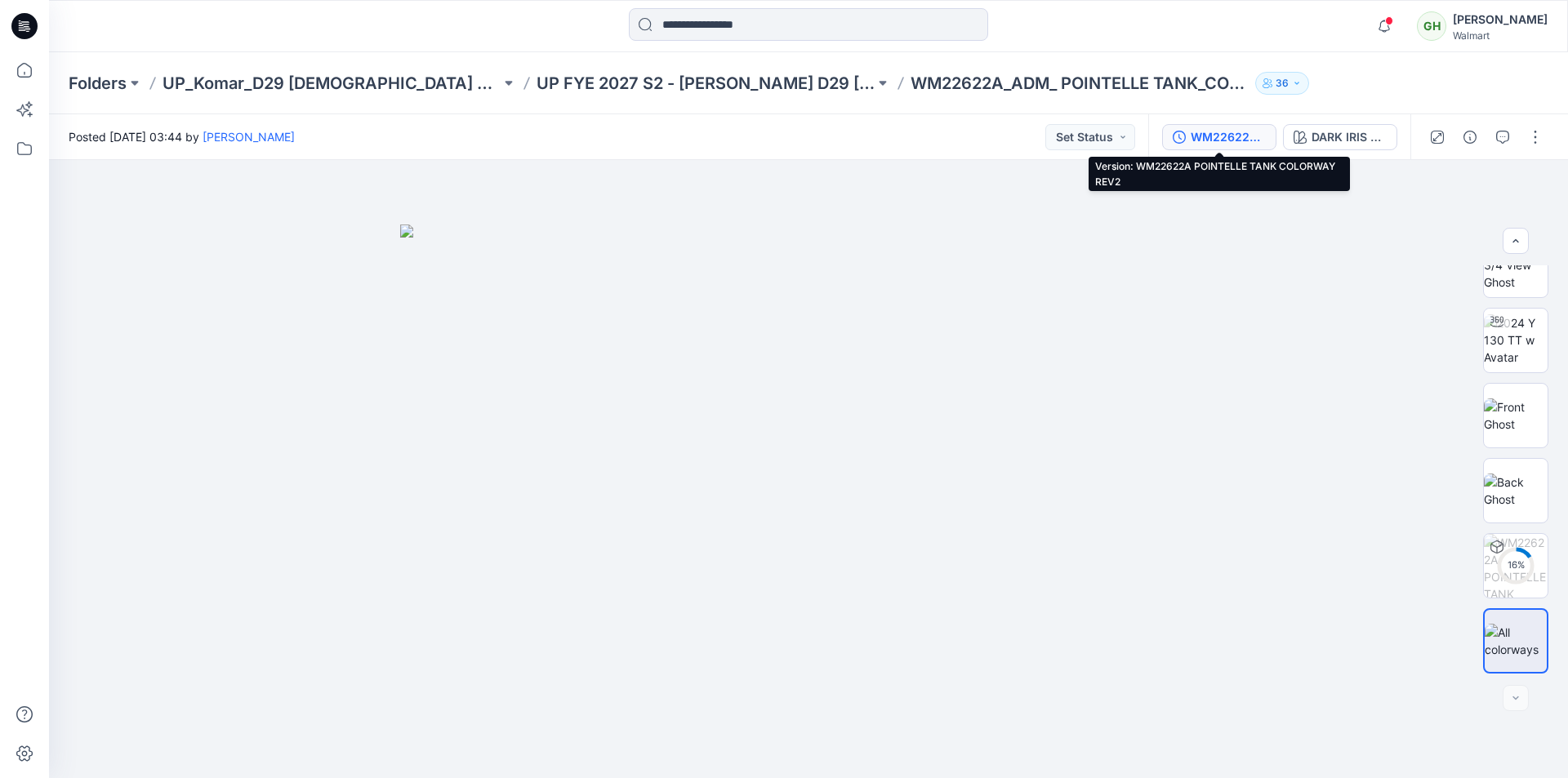
click at [1199, 138] on div "WM22622A POINTELLE TANK COLORWAY REV2" at bounding box center [1227, 137] width 75 height 18
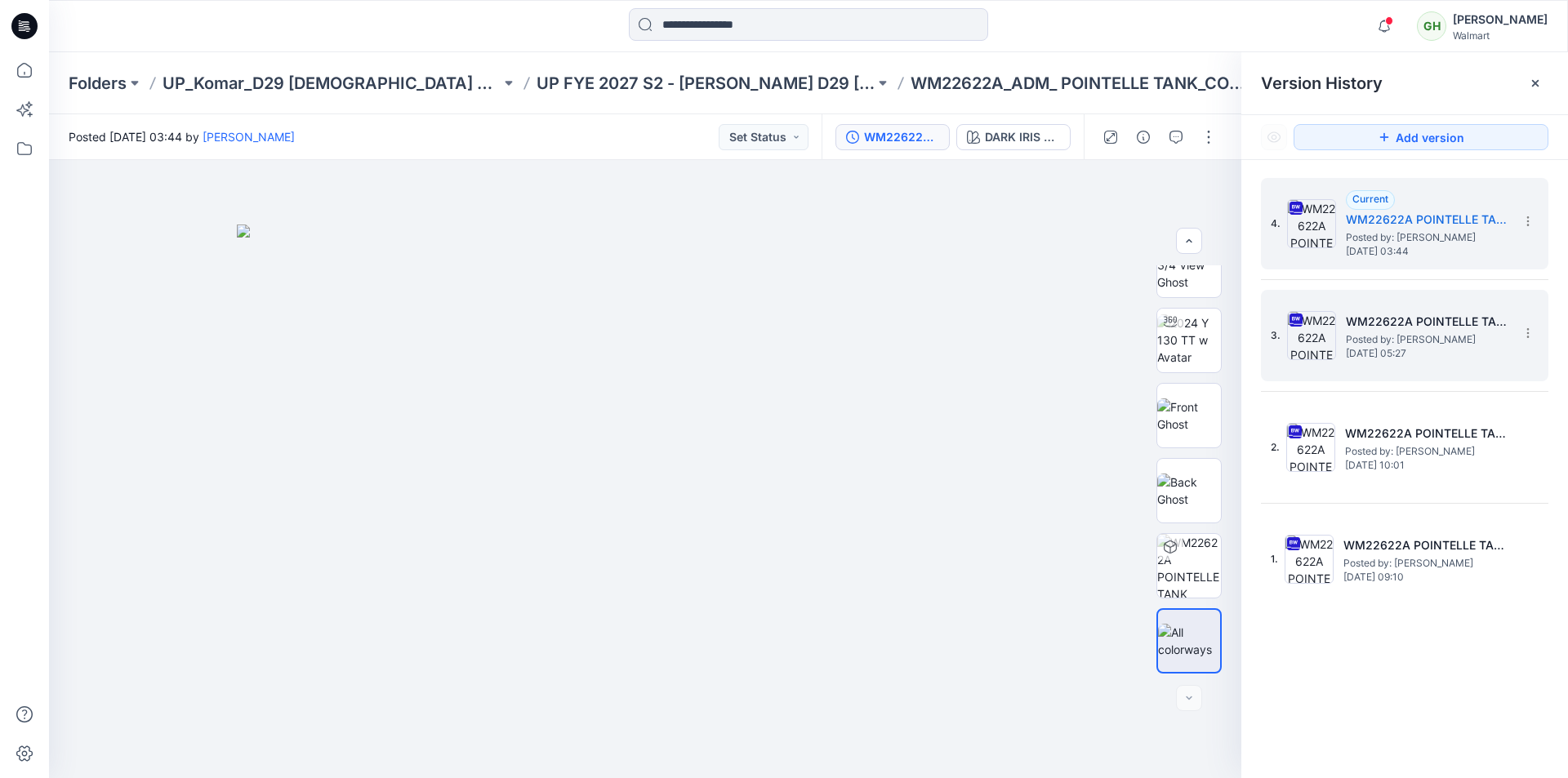
click at [1415, 332] on span "Posted by: Gayan Hettiarachchi" at bounding box center [1428, 339] width 164 height 16
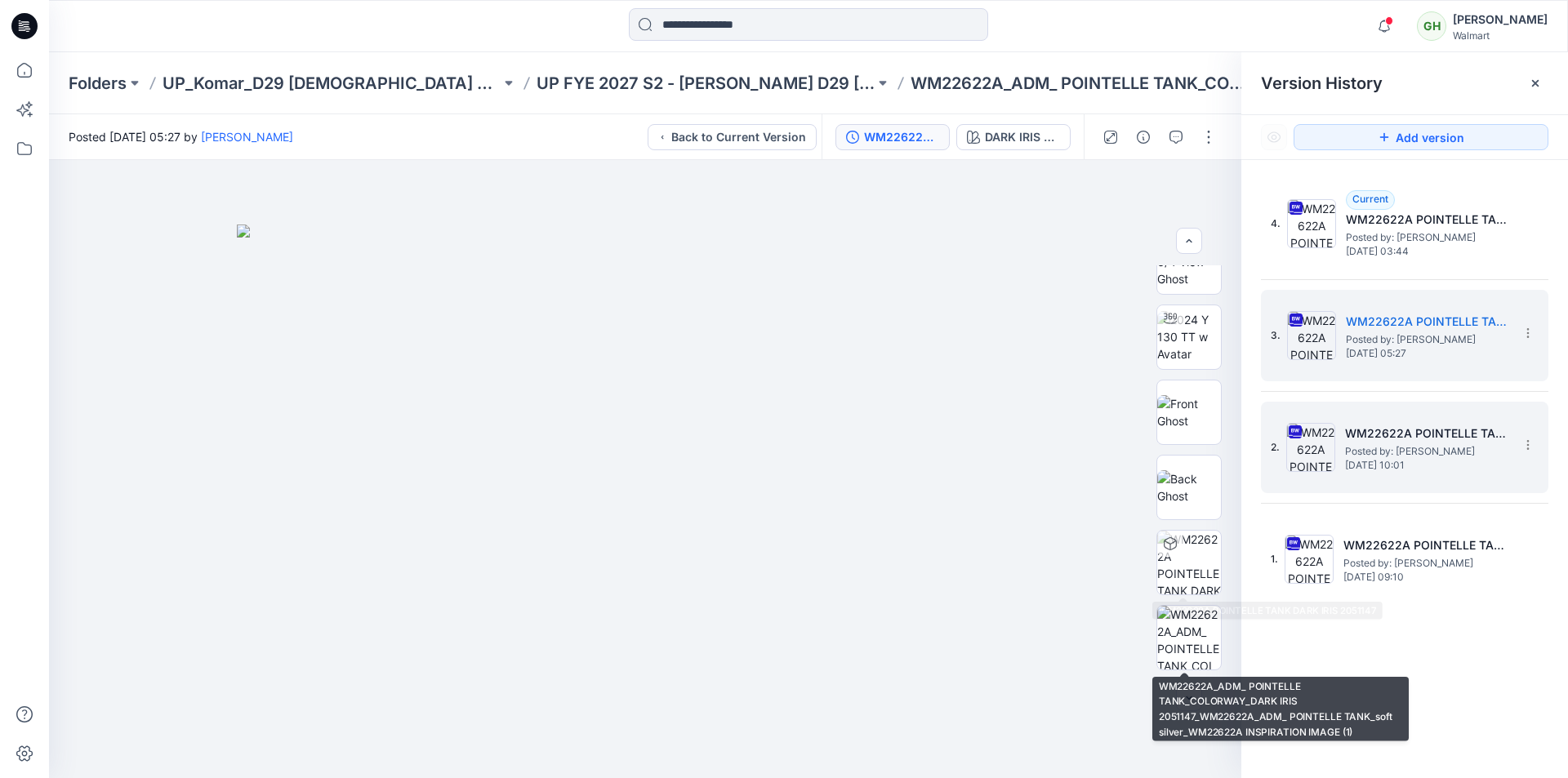
scroll to position [0, 0]
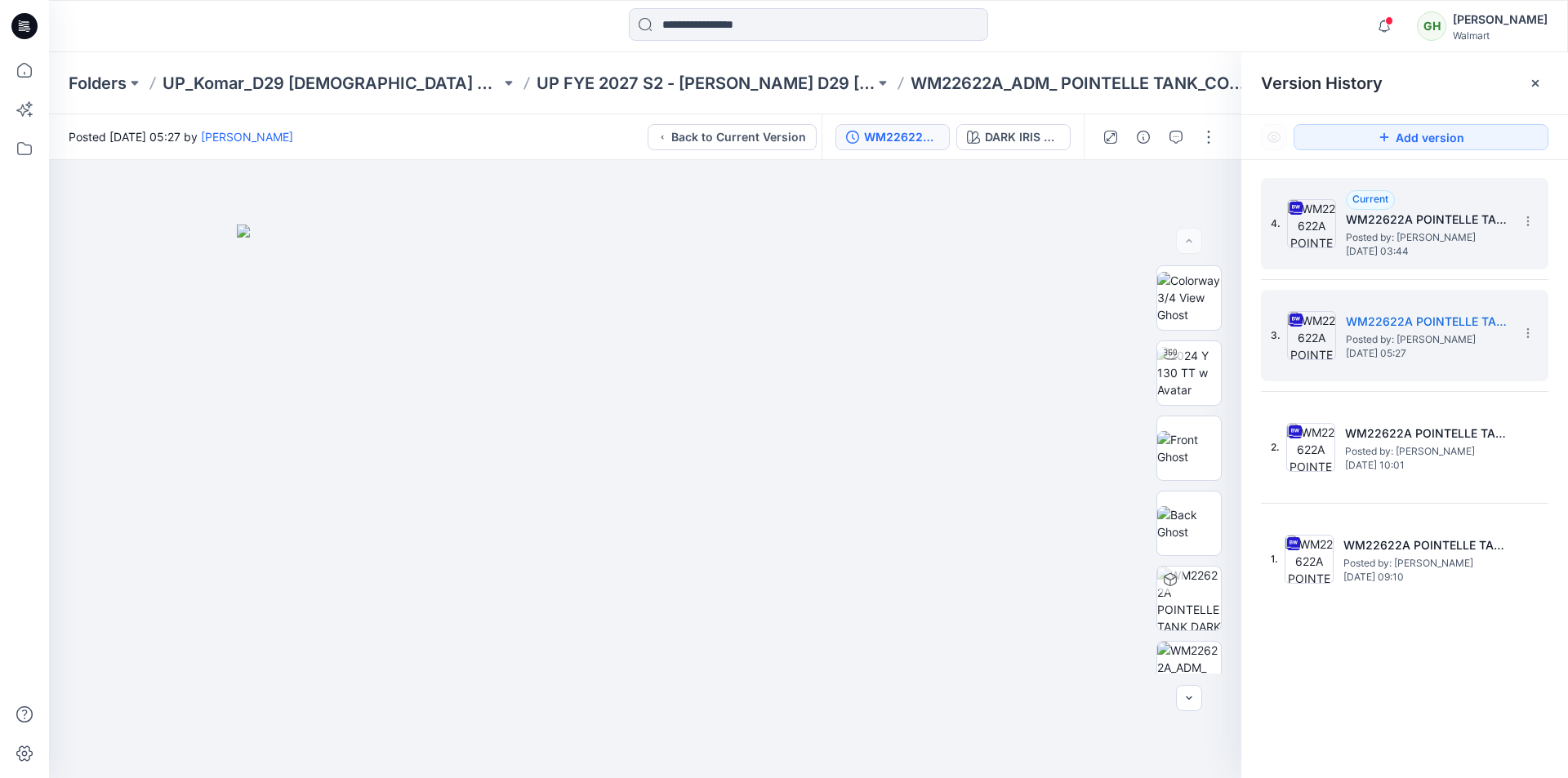
click at [1378, 258] on div "4. Current WM22622A POINTELLE TANK COLORWAY REV2 Posted by: Gayan Hettiarachchi…" at bounding box center [1393, 223] width 245 height 78
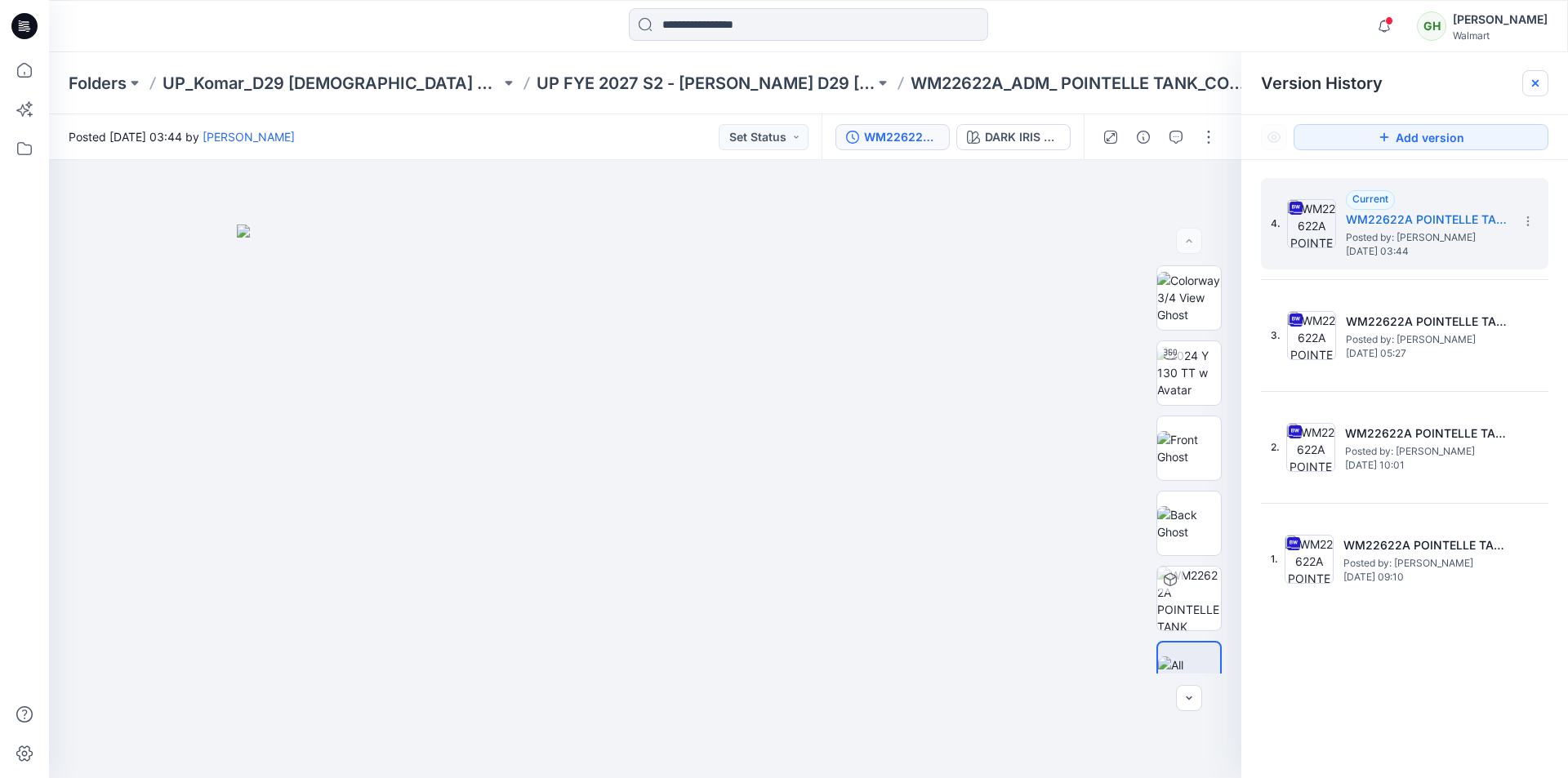
click at [1530, 81] on icon at bounding box center [1535, 84] width 13 height 13
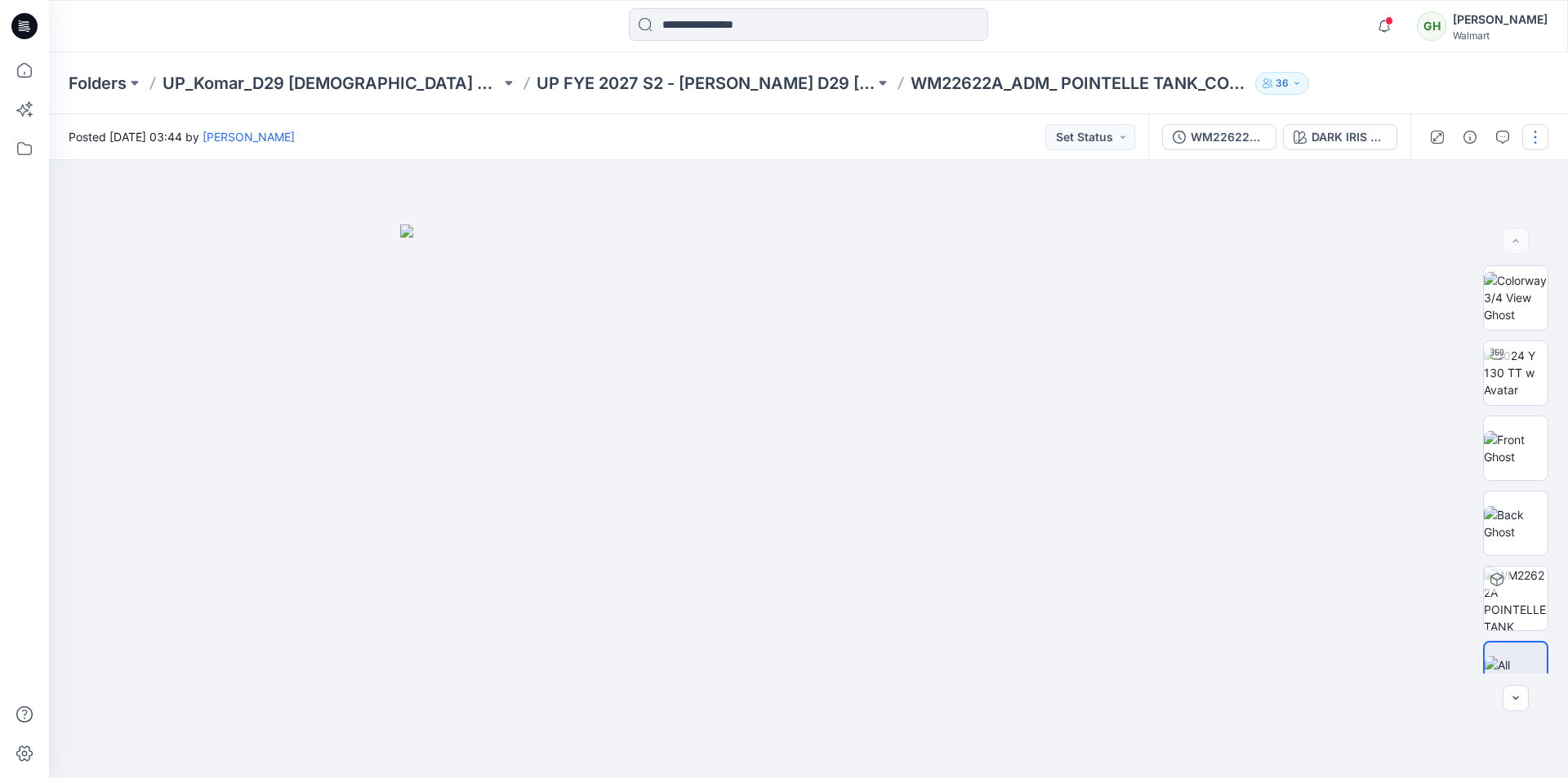
click at [1530, 127] on button "button" at bounding box center [1534, 137] width 26 height 26
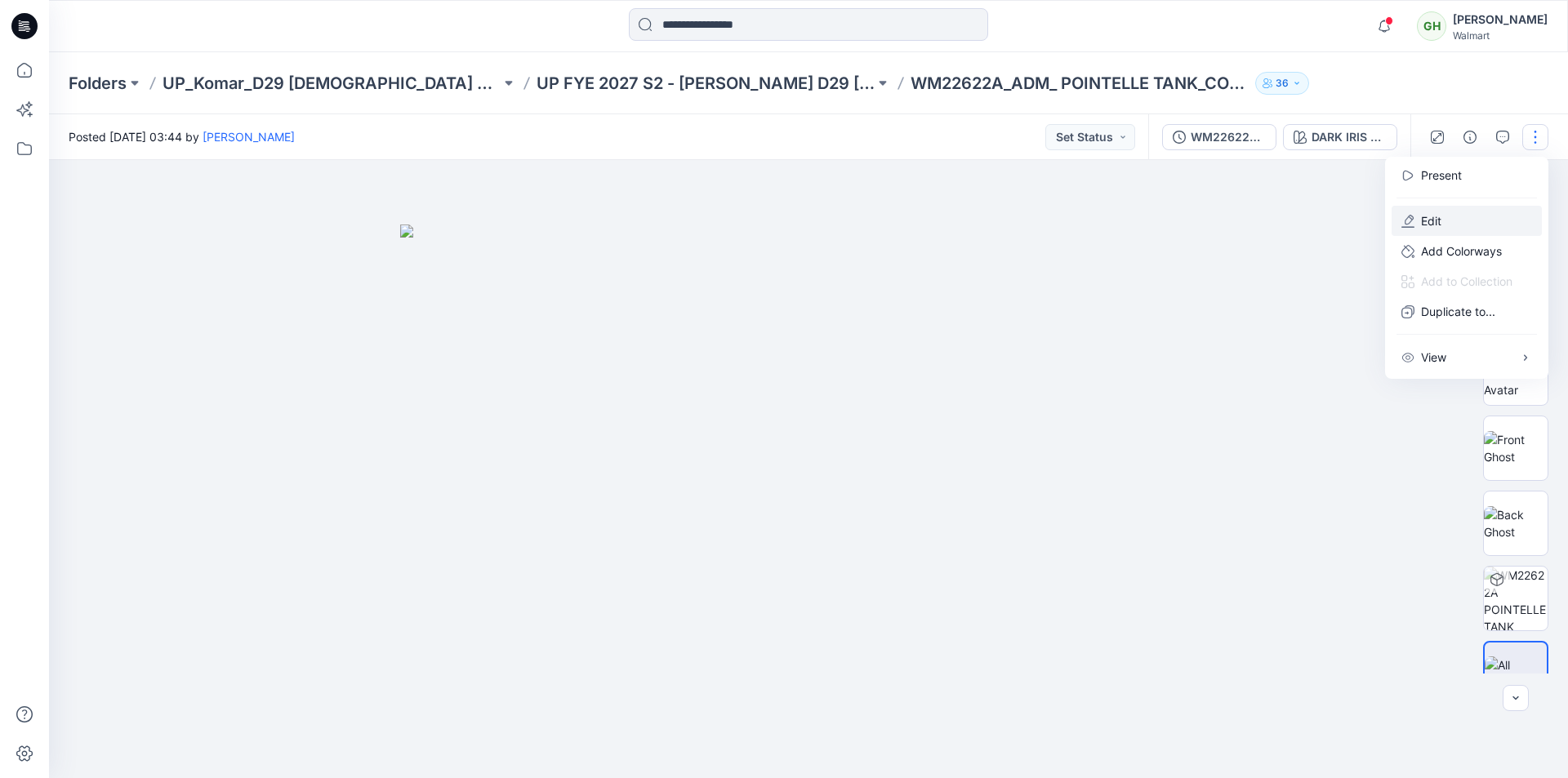
click at [1447, 227] on button "Edit" at bounding box center [1466, 220] width 150 height 30
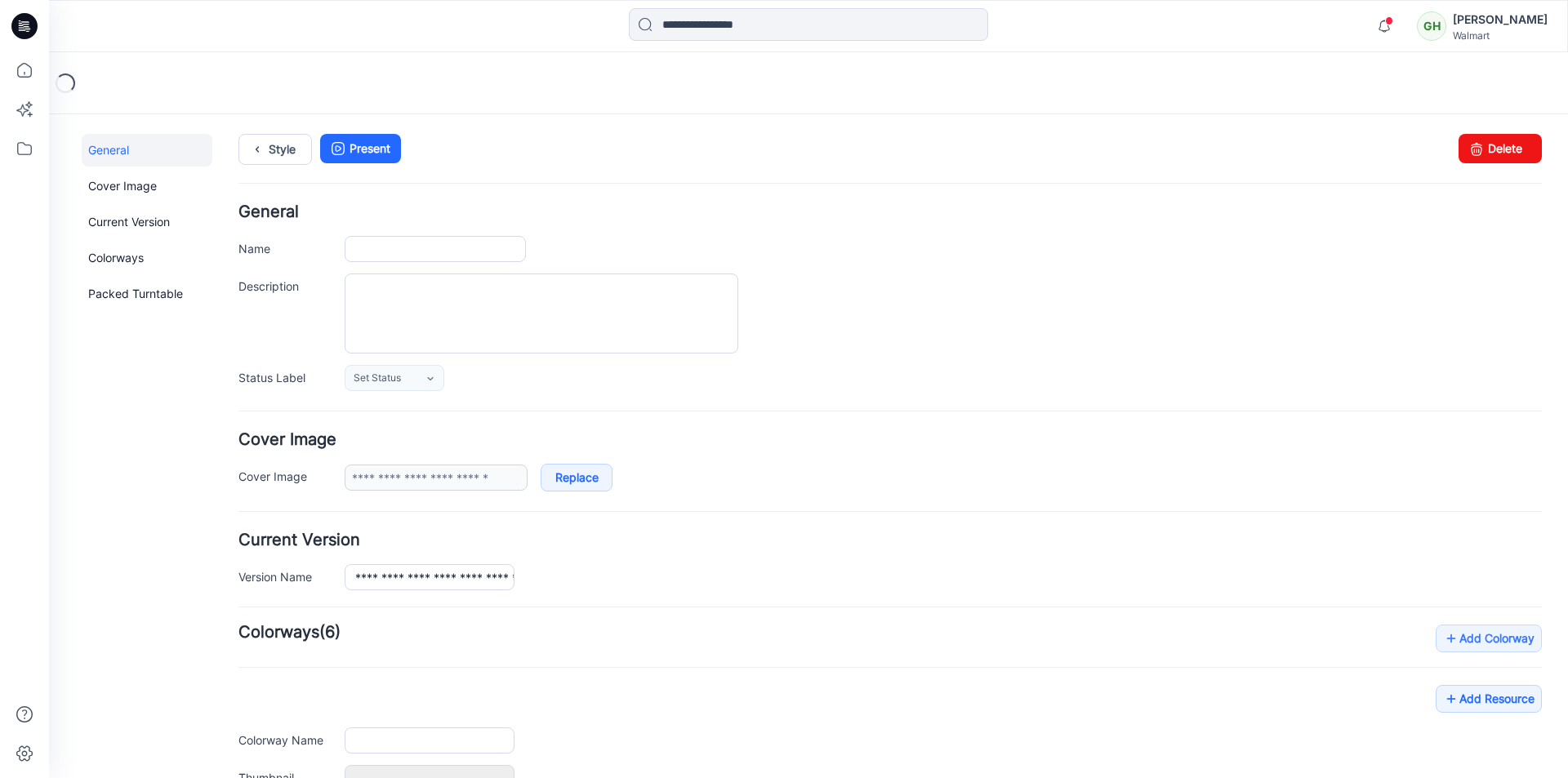
type input "**********"
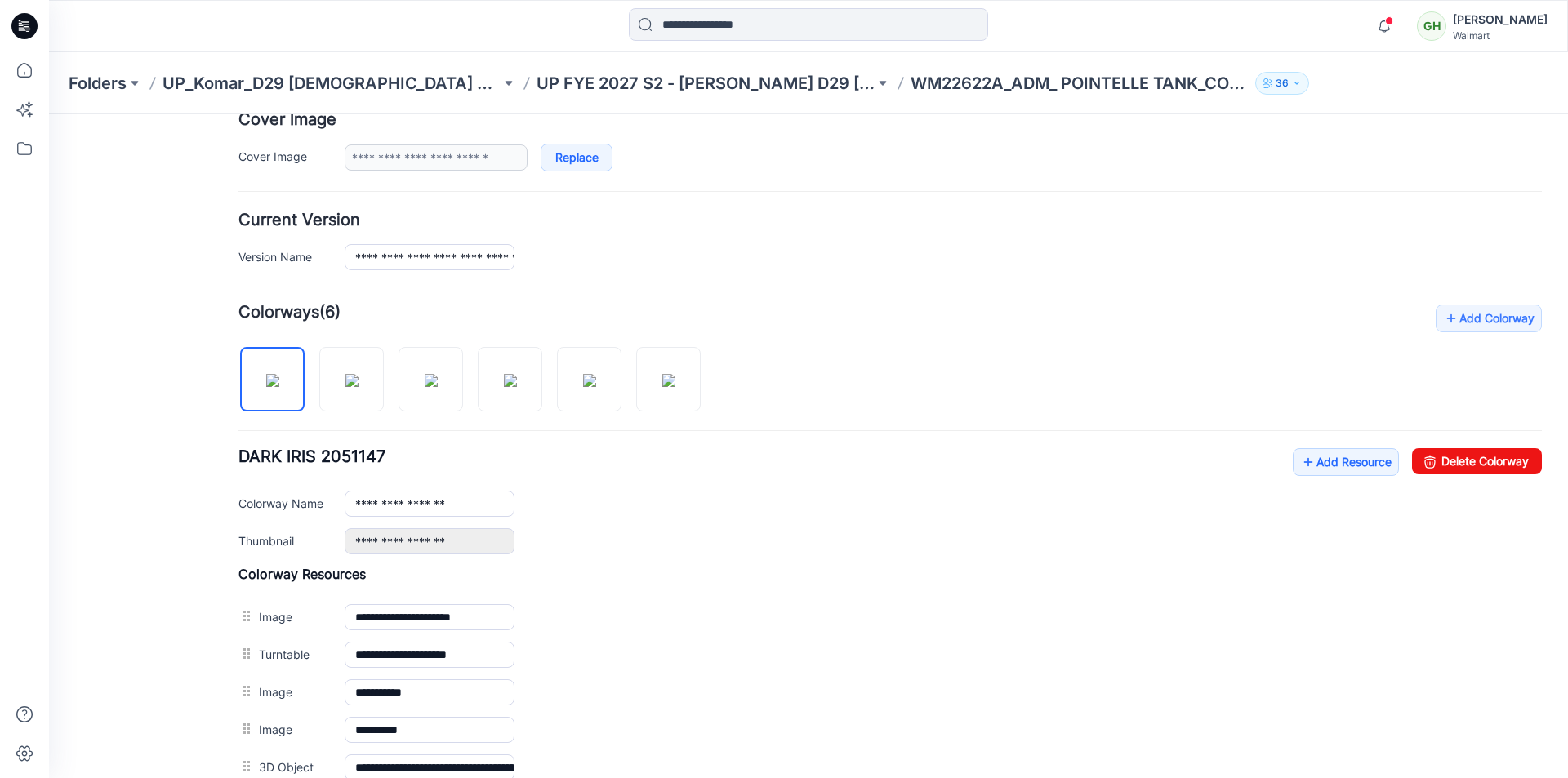
scroll to position [408, 0]
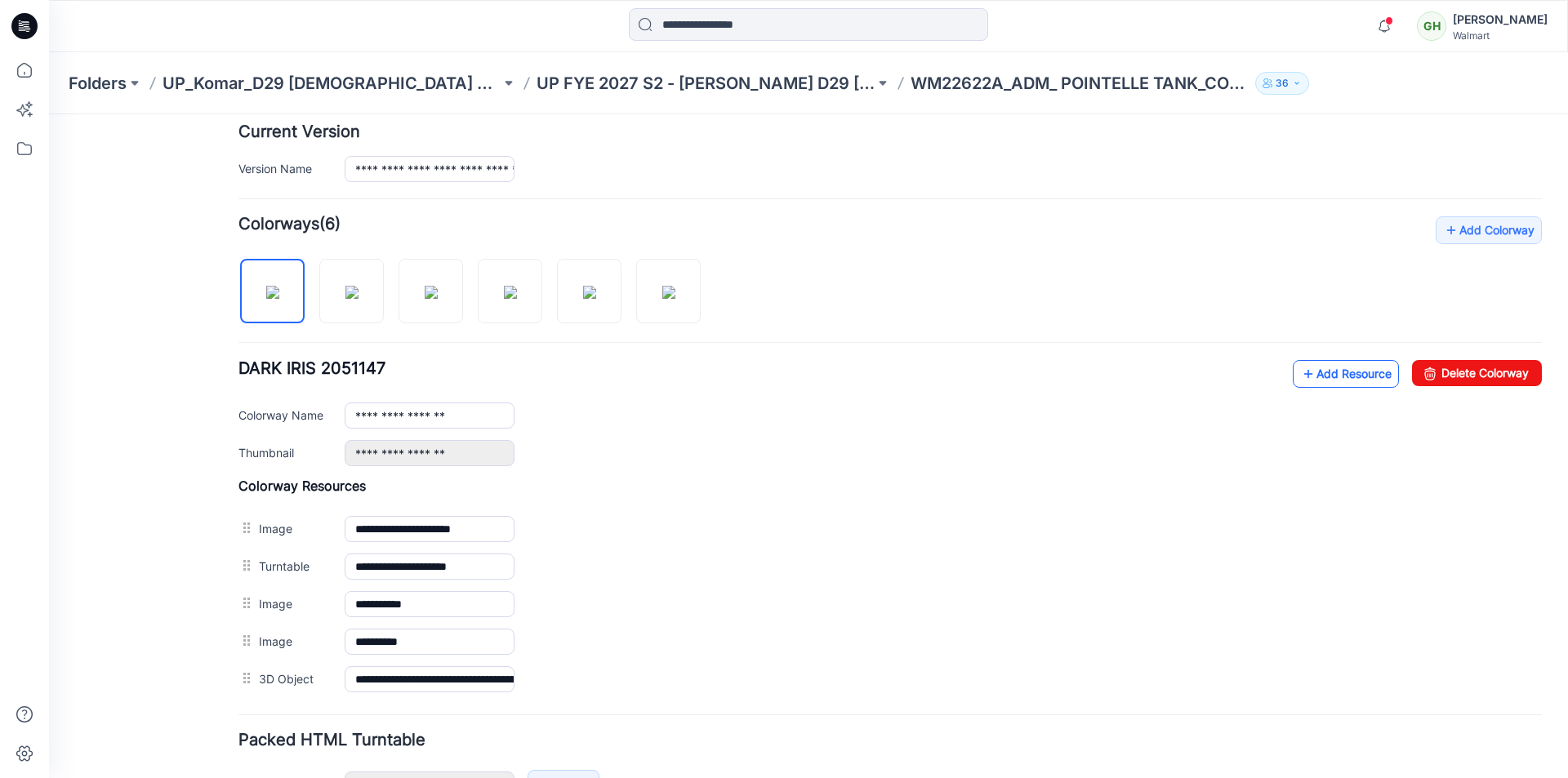
click at [1303, 373] on link "Add Resource" at bounding box center [1346, 373] width 106 height 28
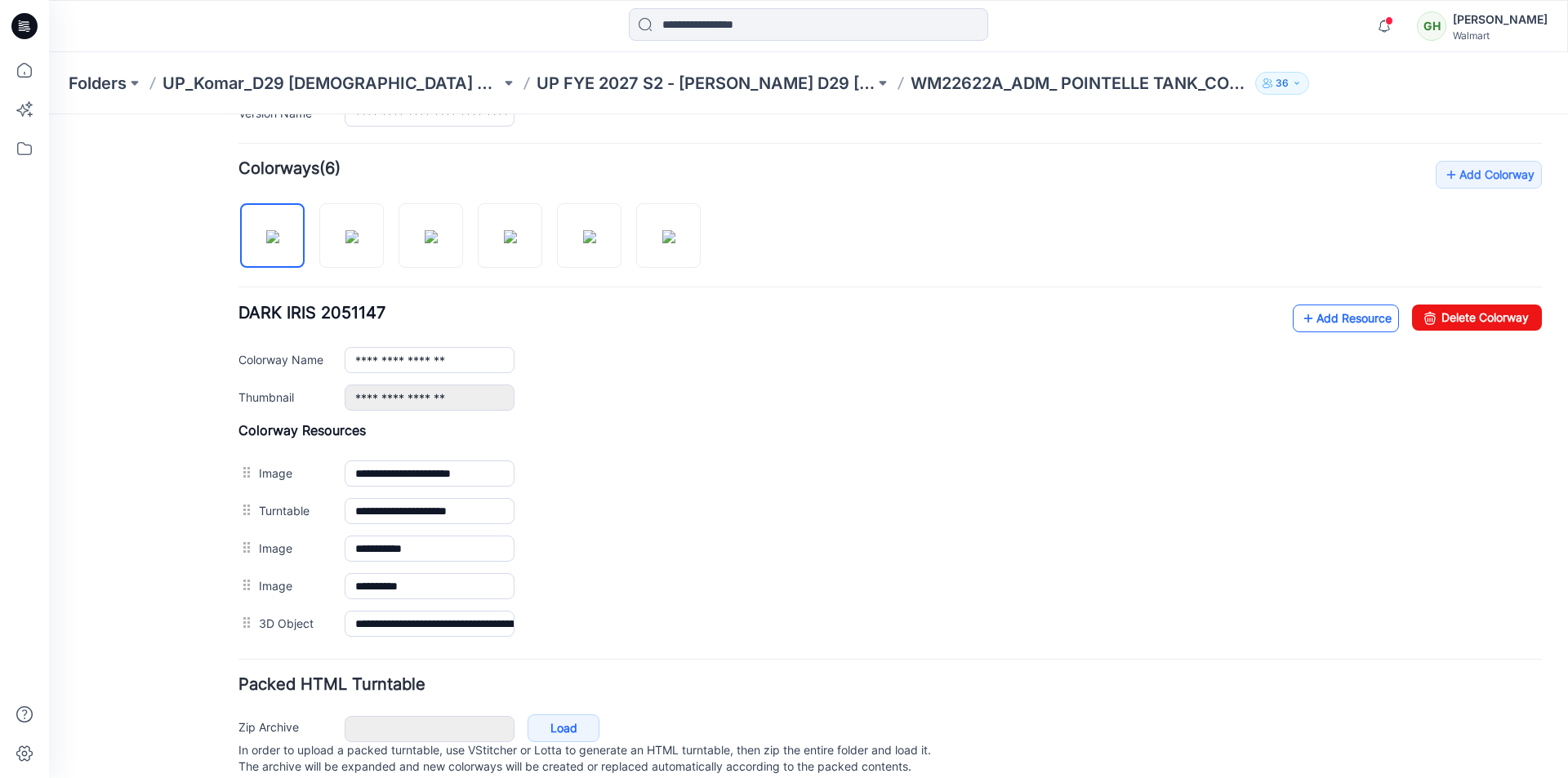
scroll to position [489, 0]
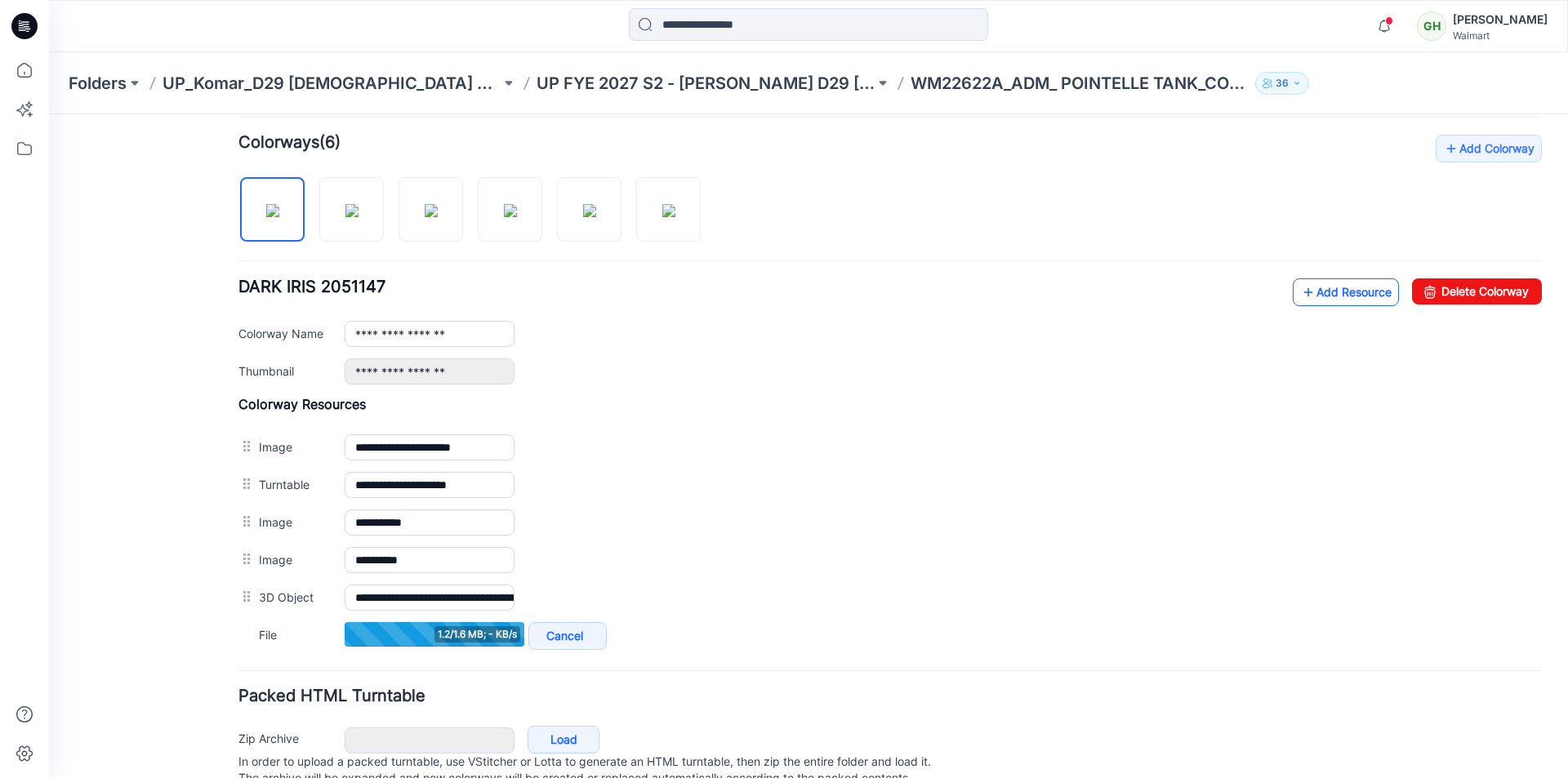
click at [1309, 284] on link "Add Resource" at bounding box center [1346, 291] width 106 height 28
click at [1327, 290] on link "Add Resource" at bounding box center [1346, 291] width 106 height 28
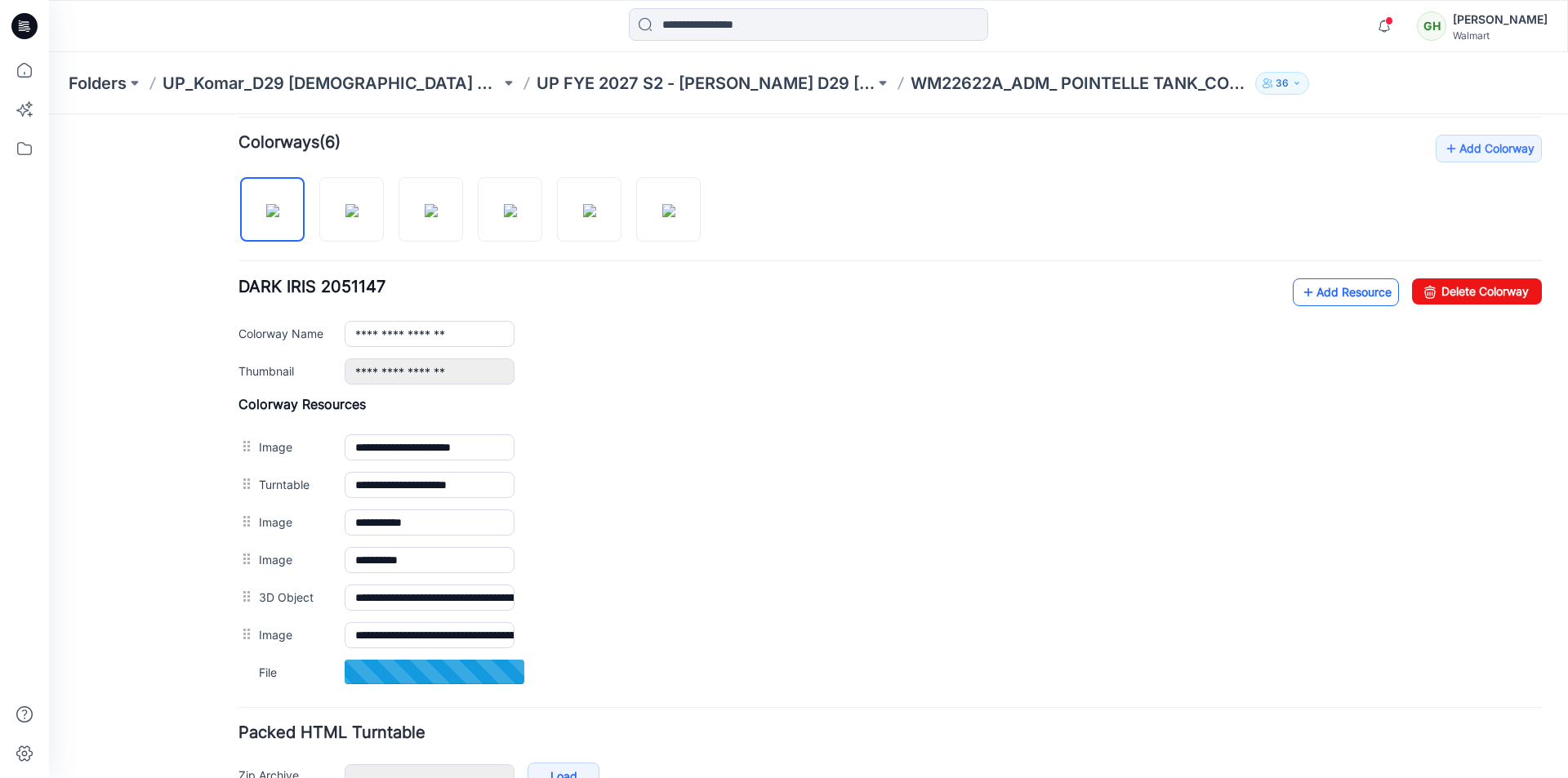
click at [1320, 293] on link "Add Resource" at bounding box center [1346, 291] width 106 height 28
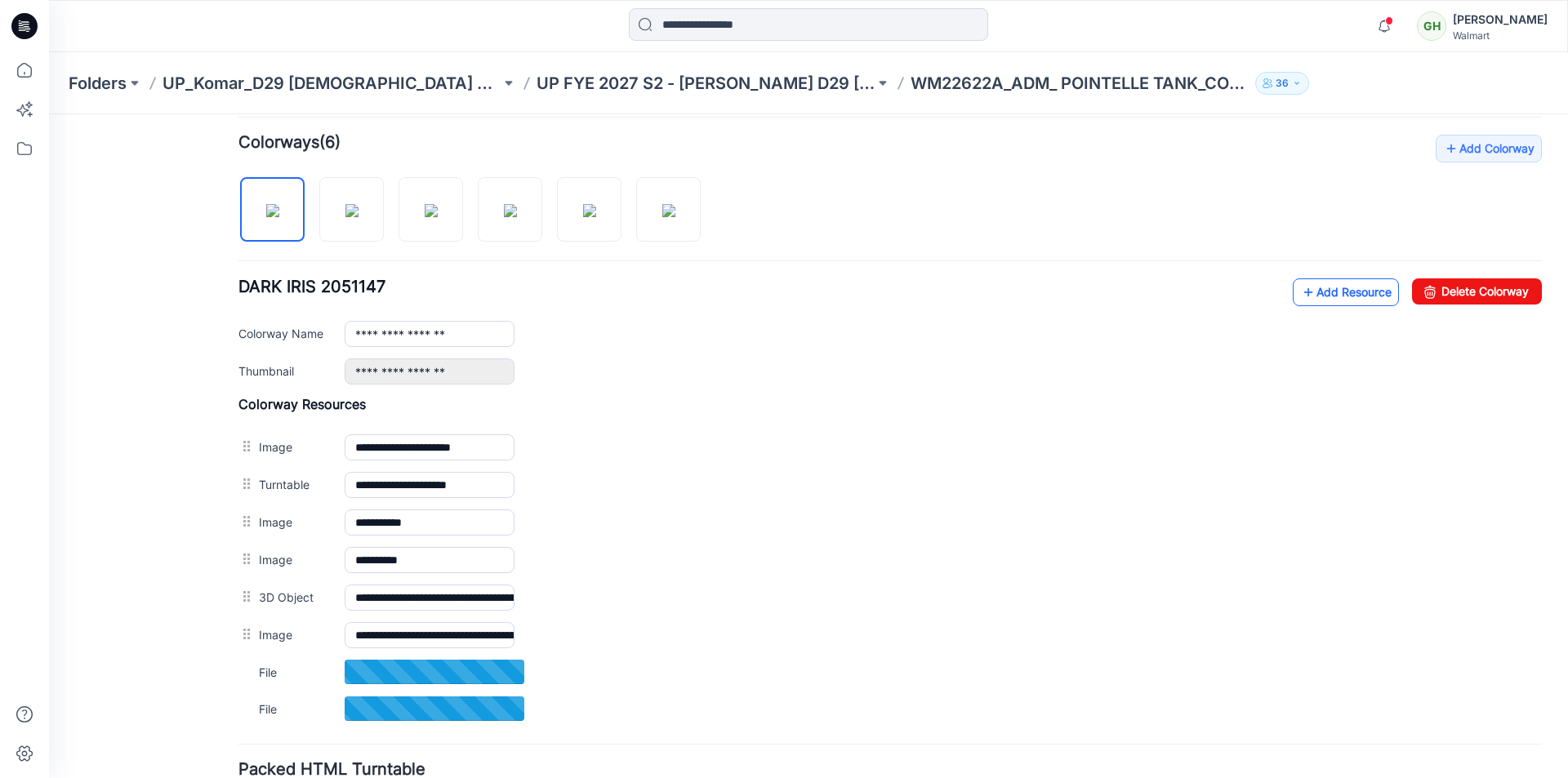
click at [1323, 303] on link "Add Resource" at bounding box center [1346, 291] width 106 height 28
click at [1300, 294] on icon at bounding box center [1307, 291] width 16 height 26
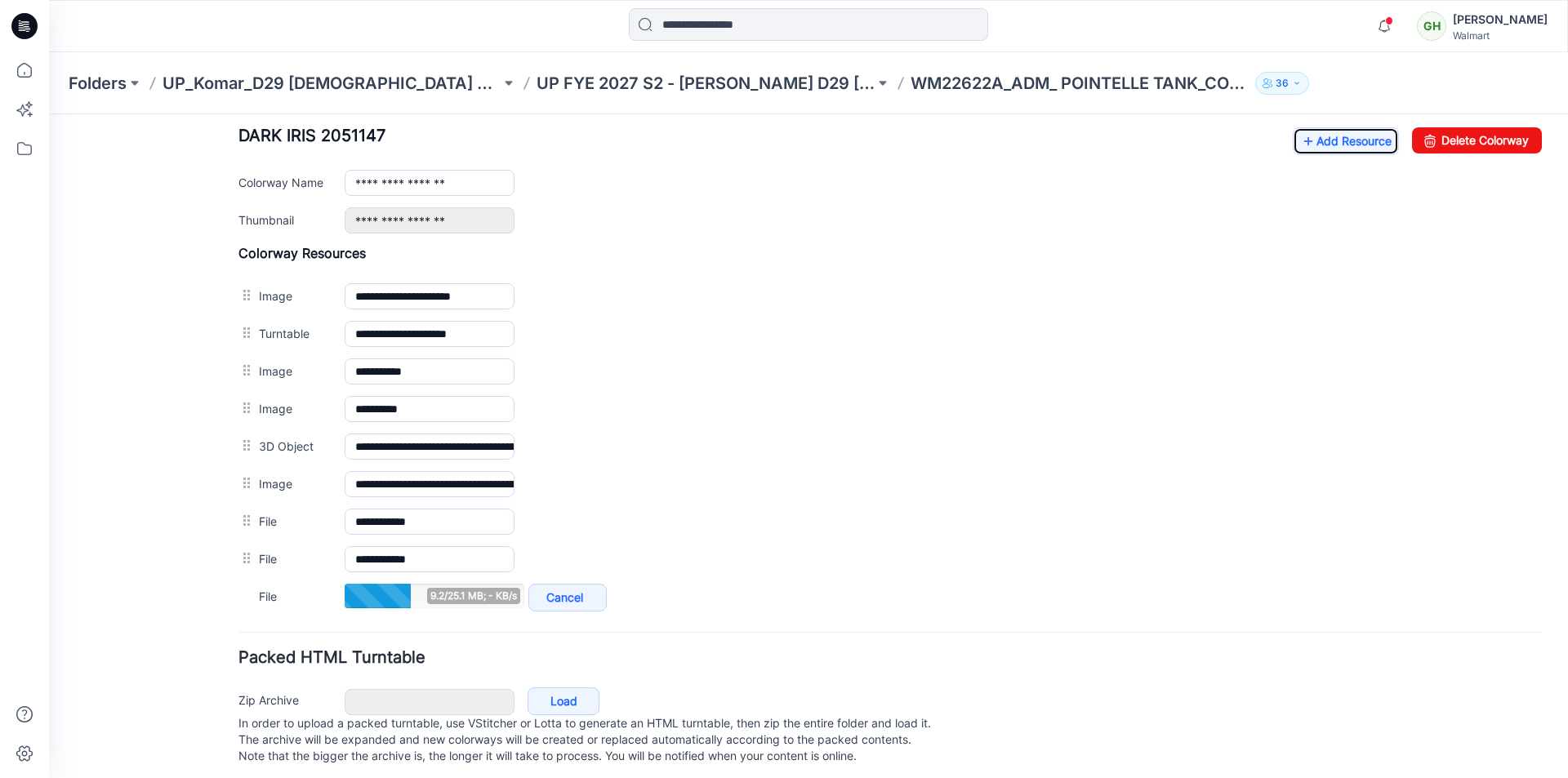
scroll to position [653, 0]
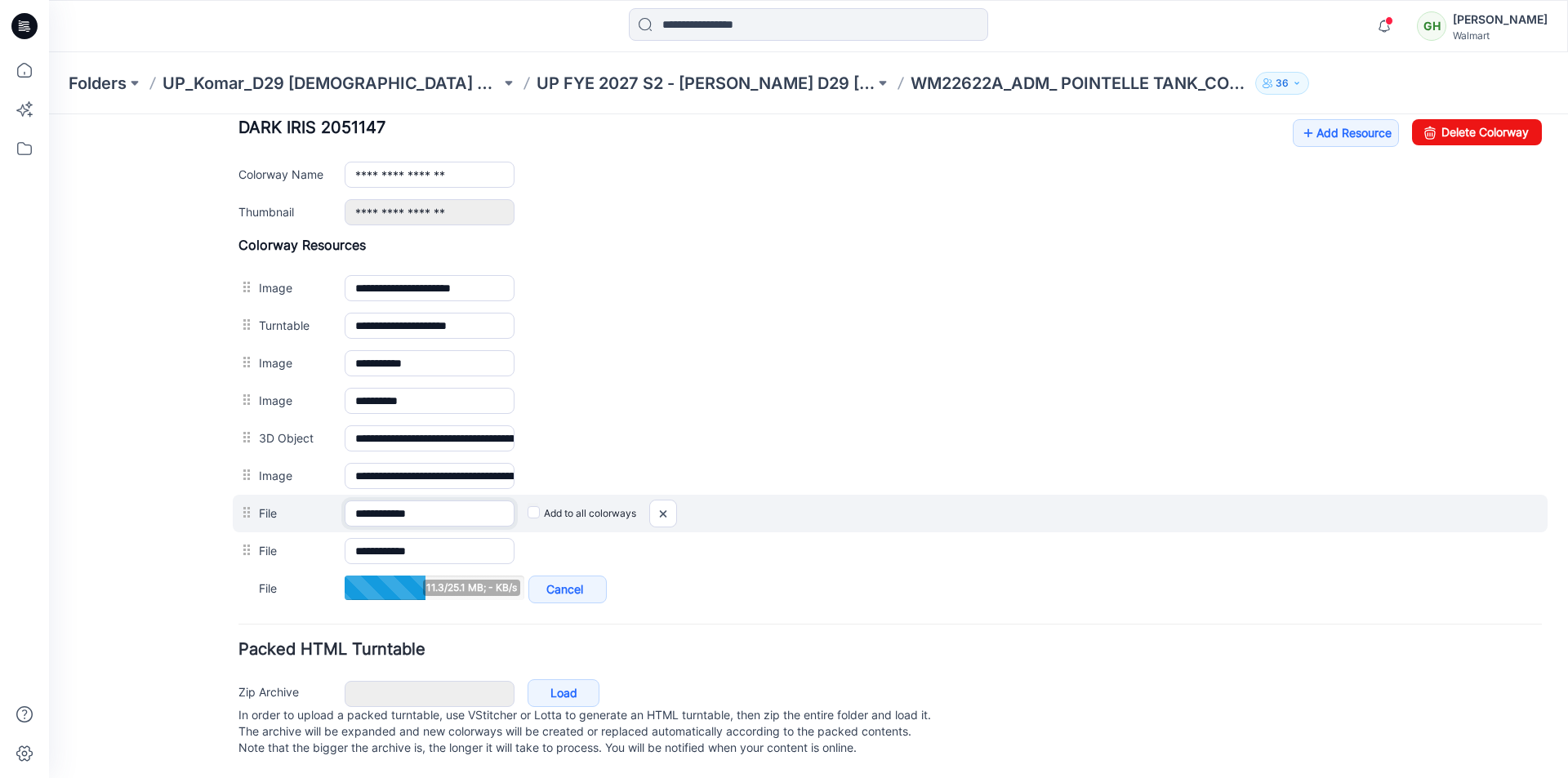
click at [440, 506] on input "**********" at bounding box center [429, 513] width 170 height 26
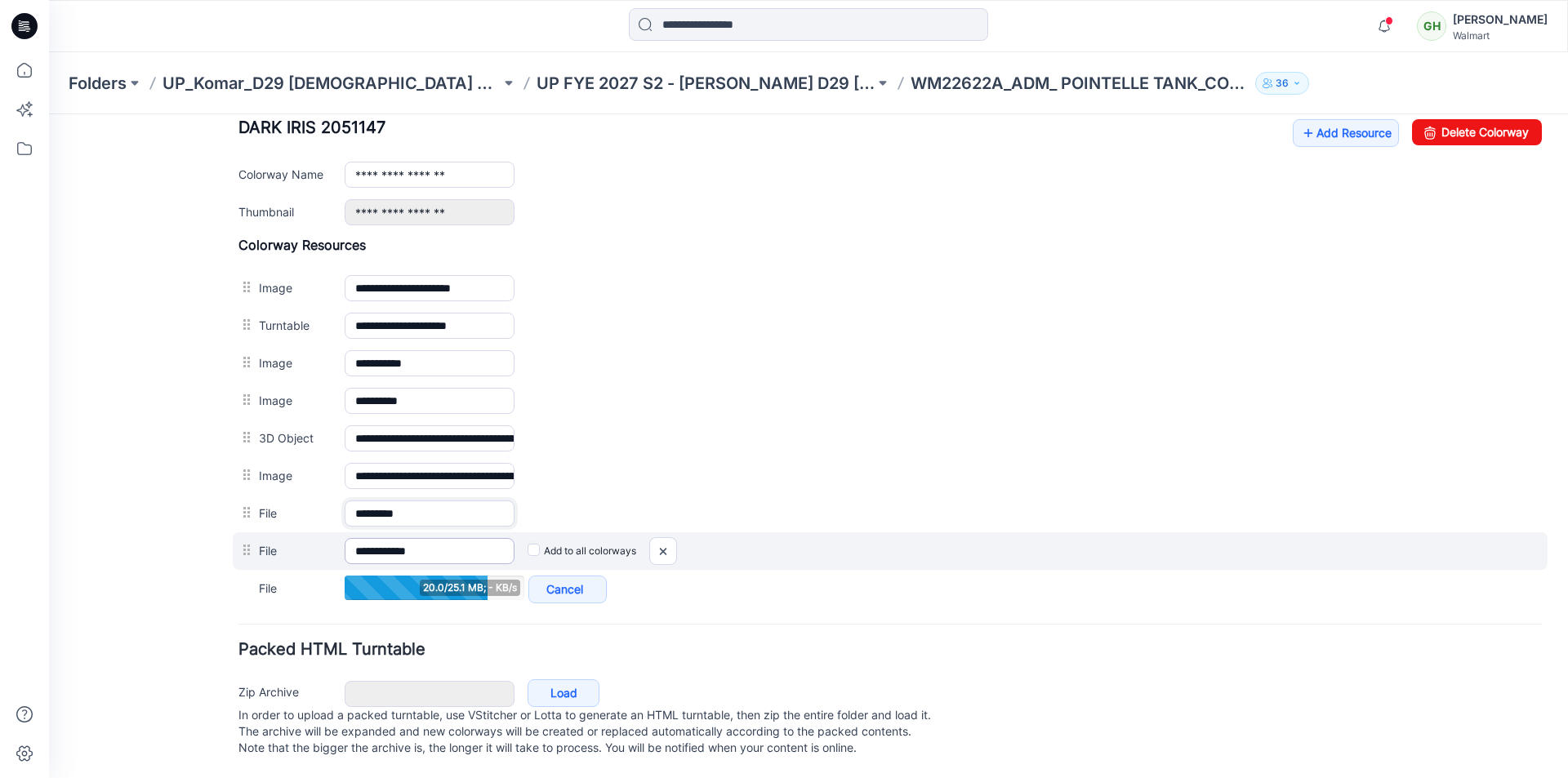
type input "********"
click at [446, 543] on input "**********" at bounding box center [429, 550] width 170 height 26
type input "********"
drag, startPoint x: 434, startPoint y: 543, endPoint x: 422, endPoint y: 546, distance: 12.4
click at [422, 546] on input "**********" at bounding box center [429, 551] width 170 height 26
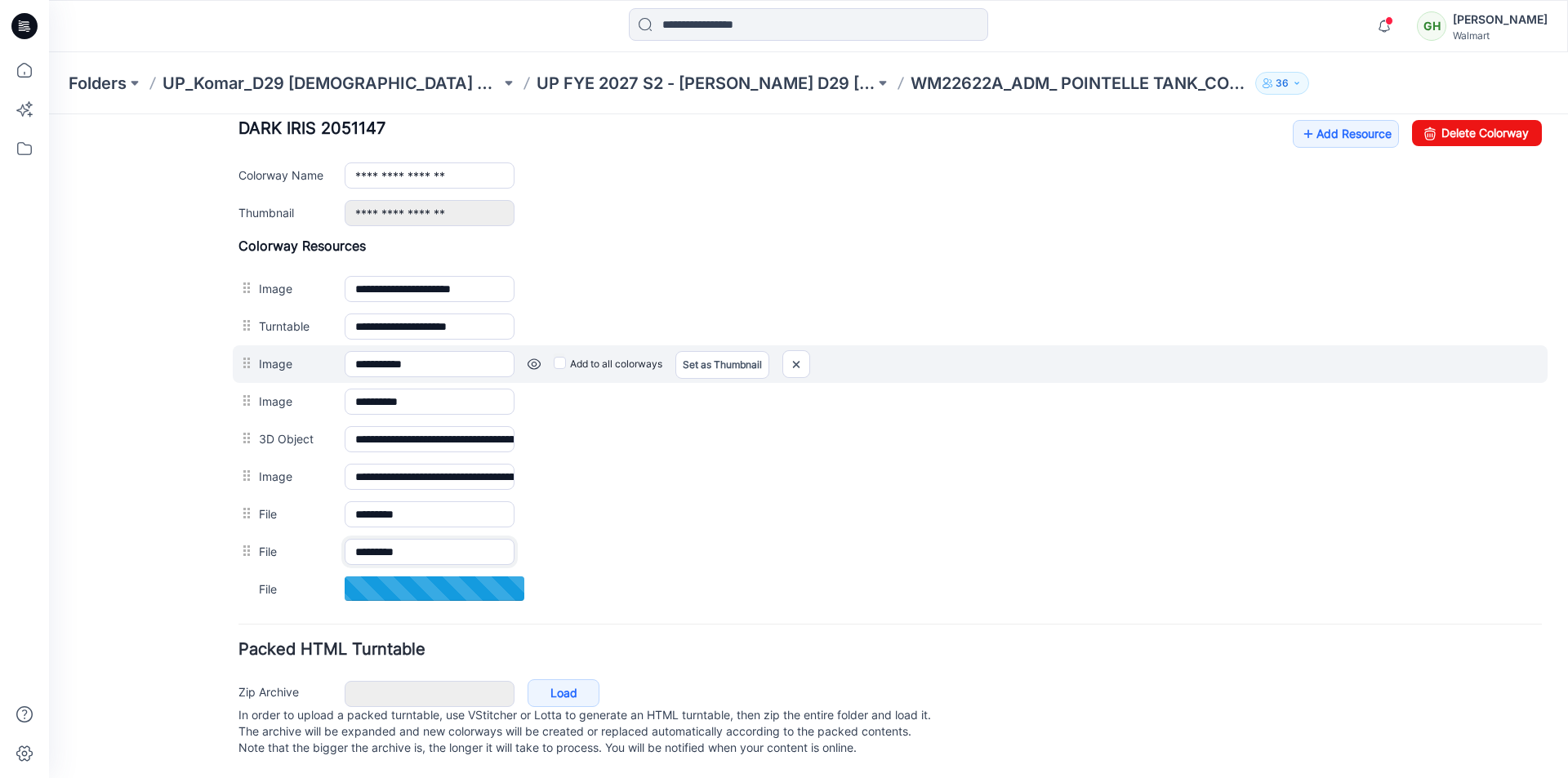
type input "********"
click at [1165, 360] on div "Add to all colorways Set as Thumbnail Unset as Thumbnail" at bounding box center [1028, 364] width 1027 height 26
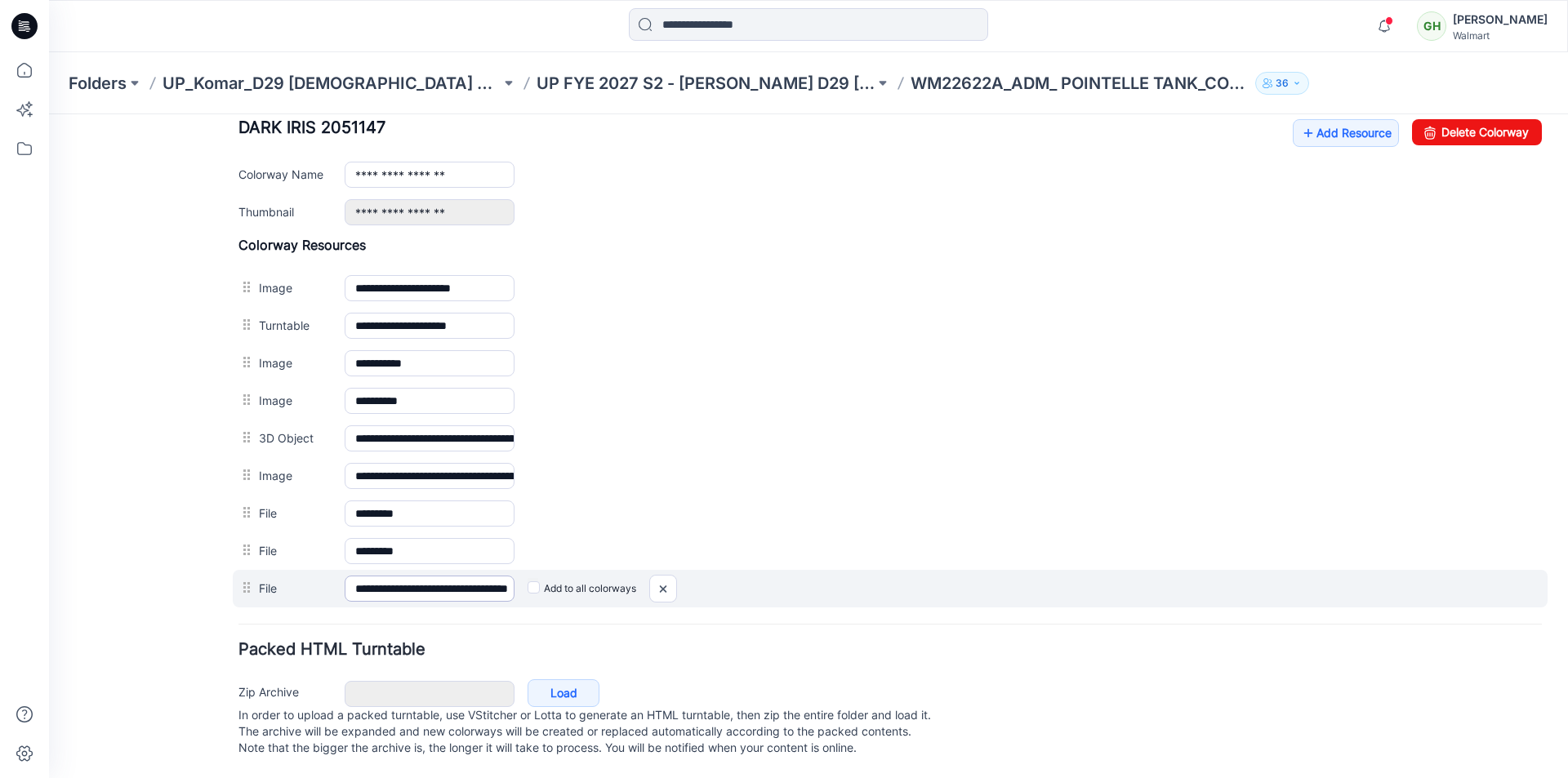
click at [512, 596] on div "**********" at bounding box center [429, 588] width 170 height 26
click at [492, 591] on input "**********" at bounding box center [429, 588] width 170 height 26
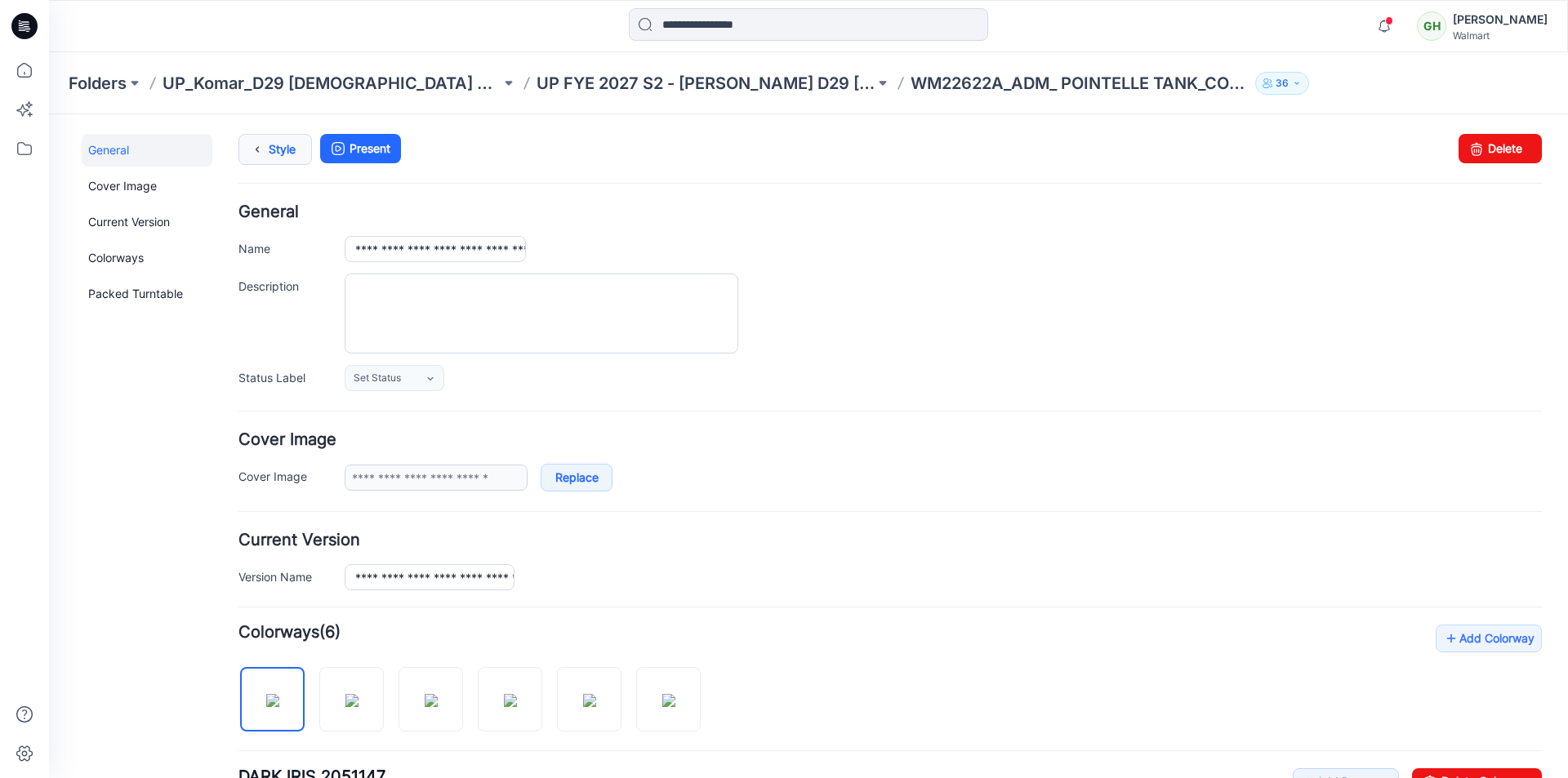
scroll to position [0, 0]
click at [257, 149] on icon at bounding box center [257, 149] width 23 height 30
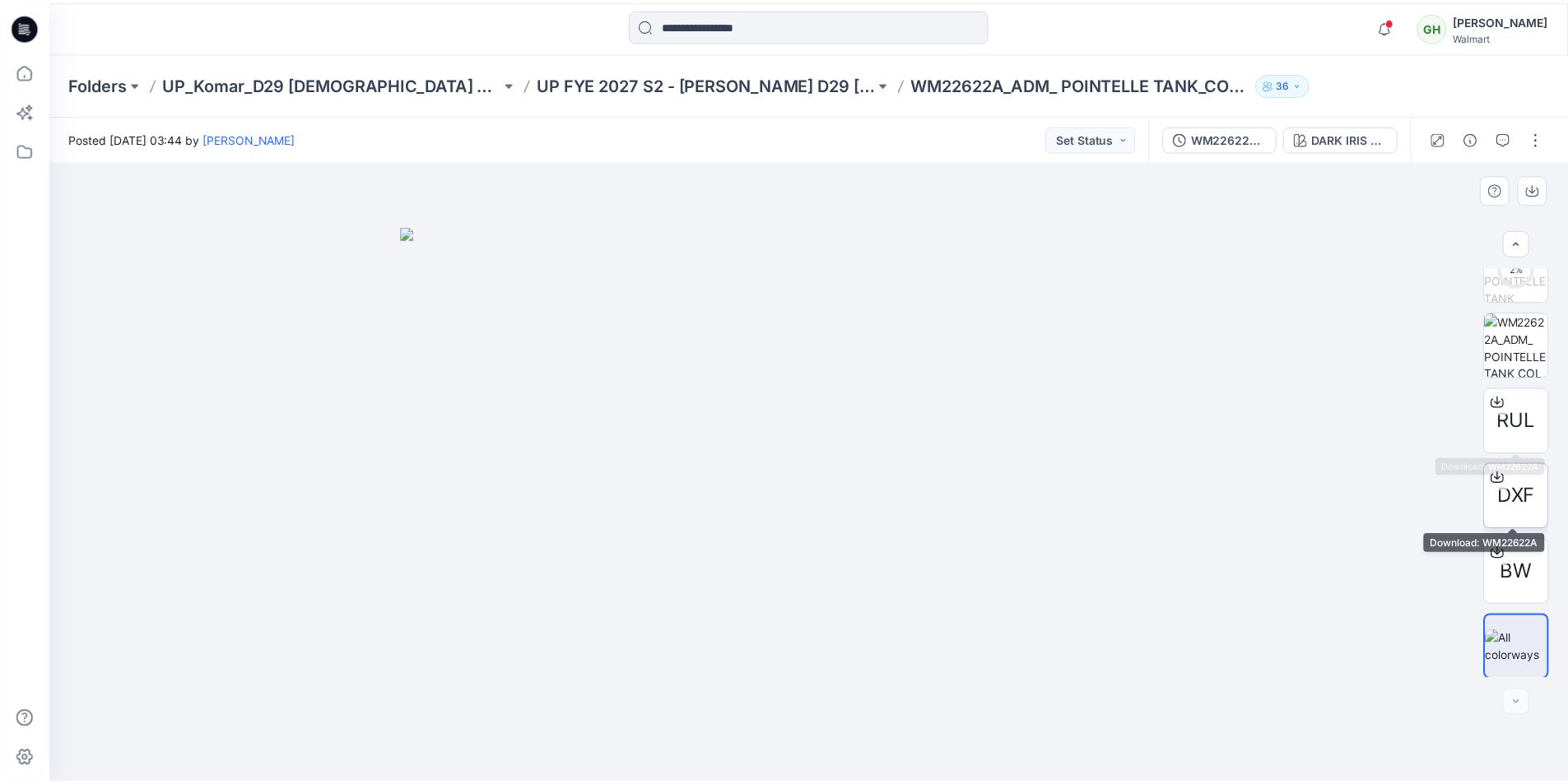
scroll to position [335, 0]
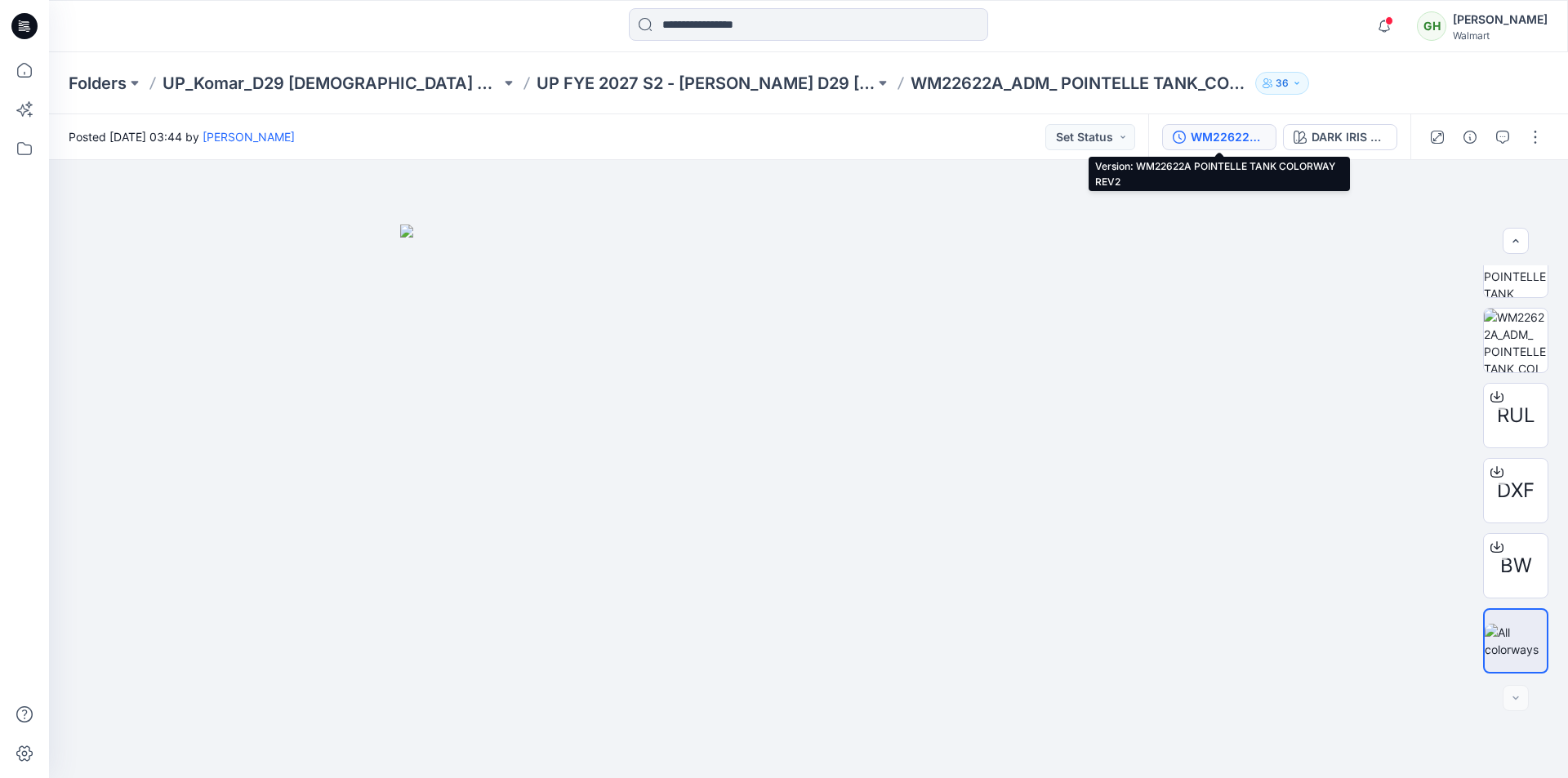
click at [1212, 133] on div "WM22622A POINTELLE TANK COLORWAY REV2" at bounding box center [1227, 137] width 75 height 18
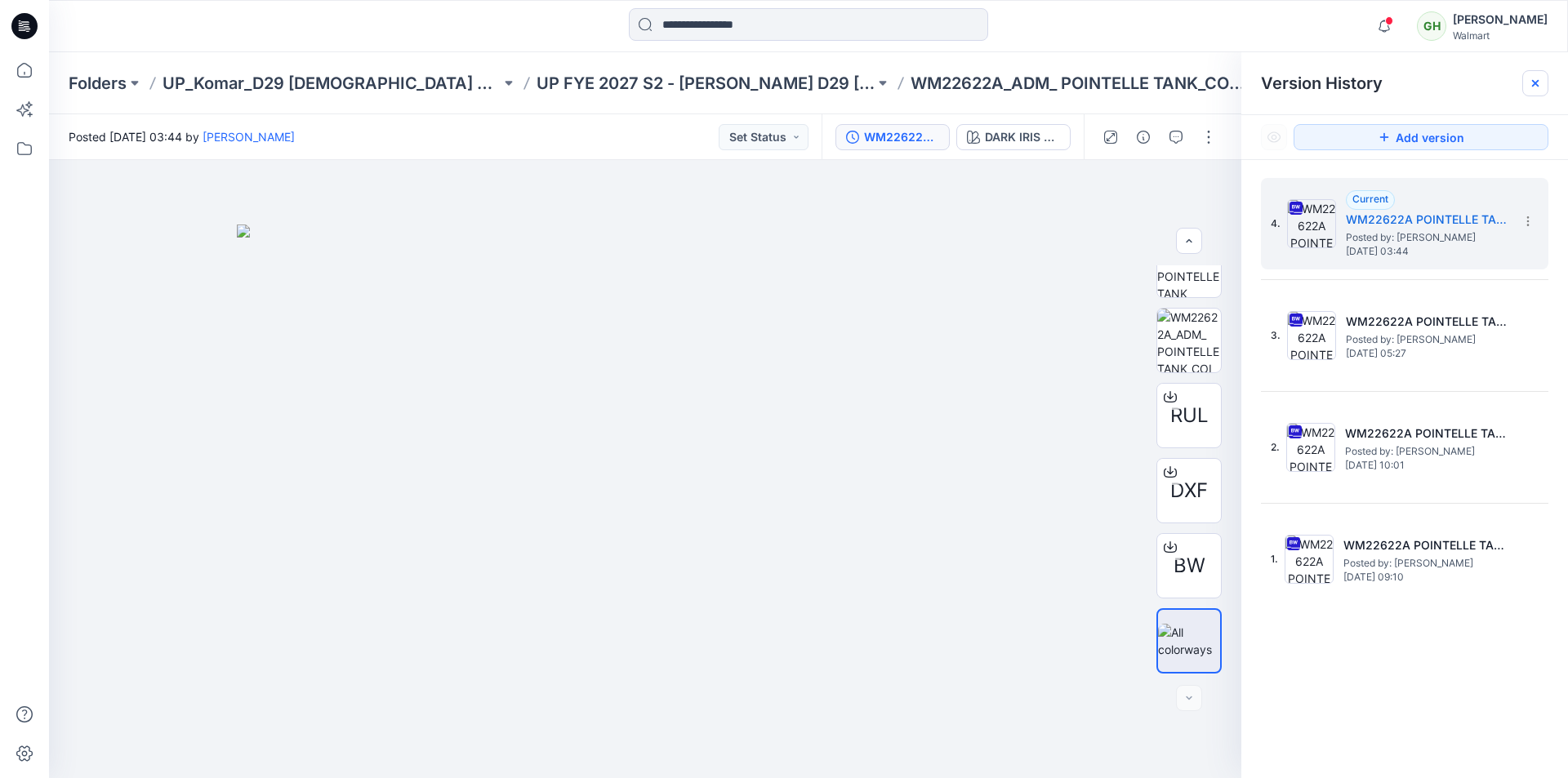
click at [1534, 79] on icon at bounding box center [1535, 84] width 13 height 13
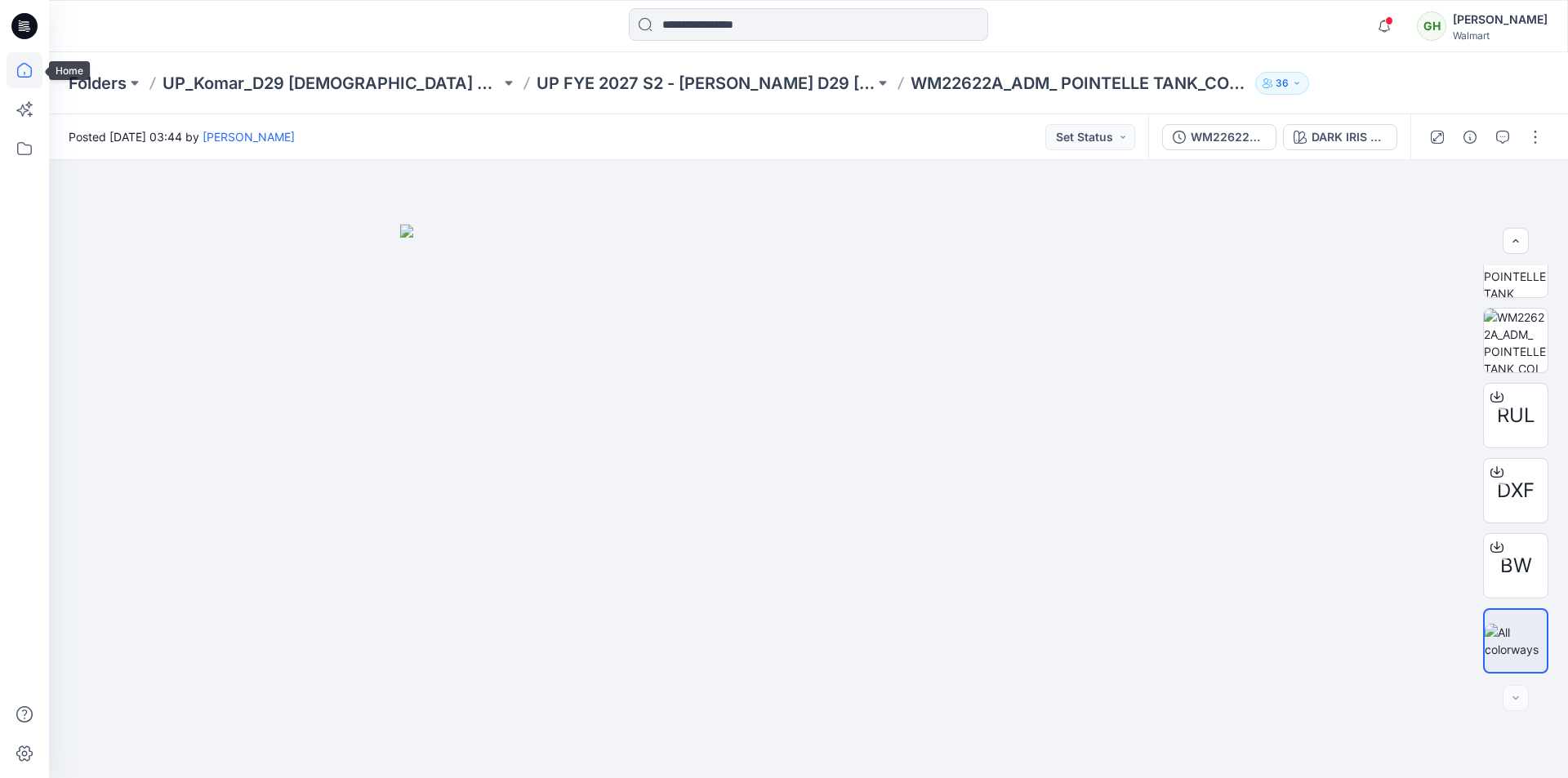
click at [24, 71] on icon at bounding box center [24, 69] width 36 height 36
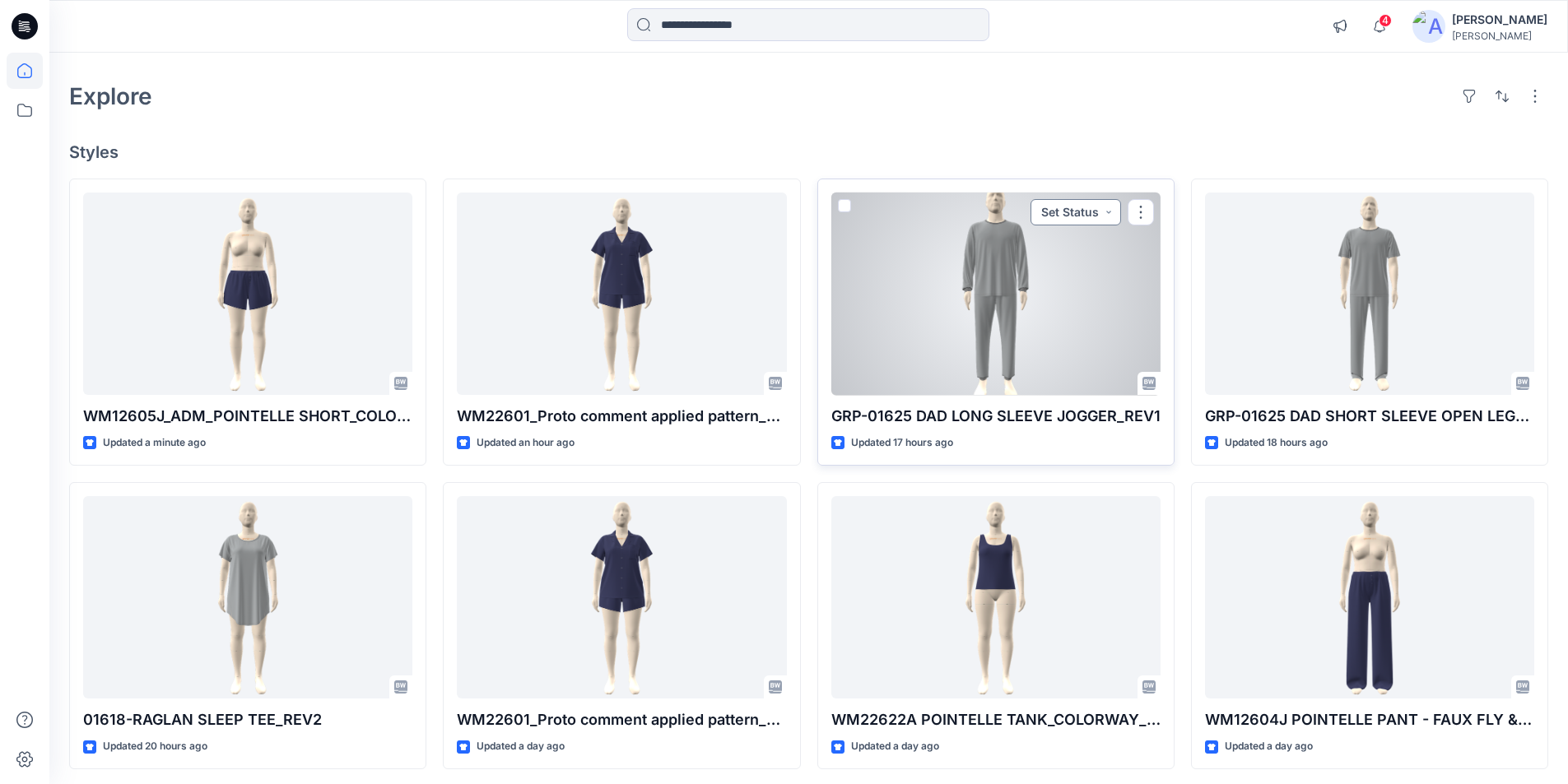
scroll to position [82, 0]
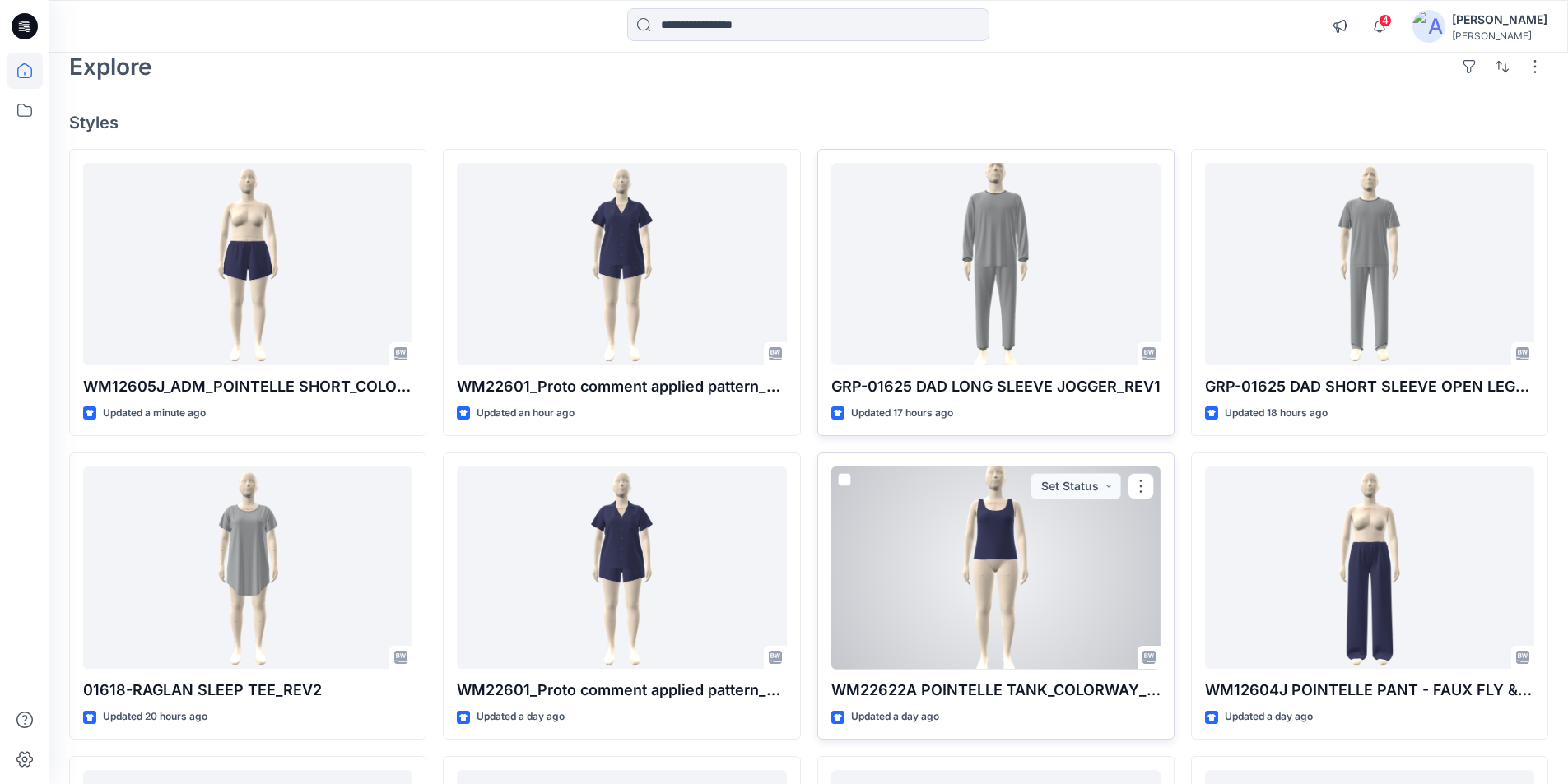
click at [977, 545] on div at bounding box center [996, 568] width 330 height 204
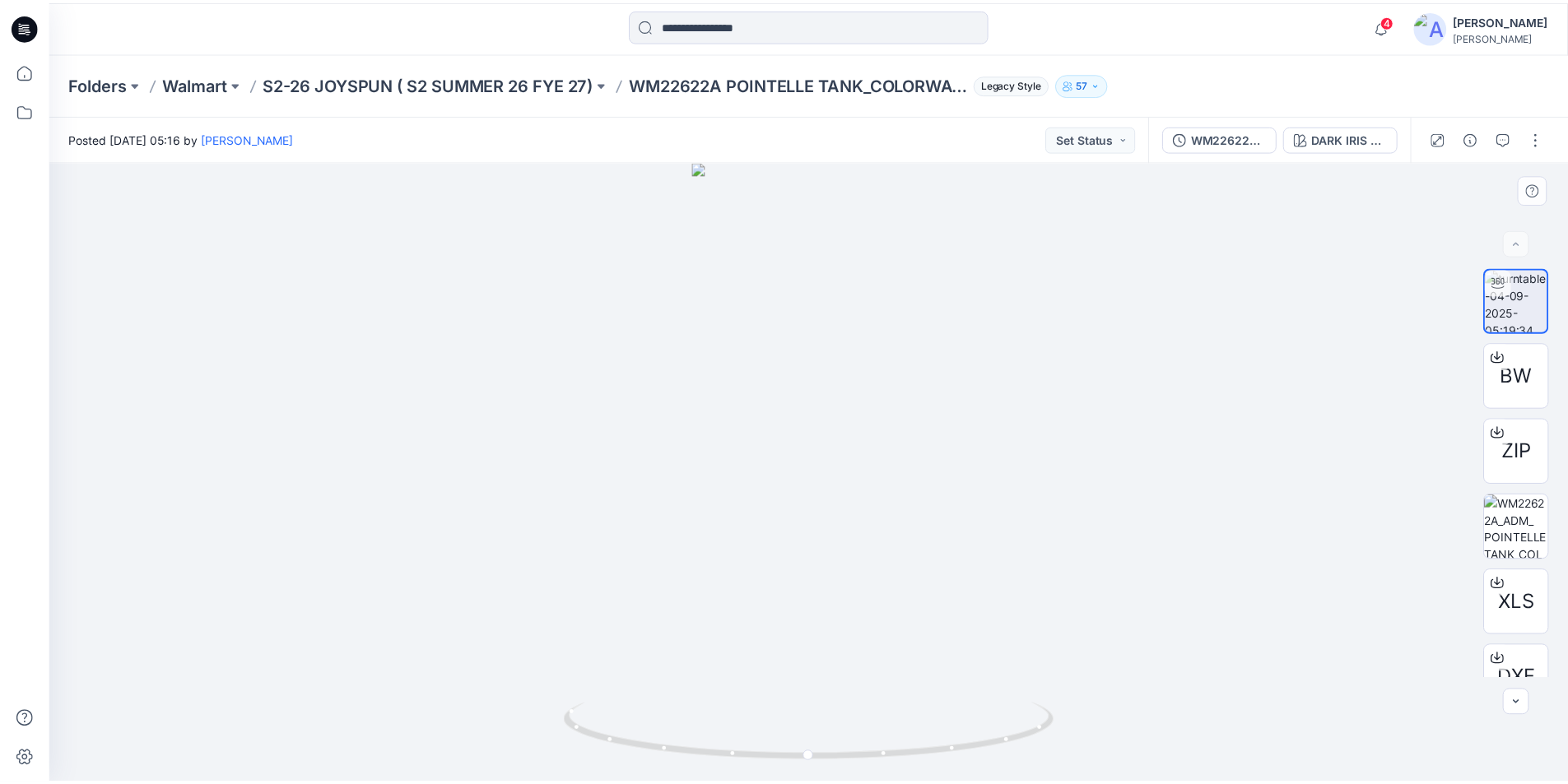
scroll to position [109, 0]
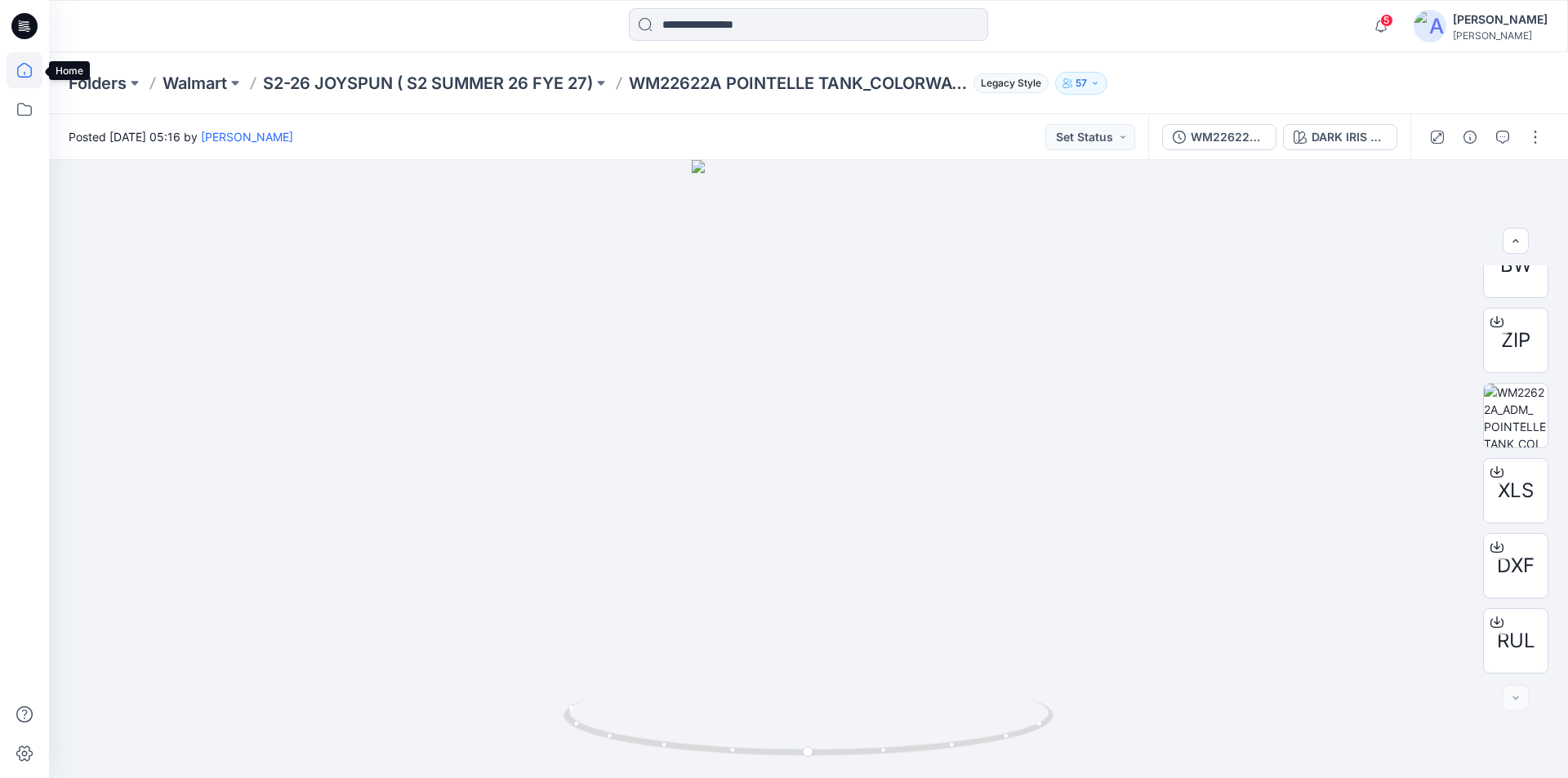
click at [27, 73] on icon at bounding box center [24, 69] width 36 height 36
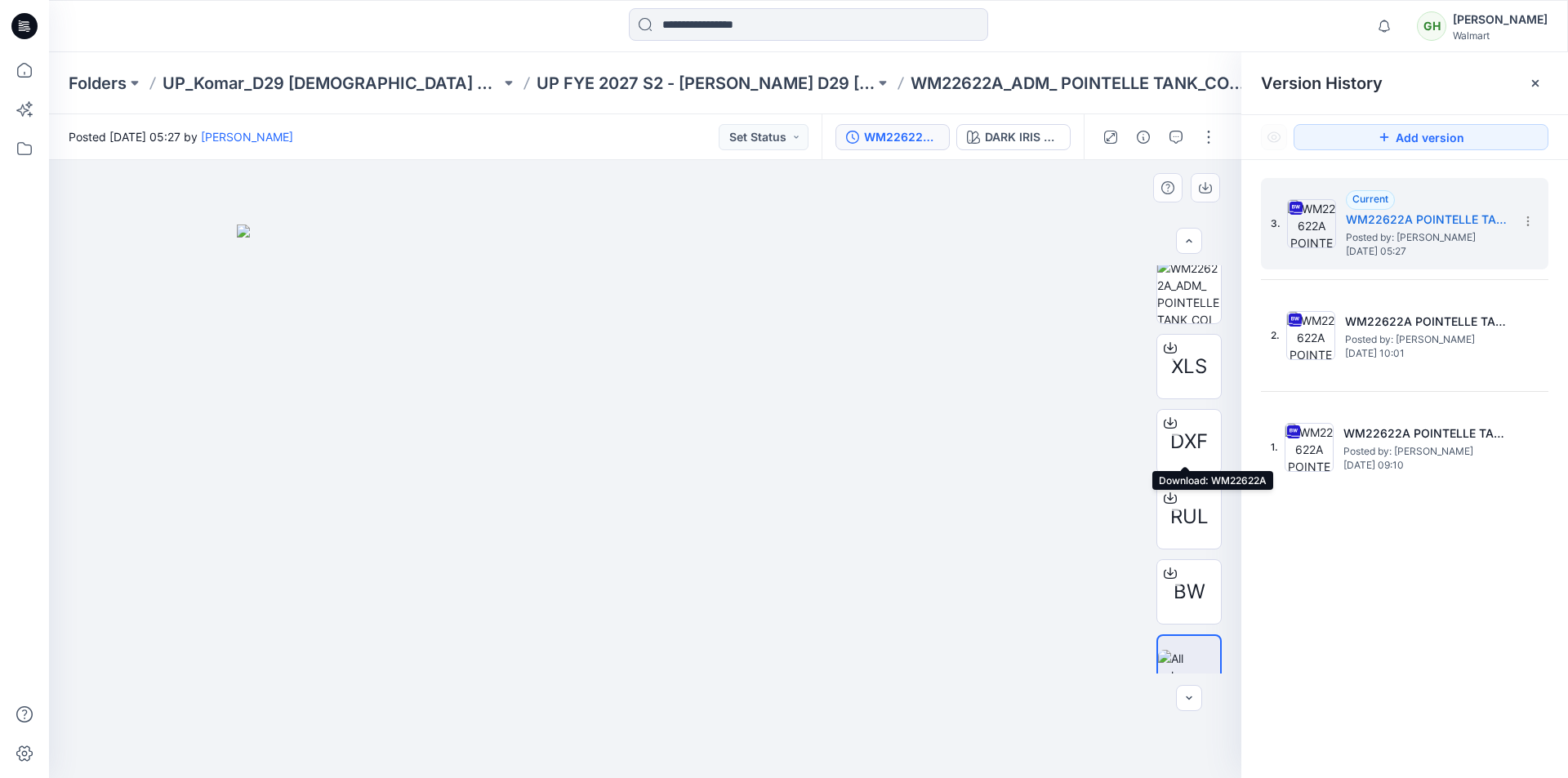
scroll to position [408, 0]
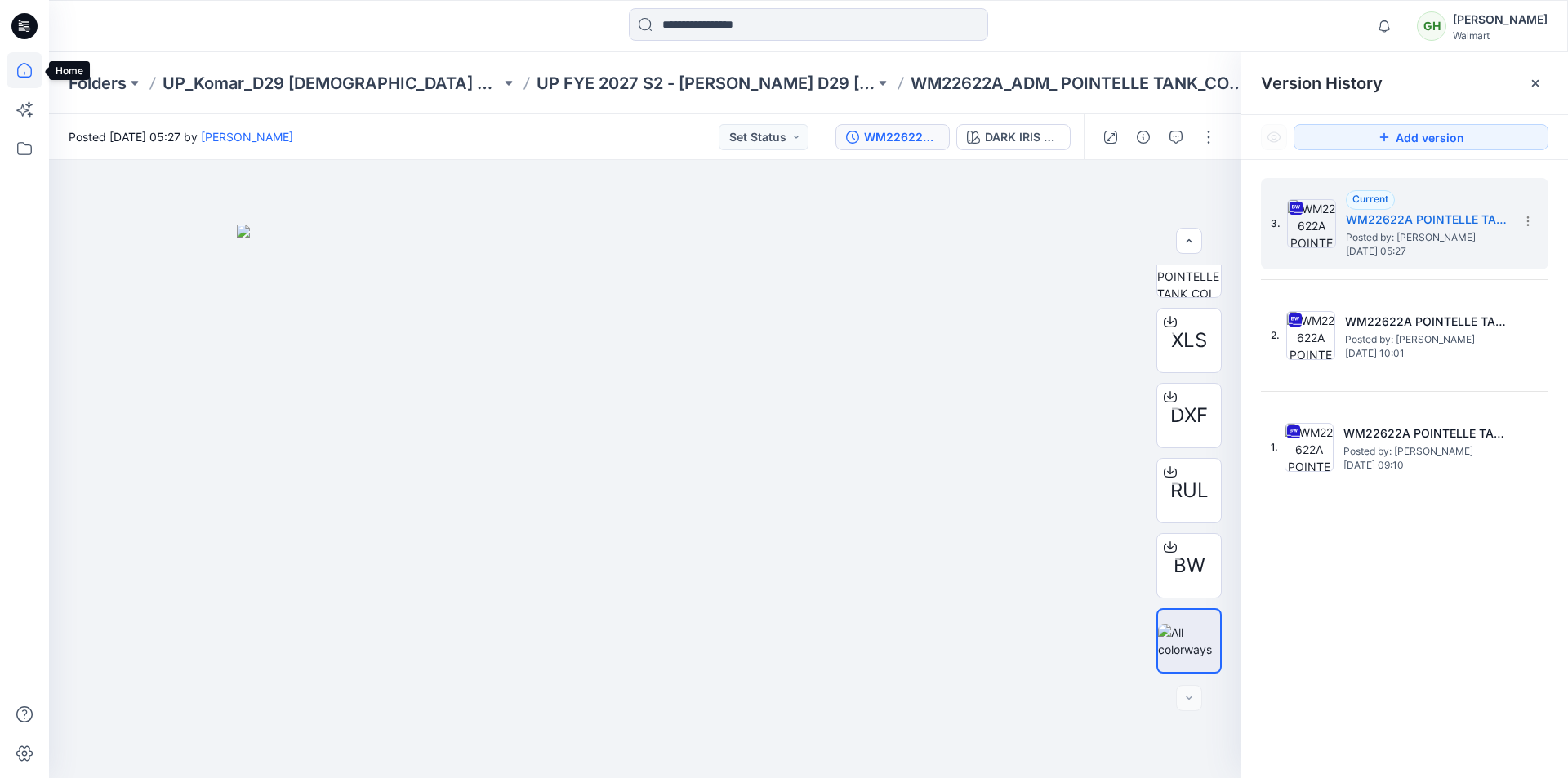
click at [27, 68] on icon at bounding box center [24, 69] width 36 height 36
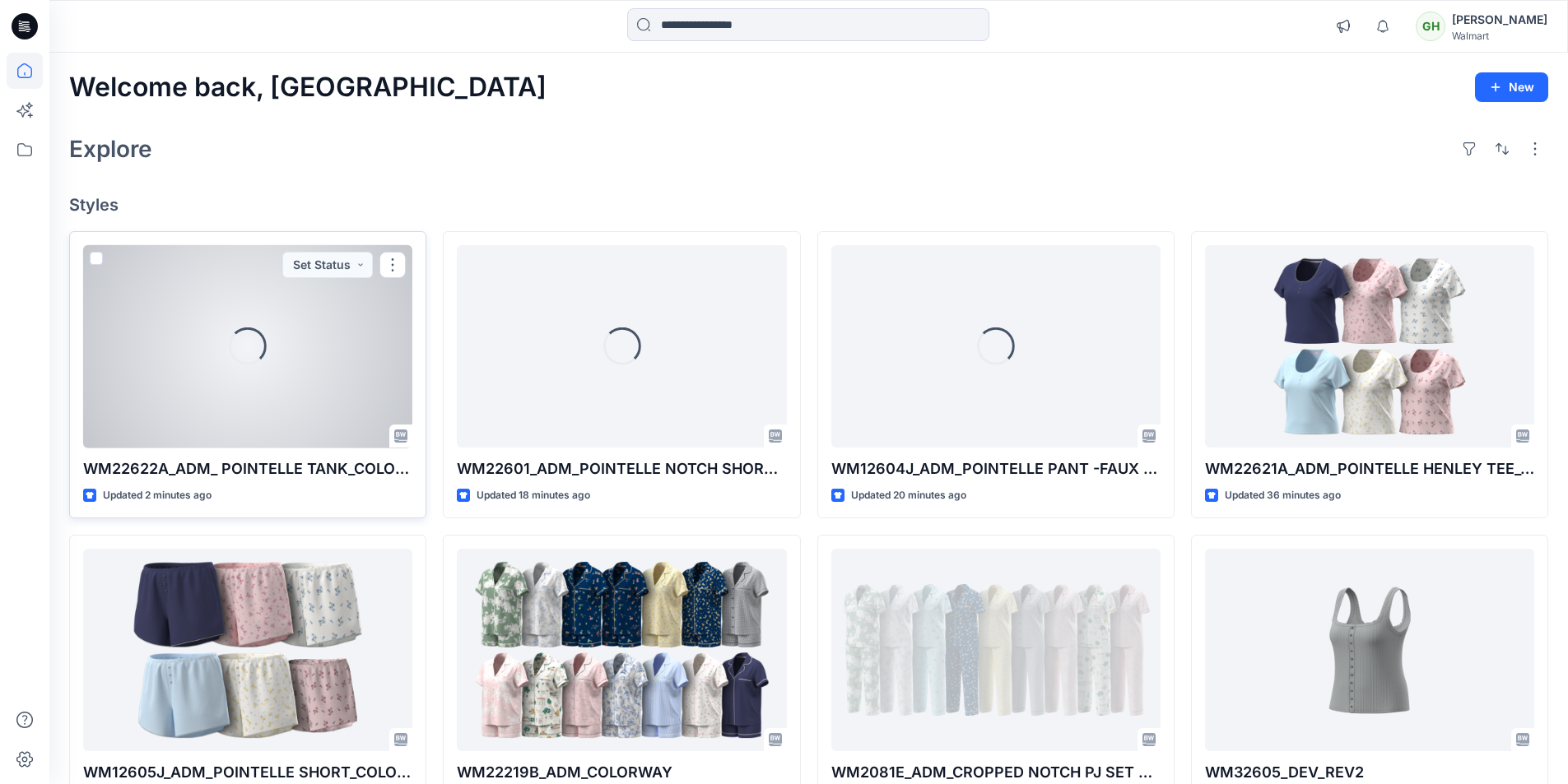
click at [260, 384] on div "Loading..." at bounding box center [248, 347] width 330 height 204
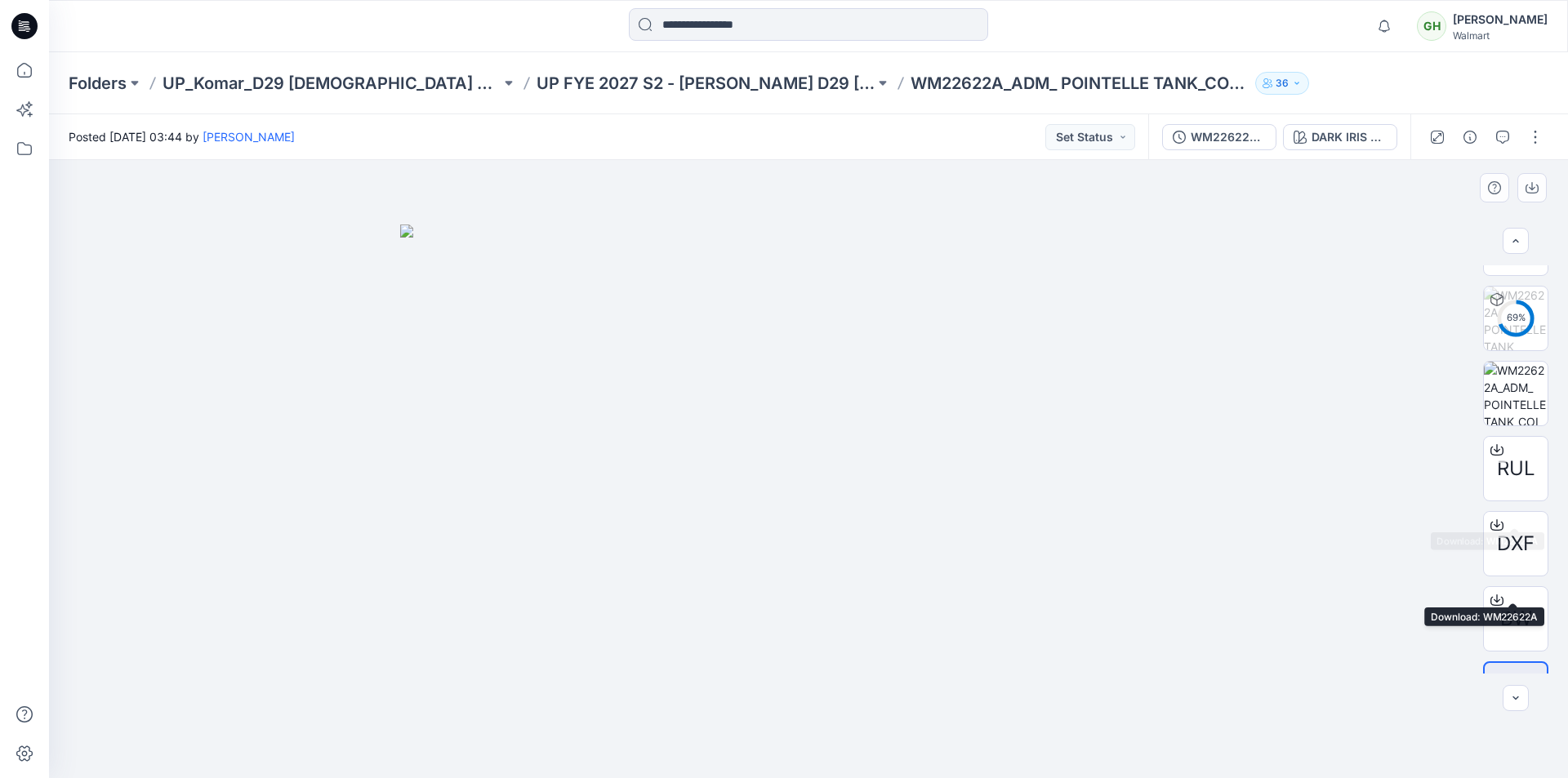
scroll to position [251, 0]
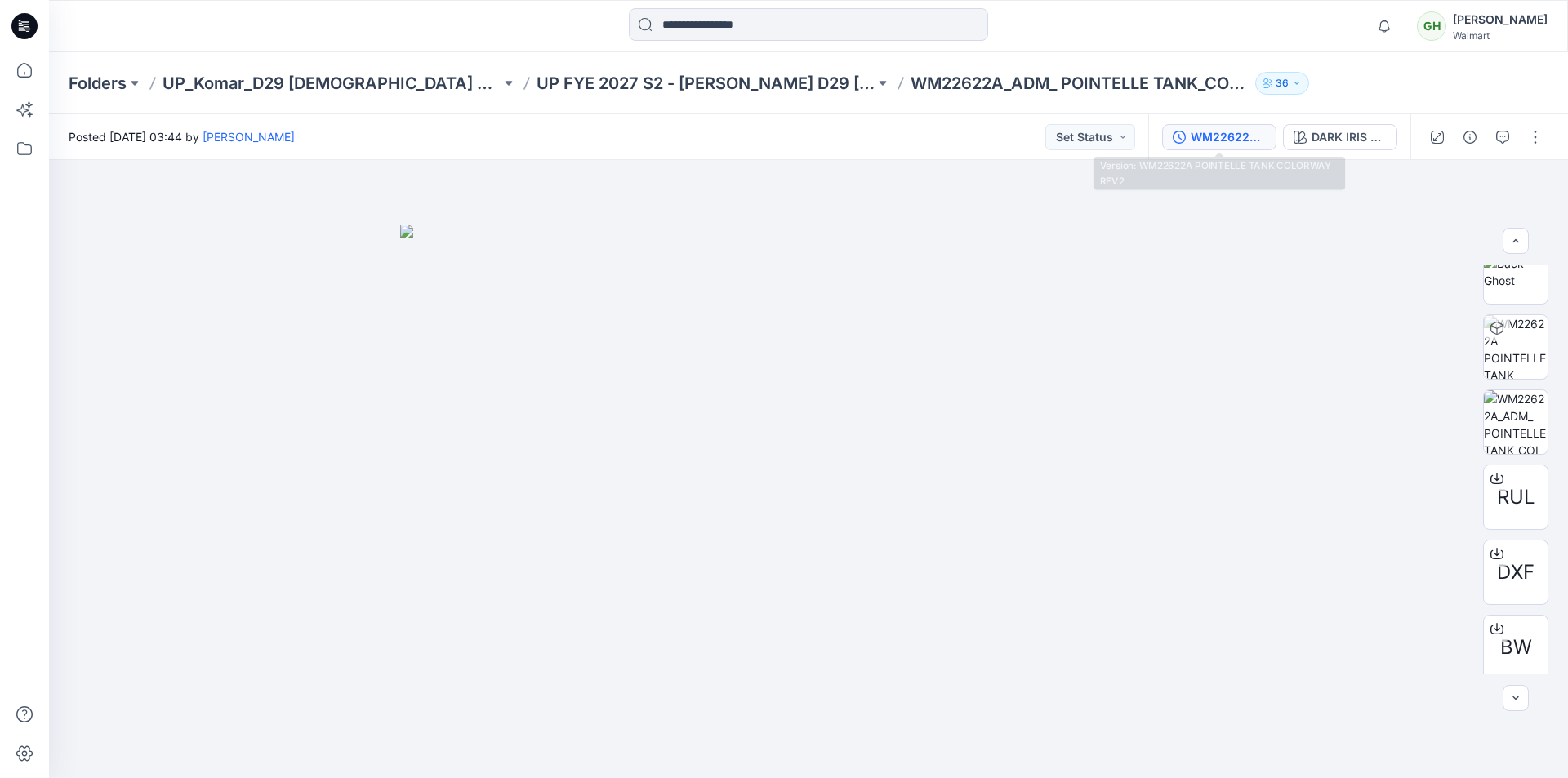
click at [1228, 138] on div "WM22622A POINTELLE TANK COLORWAY REV2" at bounding box center [1227, 137] width 75 height 18
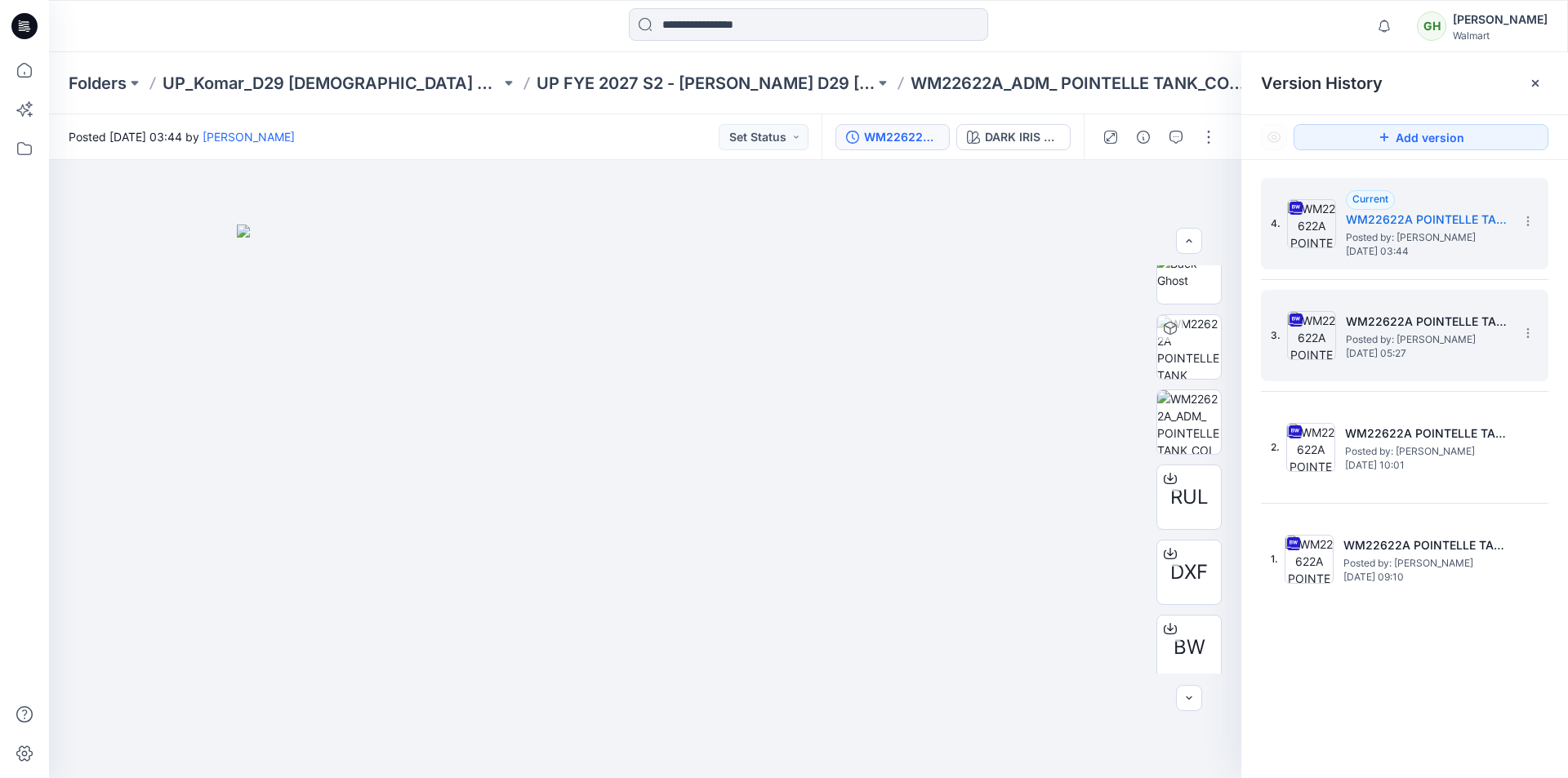
click at [1363, 325] on h5 "WM22622A POINTELLE TANK" at bounding box center [1428, 321] width 164 height 19
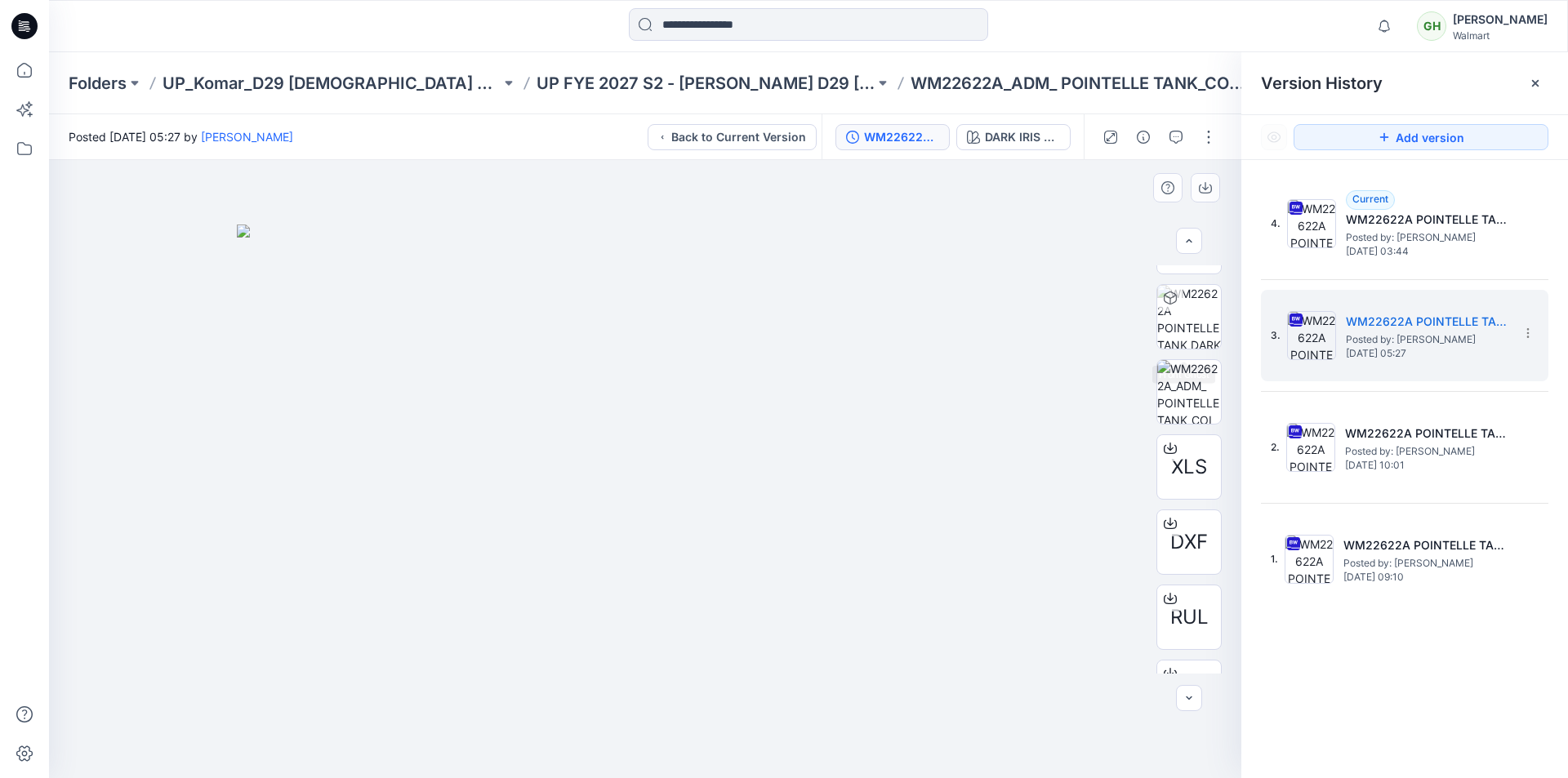
scroll to position [408, 0]
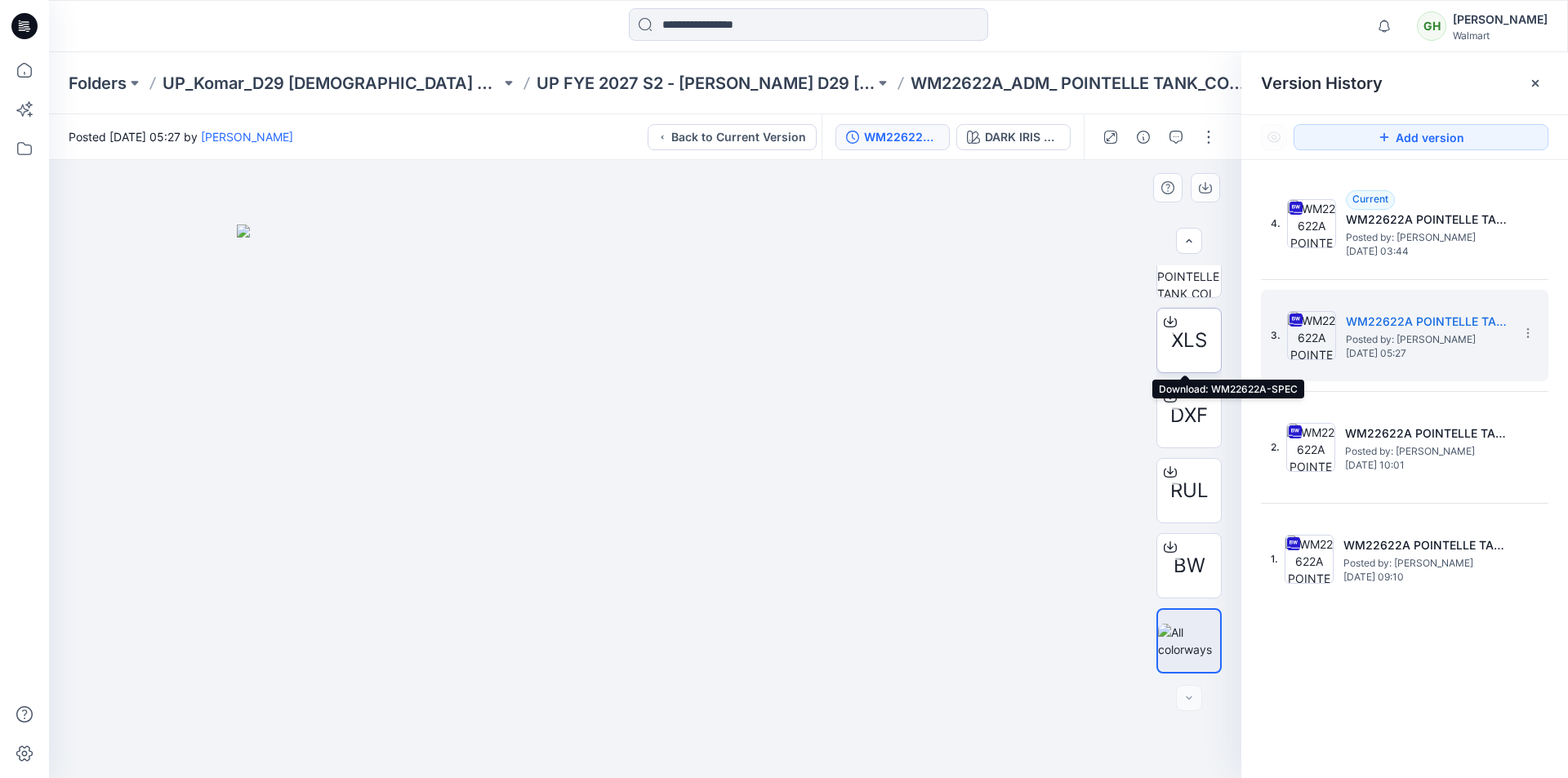
click at [1167, 317] on icon at bounding box center [1170, 319] width 7 height 8
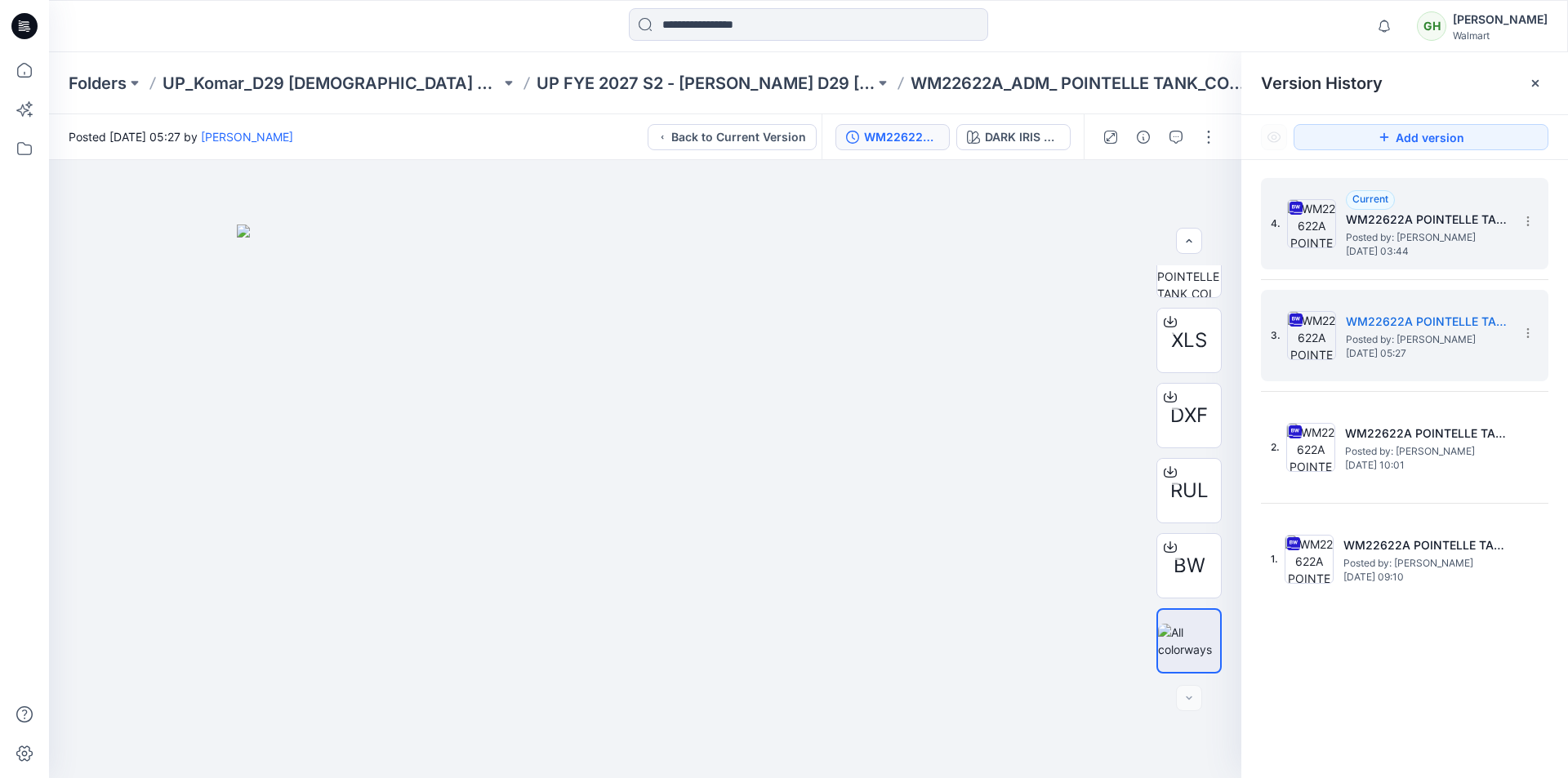
click at [1391, 235] on span "Posted by: Gayan Hettiarachchi" at bounding box center [1428, 238] width 164 height 16
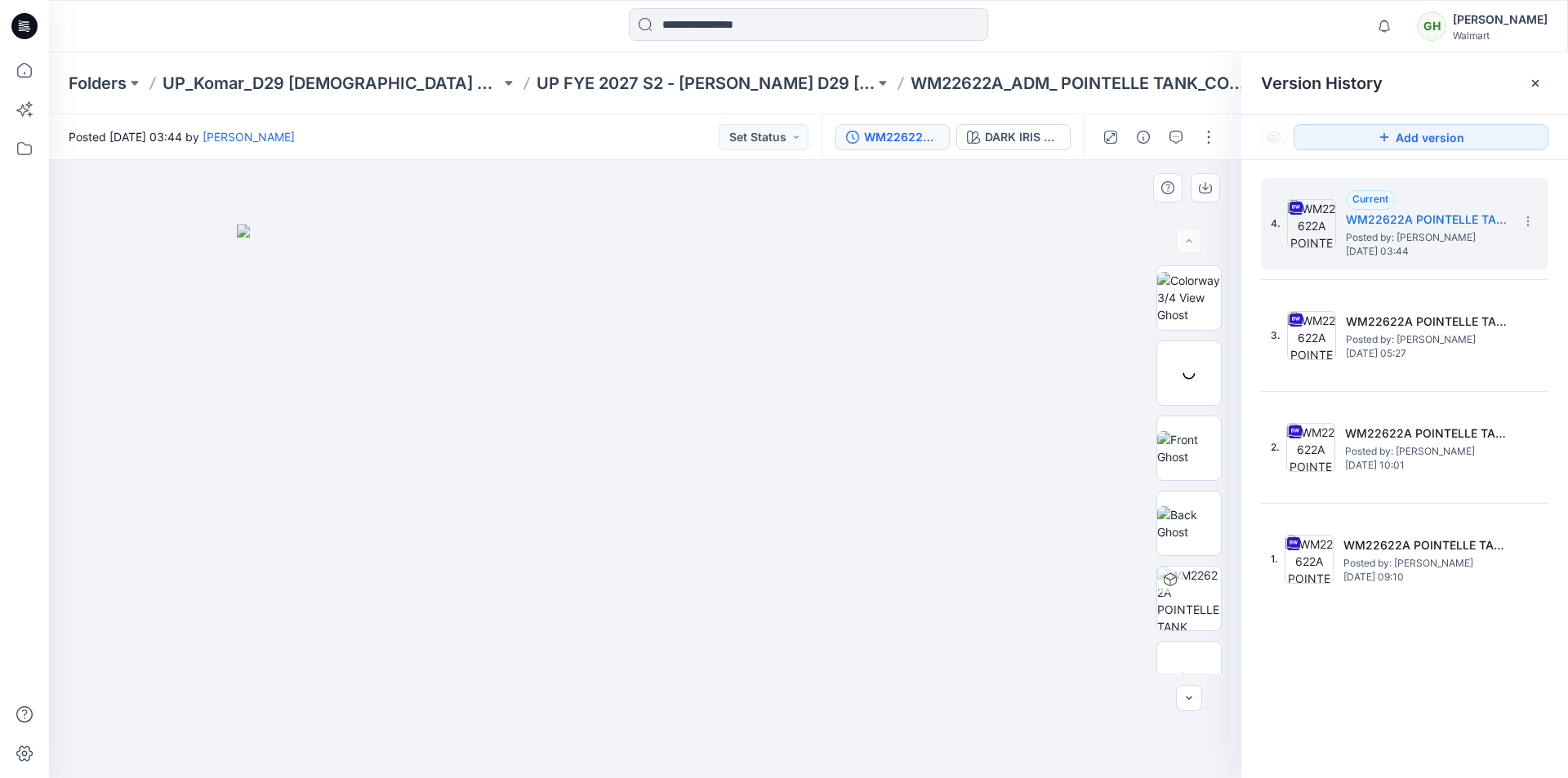
click at [974, 354] on img at bounding box center [645, 501] width 817 height 554
click at [1412, 236] on span "Posted by: [PERSON_NAME]" at bounding box center [1428, 238] width 164 height 16
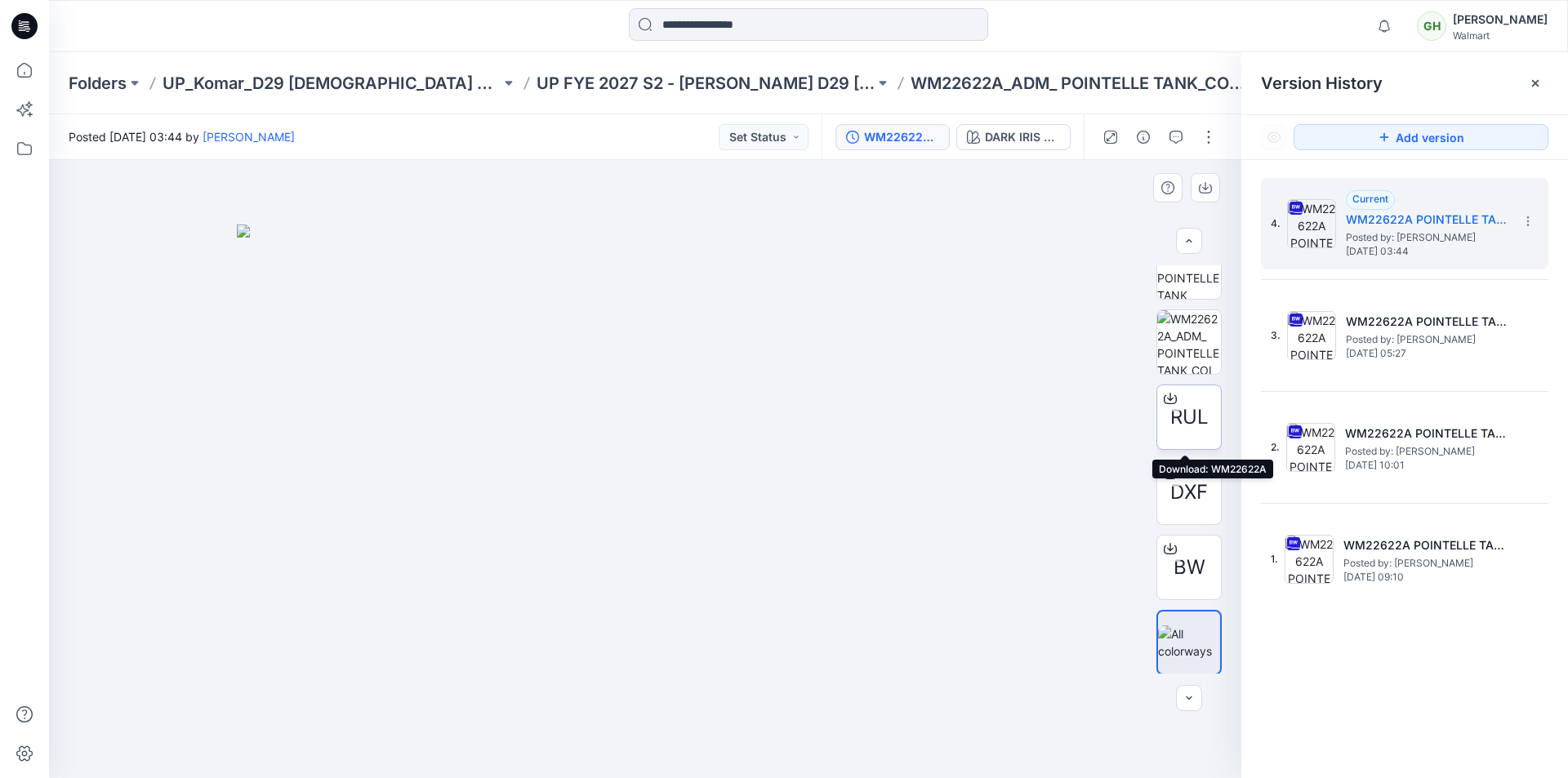
scroll to position [333, 0]
click at [1544, 82] on div at bounding box center [1534, 83] width 26 height 26
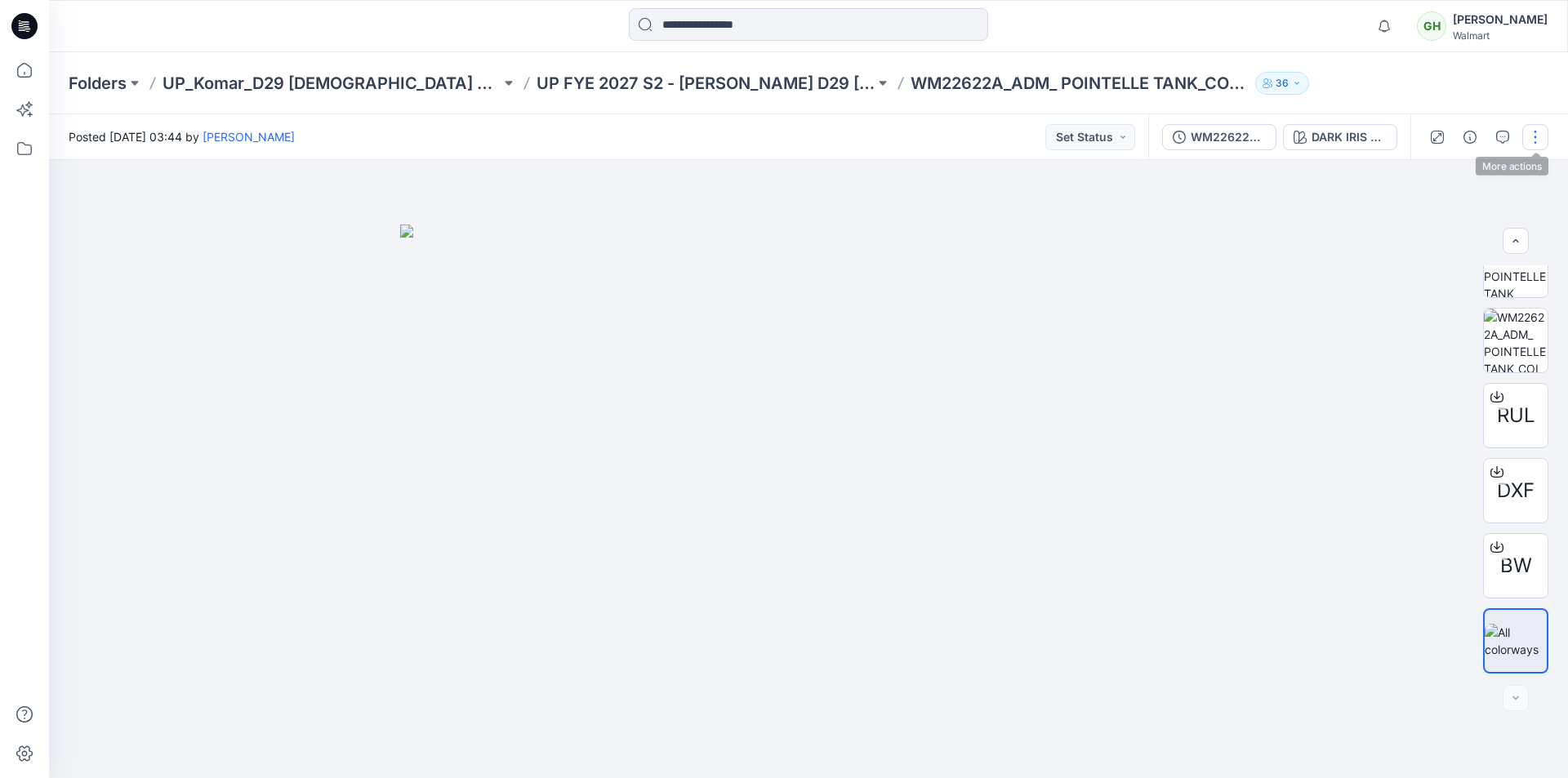
click at [1530, 129] on button "button" at bounding box center [1534, 137] width 26 height 26
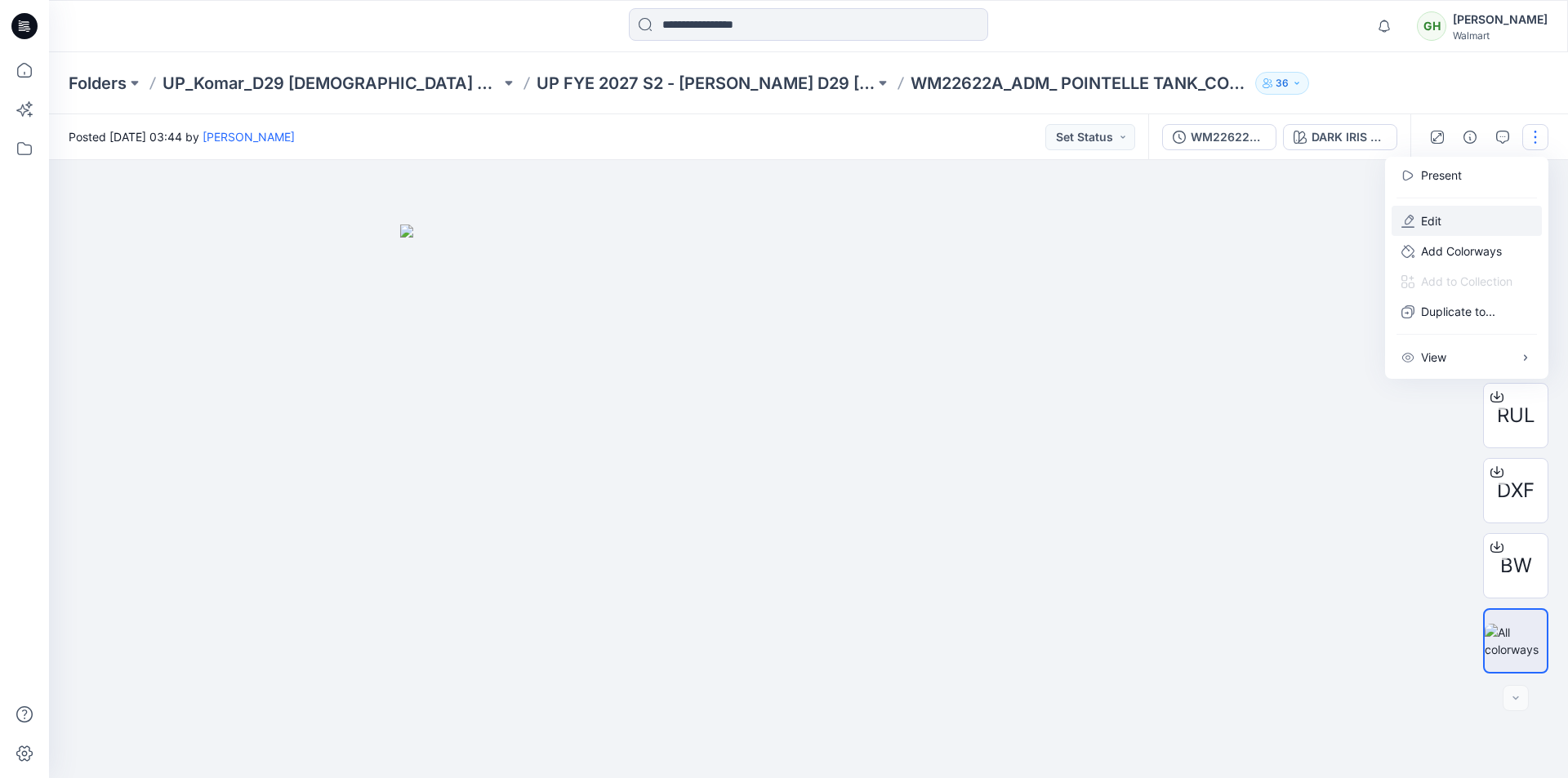
click at [1433, 219] on p "Edit" at bounding box center [1430, 221] width 20 height 17
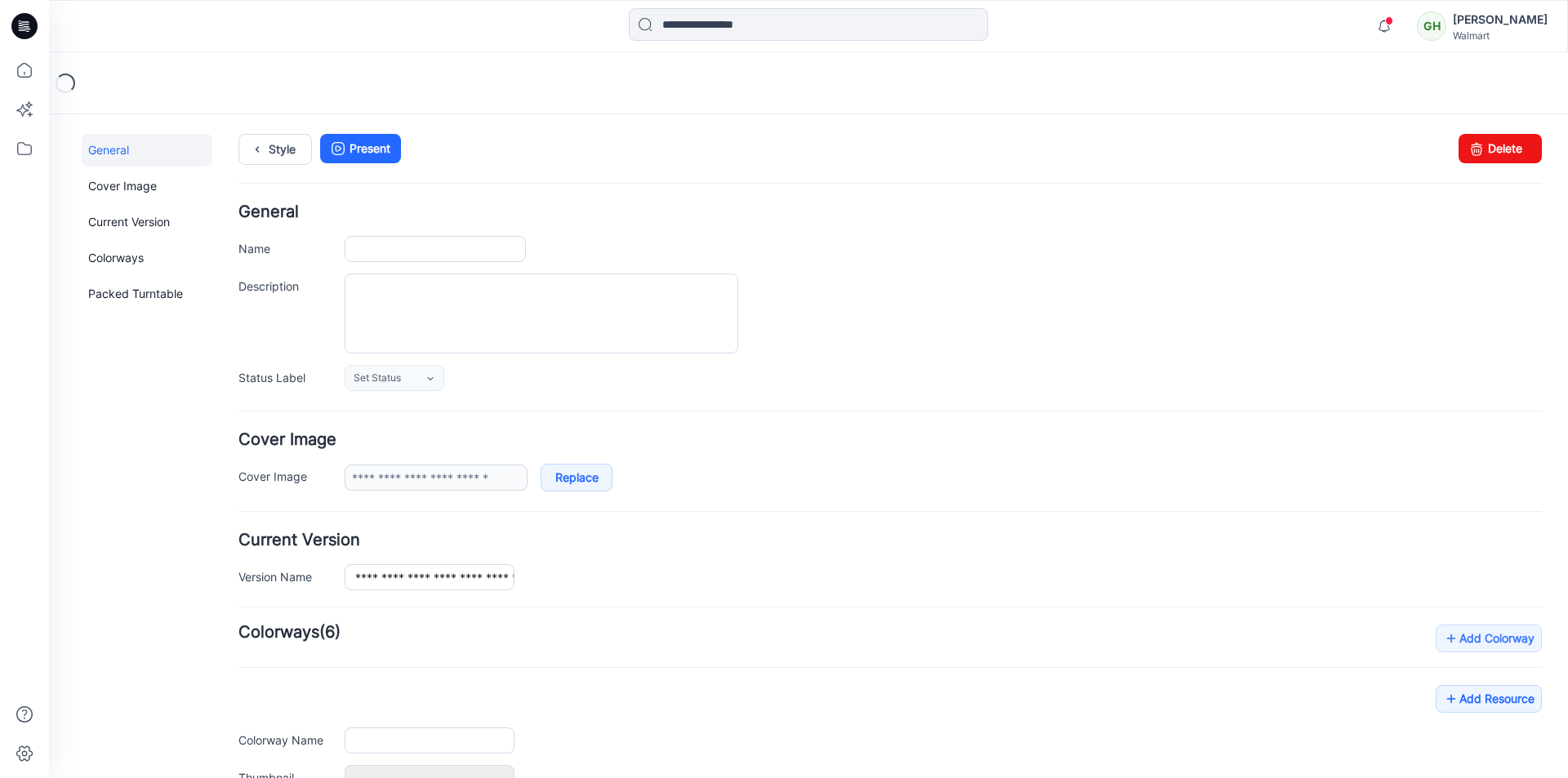
type input "**********"
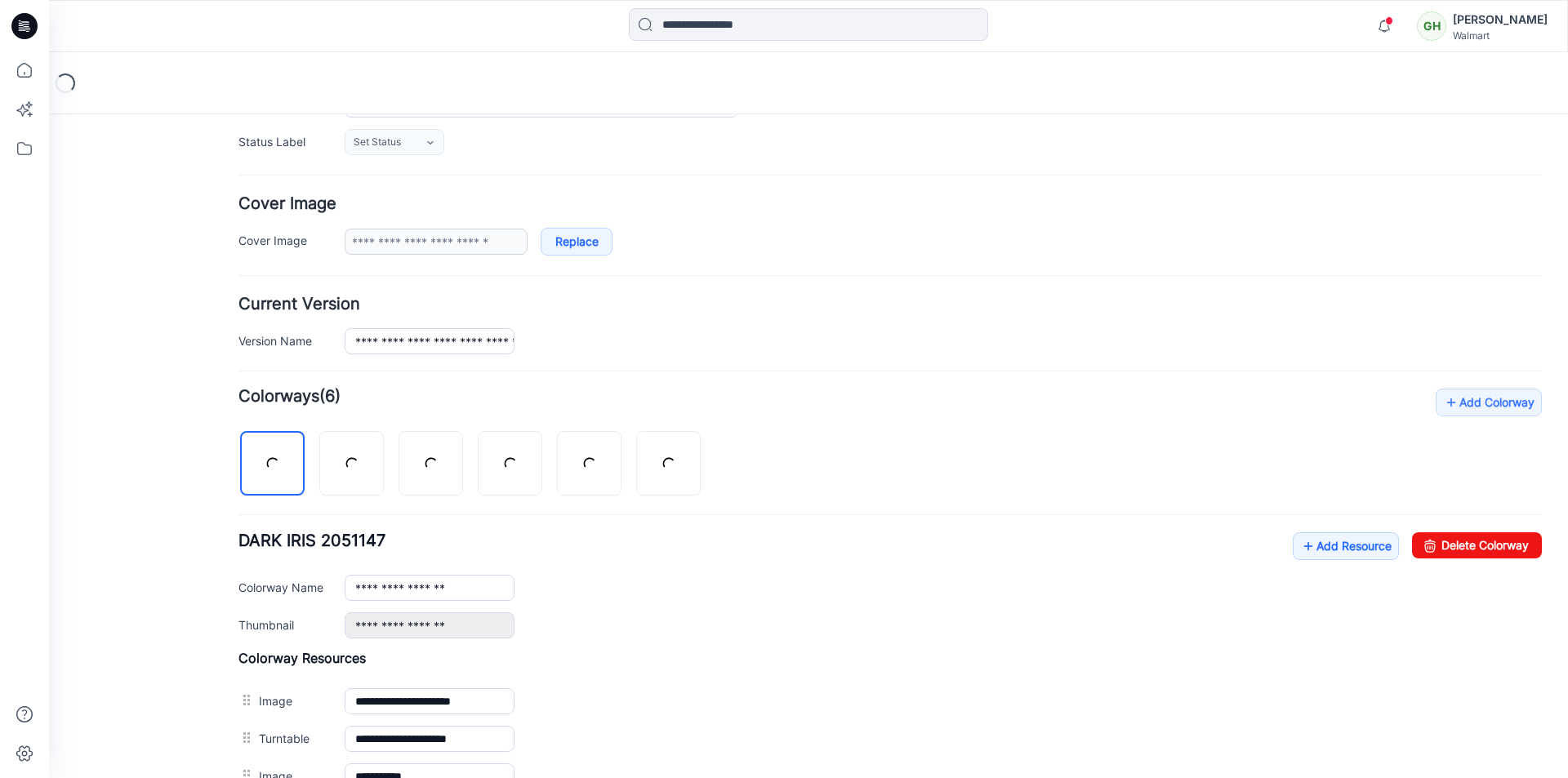
scroll to position [245, 0]
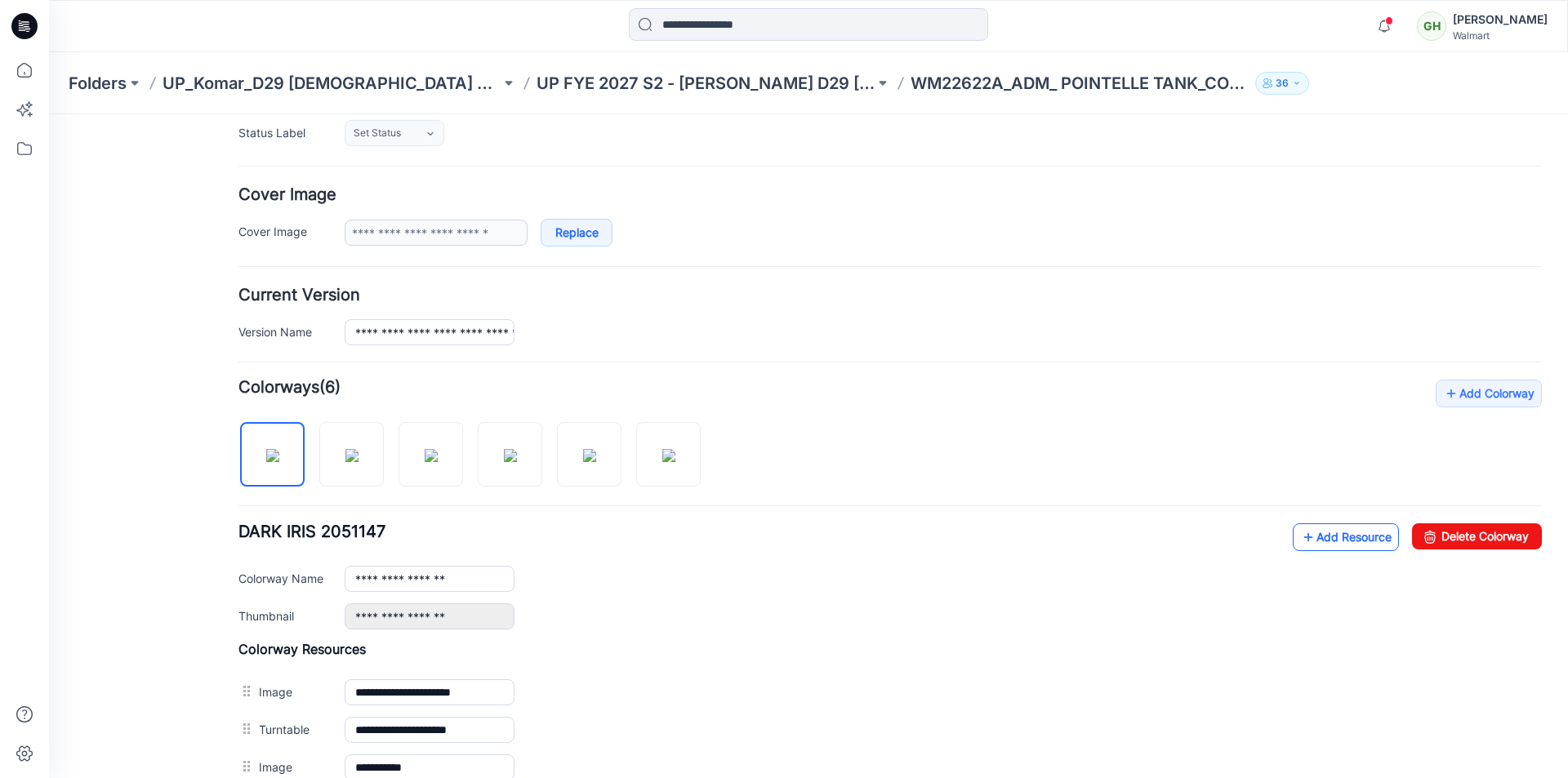
click at [1322, 538] on link "Add Resource" at bounding box center [1346, 537] width 106 height 28
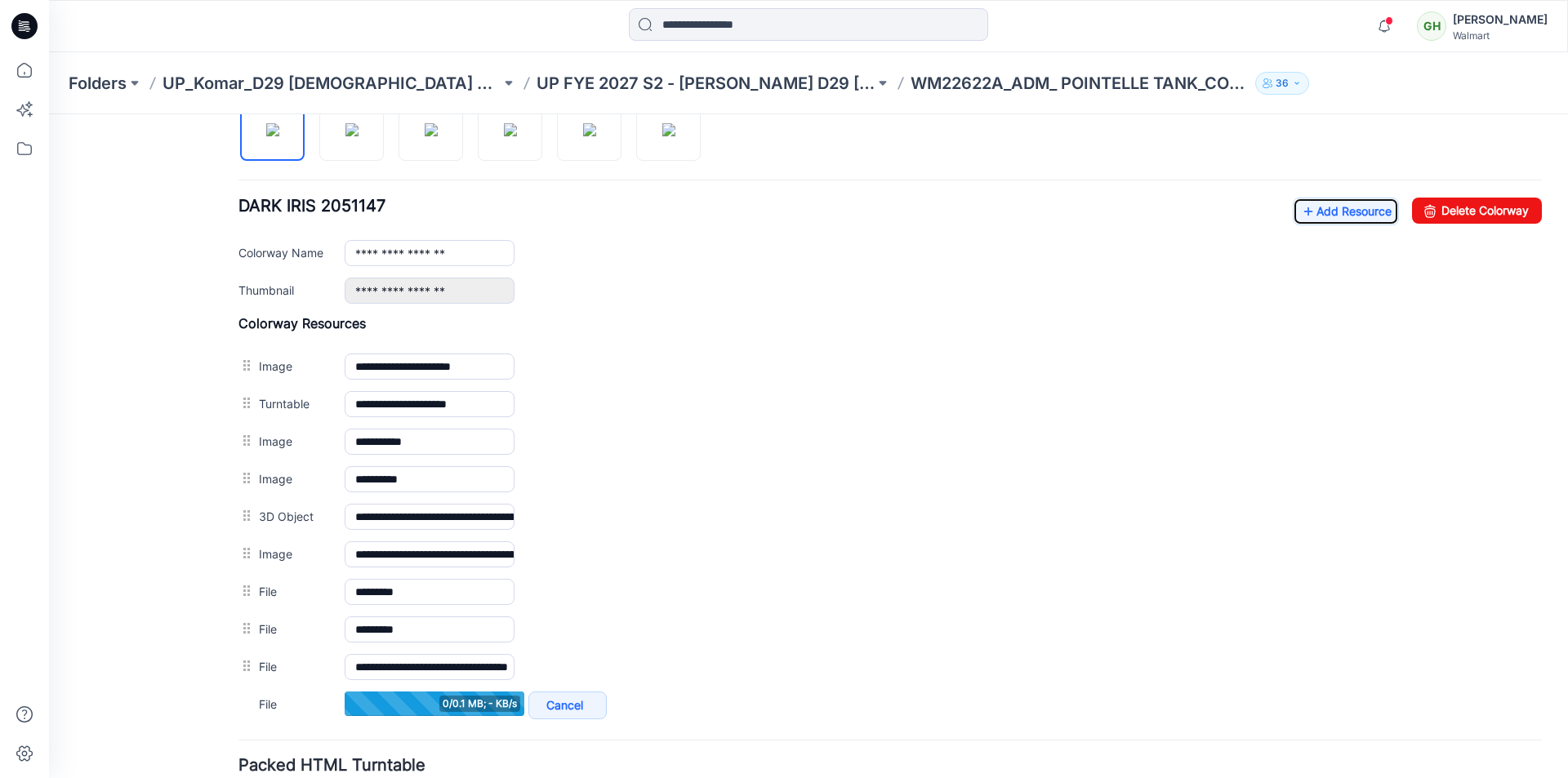
scroll to position [571, 0]
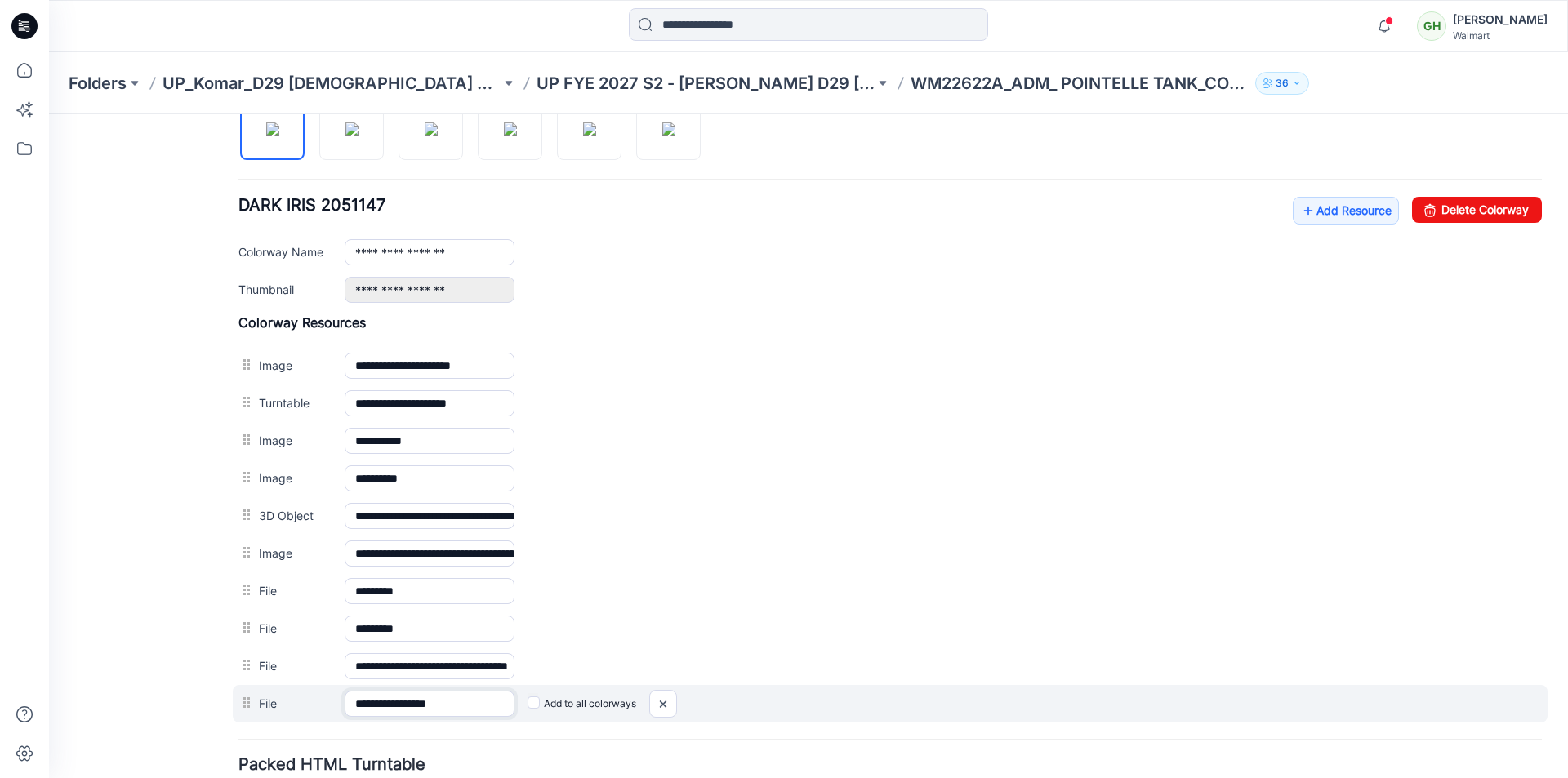
drag, startPoint x: 475, startPoint y: 700, endPoint x: 467, endPoint y: 700, distance: 8.0
click at [456, 700] on input "**********" at bounding box center [429, 703] width 170 height 26
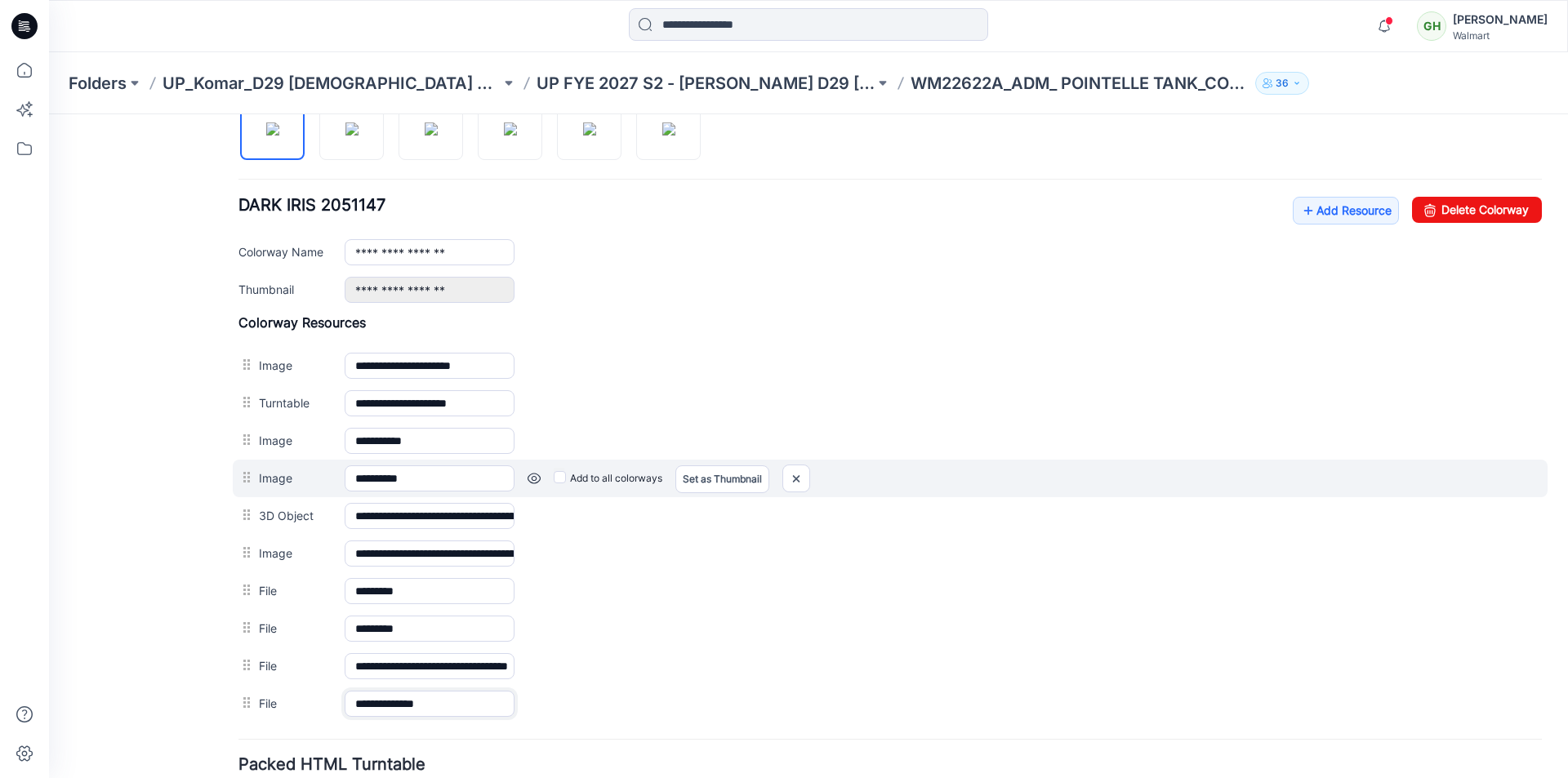
type input "**********"
click at [830, 489] on div "Add to all colorways Set as Thumbnail Unset as Thumbnail" at bounding box center [1028, 478] width 1027 height 26
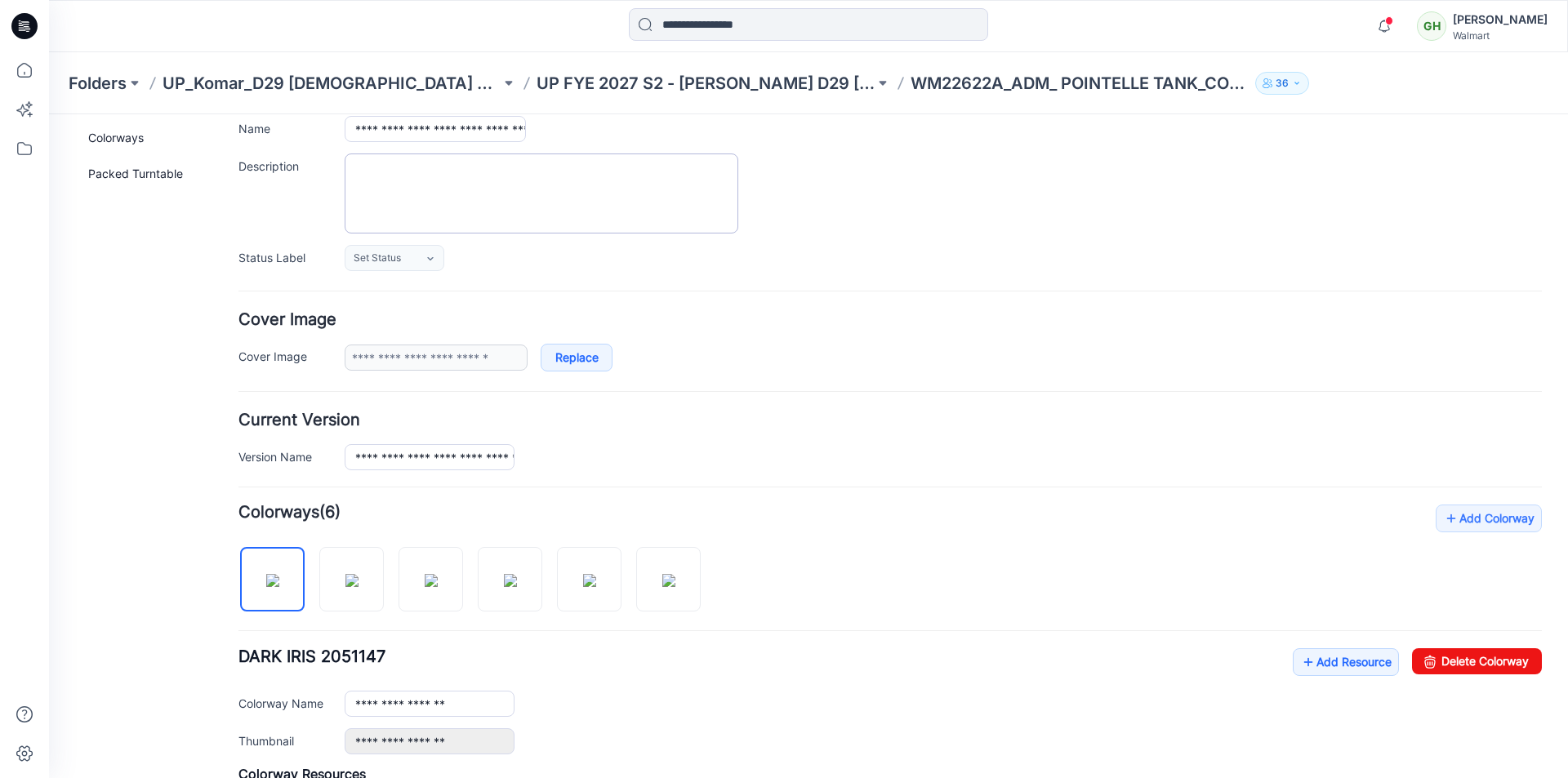
scroll to position [0, 0]
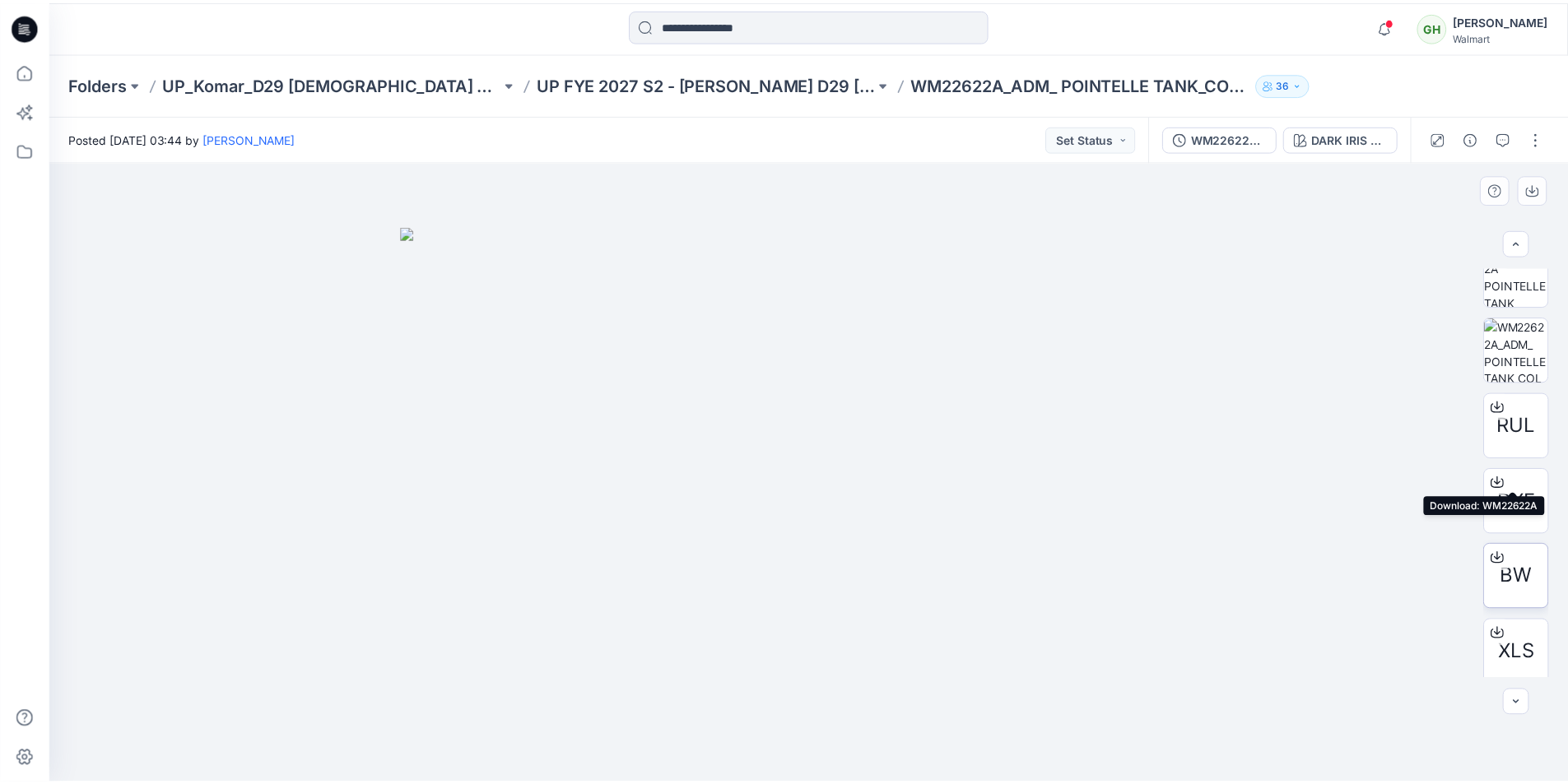
scroll to position [411, 0]
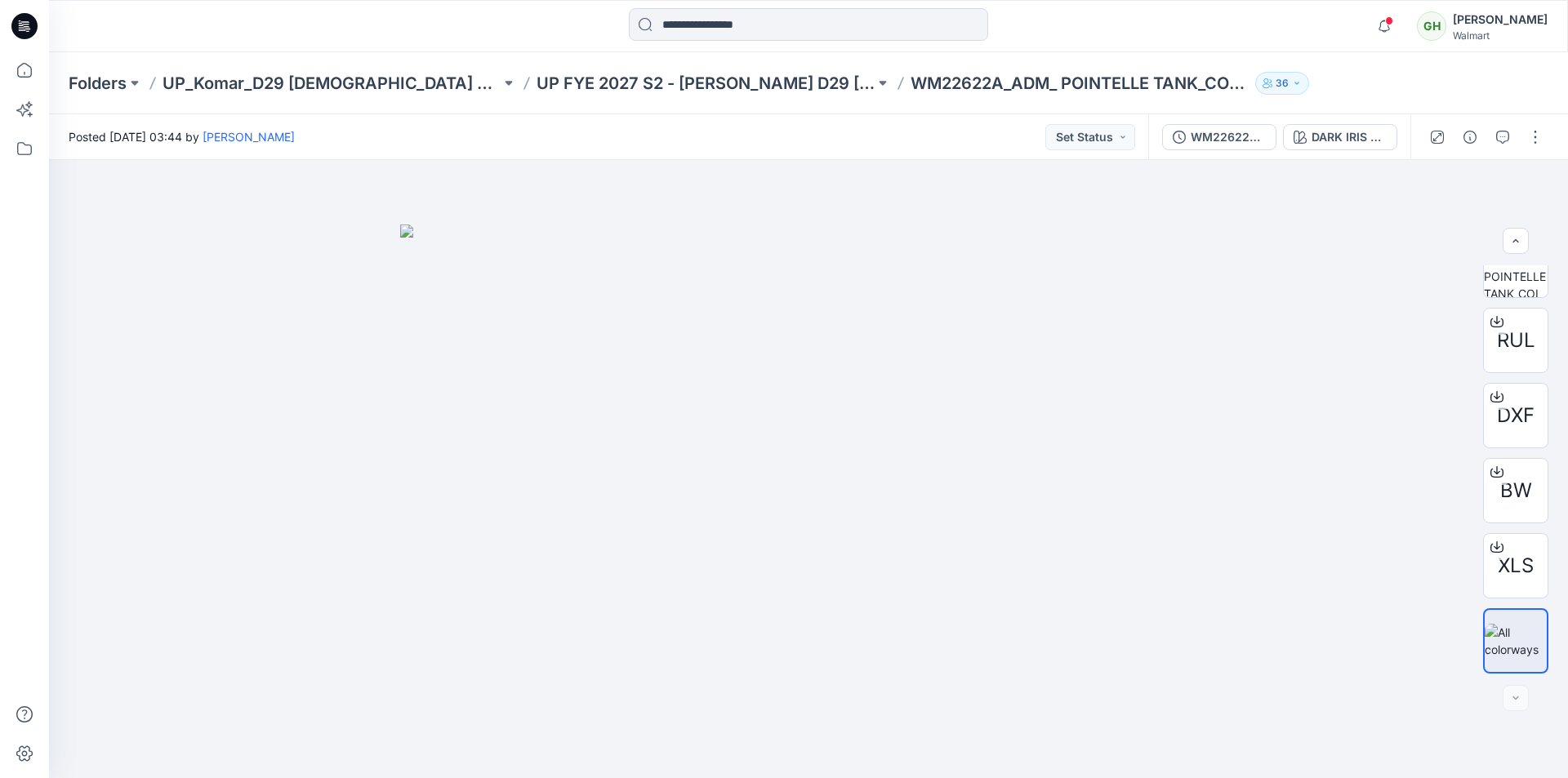
click at [159, 41] on div at bounding box center [239, 25] width 380 height 36
click at [37, 79] on icon at bounding box center [24, 69] width 36 height 36
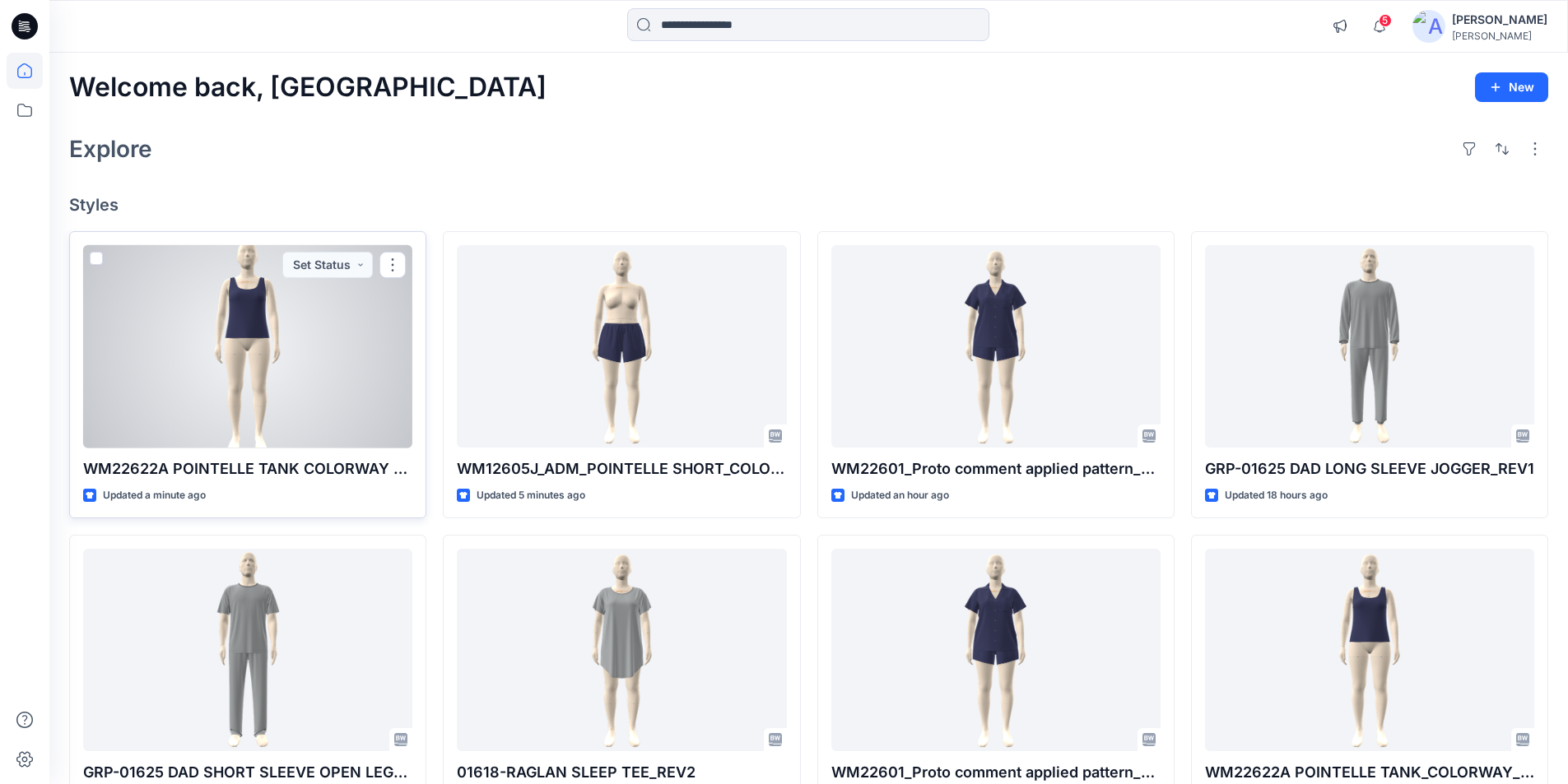
click at [256, 353] on div at bounding box center [248, 347] width 330 height 204
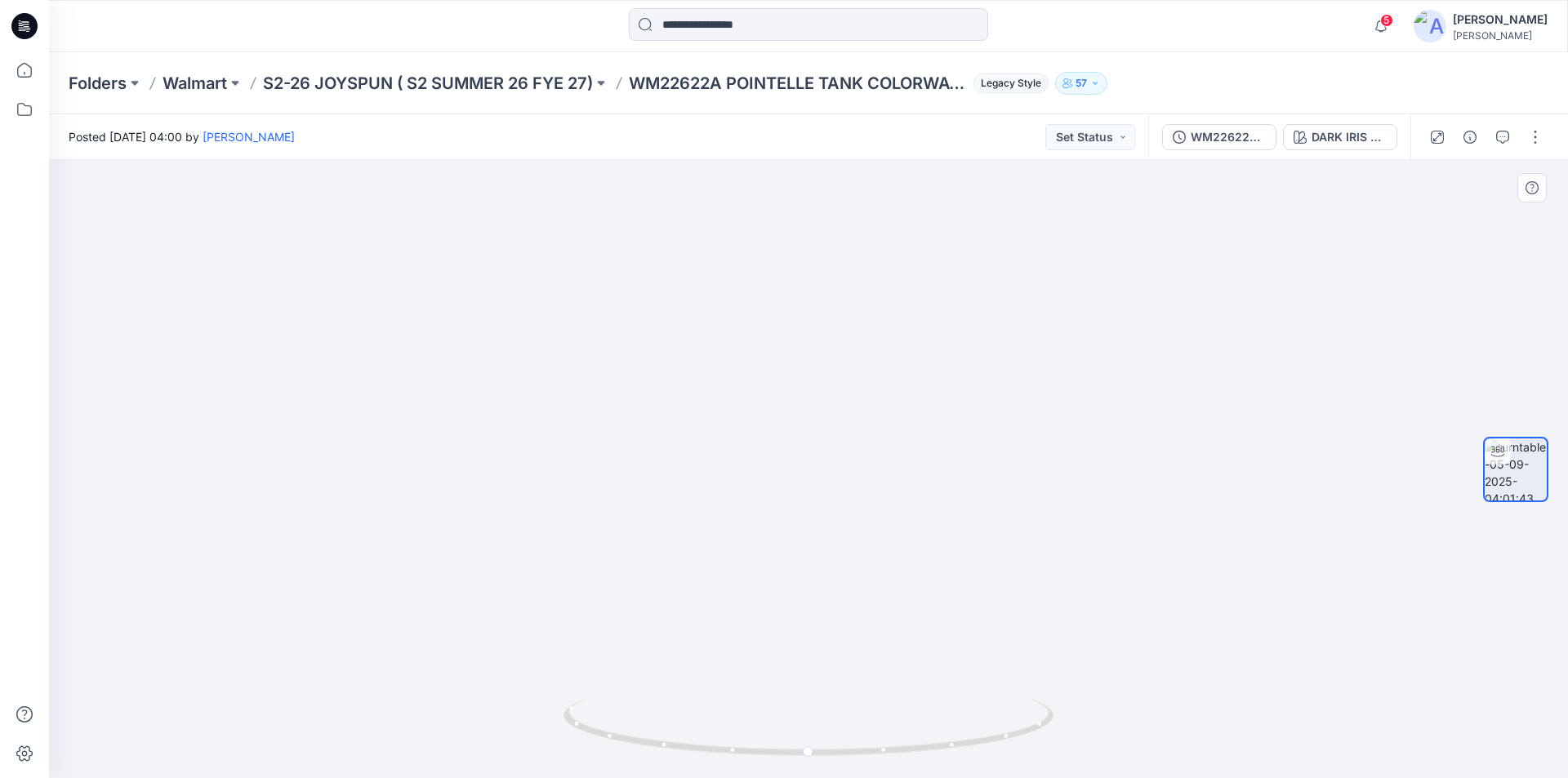
drag, startPoint x: 828, startPoint y: 294, endPoint x: 865, endPoint y: 576, distance: 284.4
drag, startPoint x: 815, startPoint y: 753, endPoint x: 1343, endPoint y: 751, distance: 528.0
click at [1343, 751] on div at bounding box center [808, 468] width 1519 height 618
click at [1343, 139] on div "DARK IRIS 2051147" at bounding box center [1349, 137] width 75 height 18
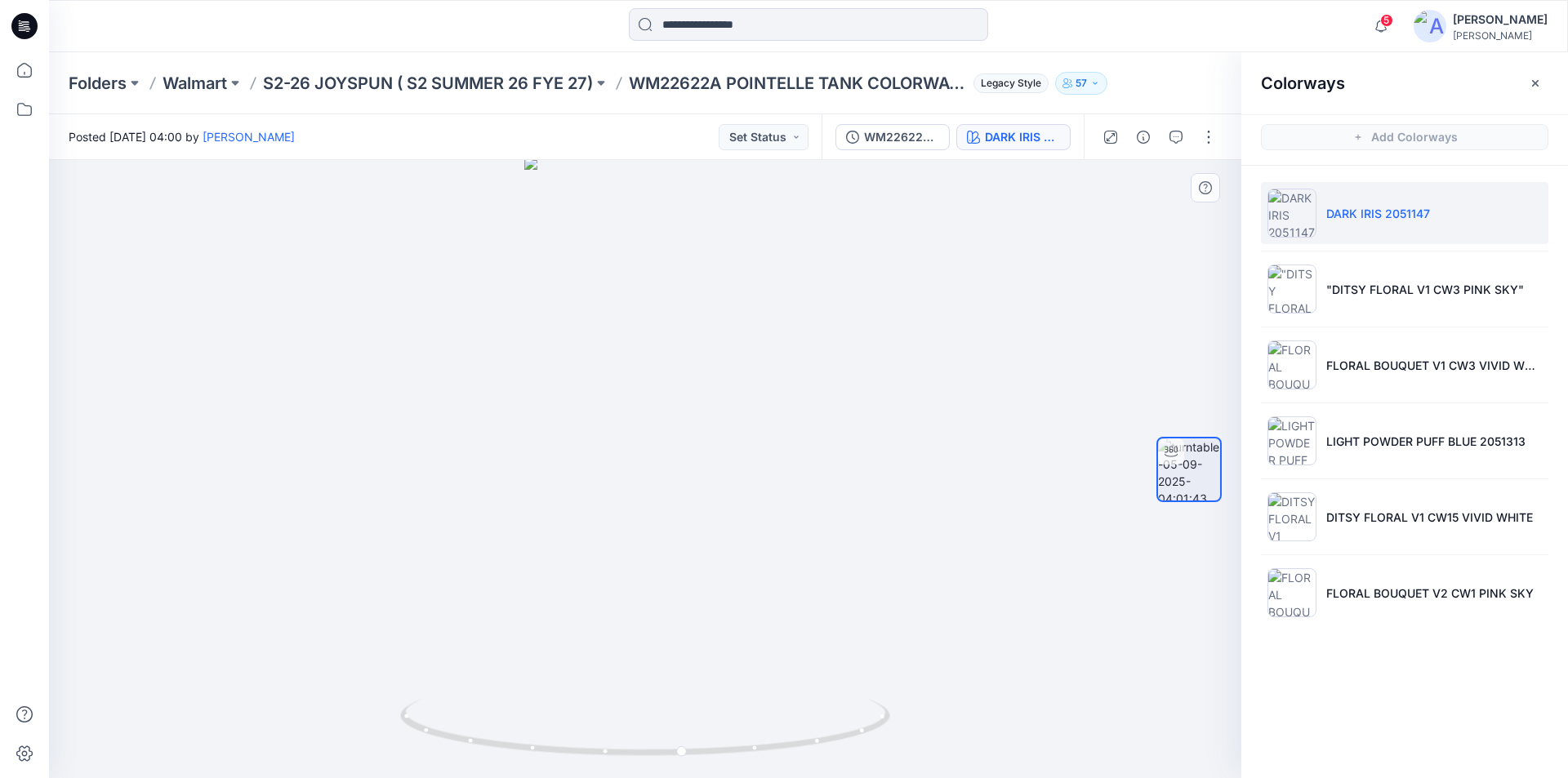
click at [858, 362] on div at bounding box center [645, 468] width 1192 height 618
click at [1533, 83] on icon "button" at bounding box center [1535, 84] width 13 height 13
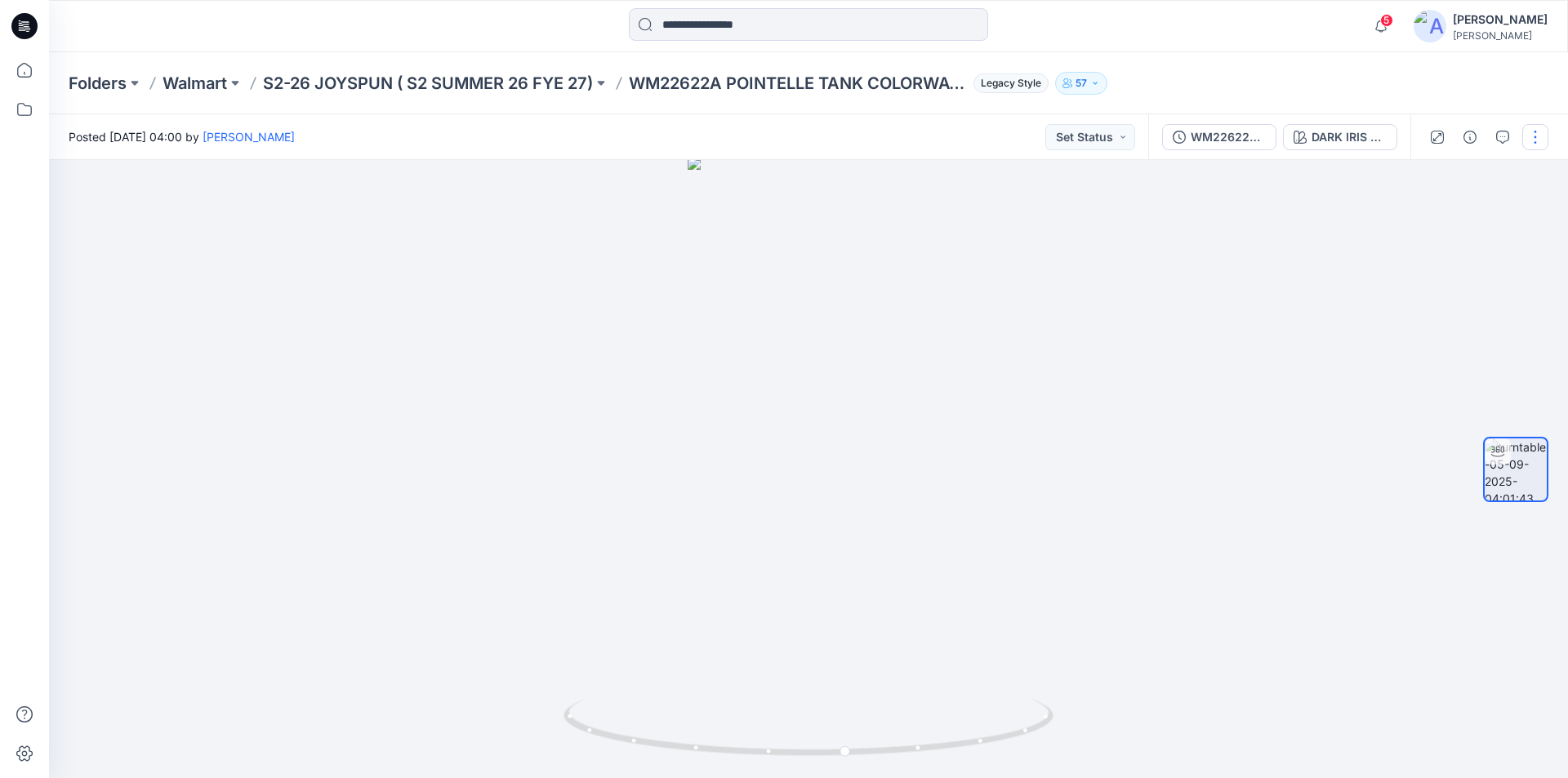
click at [1537, 138] on button "button" at bounding box center [1534, 137] width 26 height 26
click at [1430, 176] on p "Edit" at bounding box center [1430, 175] width 20 height 17
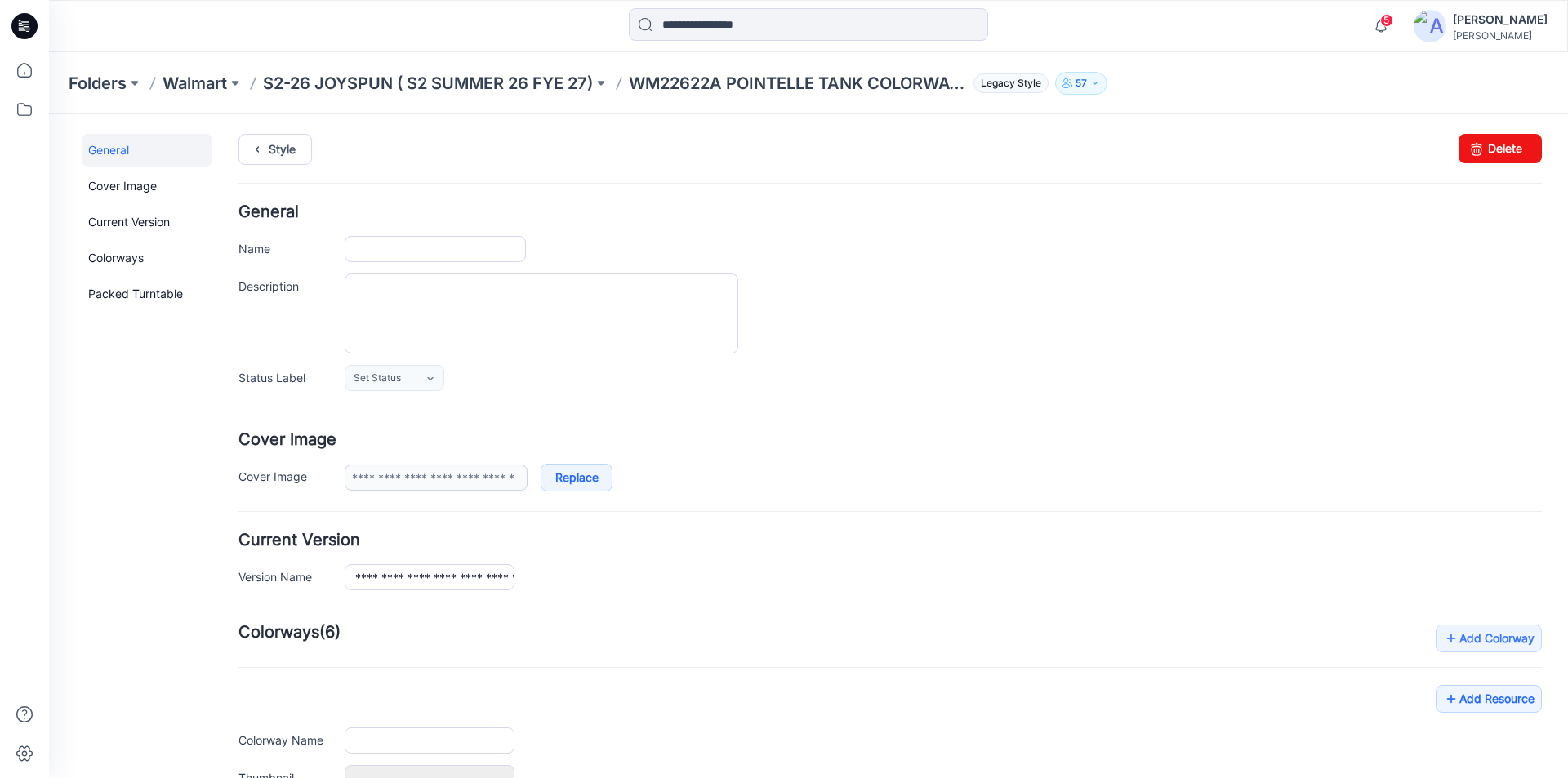
type input "**********"
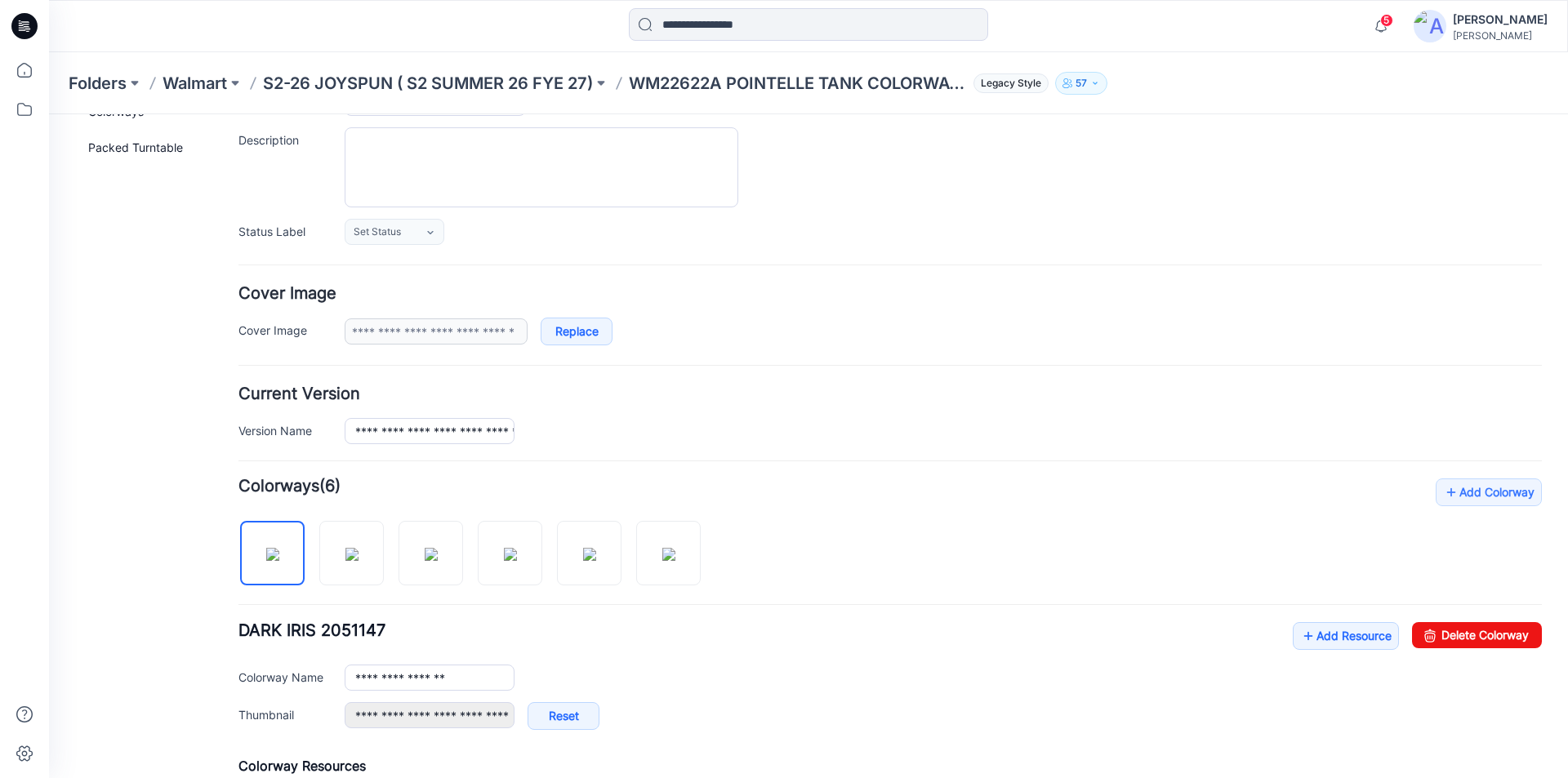
scroll to position [383, 0]
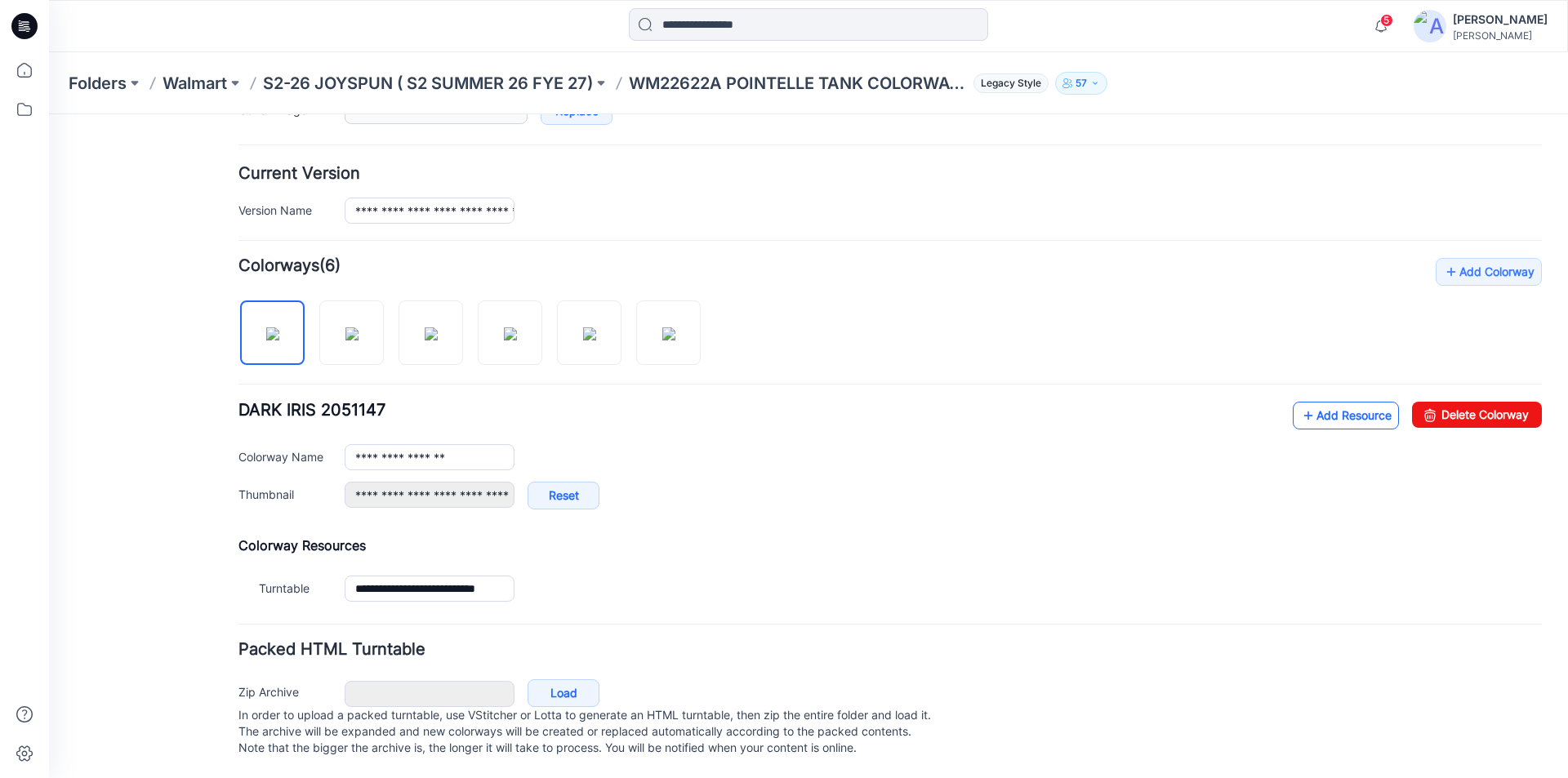
click at [1308, 402] on link "Add Resource" at bounding box center [1346, 415] width 106 height 28
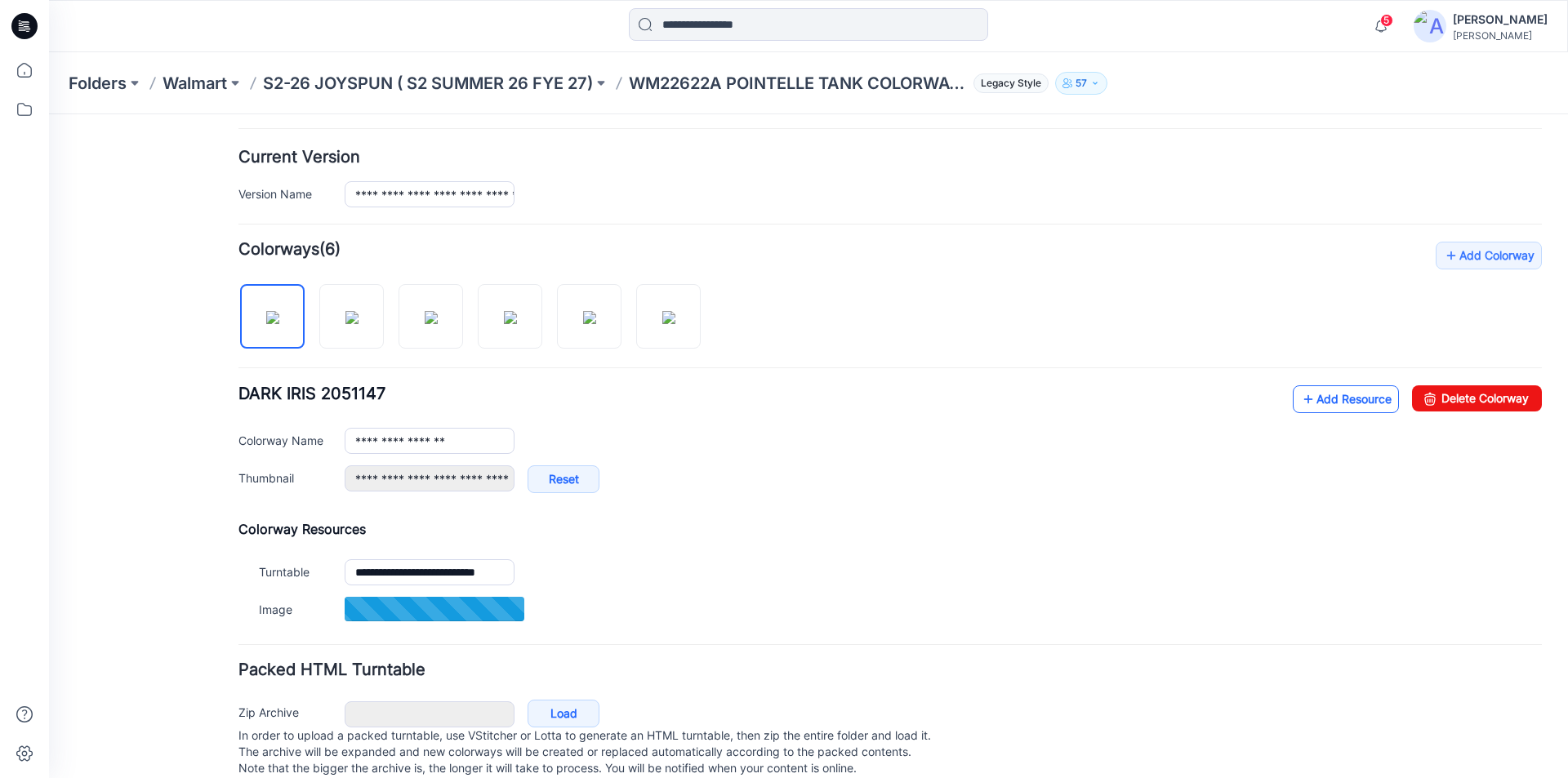
click at [1330, 390] on link "Add Resource" at bounding box center [1346, 399] width 106 height 28
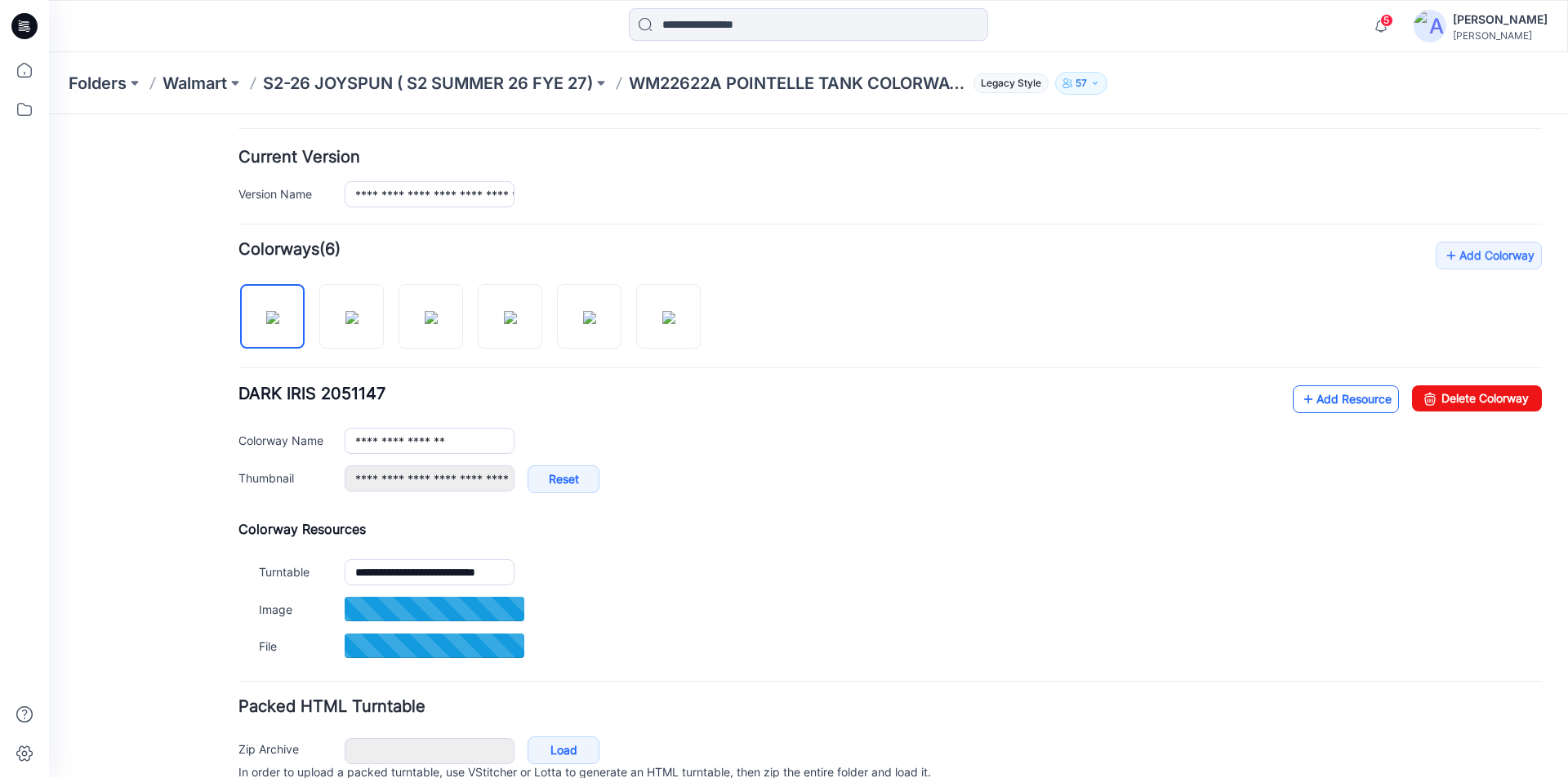
click at [1318, 389] on link "Add Resource" at bounding box center [1346, 399] width 106 height 28
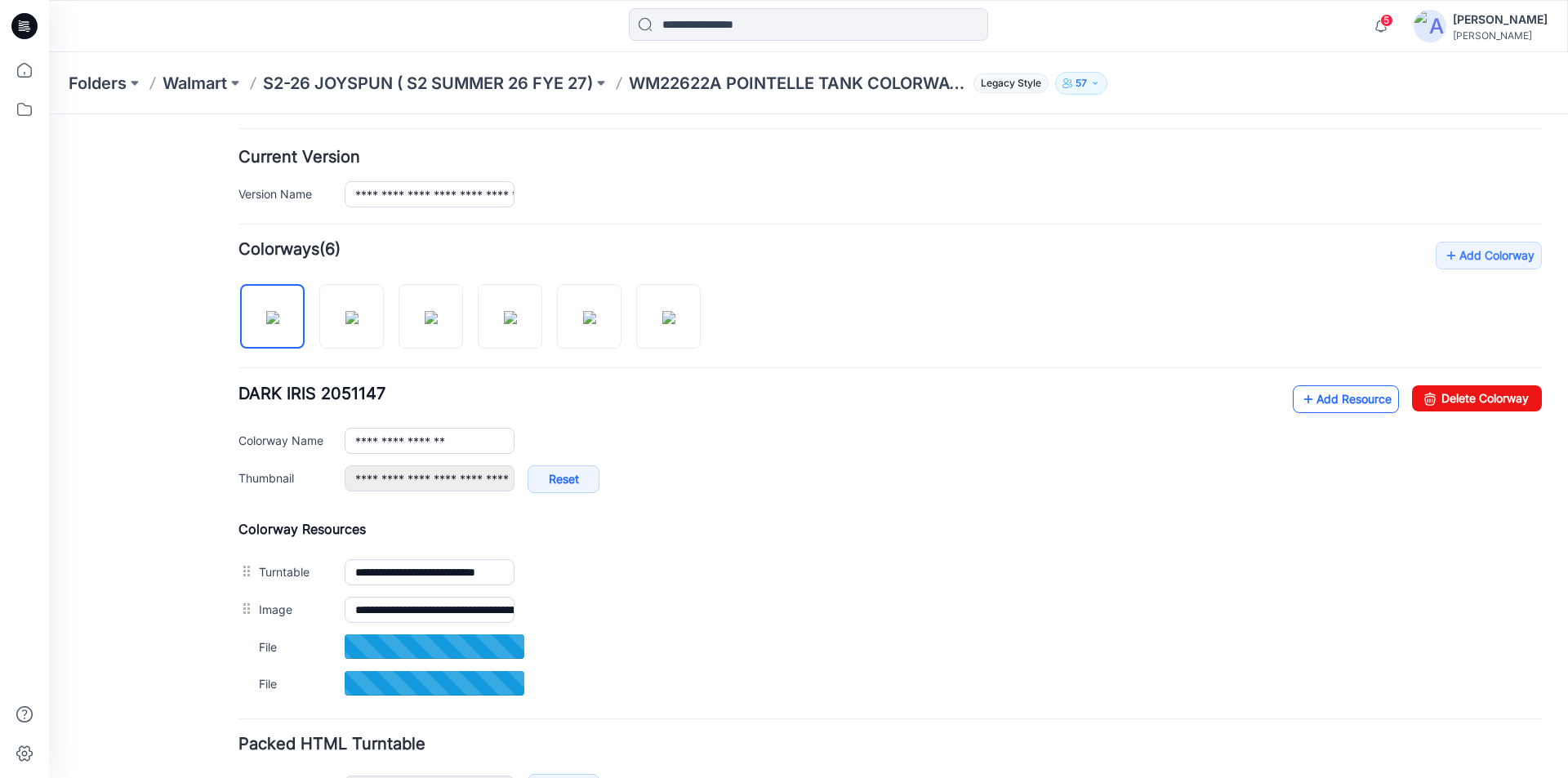
click at [1318, 398] on link "Add Resource" at bounding box center [1346, 399] width 106 height 28
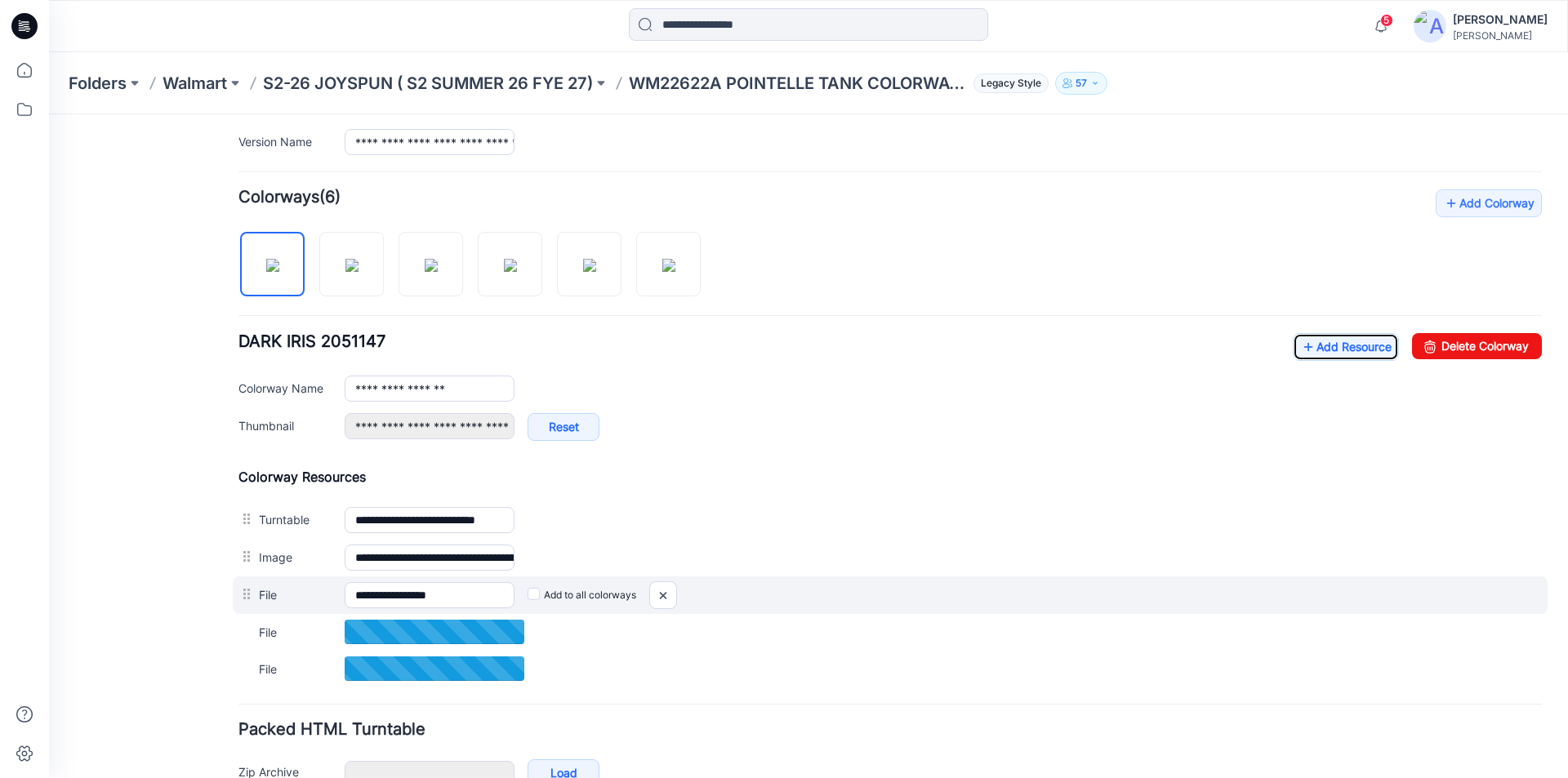
scroll to position [464, 0]
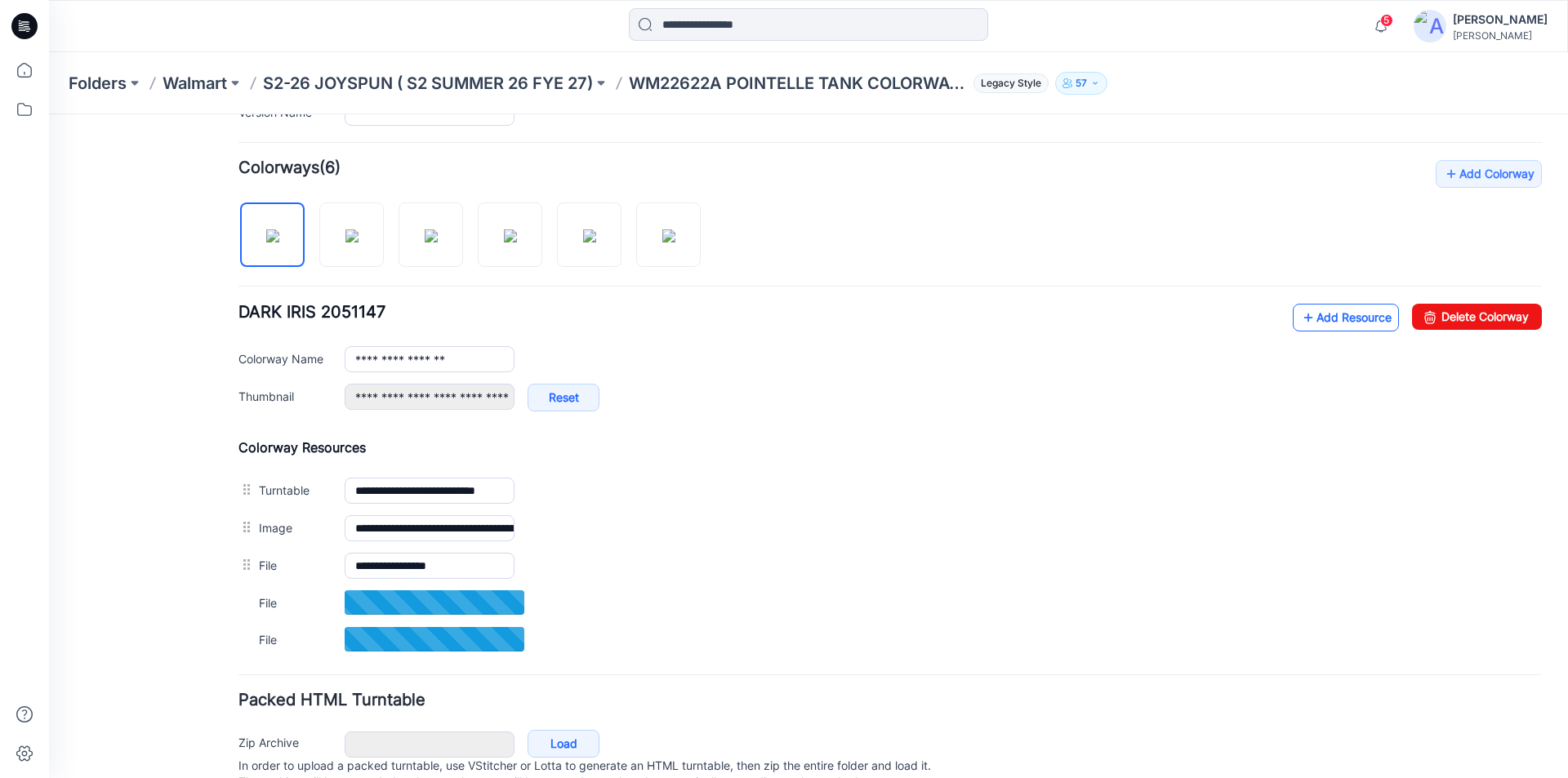
click at [1337, 315] on link "Add Resource" at bounding box center [1346, 317] width 106 height 28
click at [1331, 314] on link "Add Resource" at bounding box center [1346, 317] width 106 height 28
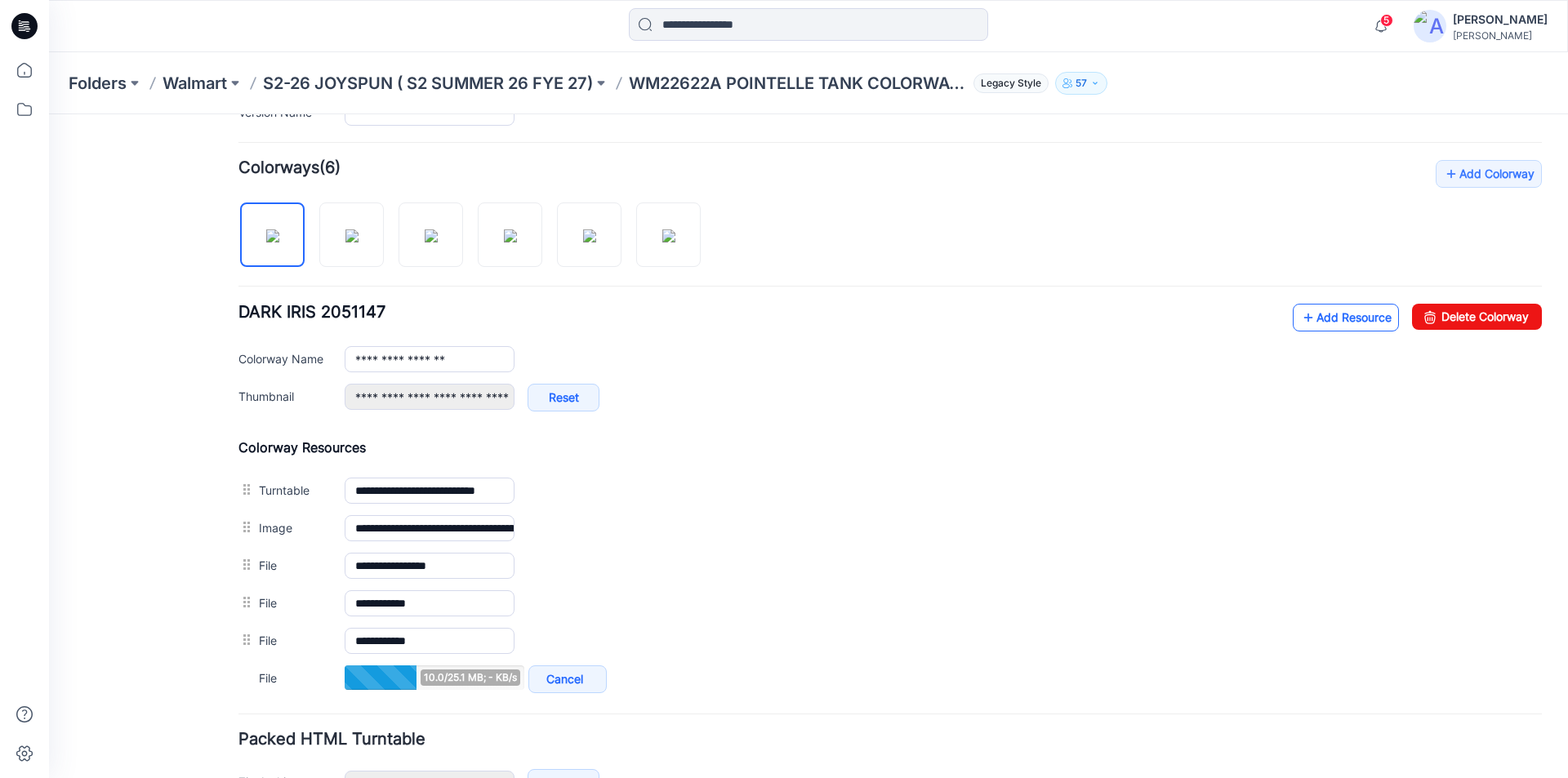
click at [1316, 315] on link "Add Resource" at bounding box center [1346, 317] width 106 height 28
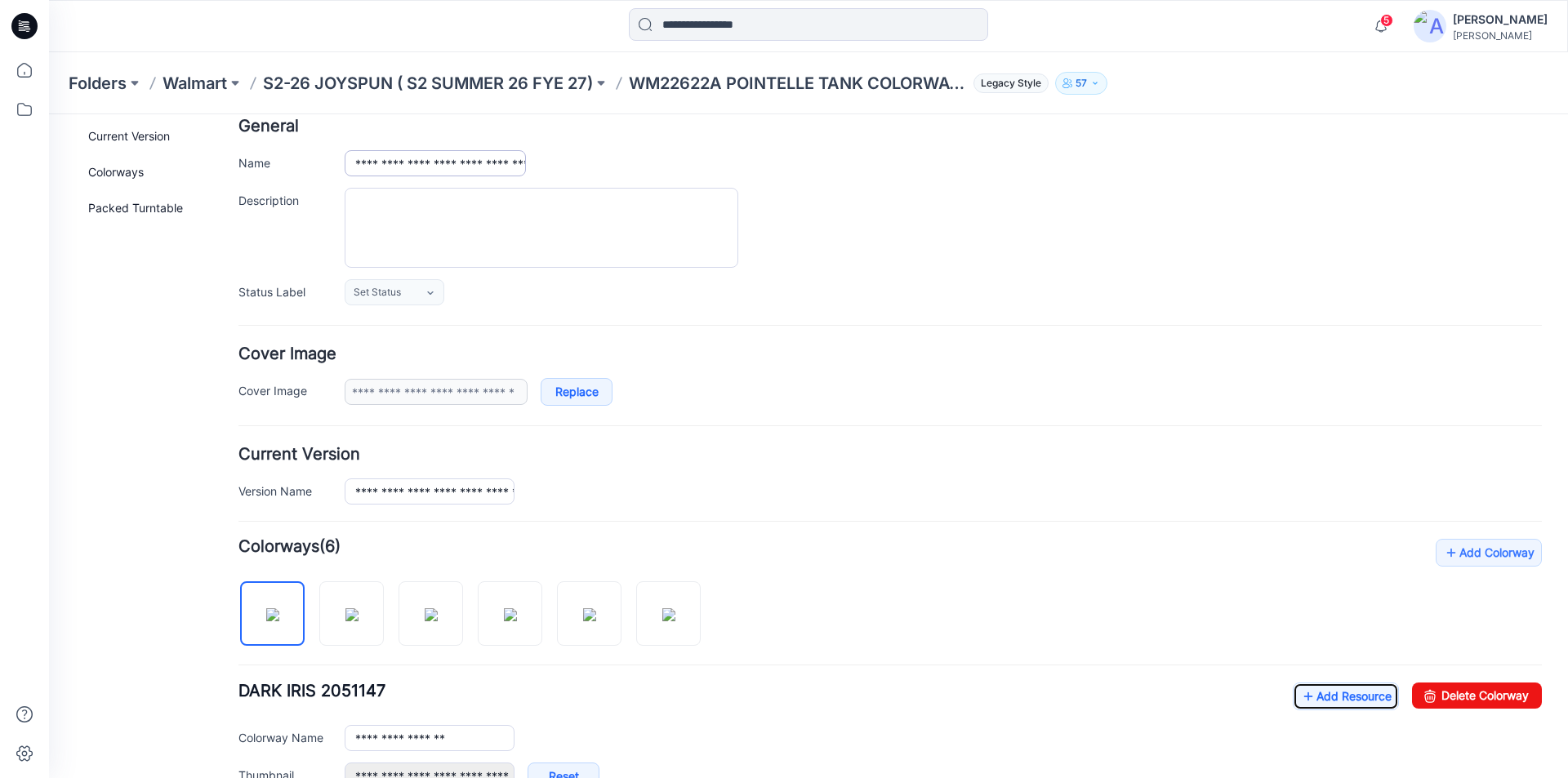
scroll to position [0, 0]
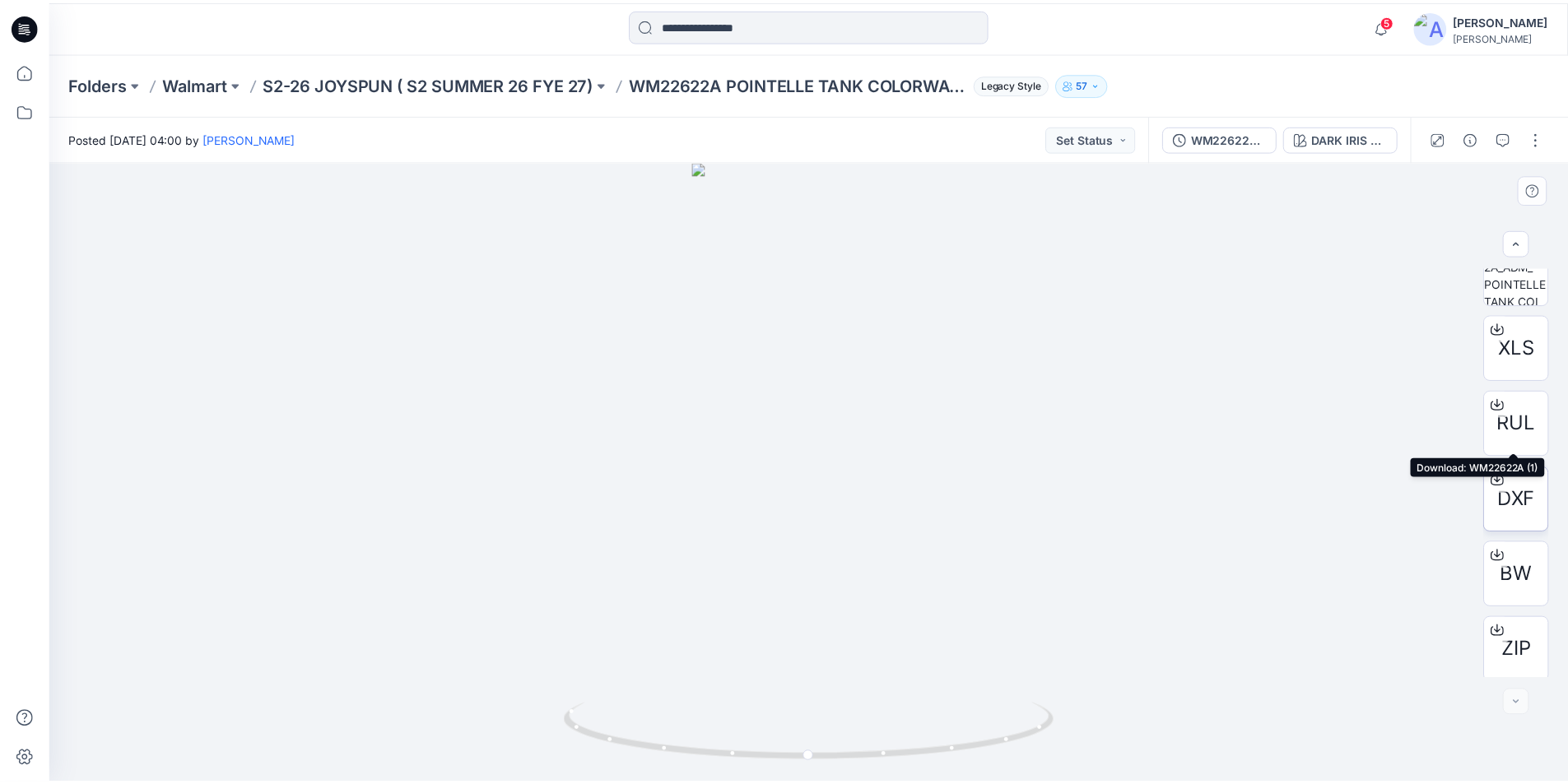
scroll to position [109, 0]
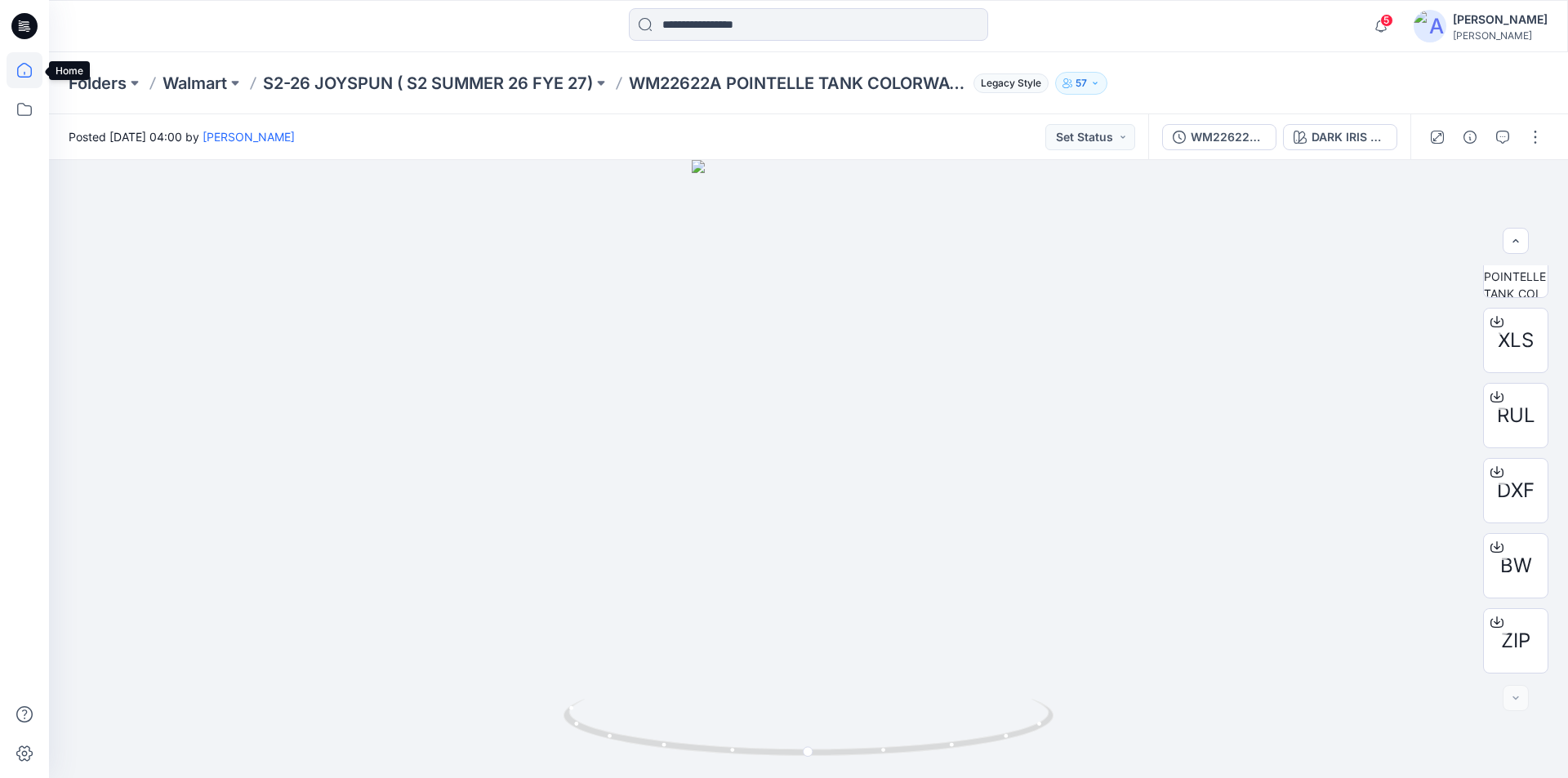
click at [29, 64] on icon at bounding box center [24, 69] width 36 height 36
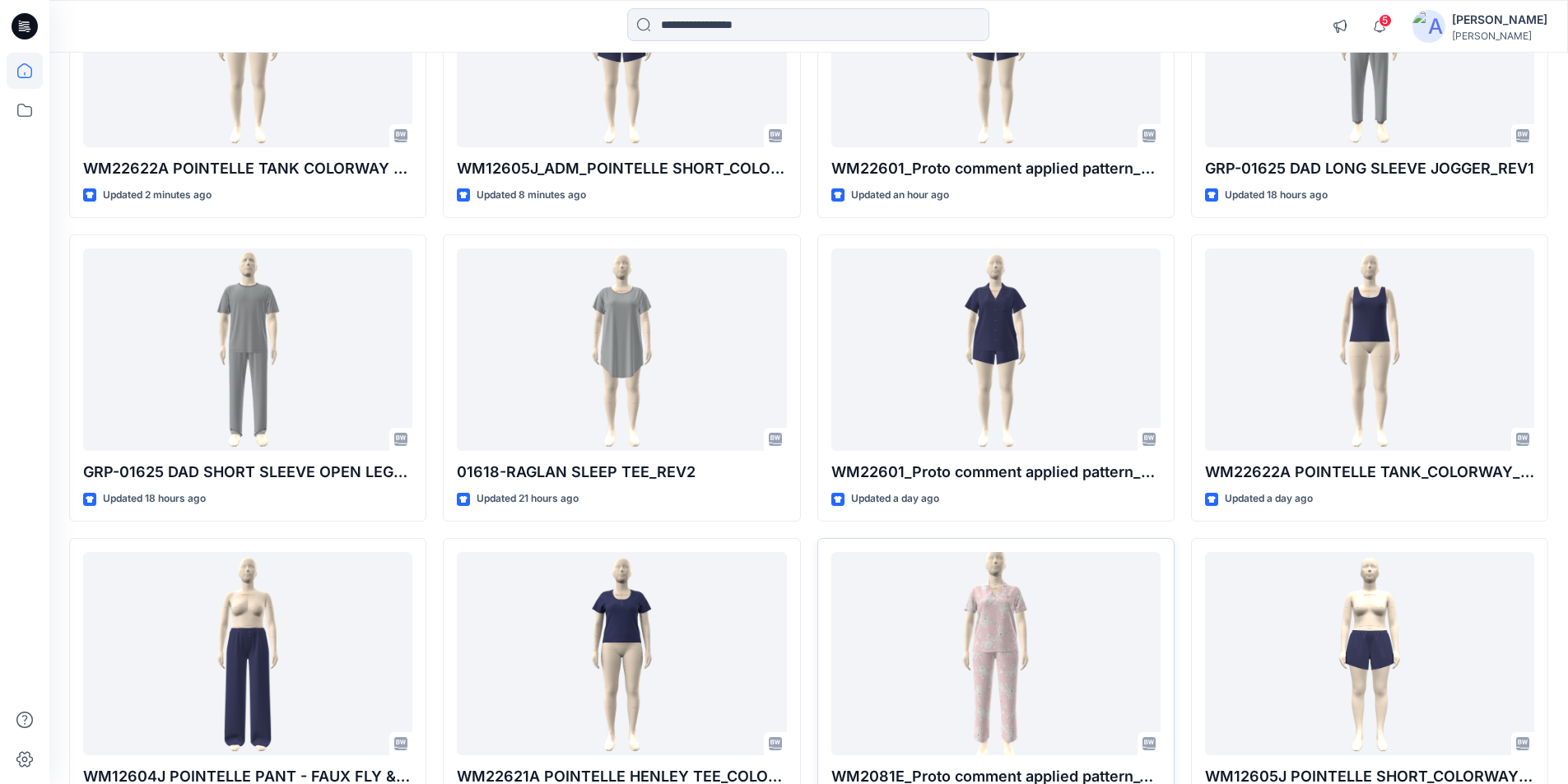
scroll to position [329, 0]
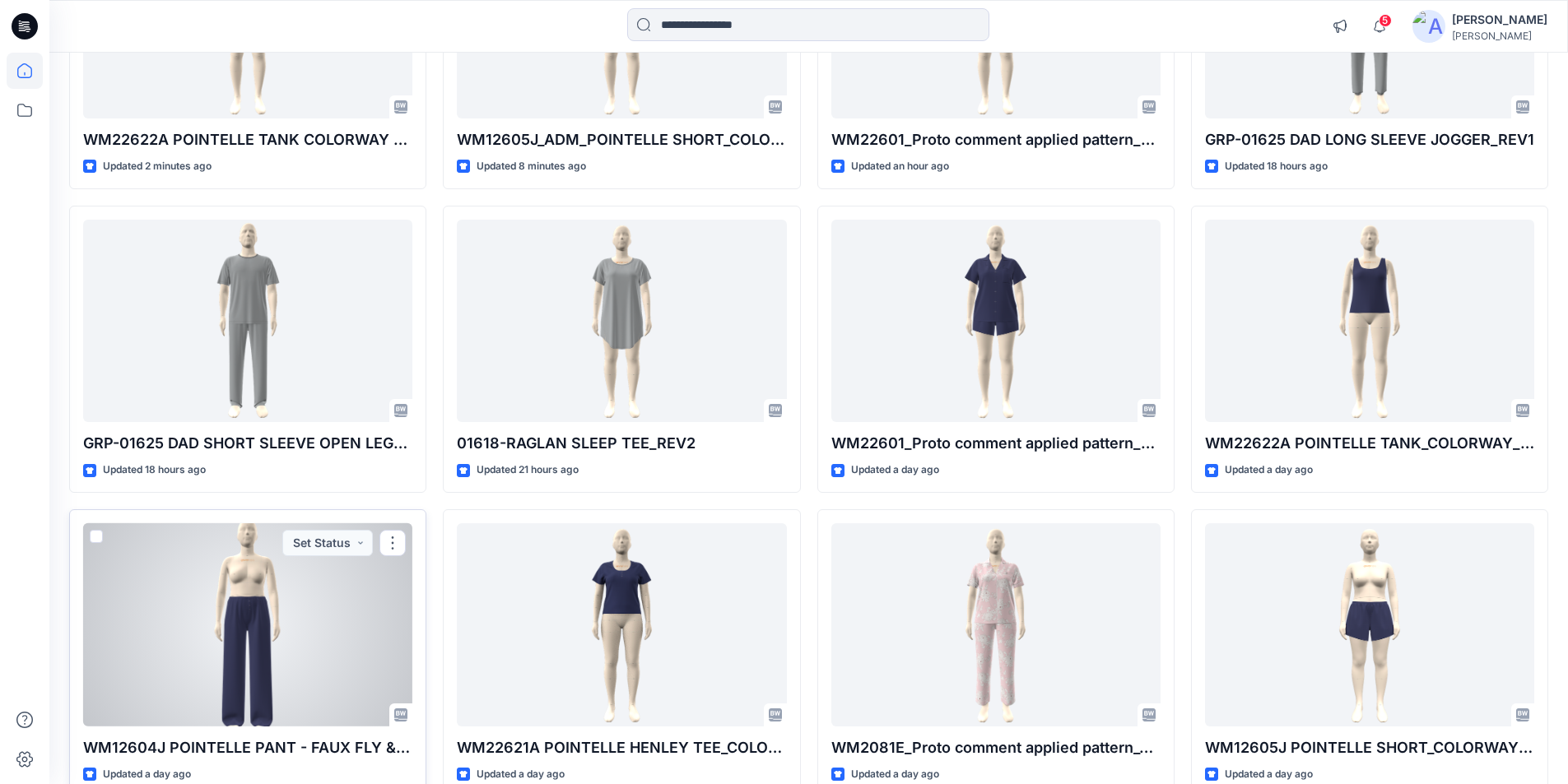
click at [243, 634] on div at bounding box center [248, 625] width 330 height 204
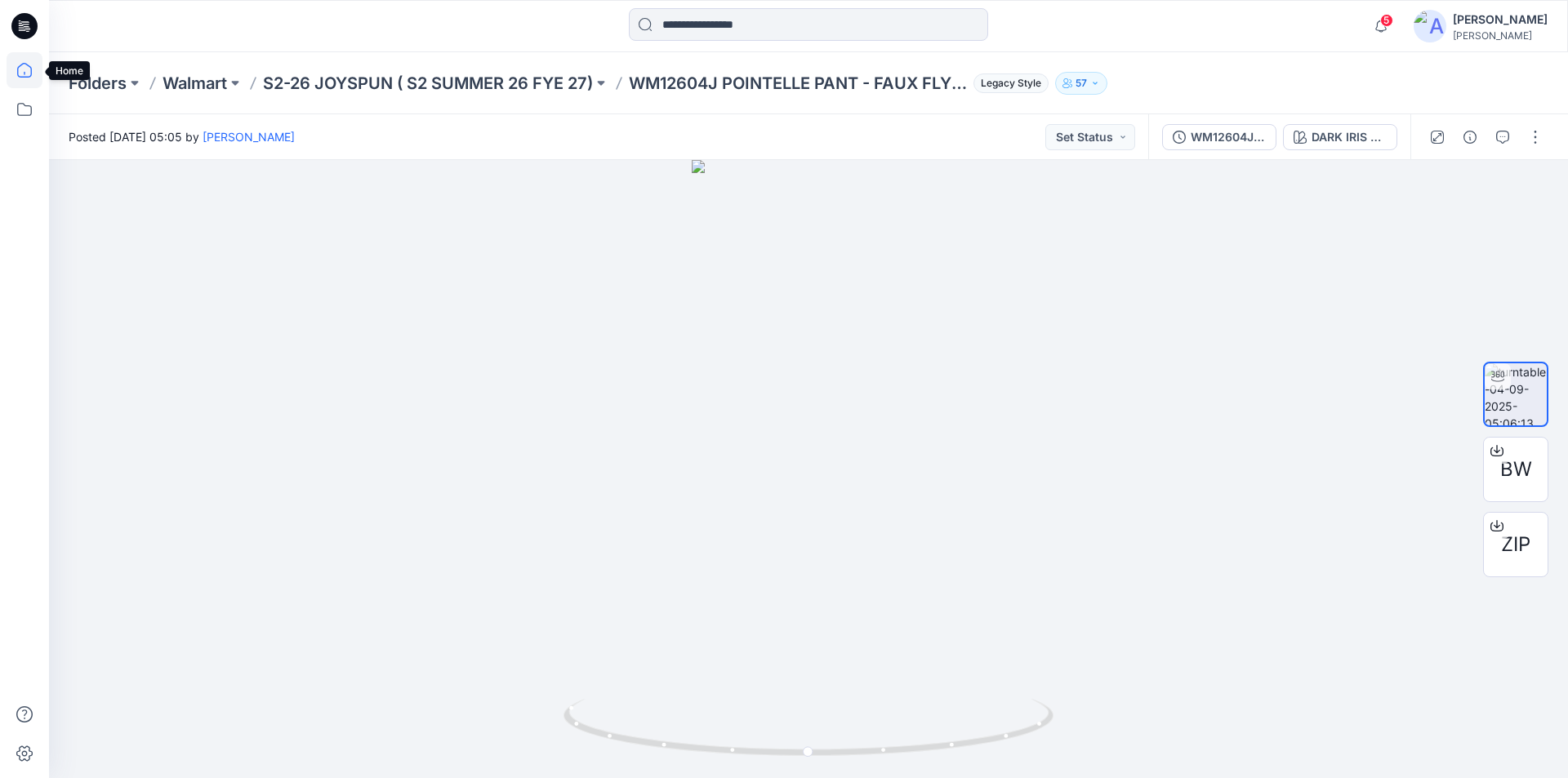
click at [25, 75] on icon at bounding box center [24, 69] width 36 height 36
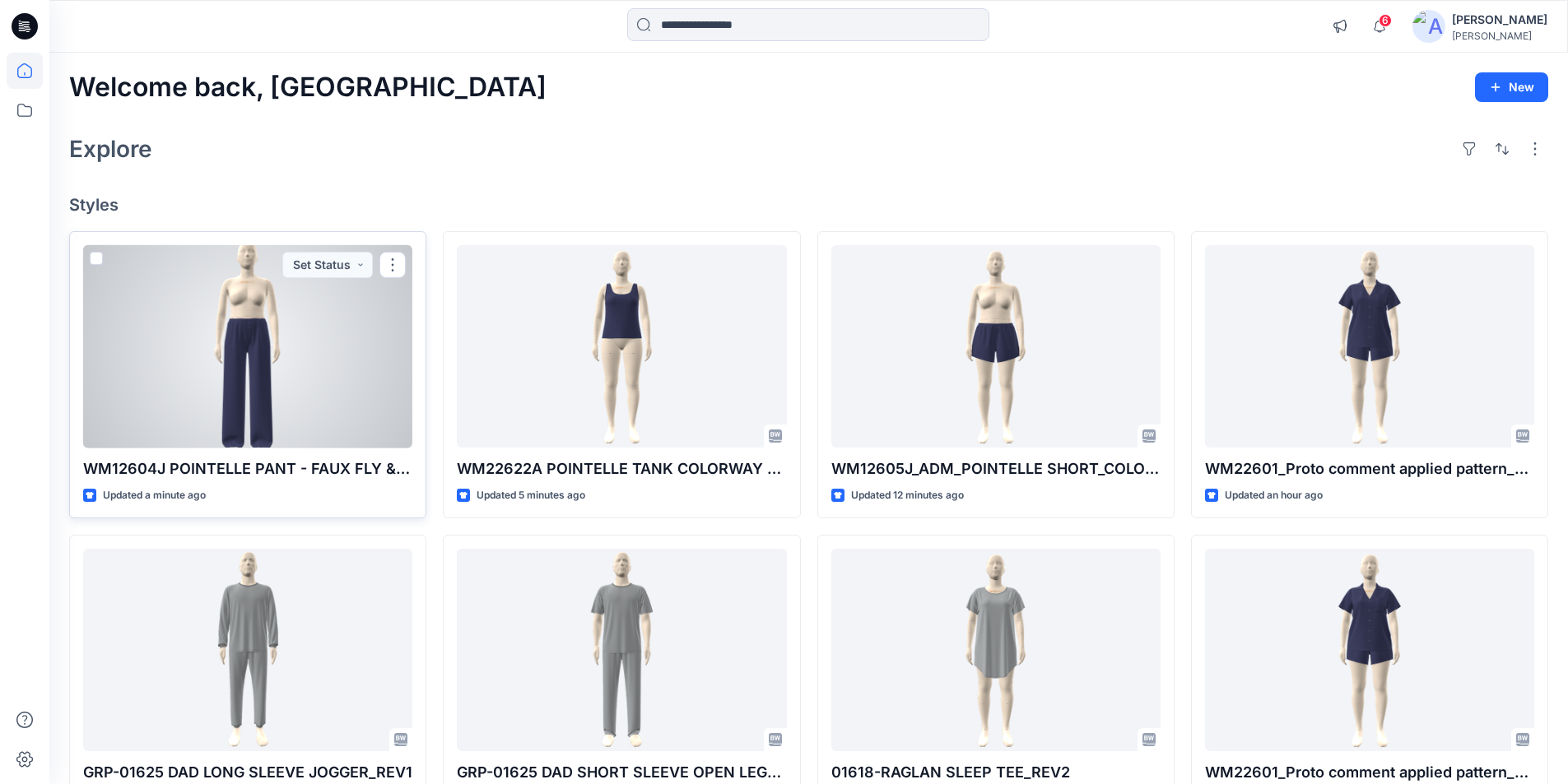
click at [167, 378] on div at bounding box center [248, 347] width 330 height 204
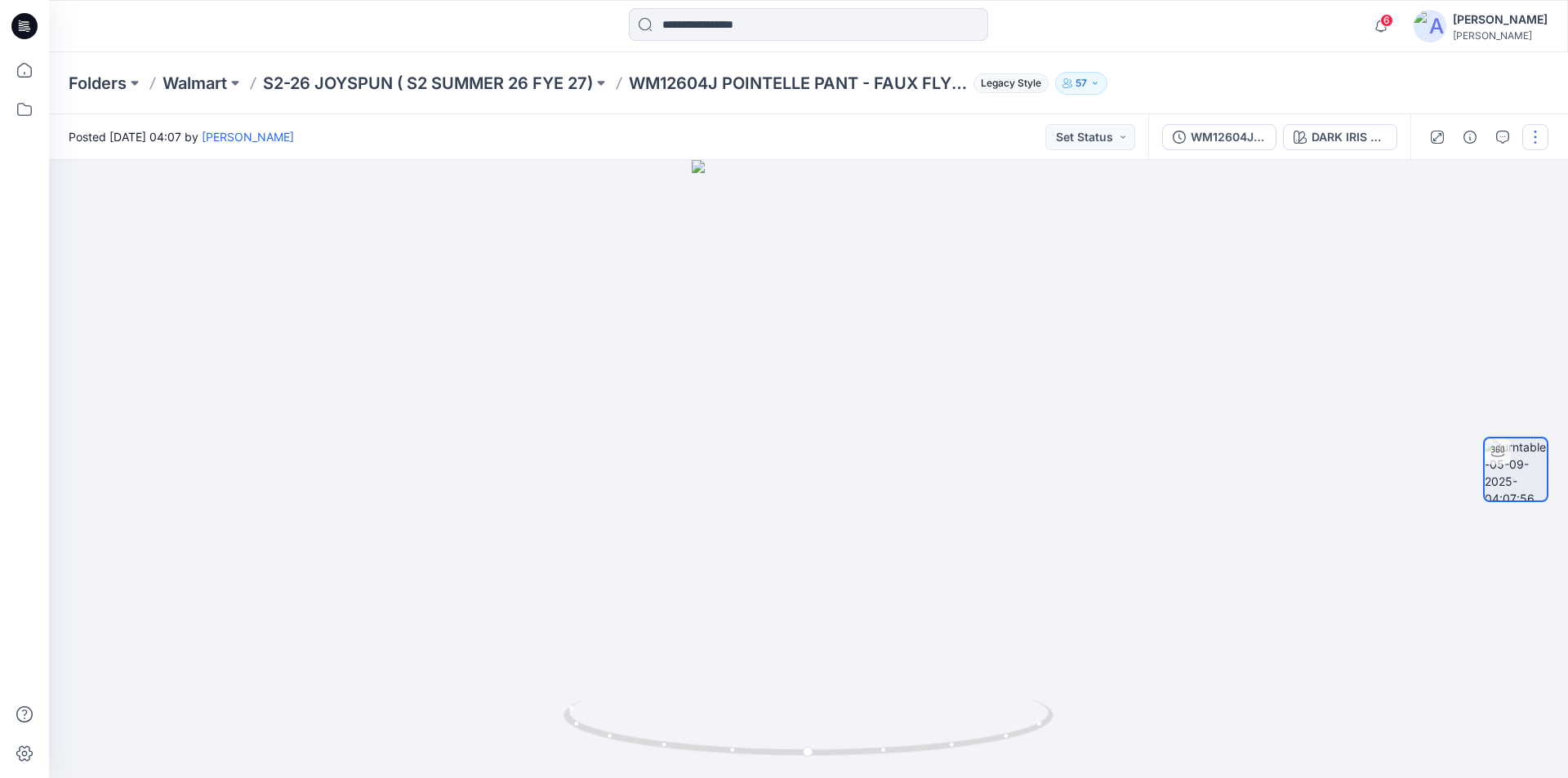
click at [1536, 133] on button "button" at bounding box center [1534, 137] width 26 height 26
click at [1436, 179] on p "Edit" at bounding box center [1430, 175] width 20 height 17
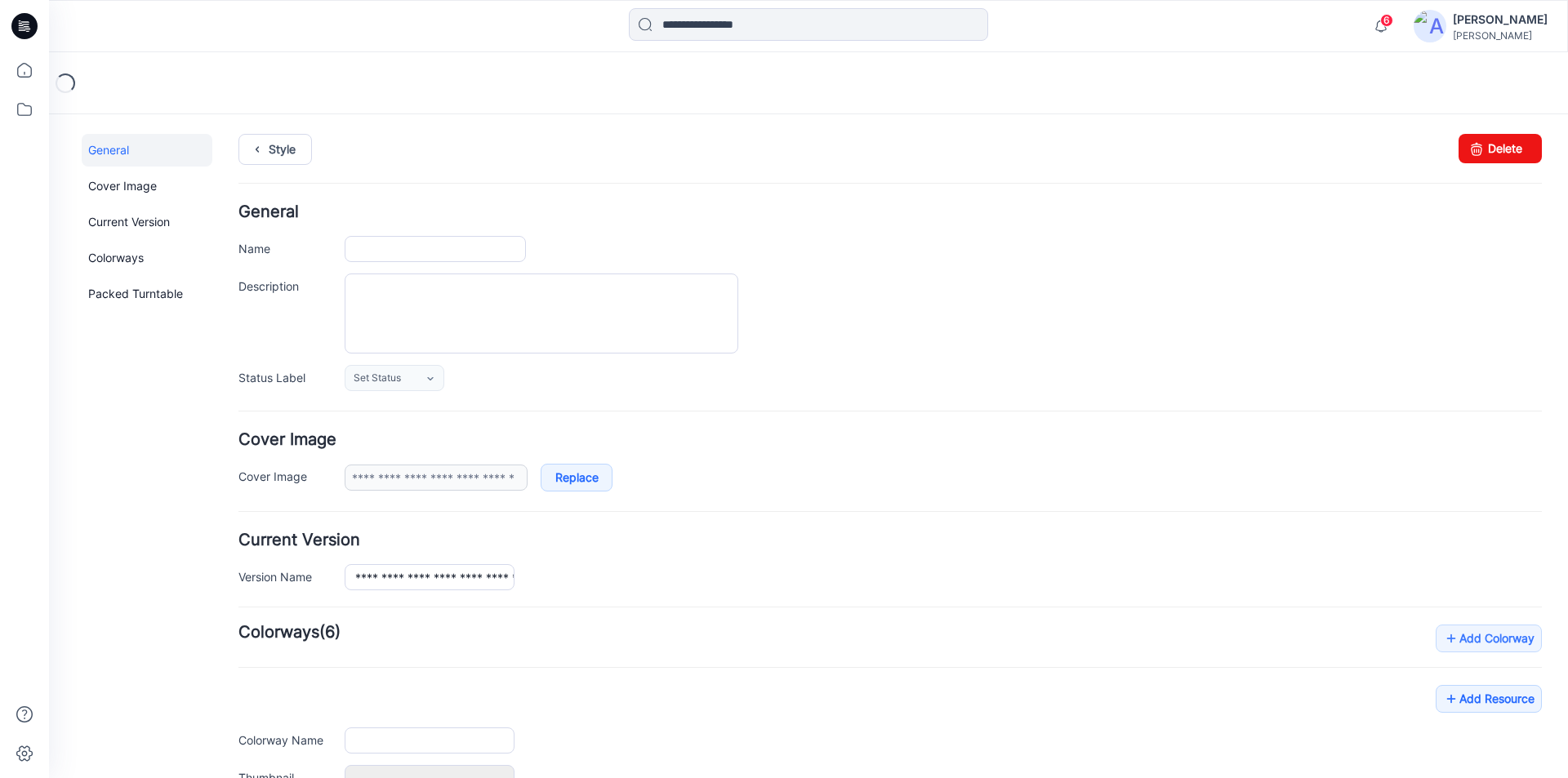
type input "**********"
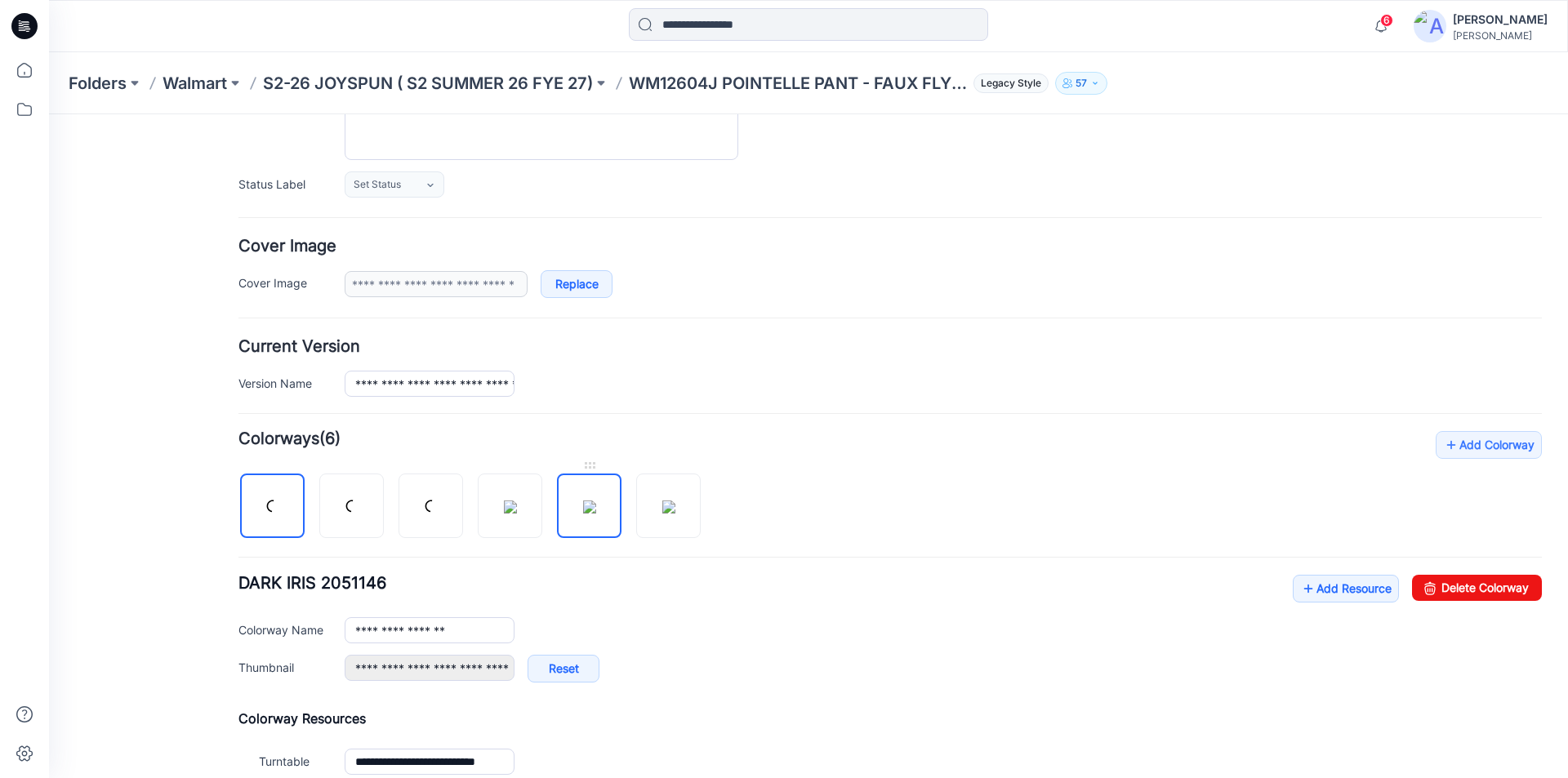
scroll to position [383, 0]
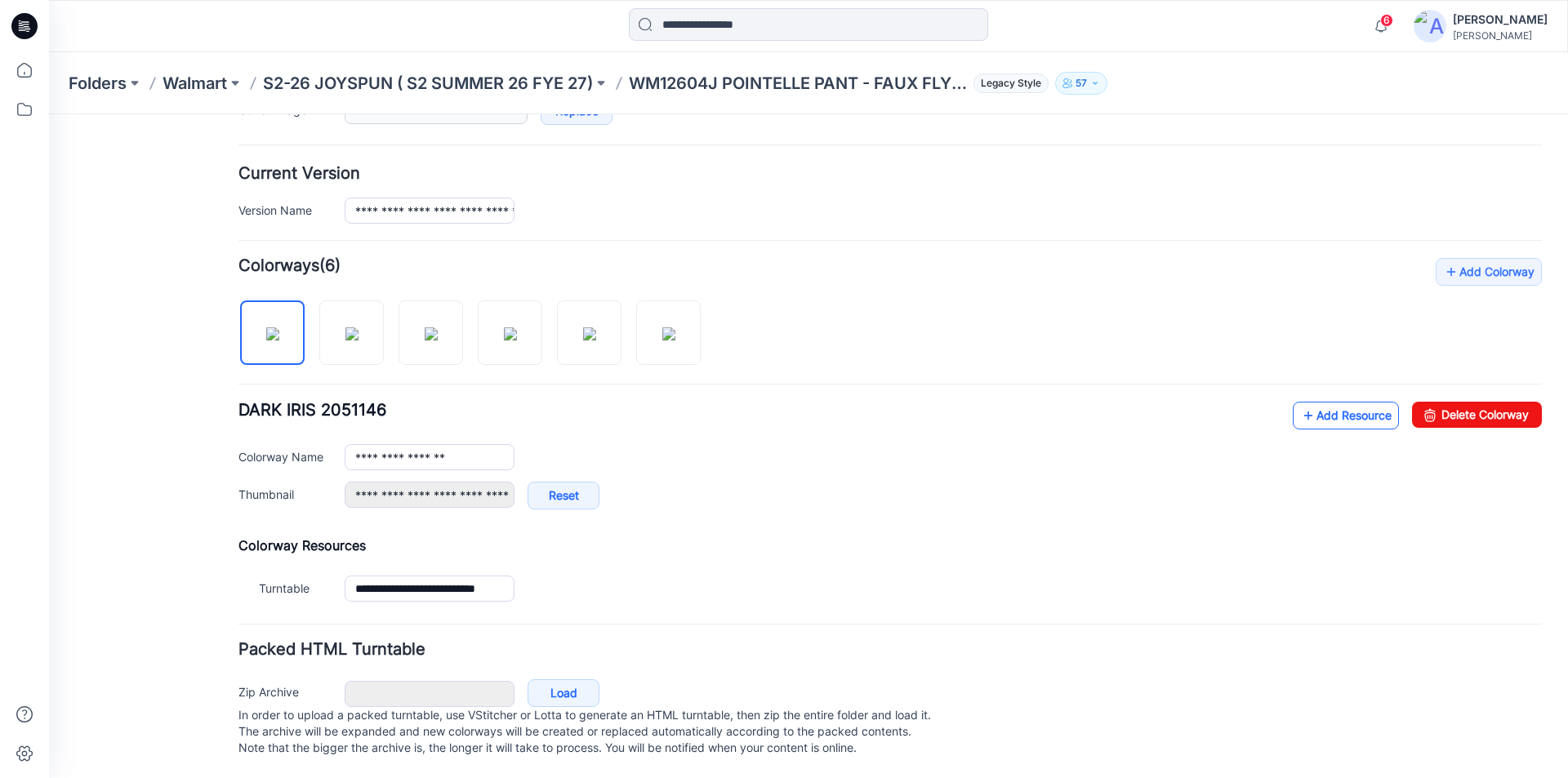
click at [1328, 402] on link "Add Resource" at bounding box center [1346, 415] width 106 height 28
click at [1393, 22] on span "6" at bounding box center [1386, 20] width 13 height 13
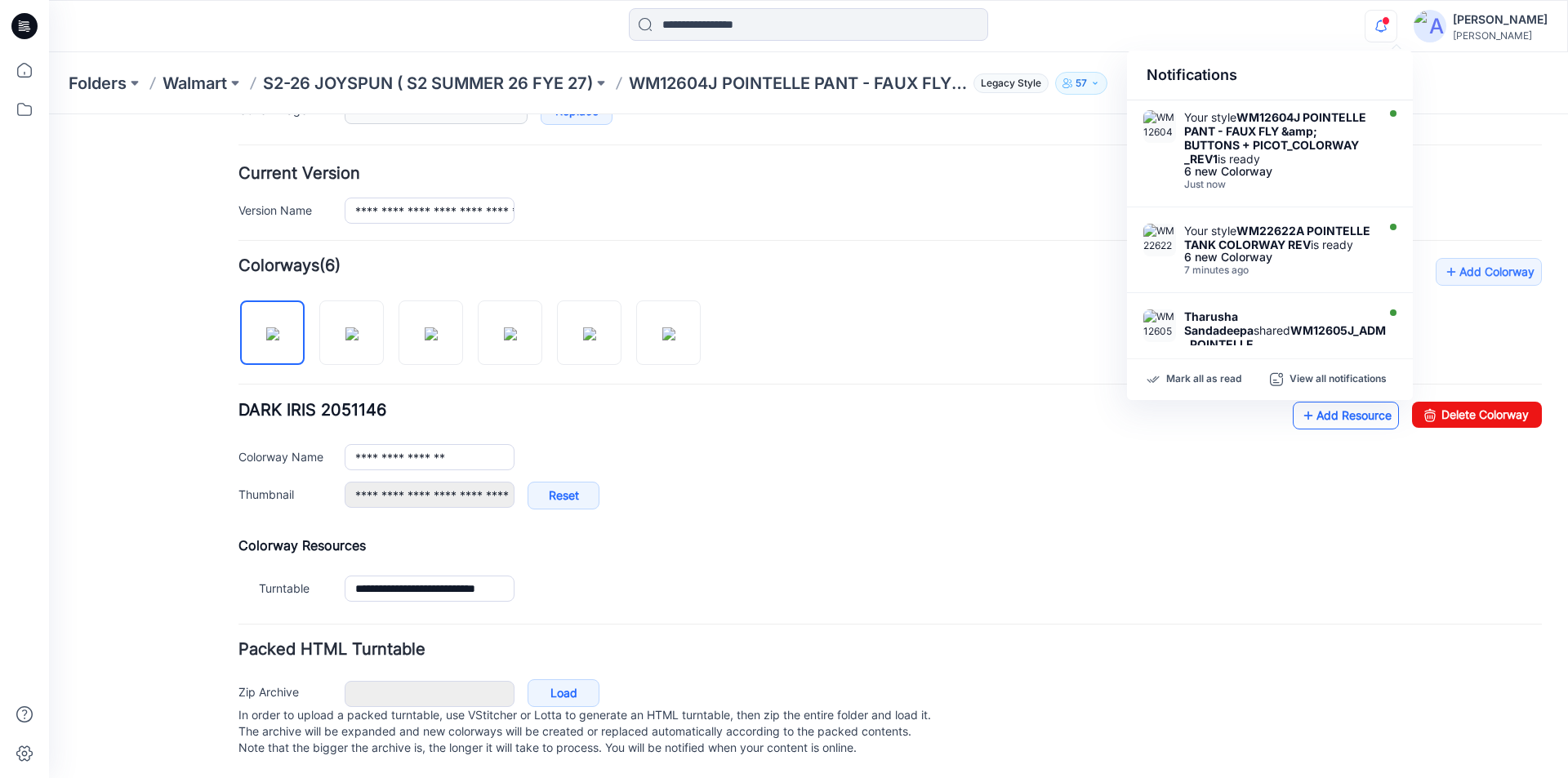
click at [1313, 409] on link "Add Resource" at bounding box center [1346, 415] width 106 height 28
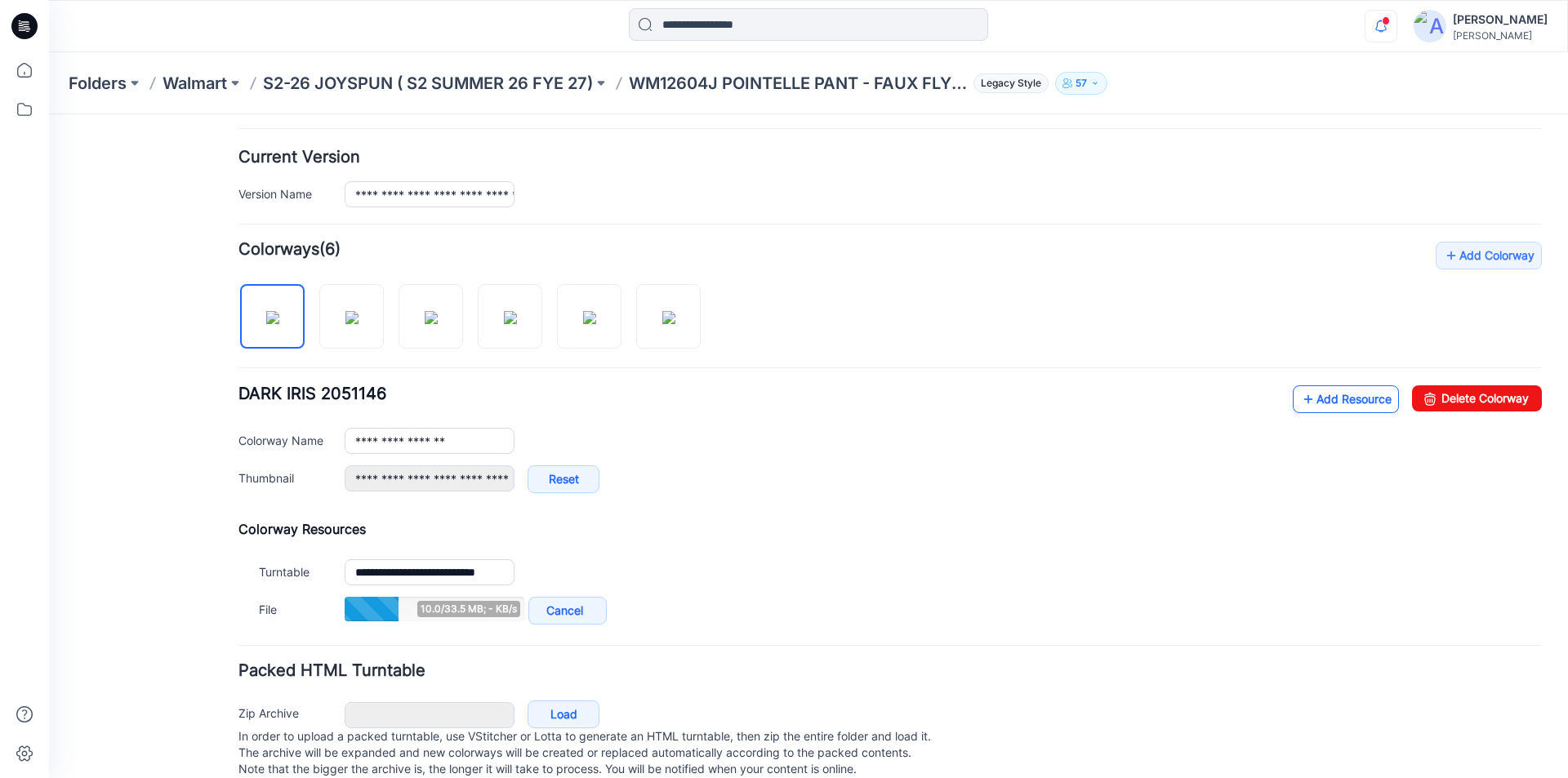
click at [1303, 399] on link "Add Resource" at bounding box center [1346, 399] width 106 height 28
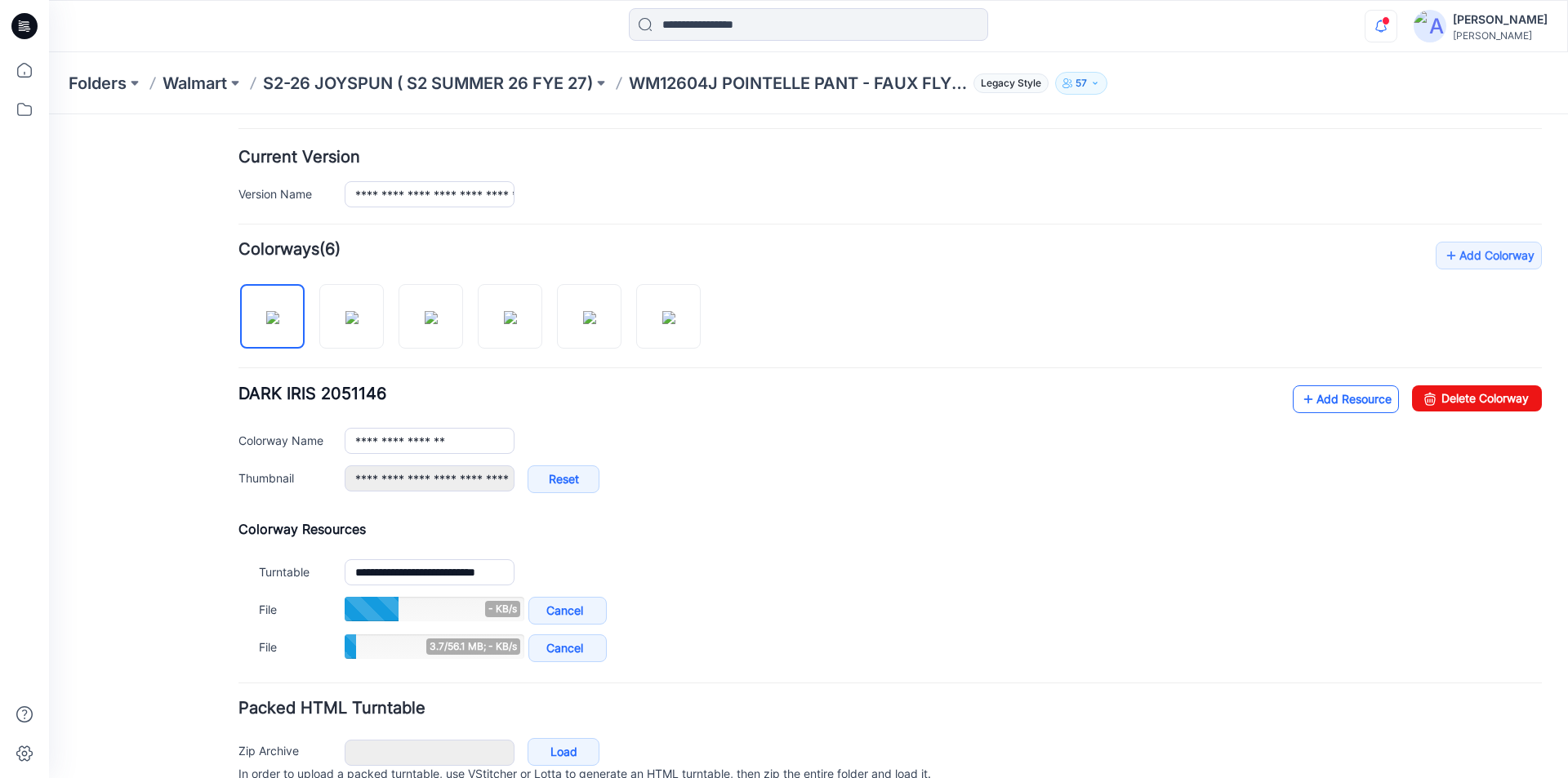
click at [1314, 396] on link "Add Resource" at bounding box center [1346, 399] width 106 height 28
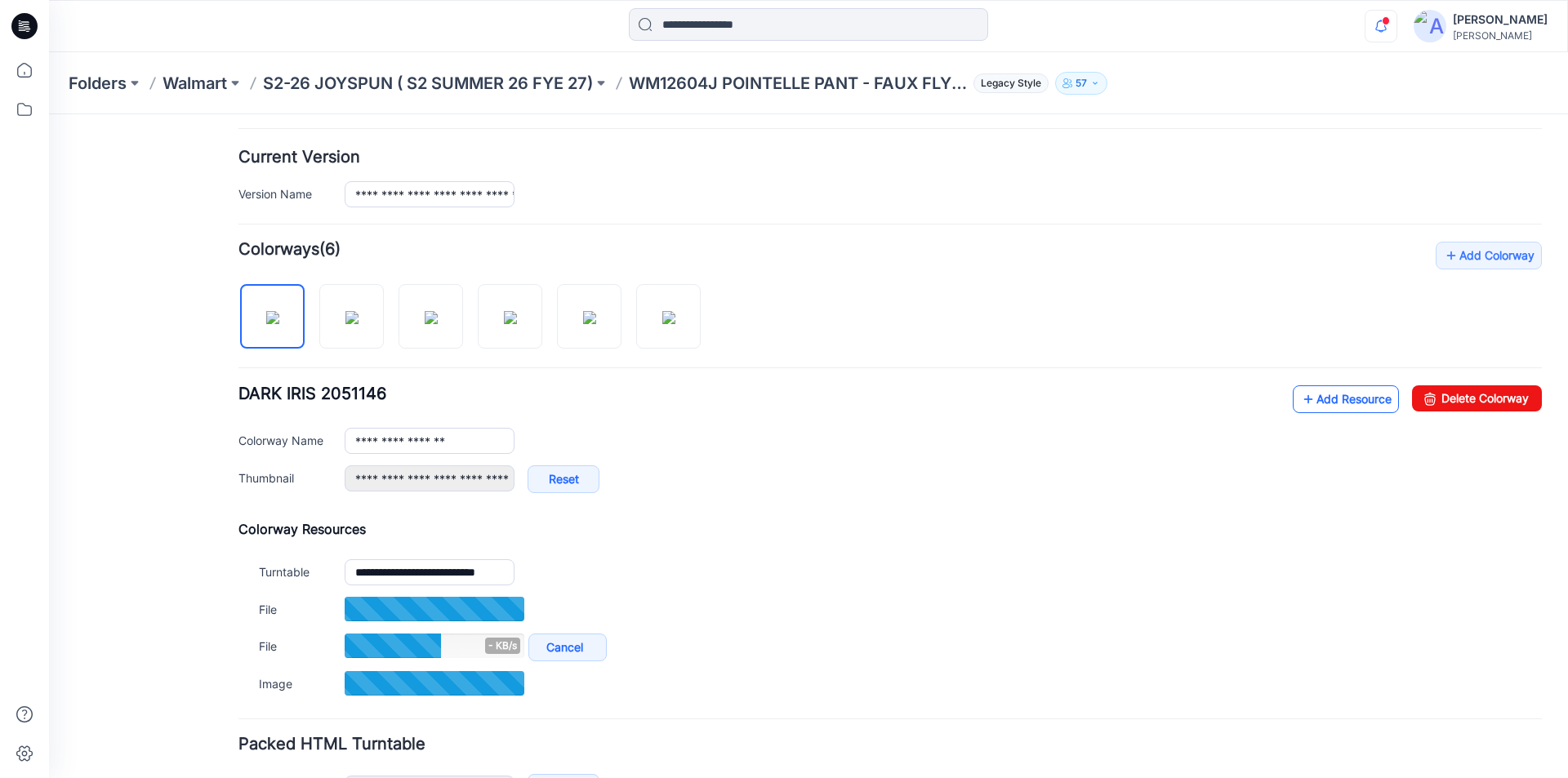
click at [1300, 396] on icon at bounding box center [1307, 398] width 16 height 26
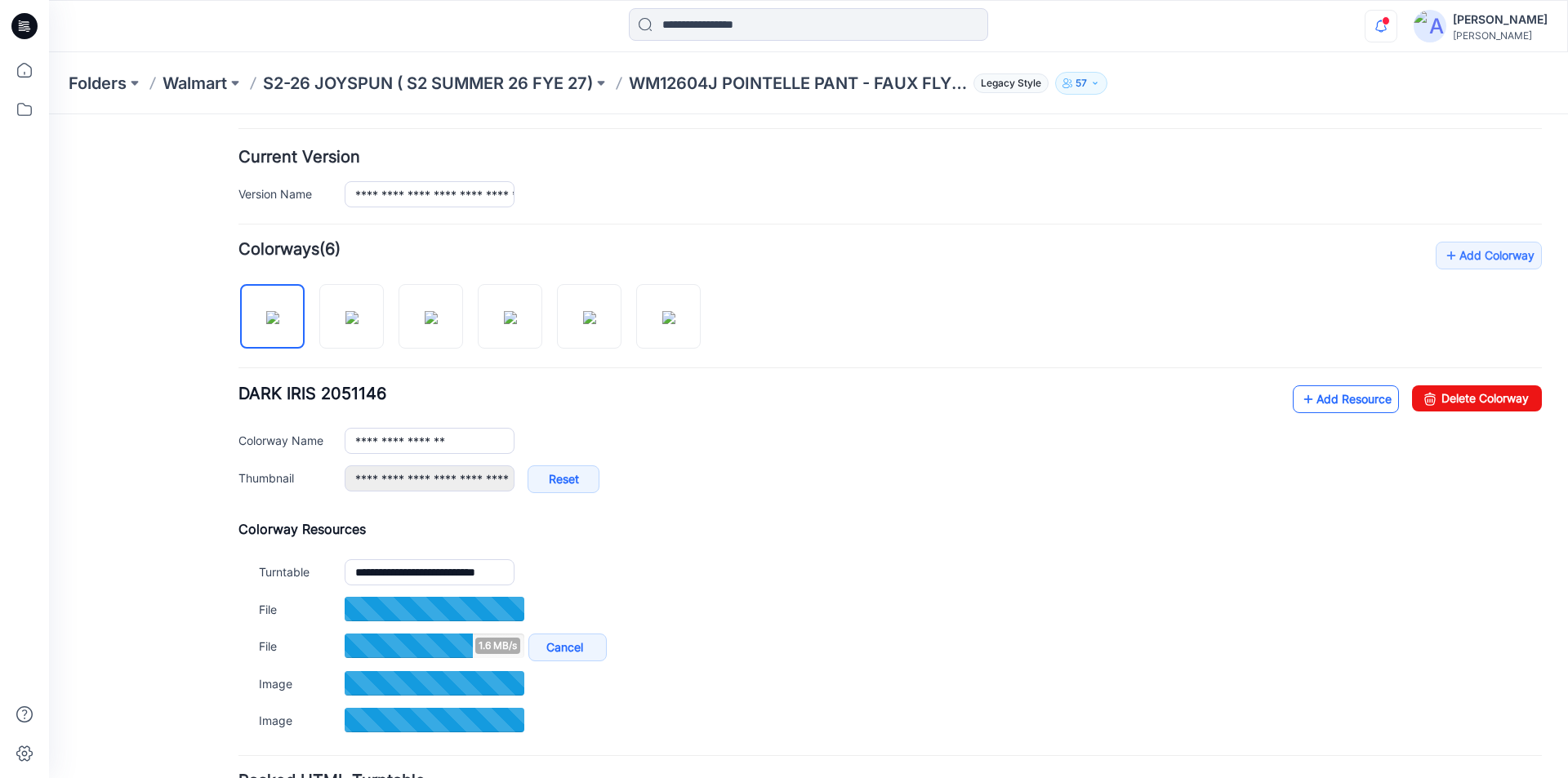
click at [1300, 402] on icon at bounding box center [1307, 398] width 16 height 26
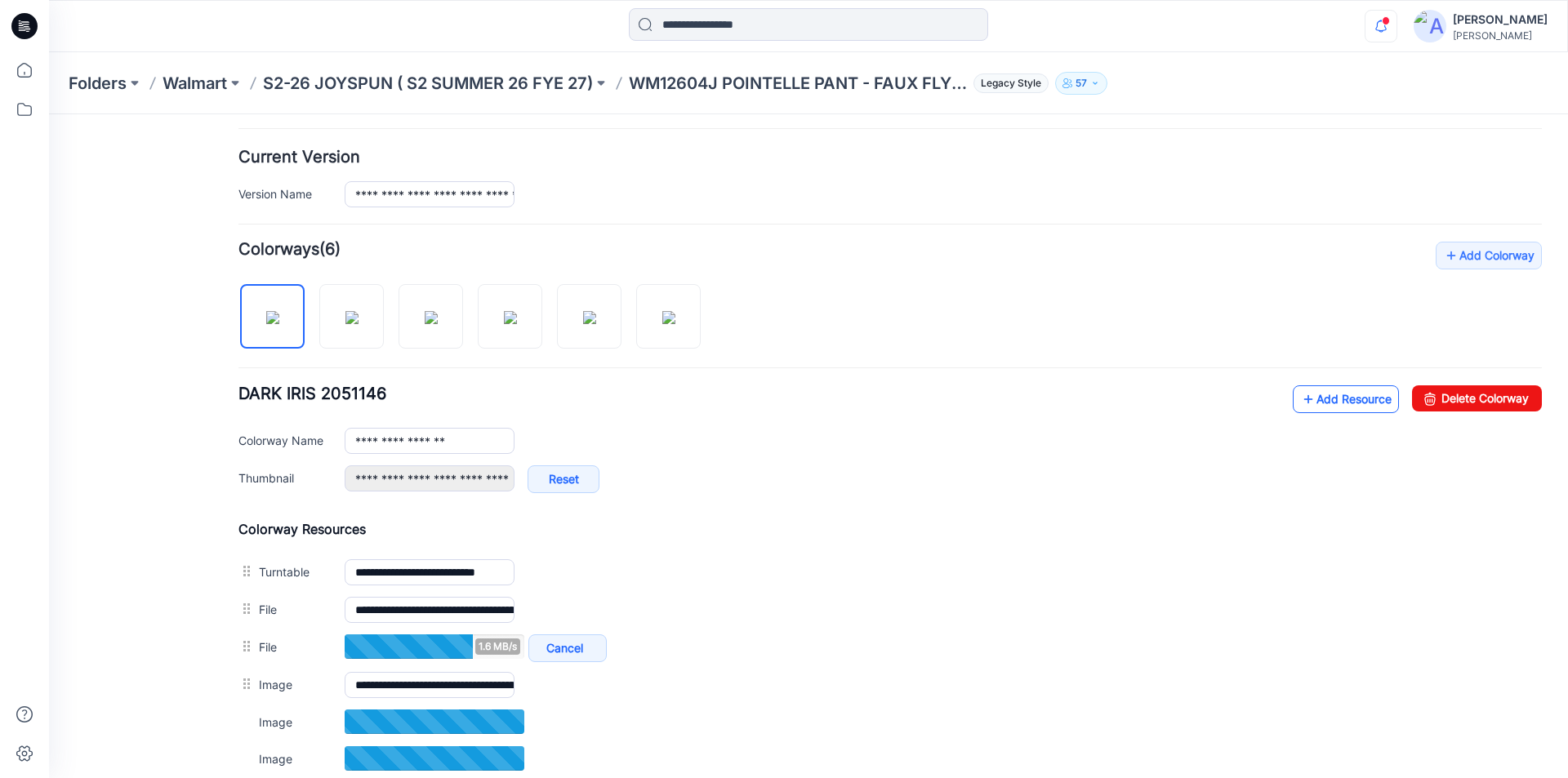
click at [1300, 400] on icon at bounding box center [1307, 398] width 16 height 26
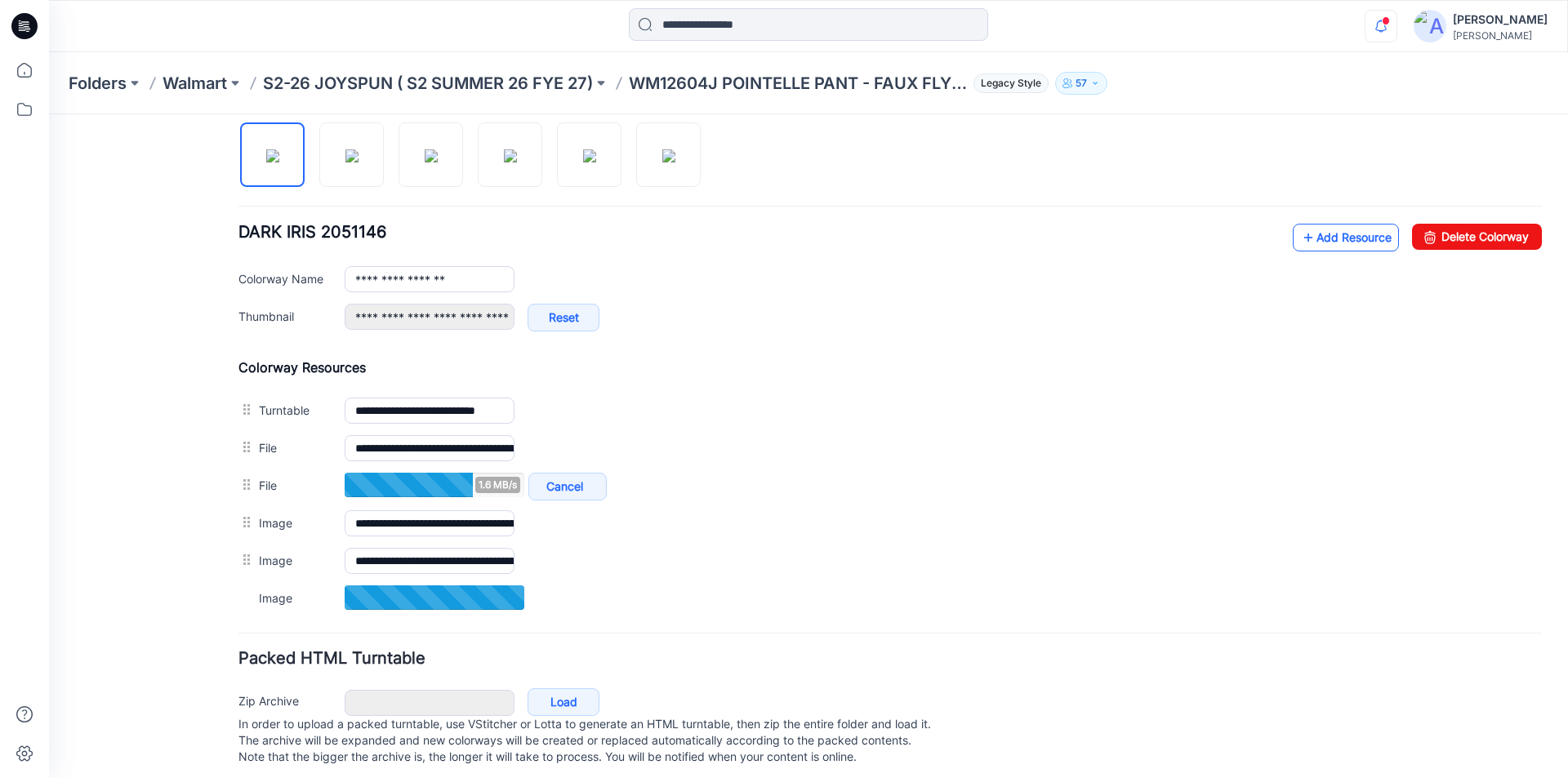
scroll to position [546, 0]
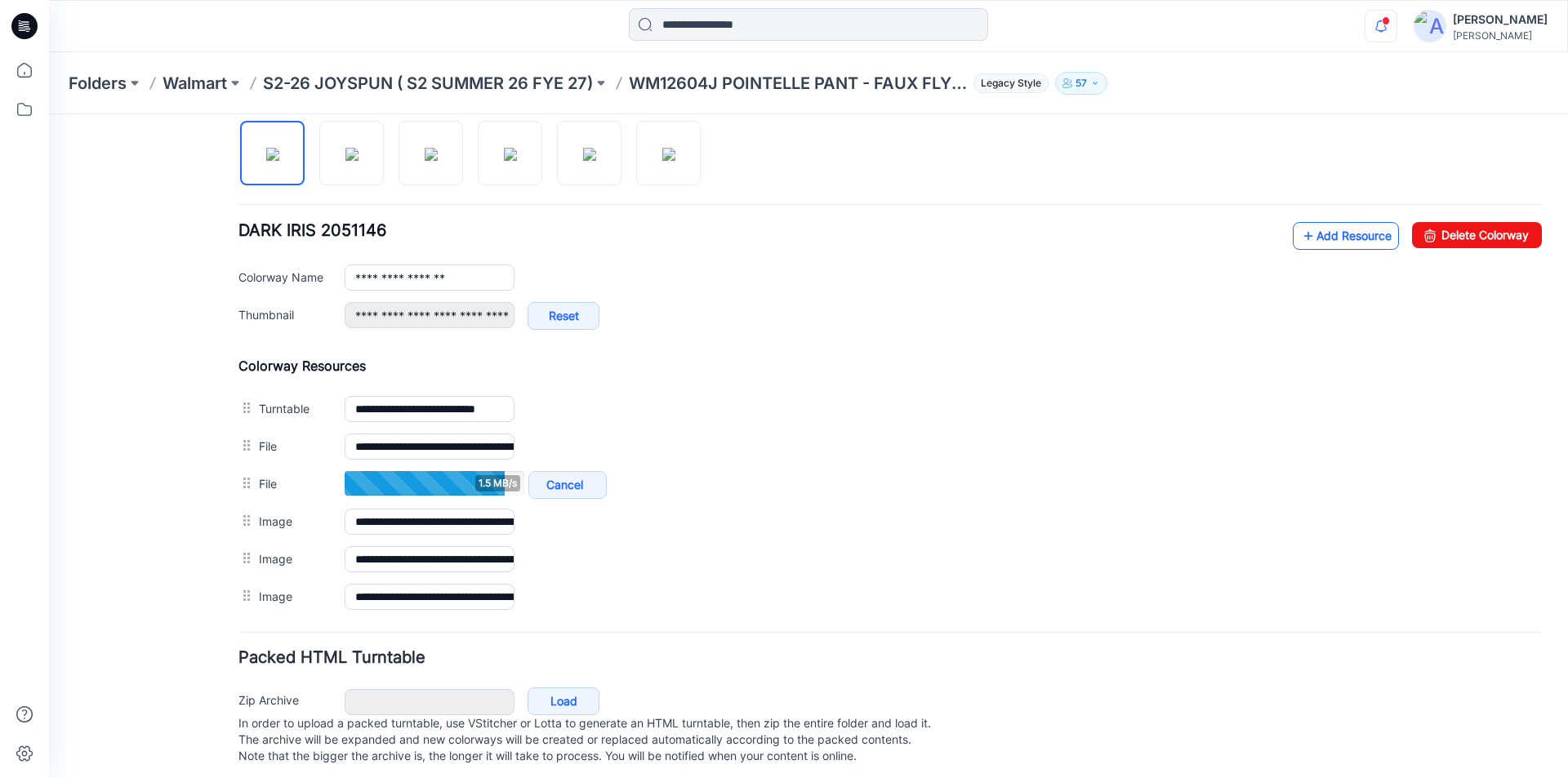
click at [1309, 240] on link "Add Resource" at bounding box center [1346, 236] width 106 height 28
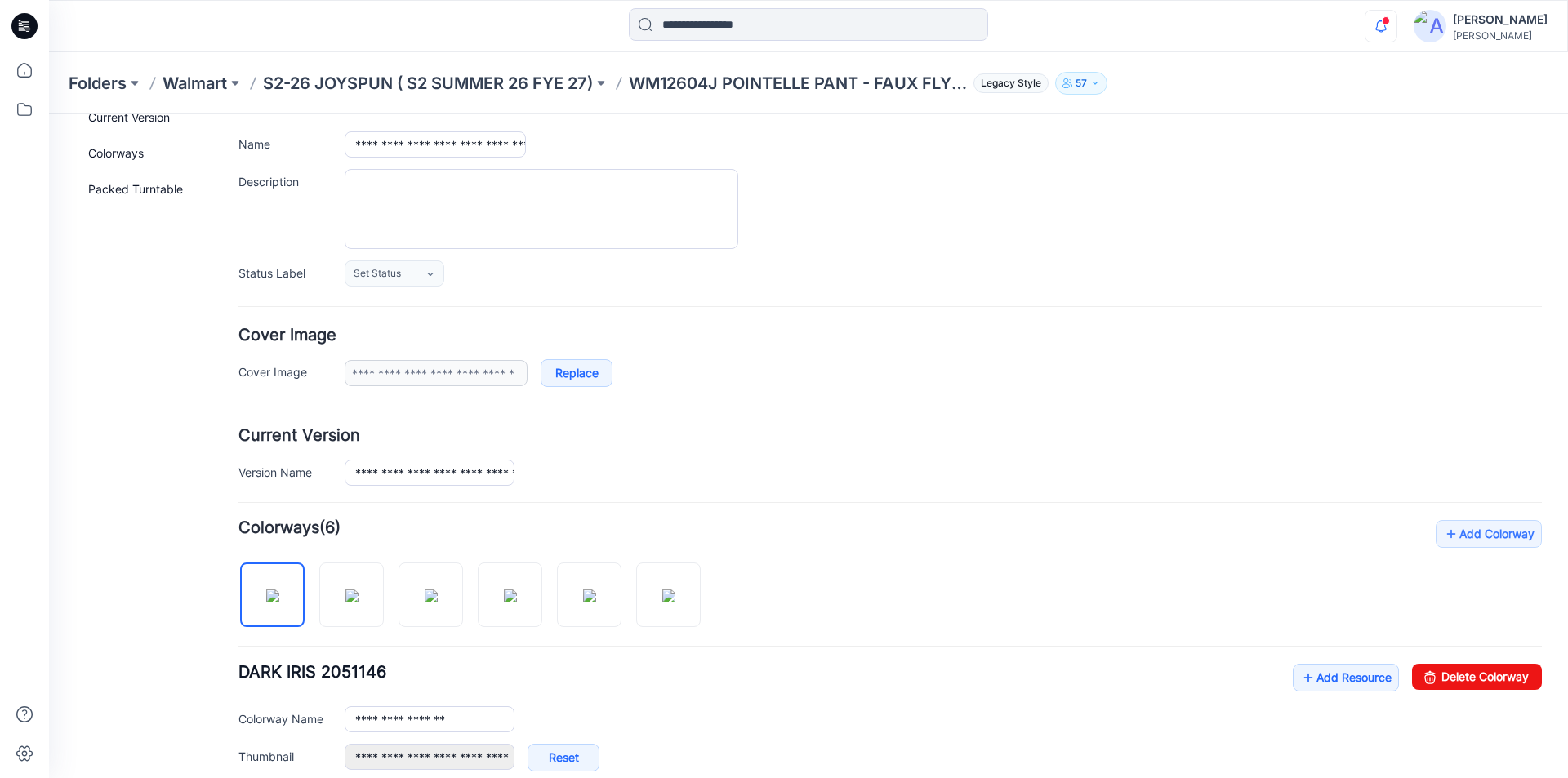
scroll to position [0, 0]
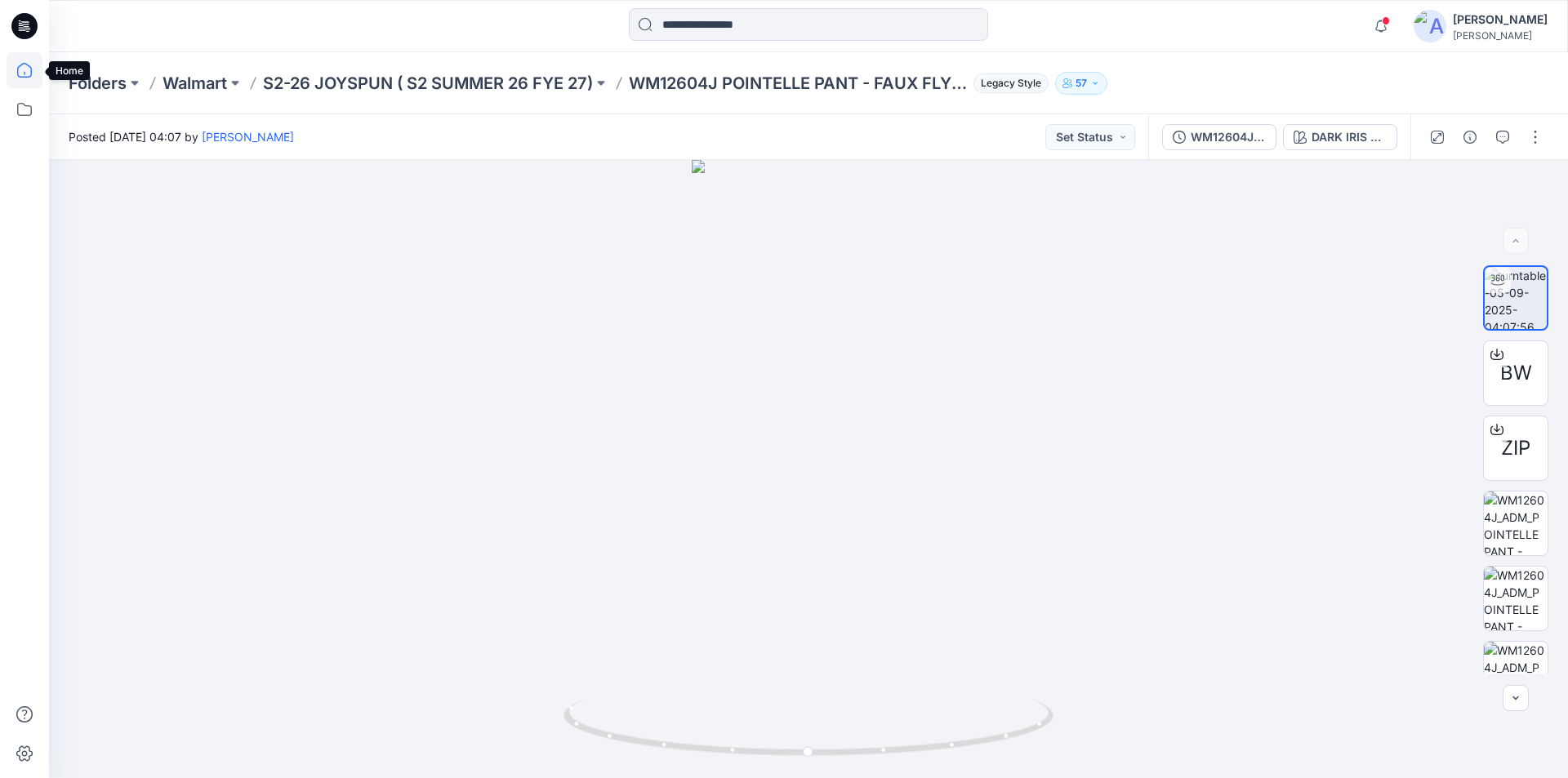
click at [25, 71] on icon at bounding box center [24, 69] width 36 height 36
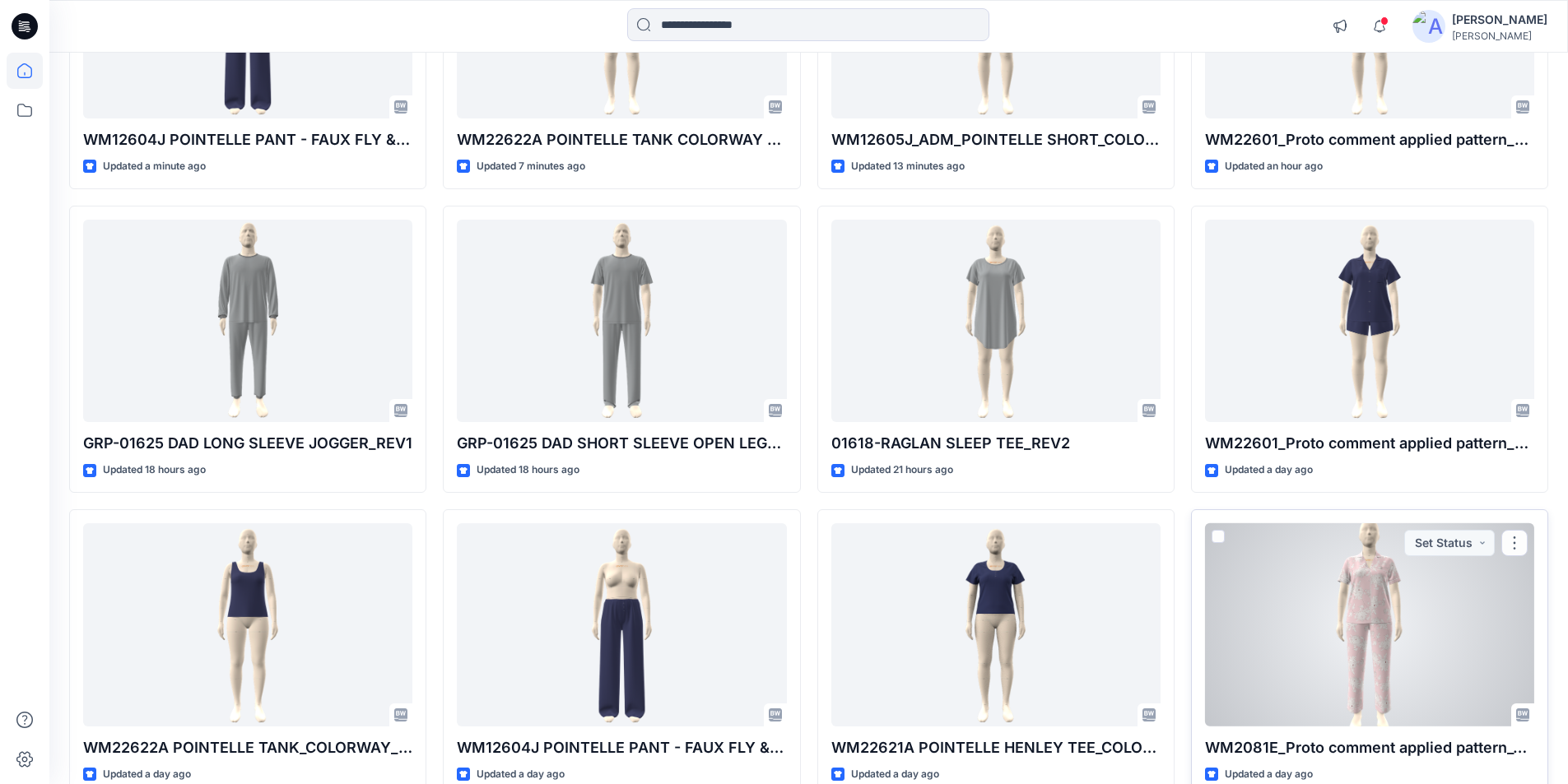
scroll to position [411, 0]
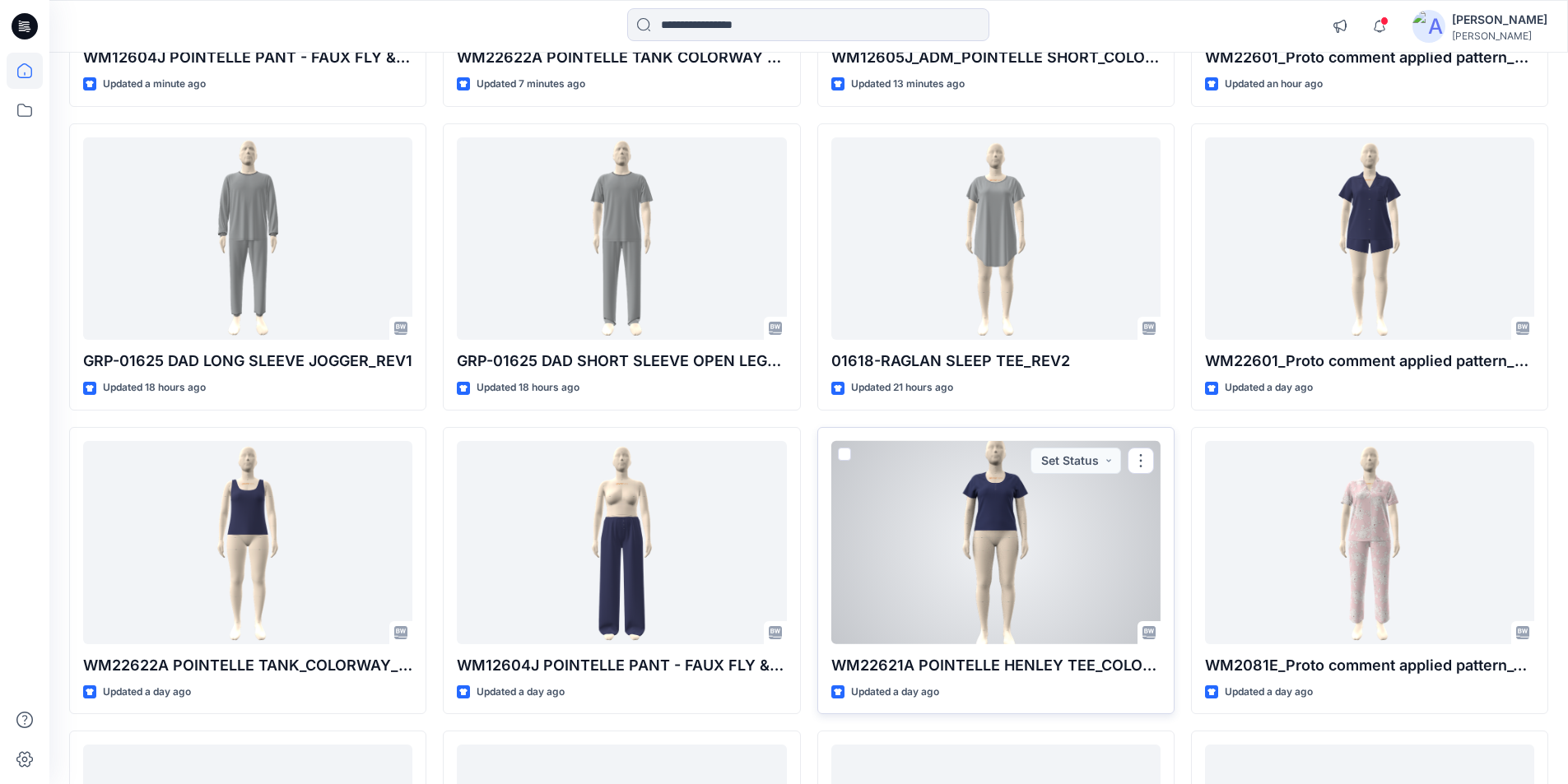
click at [1013, 564] on div at bounding box center [996, 543] width 330 height 204
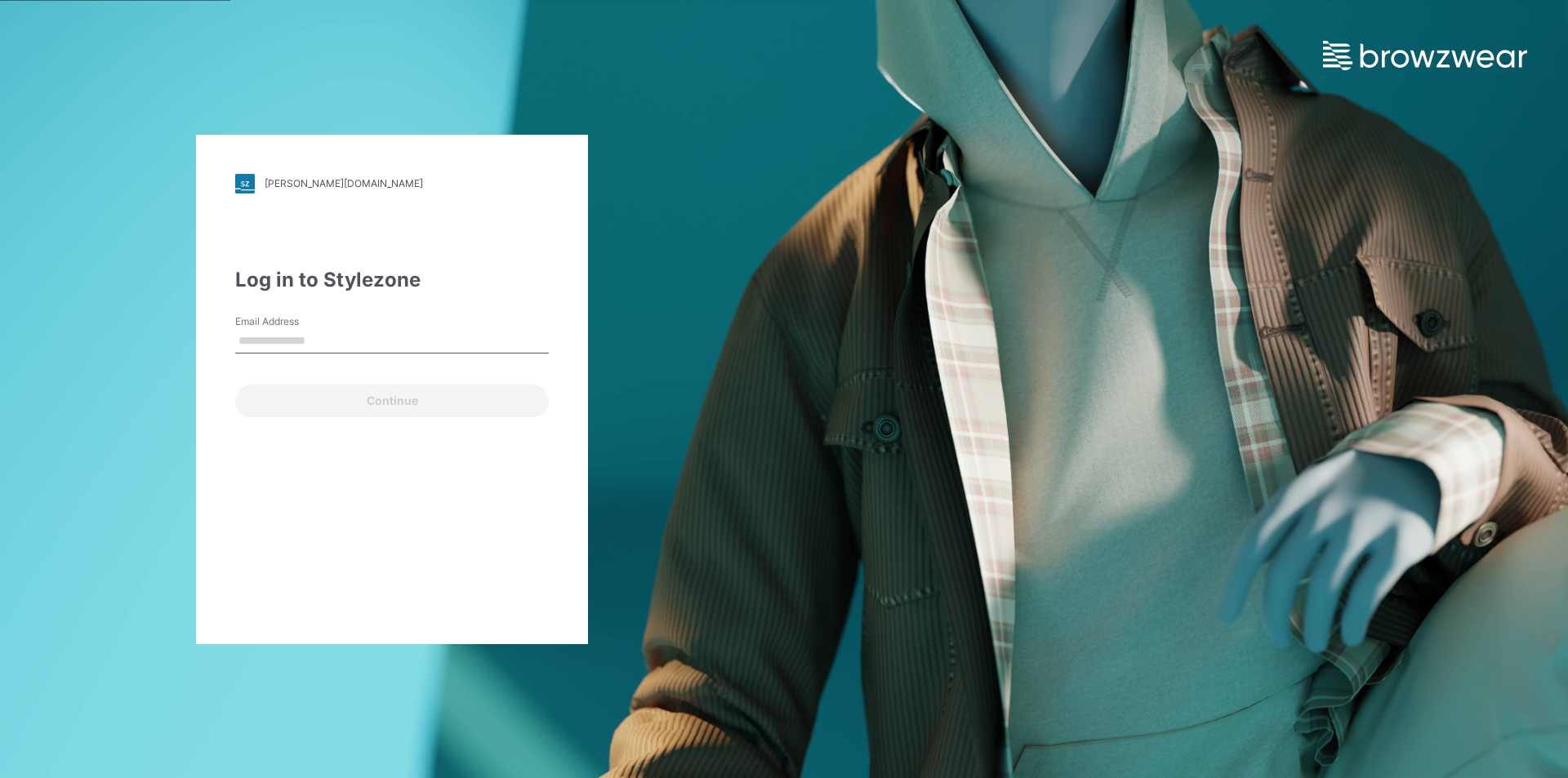
click at [278, 339] on input "Email Address" at bounding box center [392, 340] width 314 height 24
type input "**********"
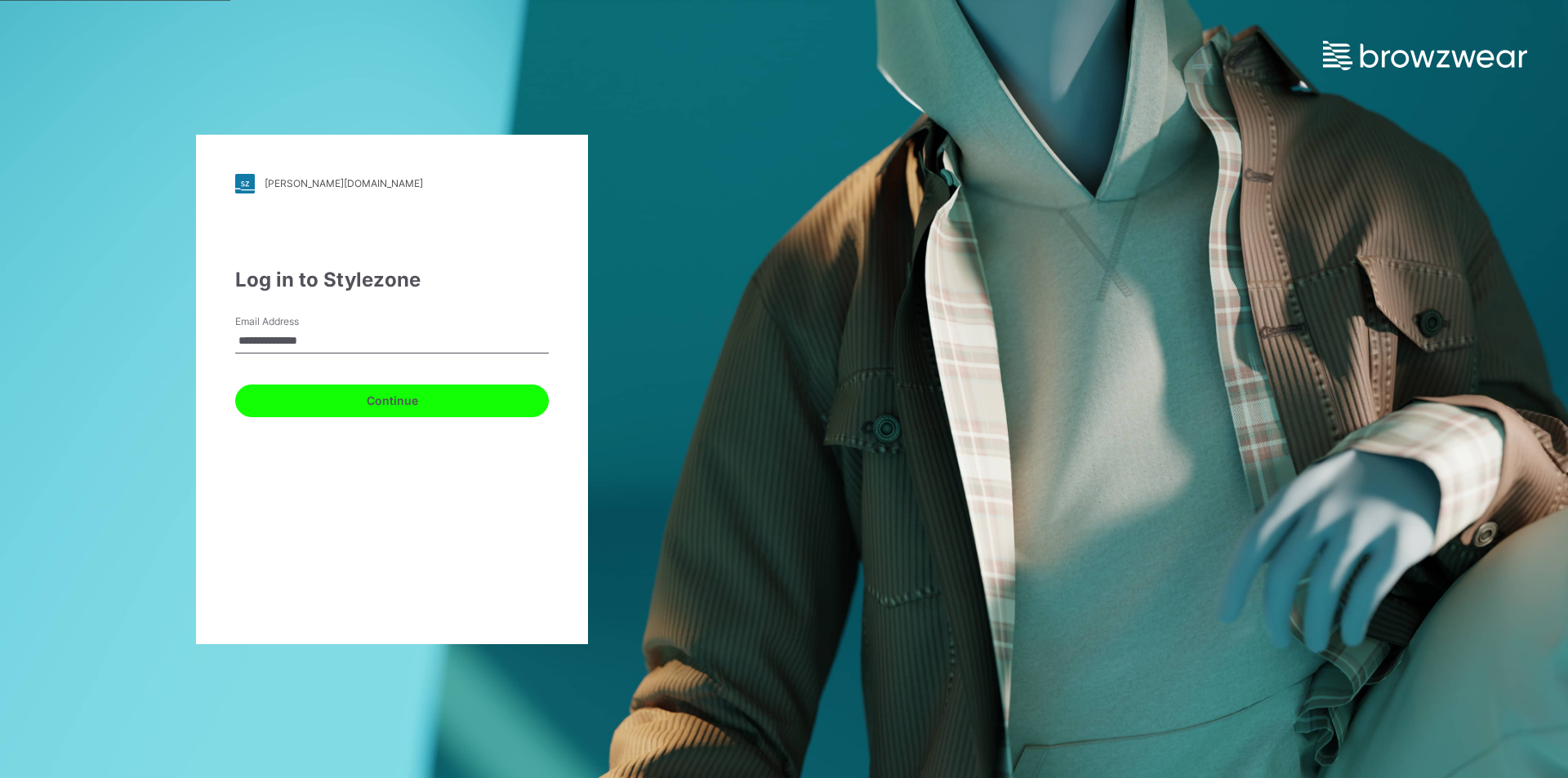
click at [328, 408] on button "Continue" at bounding box center [392, 401] width 314 height 33
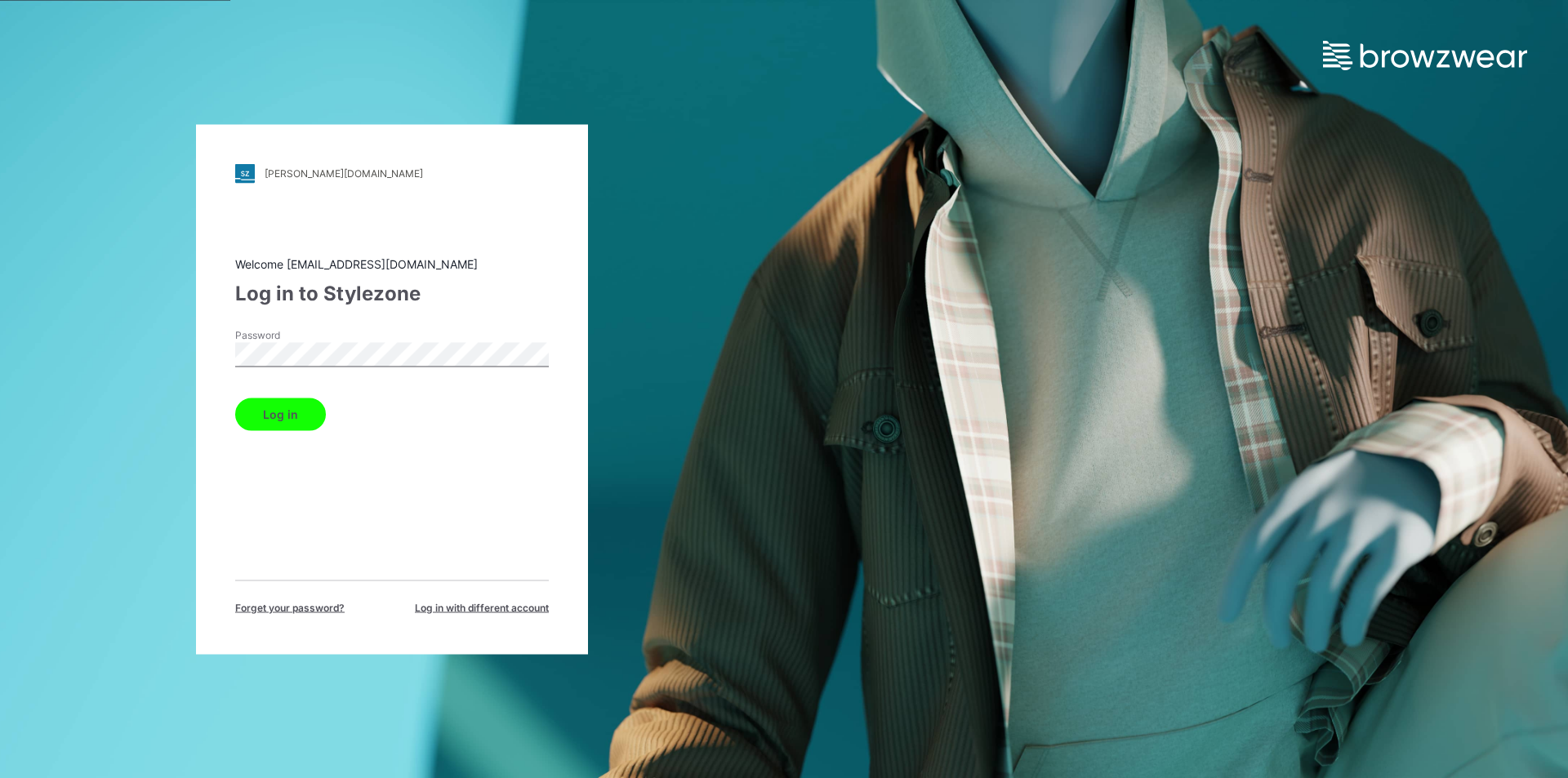
click at [278, 412] on button "Log in" at bounding box center [280, 414] width 90 height 33
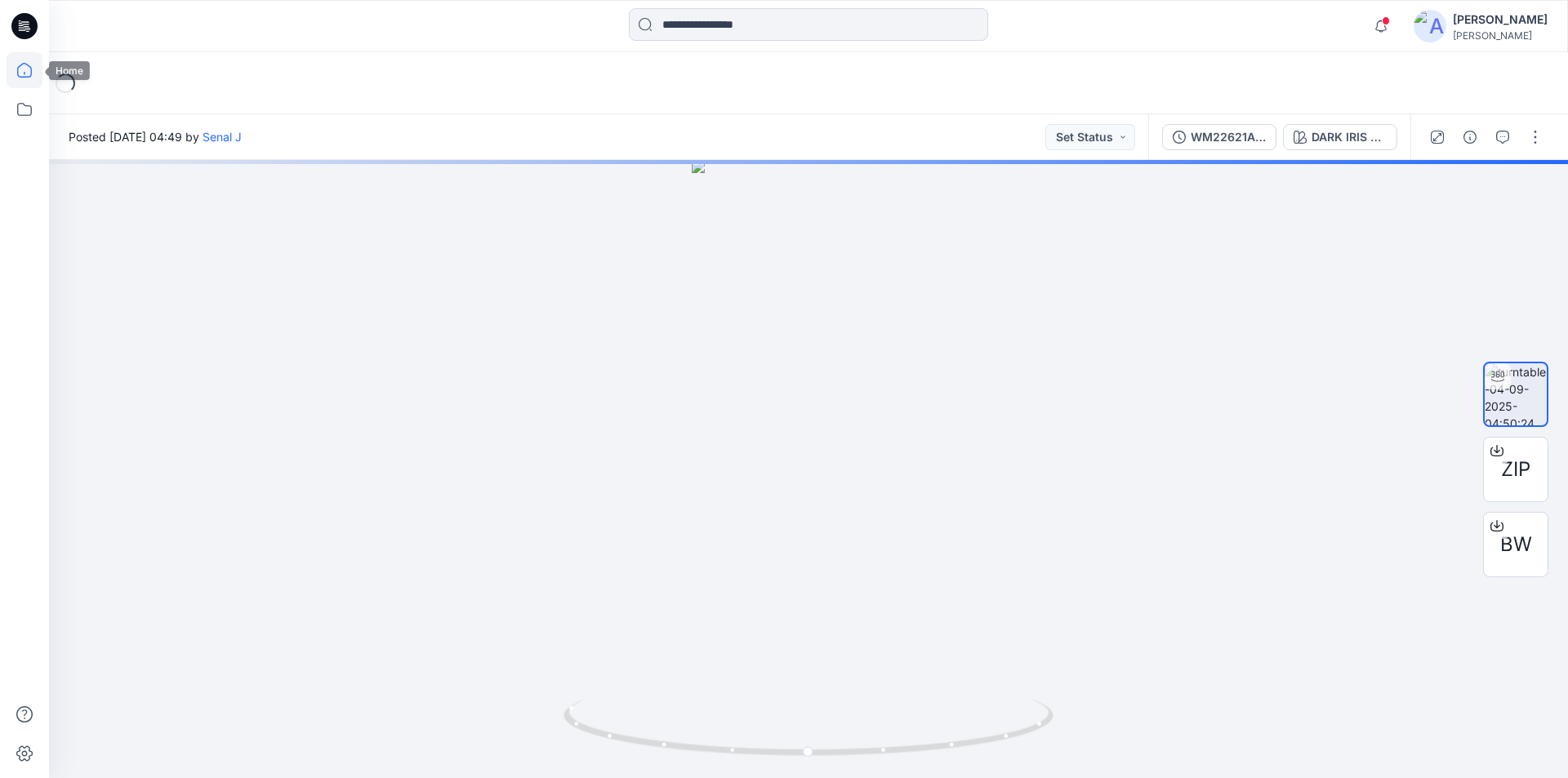
click at [38, 72] on icon at bounding box center [24, 69] width 36 height 36
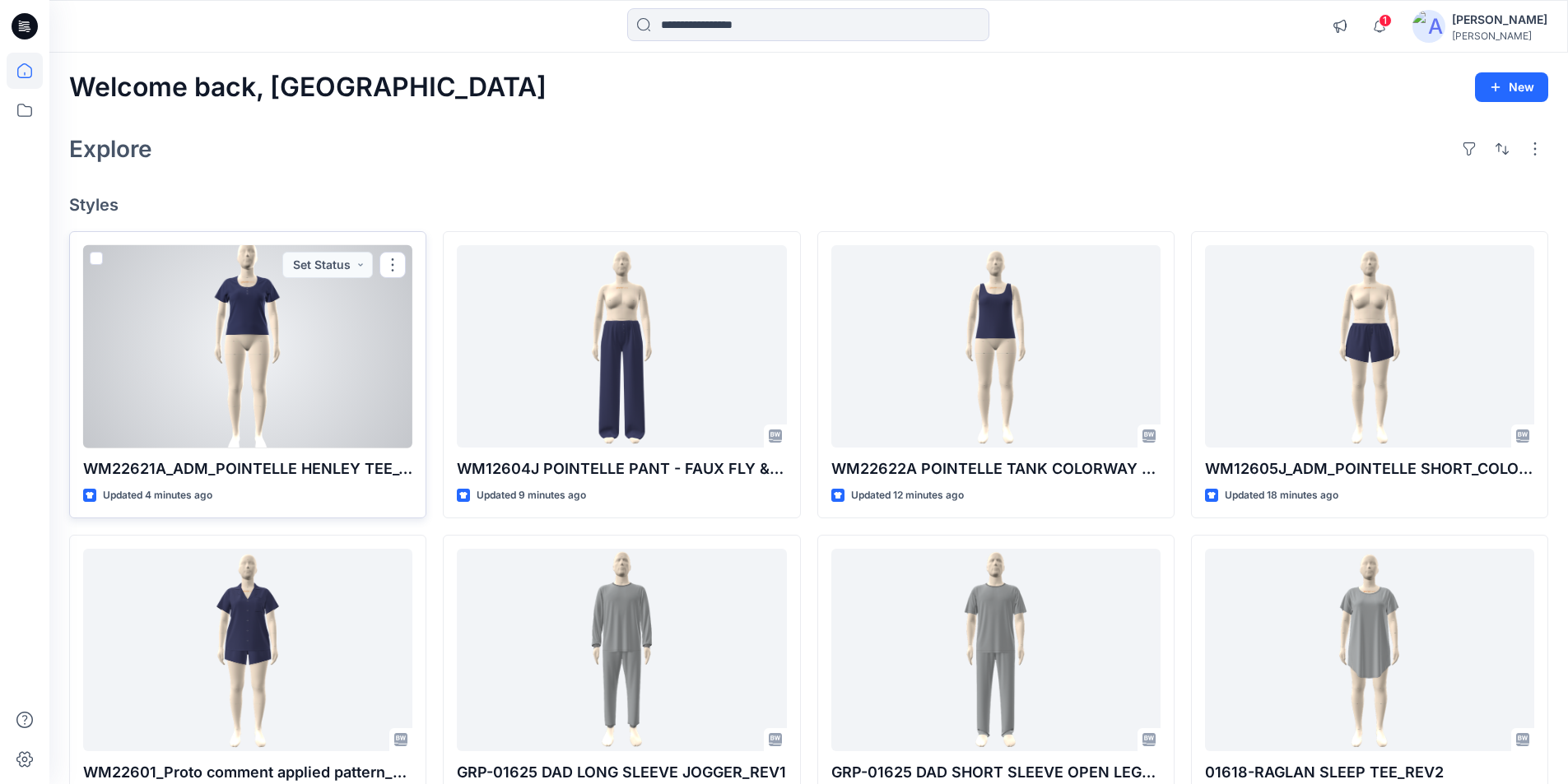
click at [179, 351] on div at bounding box center [248, 347] width 330 height 204
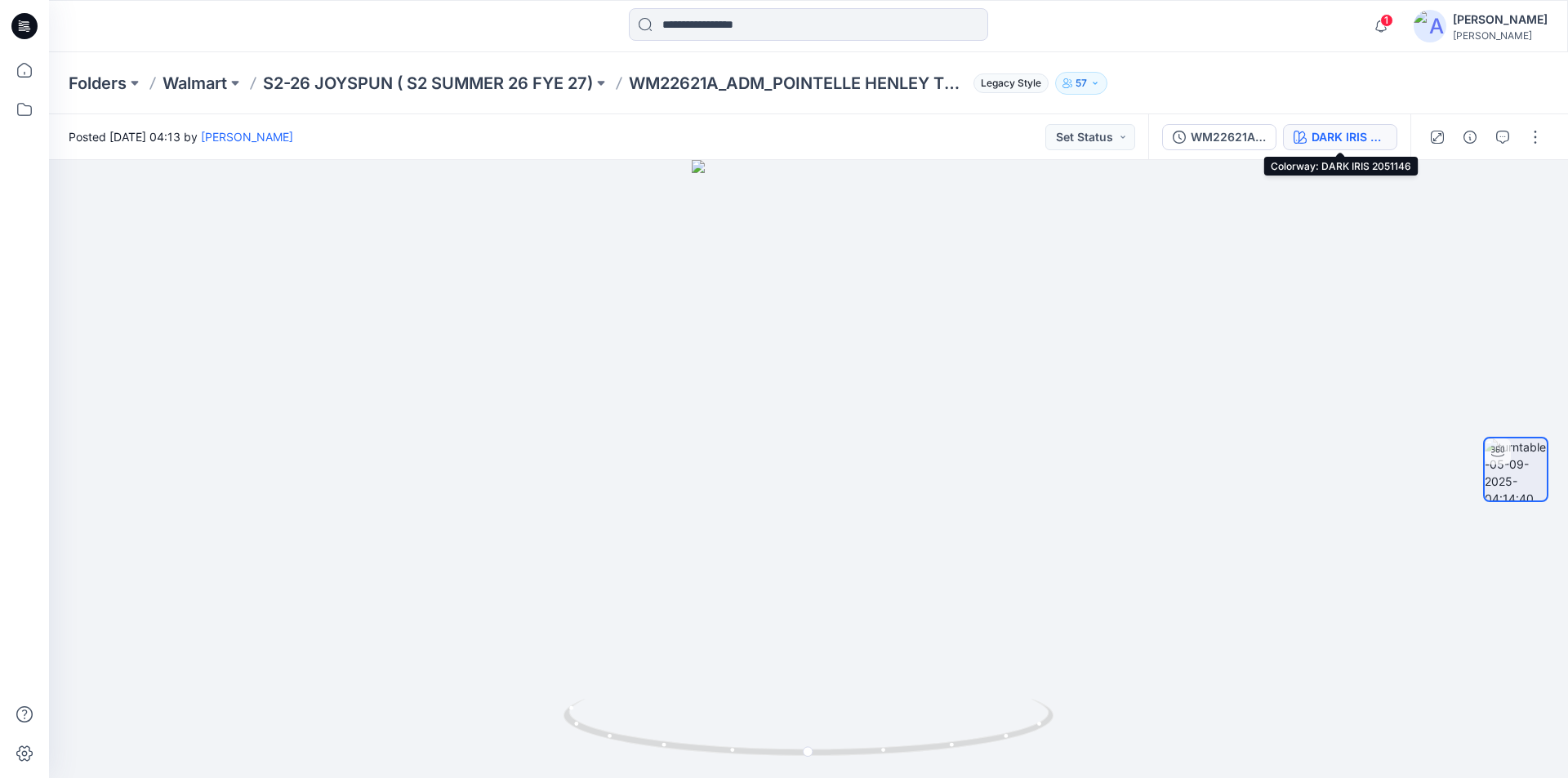
click at [1355, 146] on button "DARK IRIS 2051146" at bounding box center [1339, 137] width 114 height 26
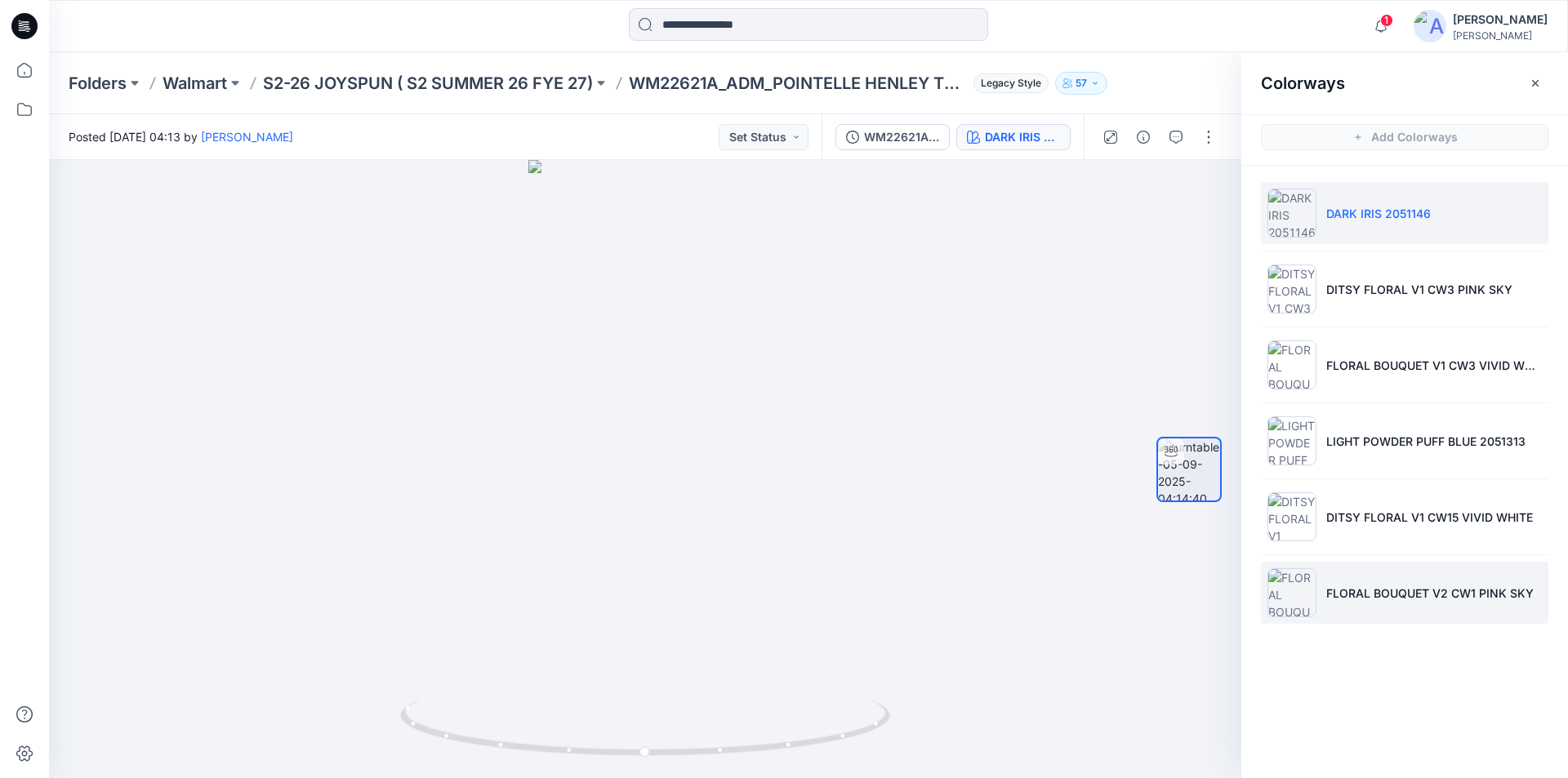
click at [1405, 608] on li "FLORAL BOUQUET V2 CW1 PINK SKY" at bounding box center [1404, 592] width 288 height 63
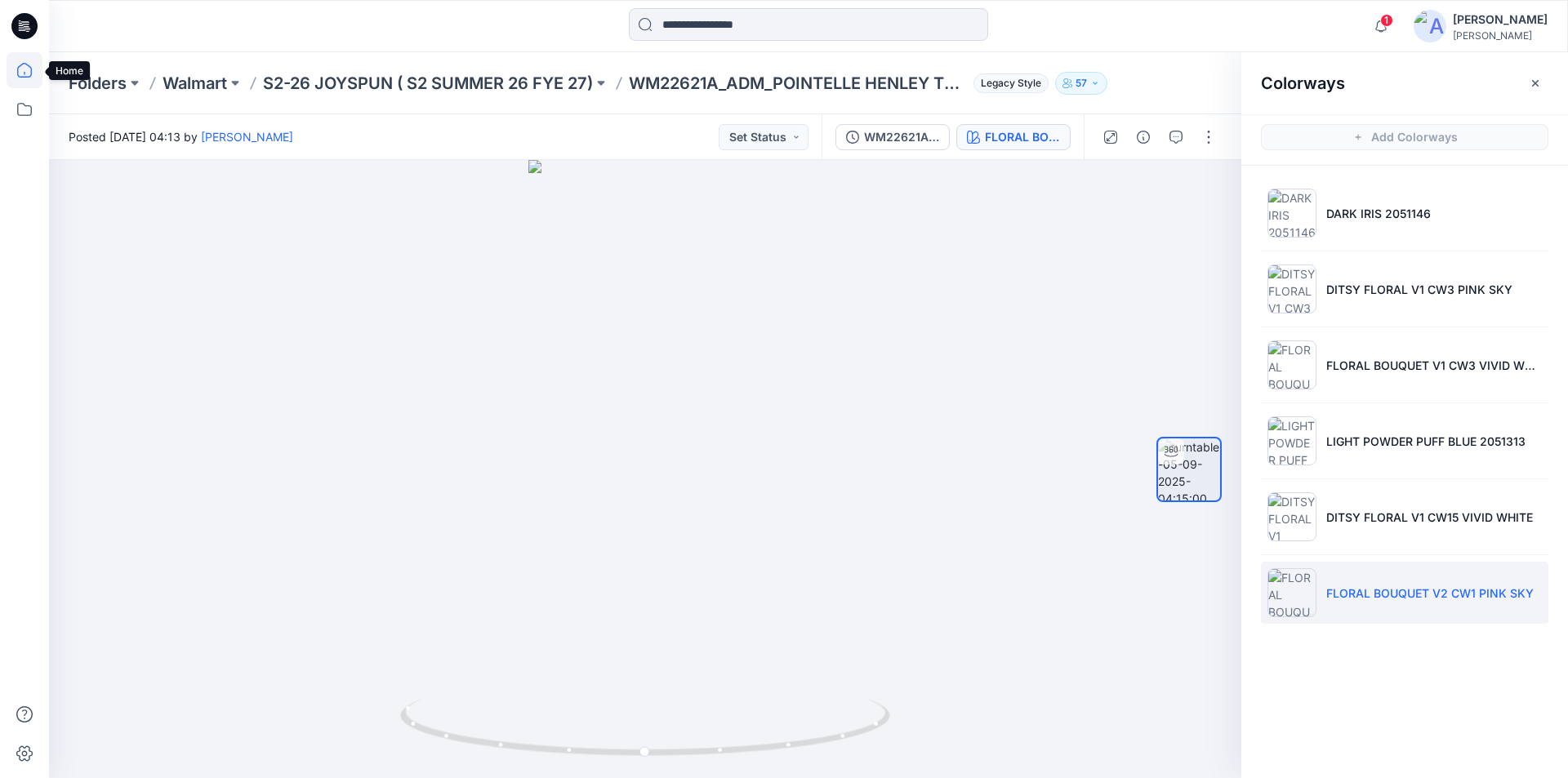
click at [37, 67] on icon at bounding box center [24, 69] width 36 height 36
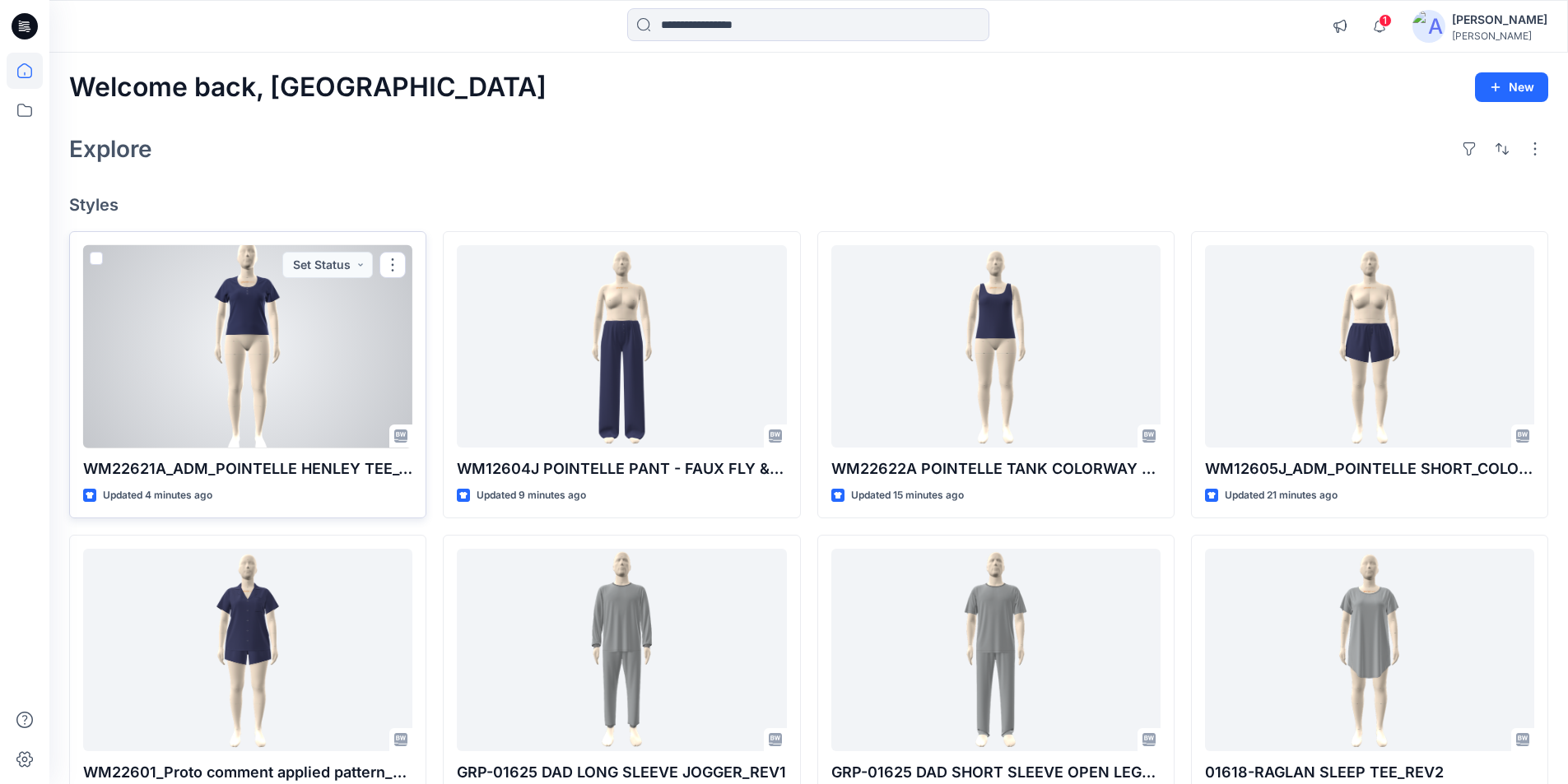
click at [272, 417] on div at bounding box center [248, 347] width 330 height 204
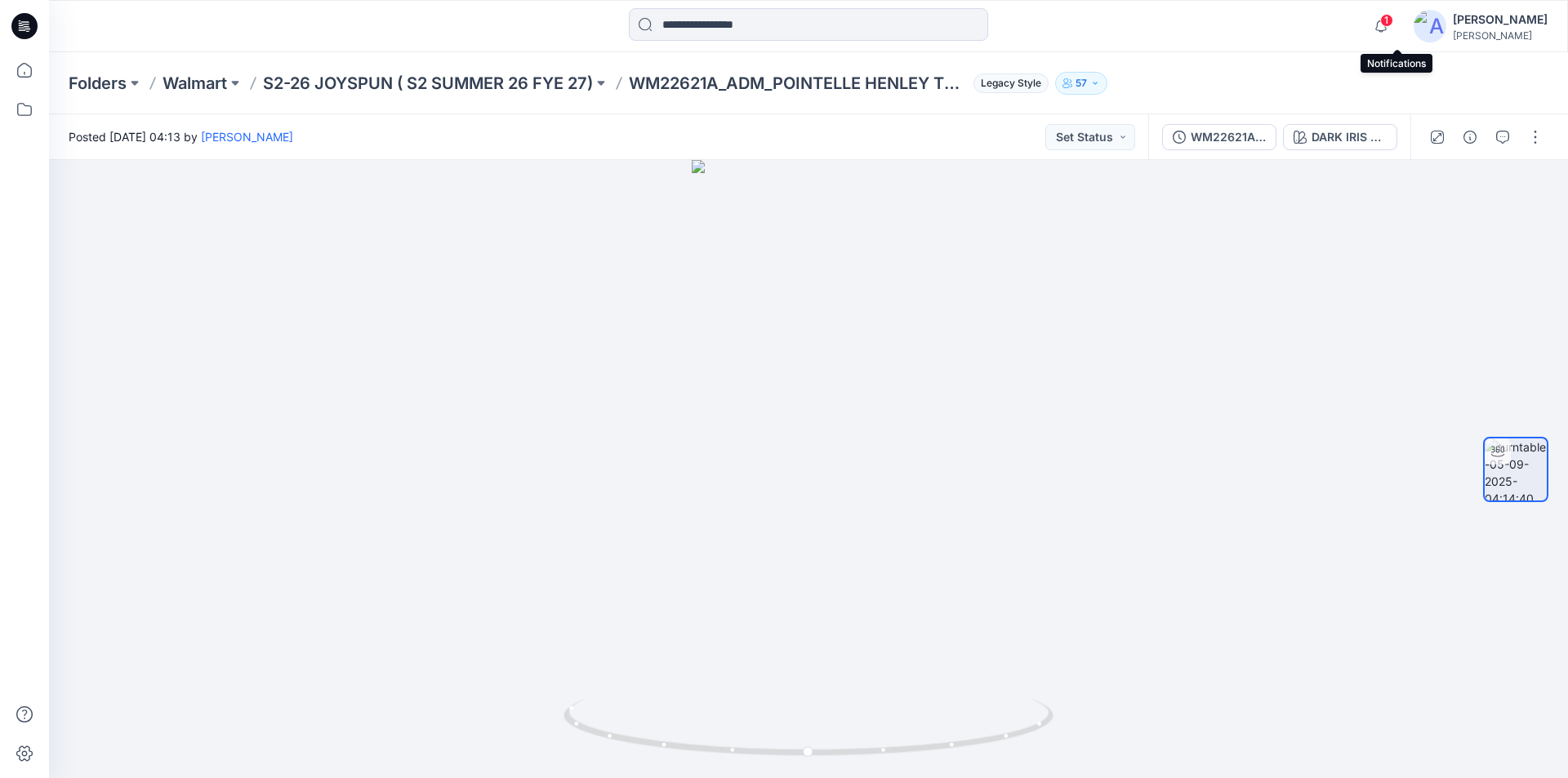
click at [1393, 22] on span "1" at bounding box center [1386, 20] width 13 height 13
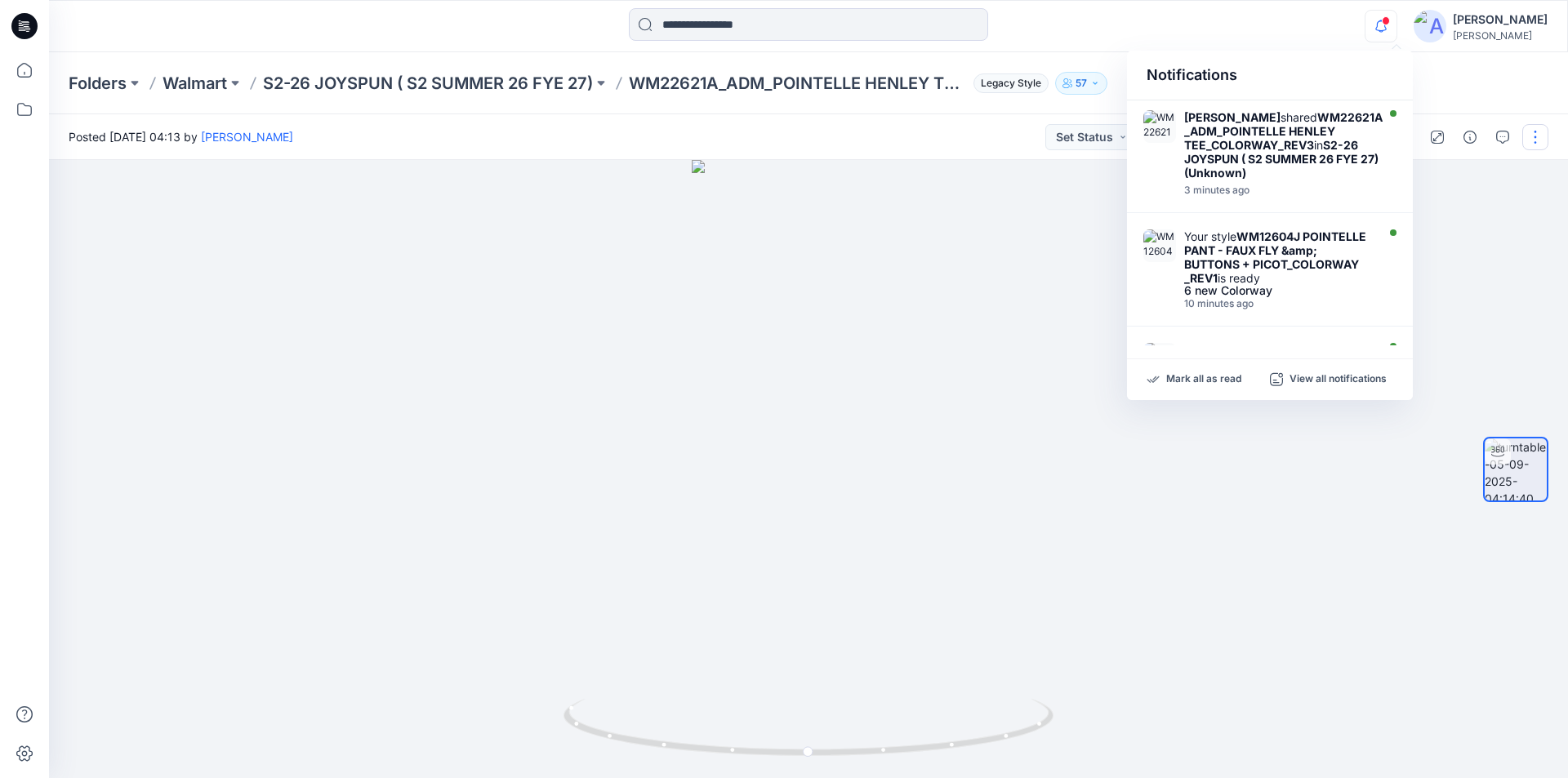
click at [1536, 135] on button "button" at bounding box center [1534, 137] width 26 height 26
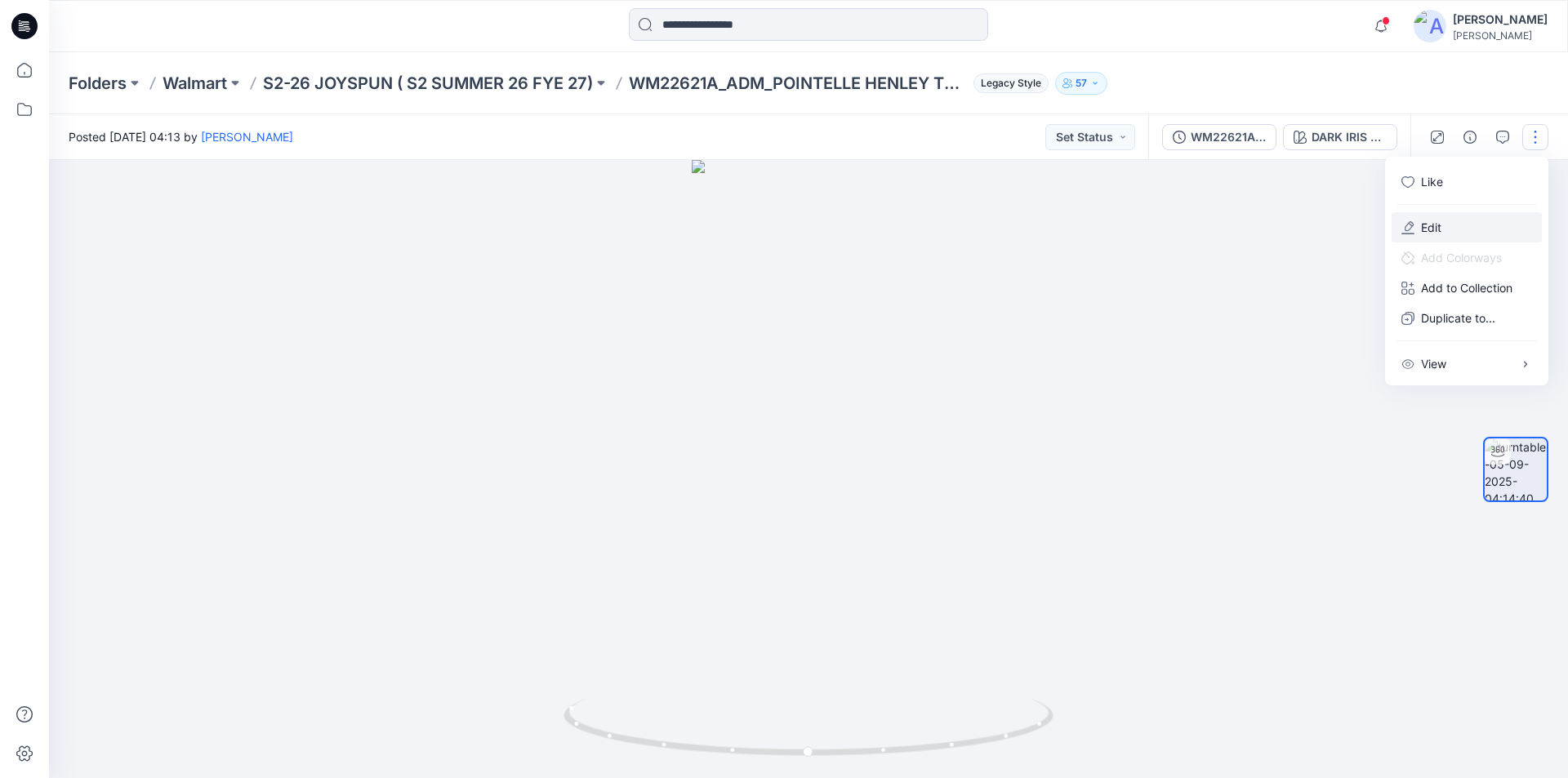
click at [1430, 235] on p "Edit" at bounding box center [1430, 227] width 20 height 17
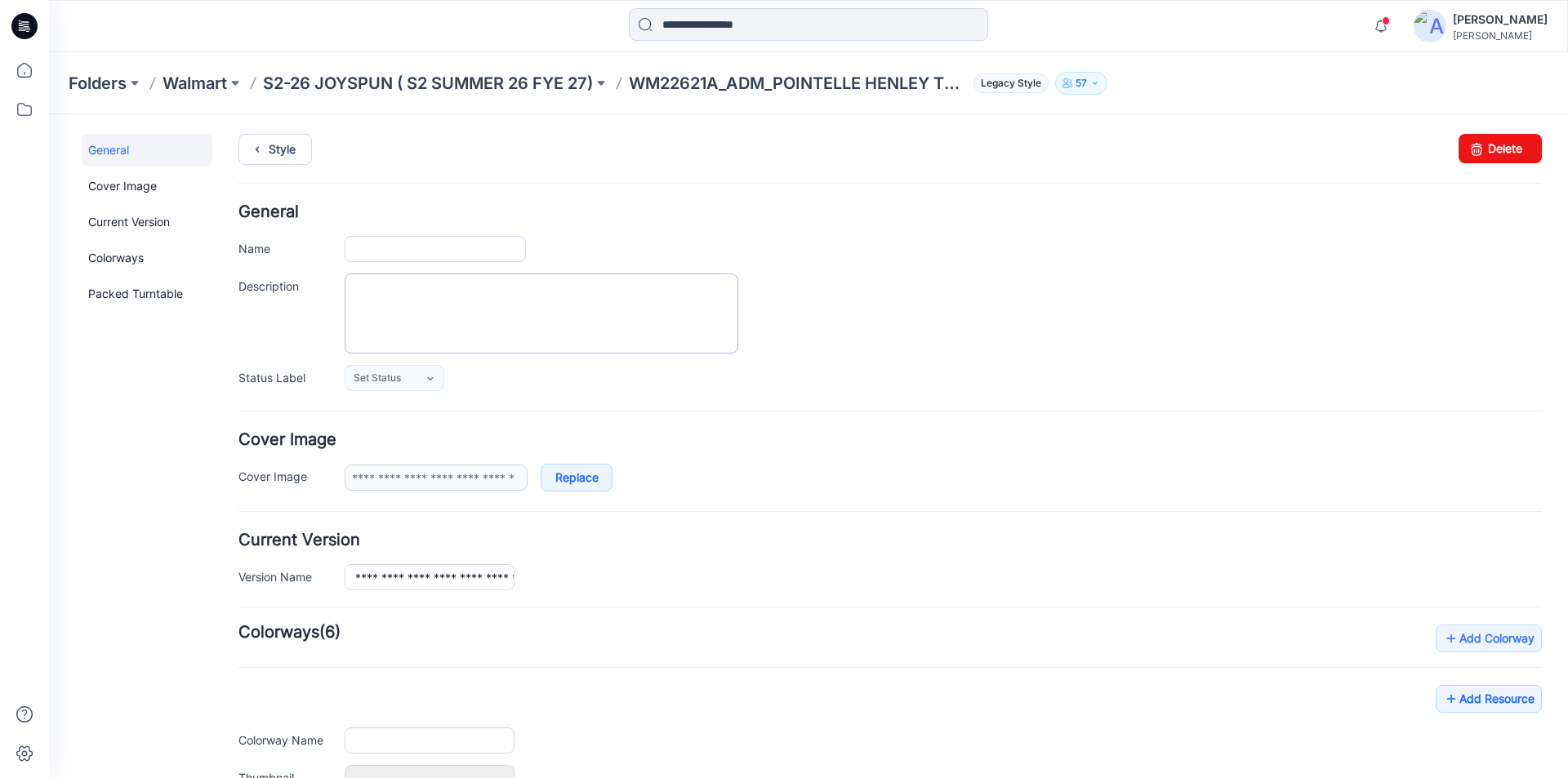
type input "**********"
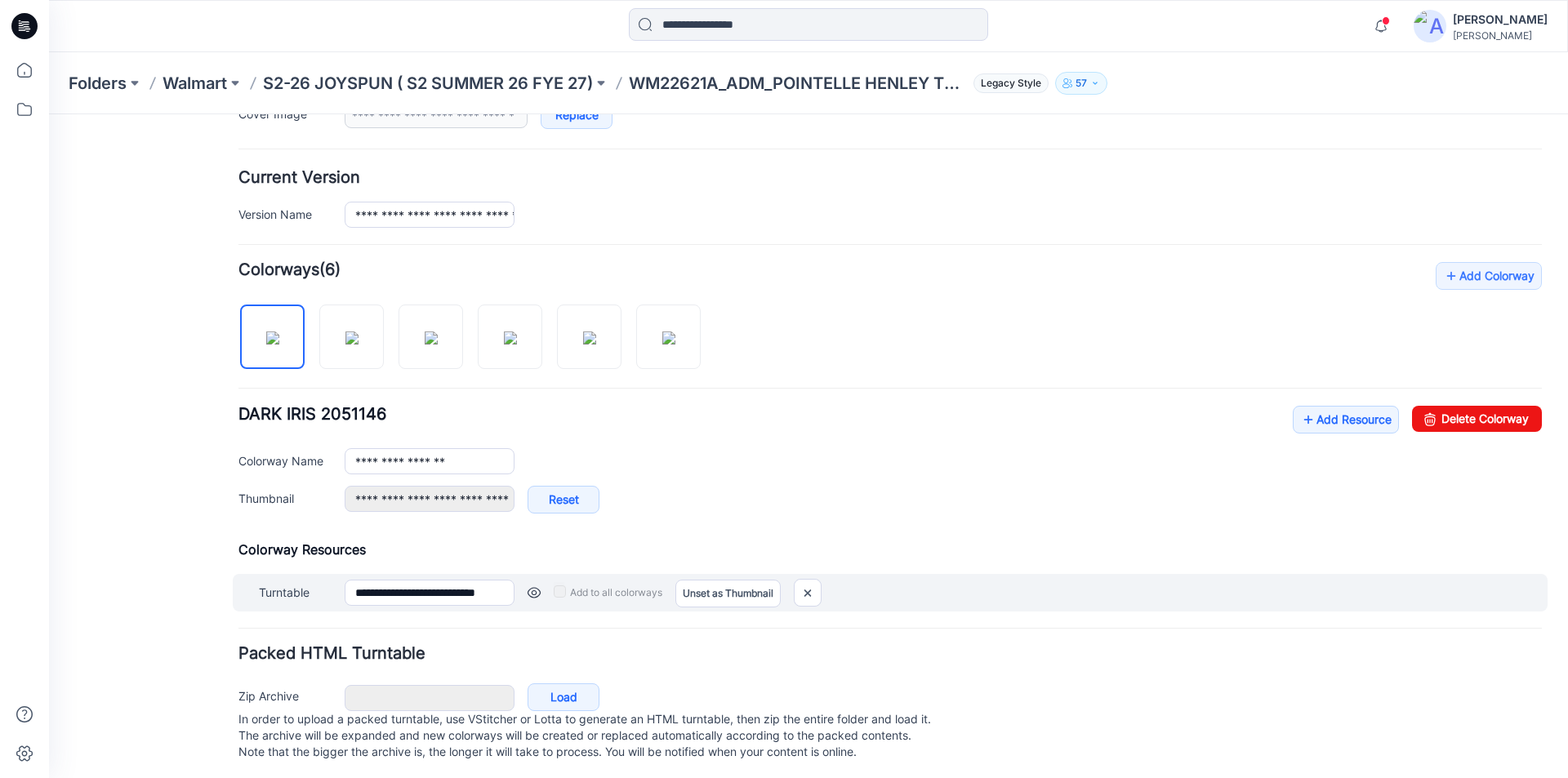
scroll to position [364, 0]
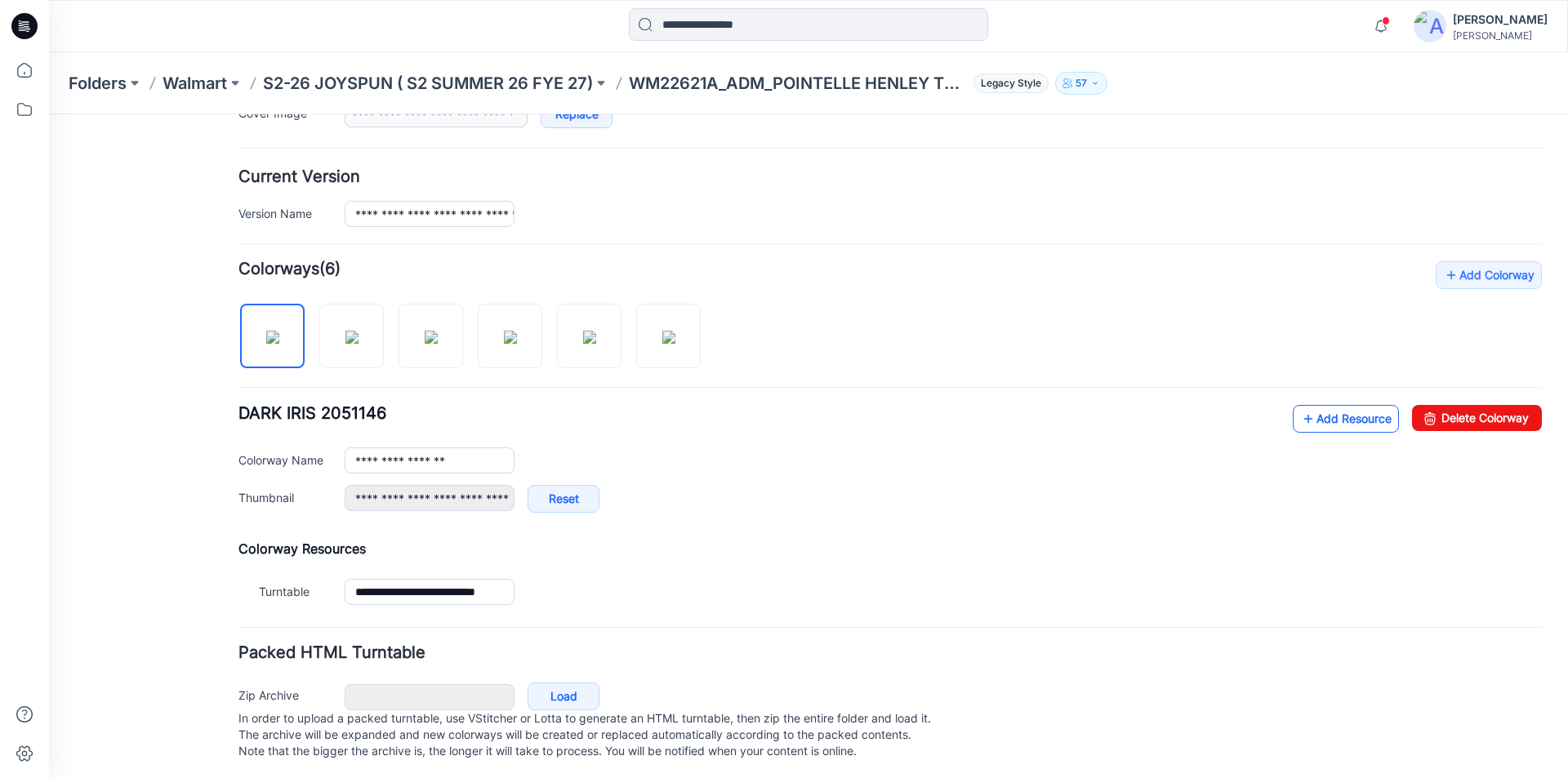
click at [1300, 419] on icon at bounding box center [1307, 418] width 16 height 26
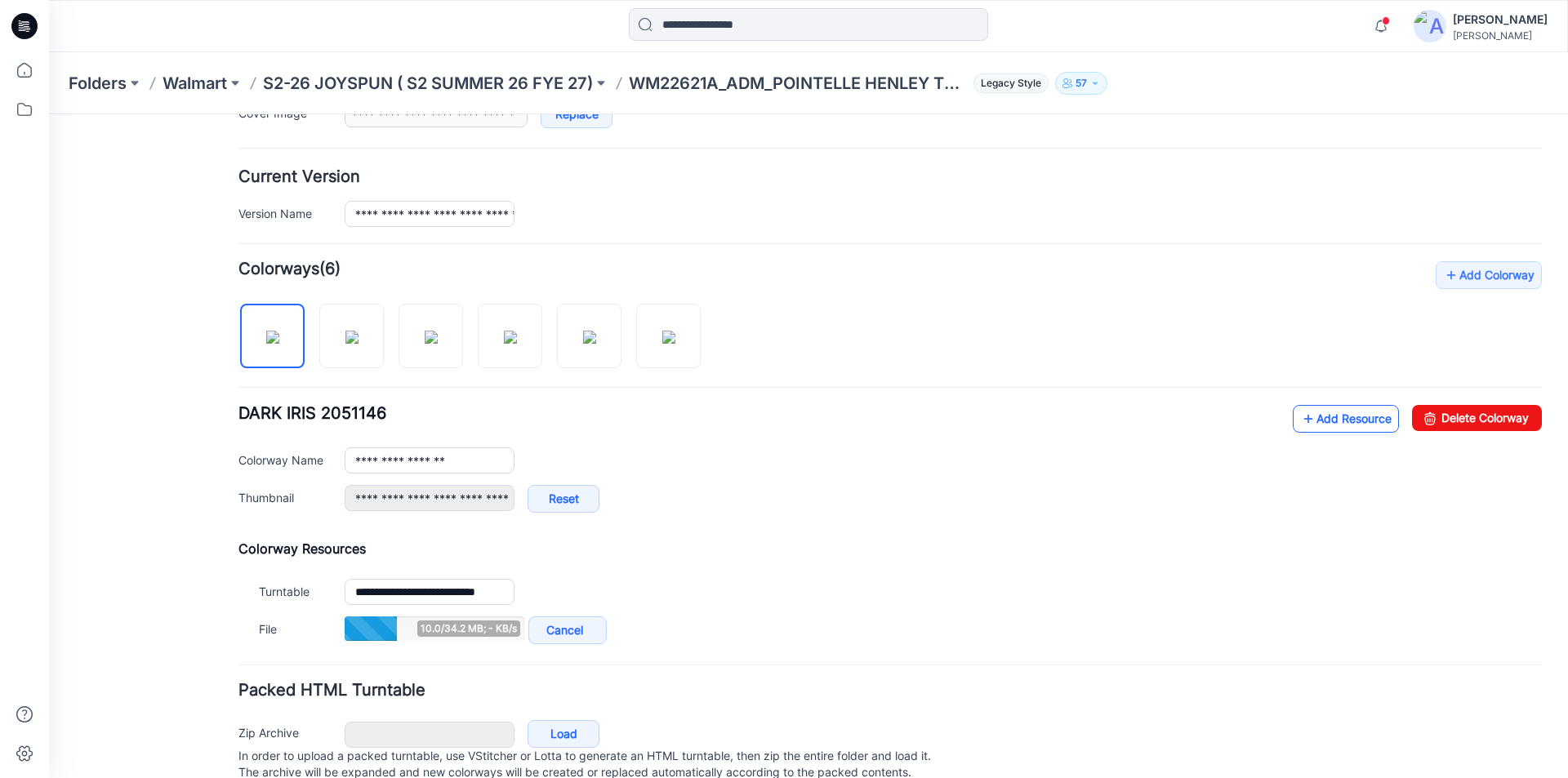
click at [1316, 410] on link "Add Resource" at bounding box center [1346, 418] width 106 height 28
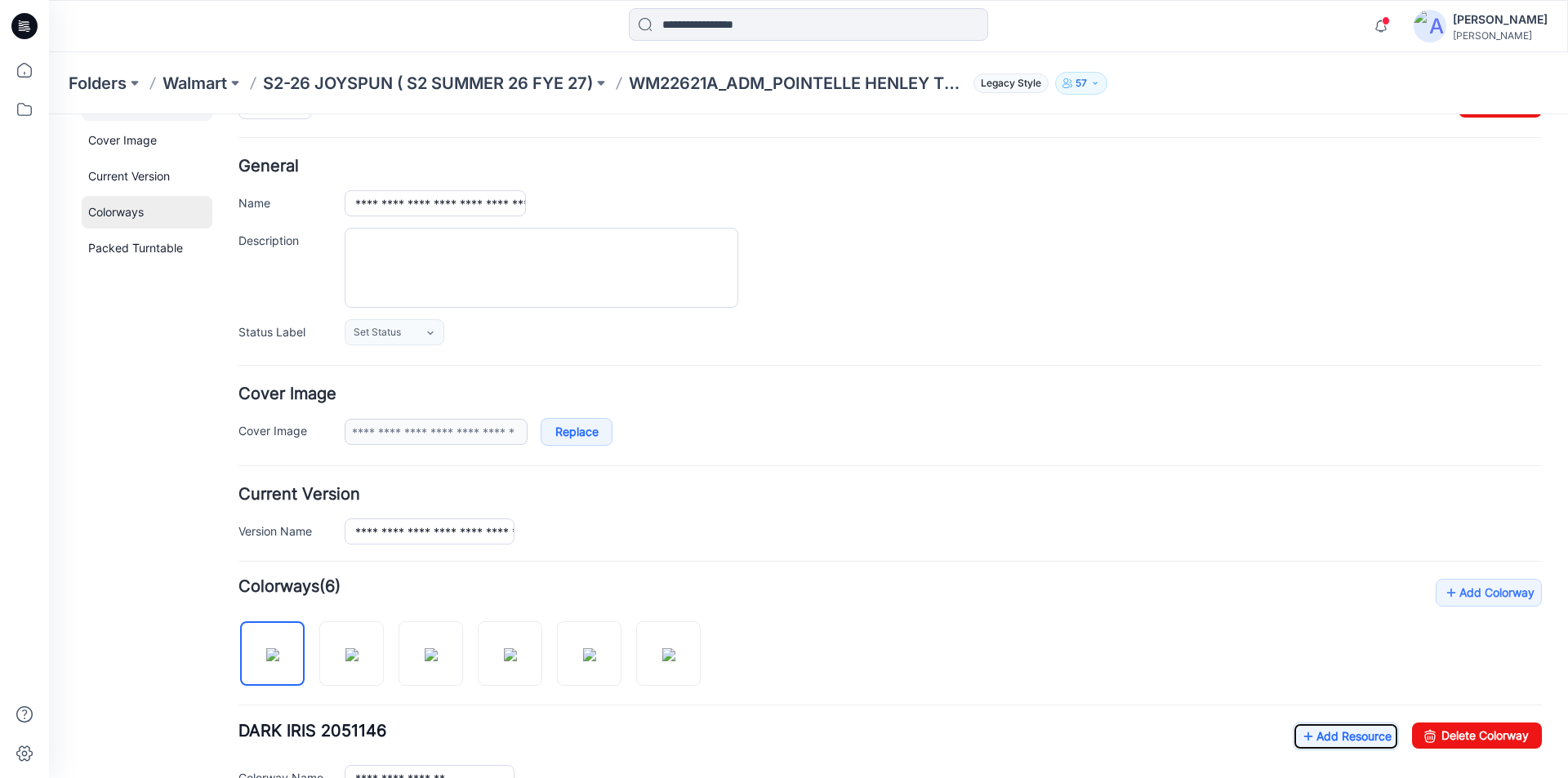
scroll to position [0, 0]
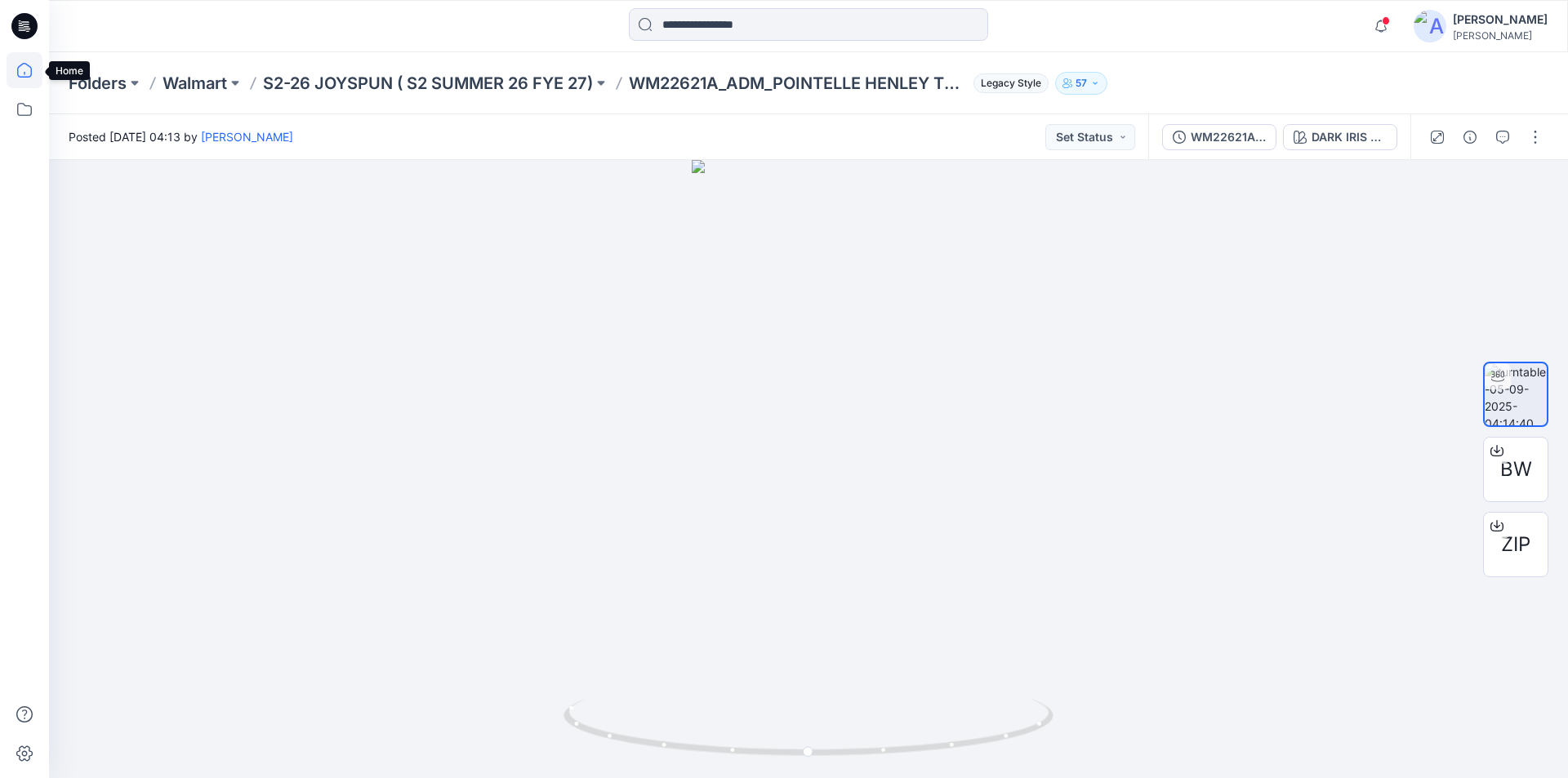
click at [38, 73] on icon at bounding box center [24, 69] width 36 height 36
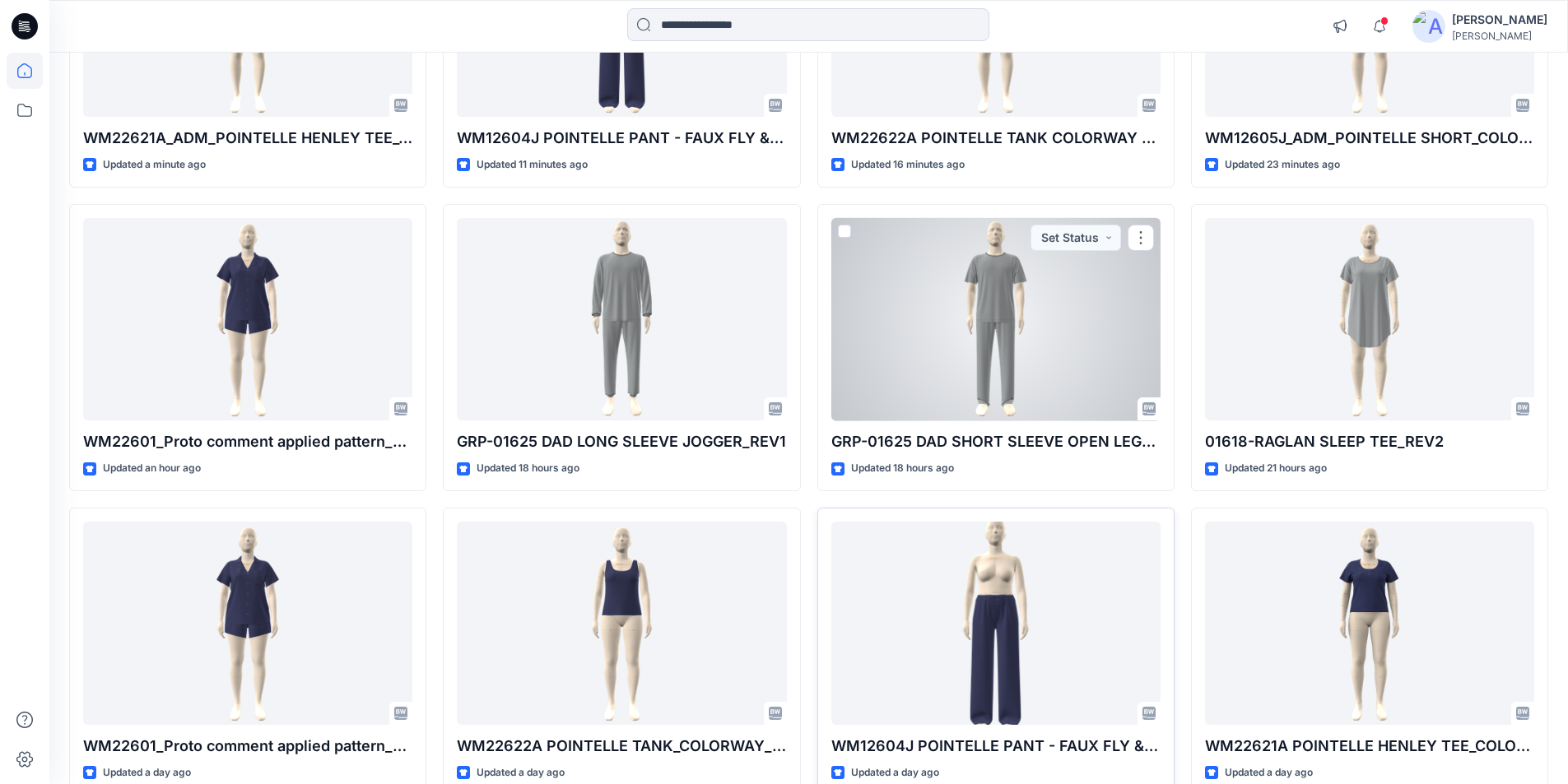
scroll to position [411, 0]
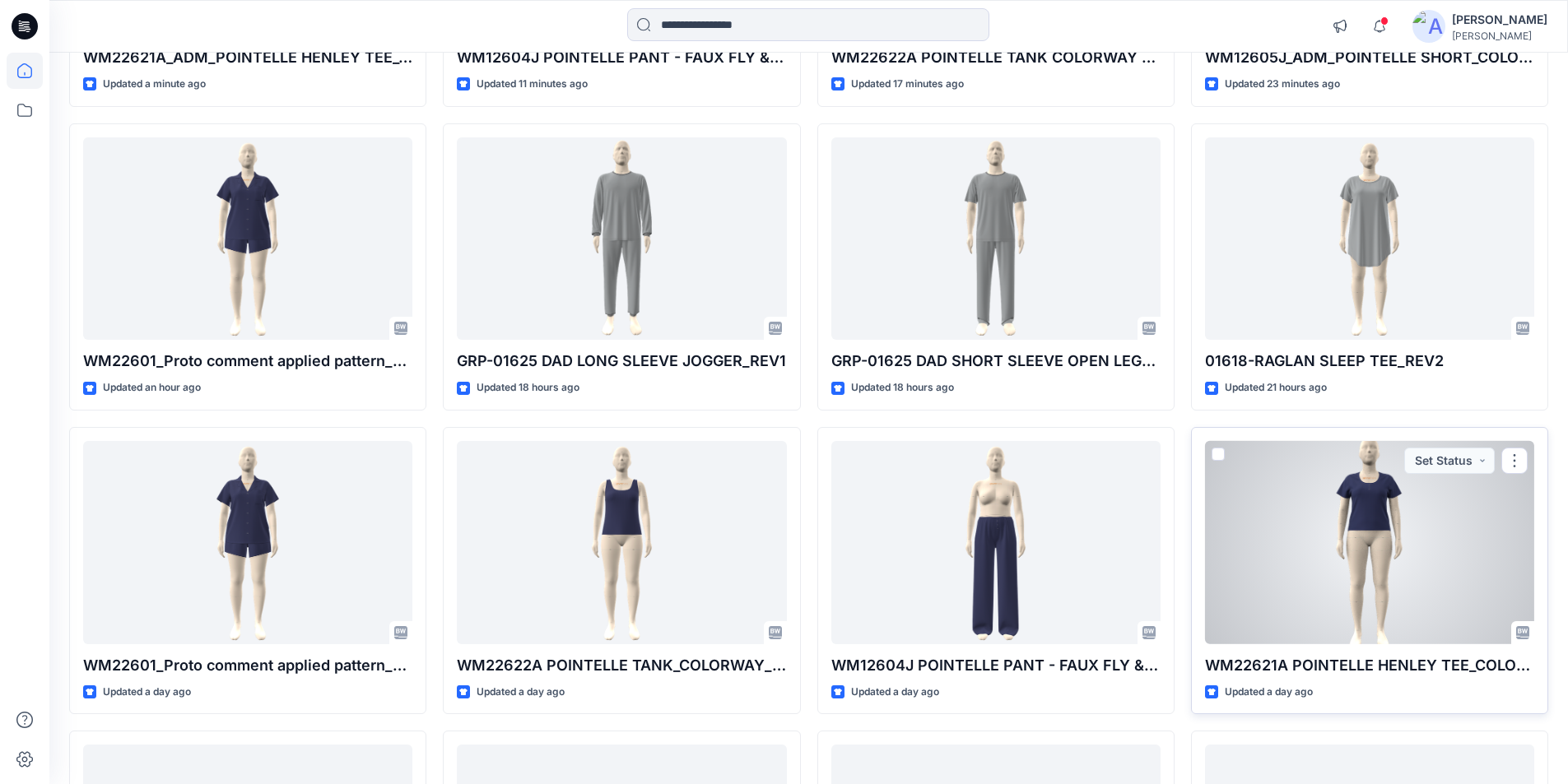
click at [1368, 536] on div at bounding box center [1370, 543] width 330 height 204
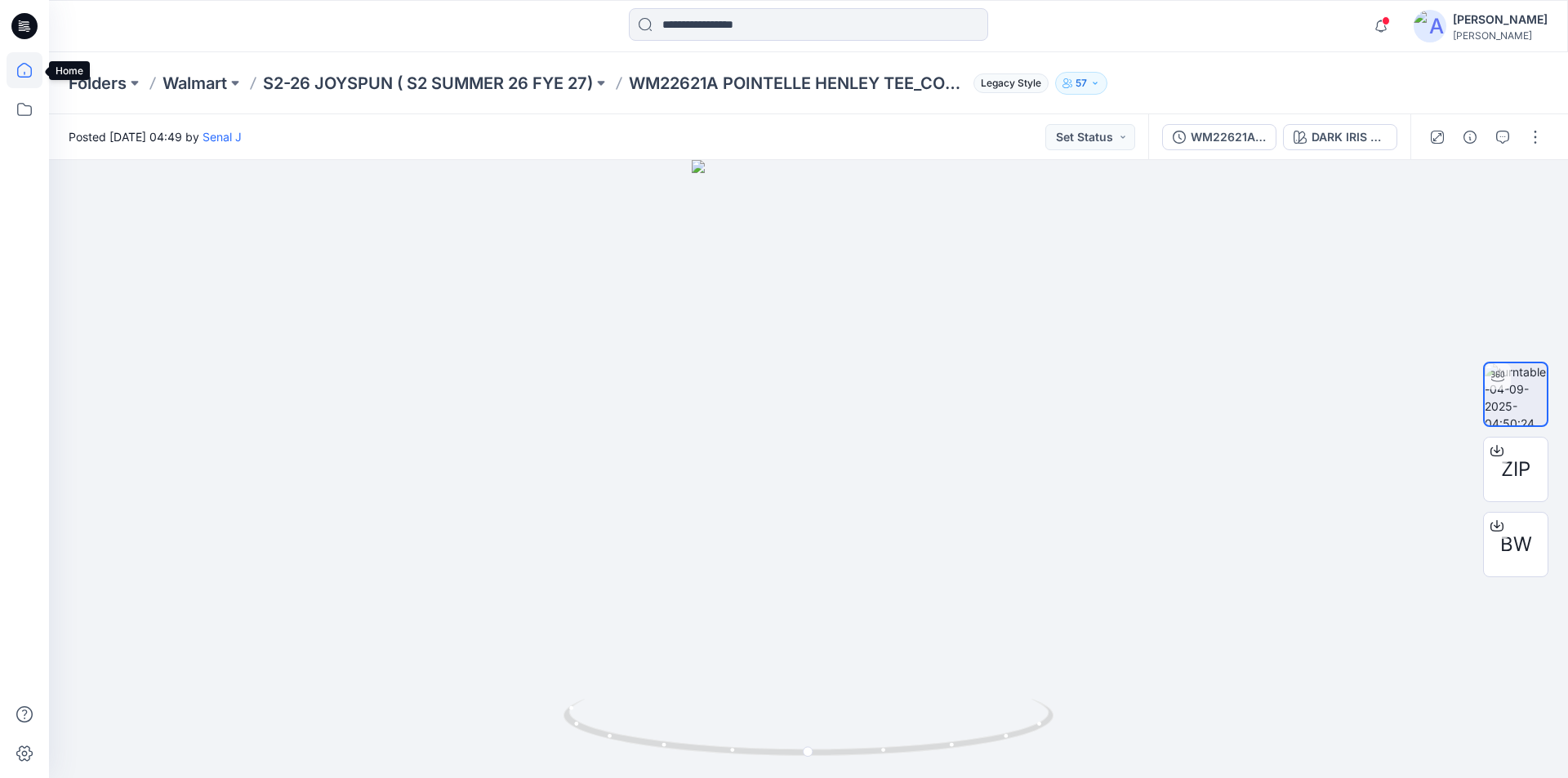
click at [27, 75] on icon at bounding box center [24, 69] width 36 height 36
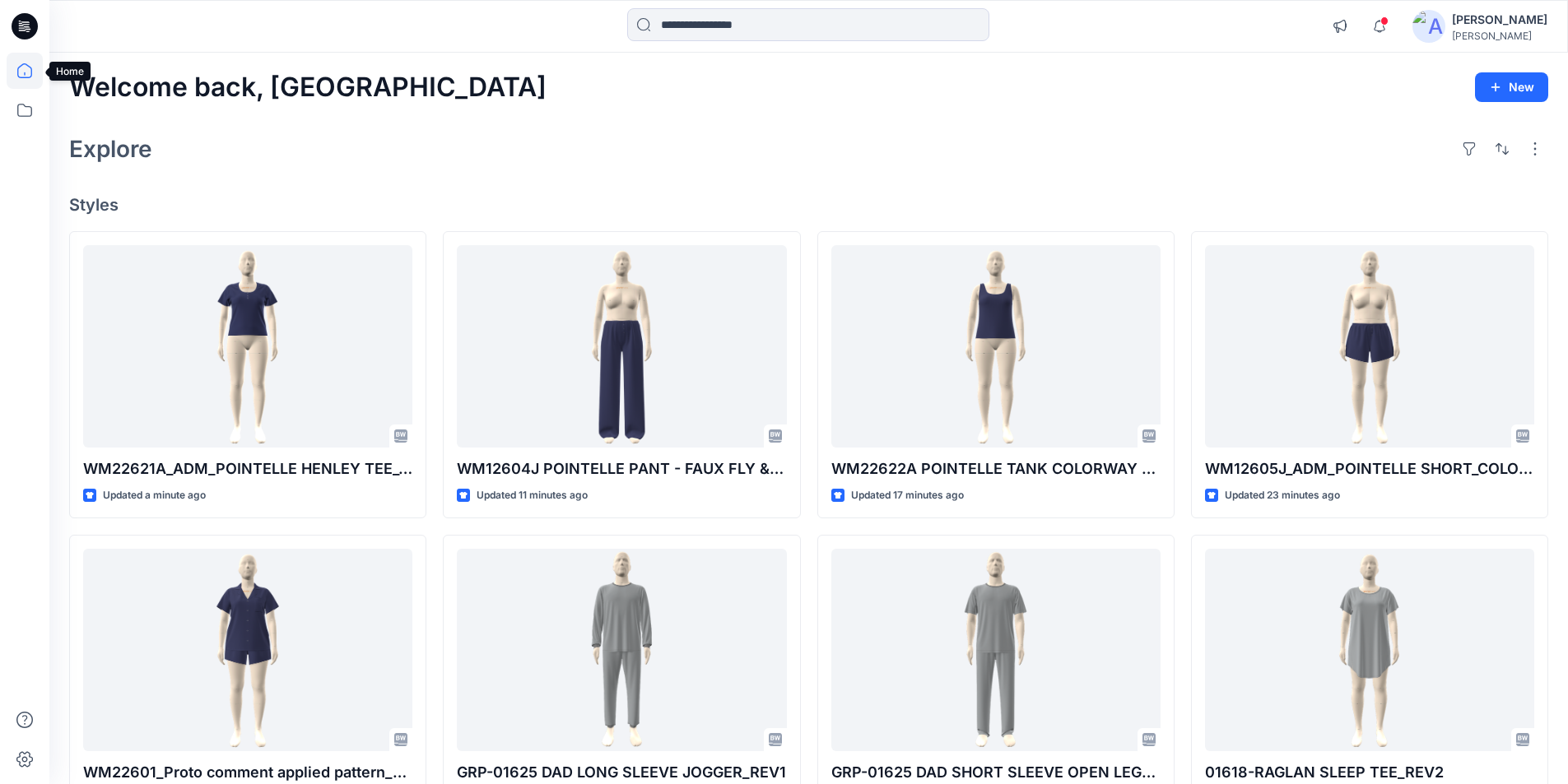
click at [20, 68] on icon at bounding box center [24, 70] width 36 height 36
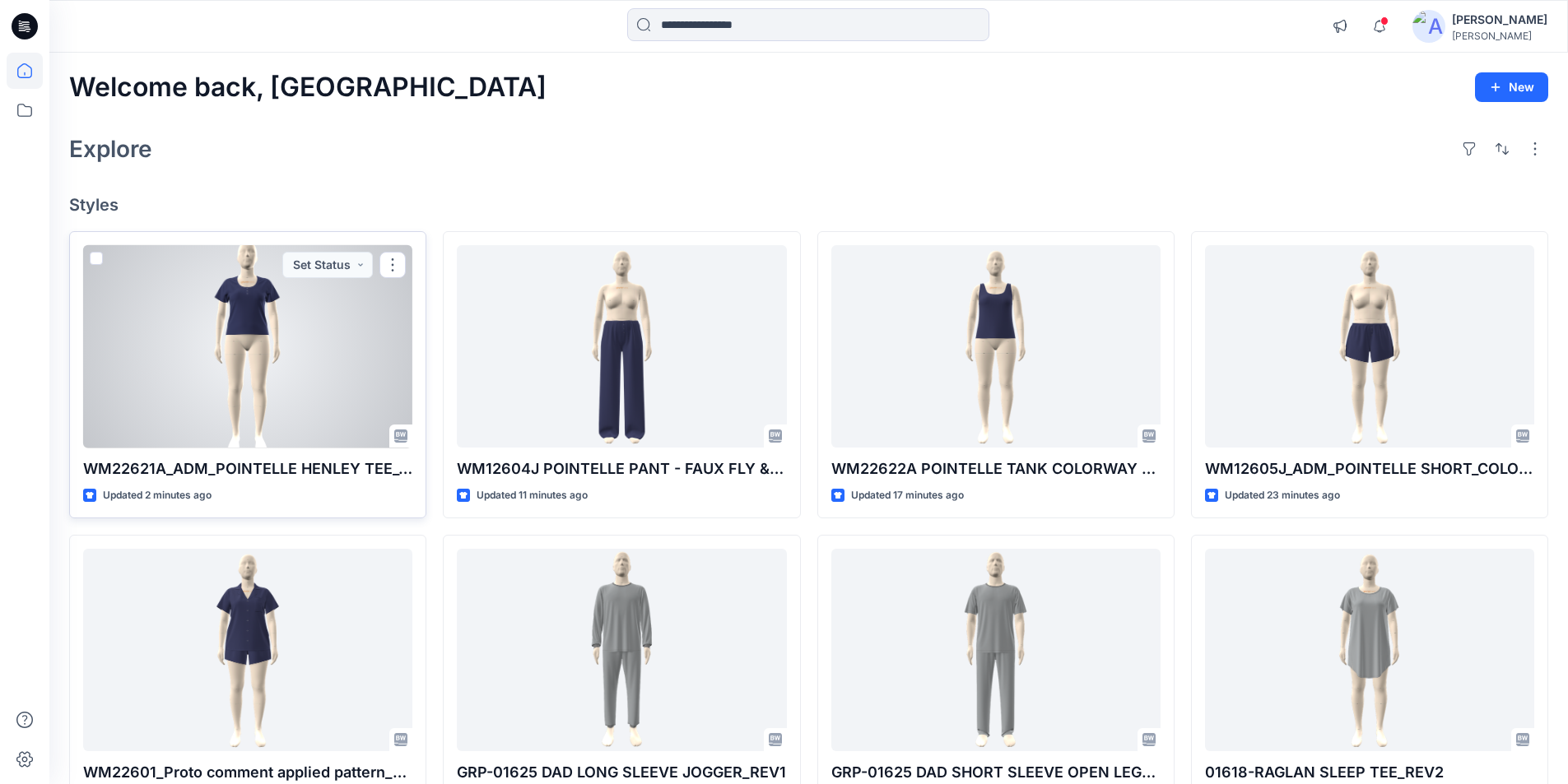
click at [223, 334] on div at bounding box center [248, 347] width 330 height 204
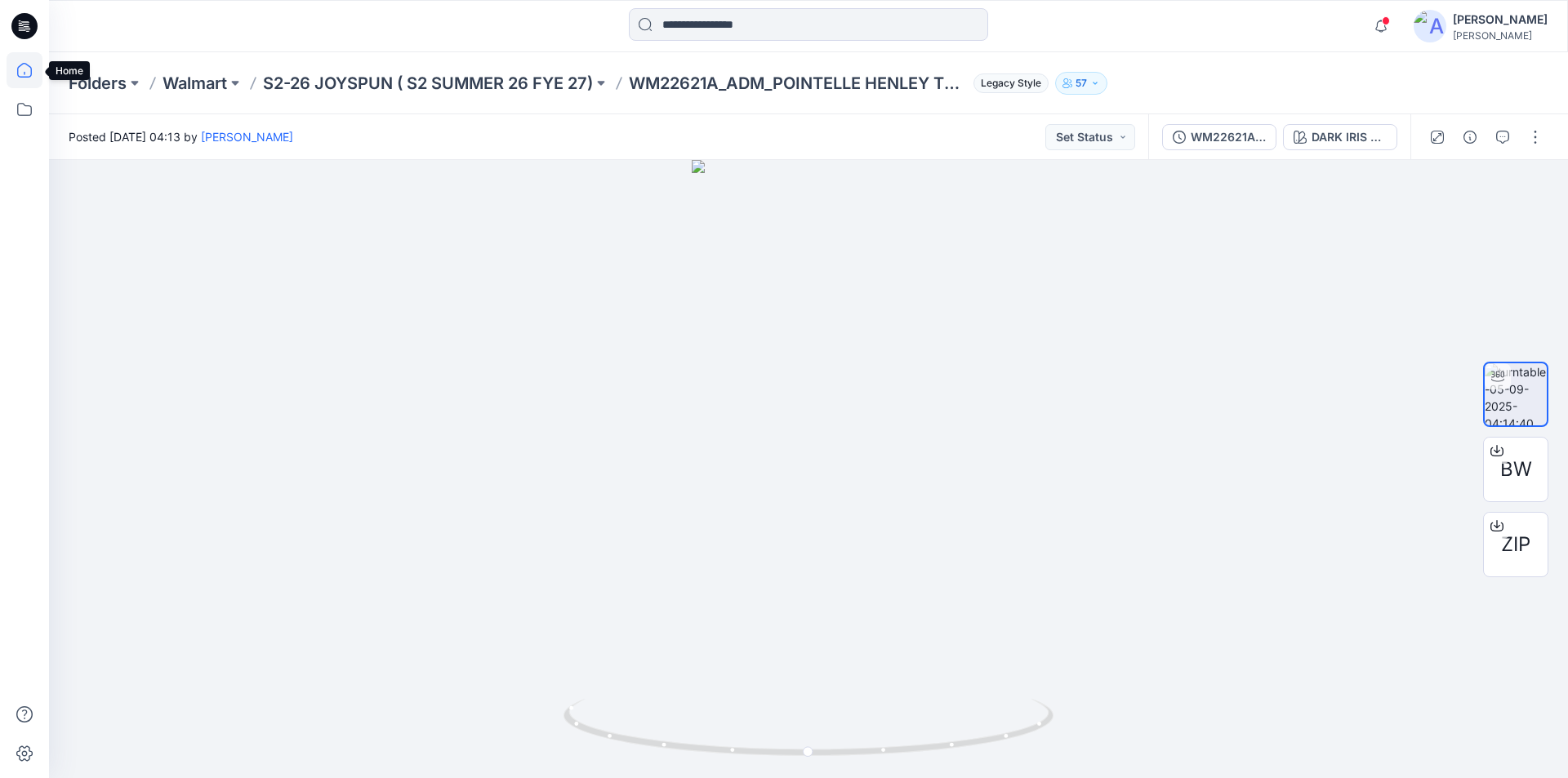
click at [13, 67] on icon at bounding box center [24, 69] width 36 height 36
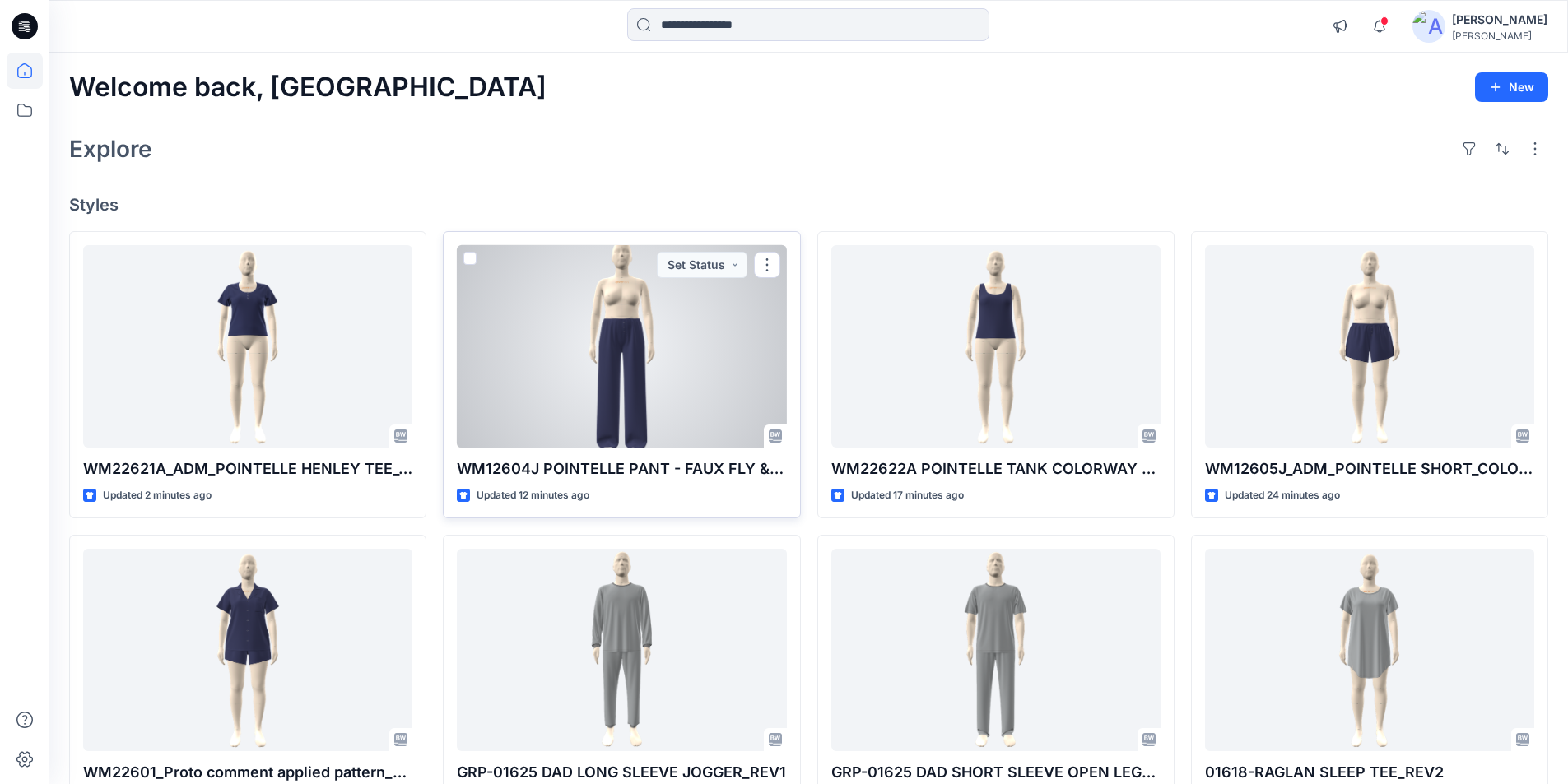
click at [601, 307] on div at bounding box center [622, 347] width 330 height 204
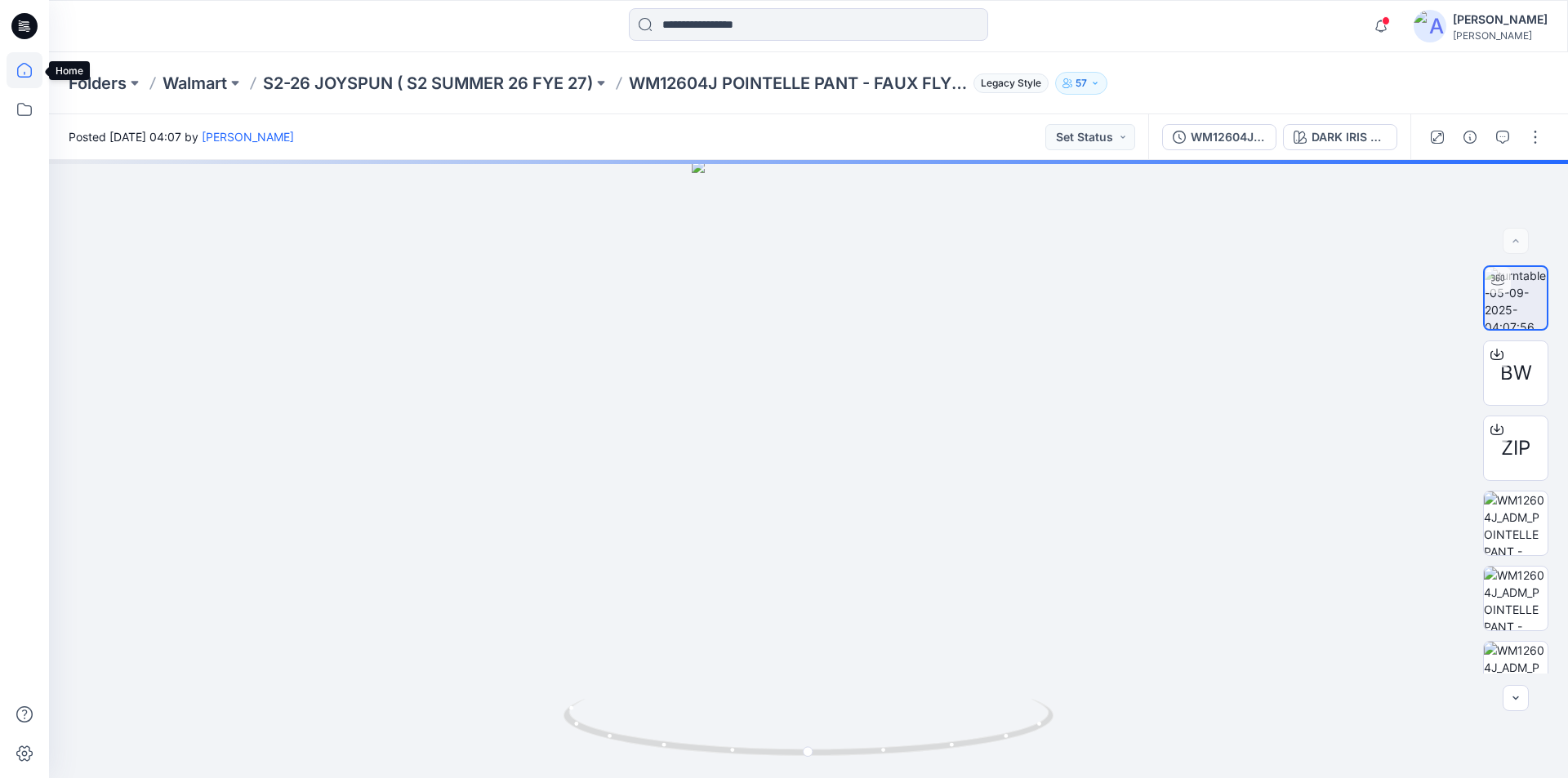
click at [35, 73] on icon at bounding box center [24, 69] width 36 height 36
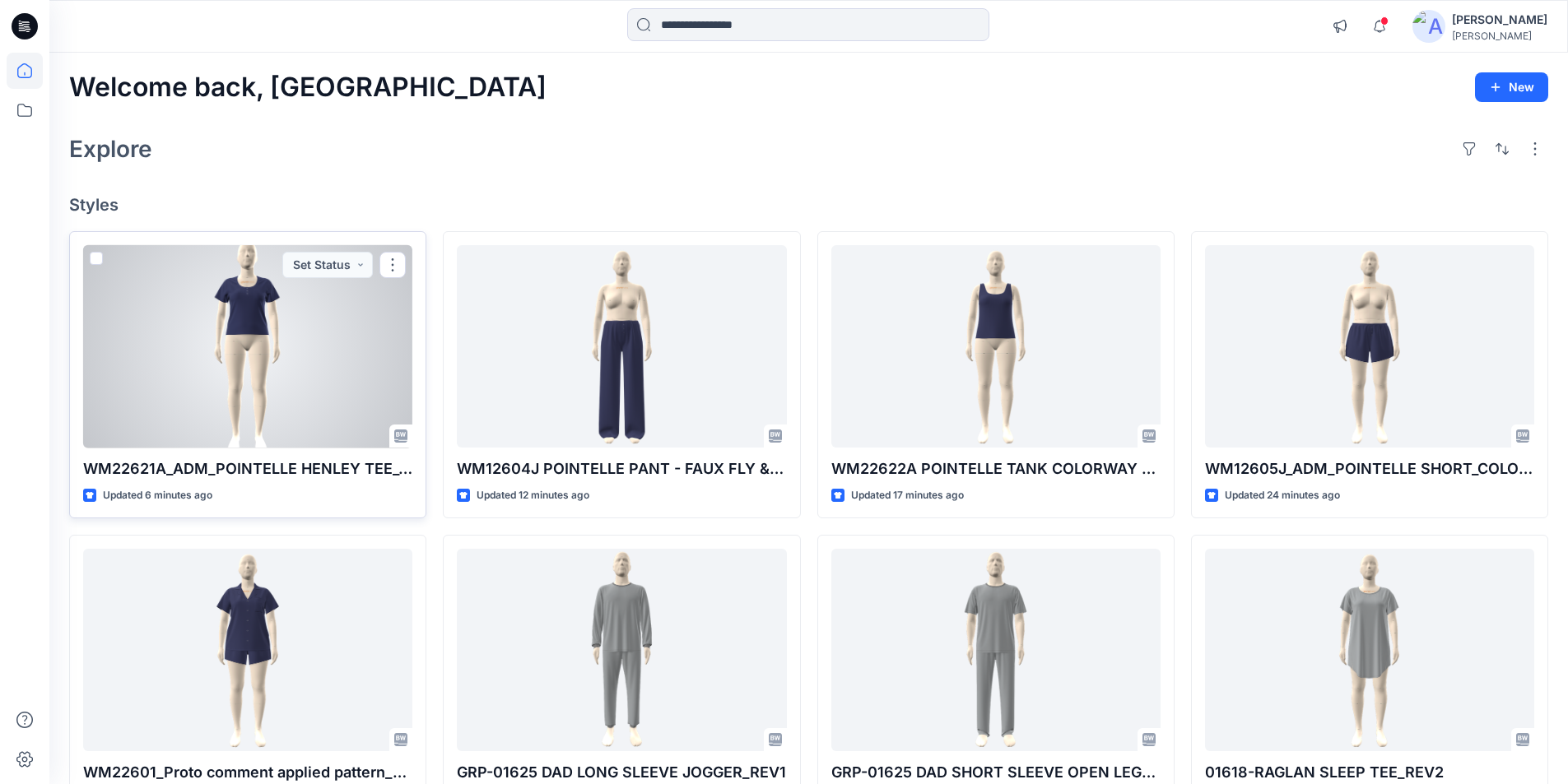
click at [307, 346] on div at bounding box center [248, 347] width 330 height 204
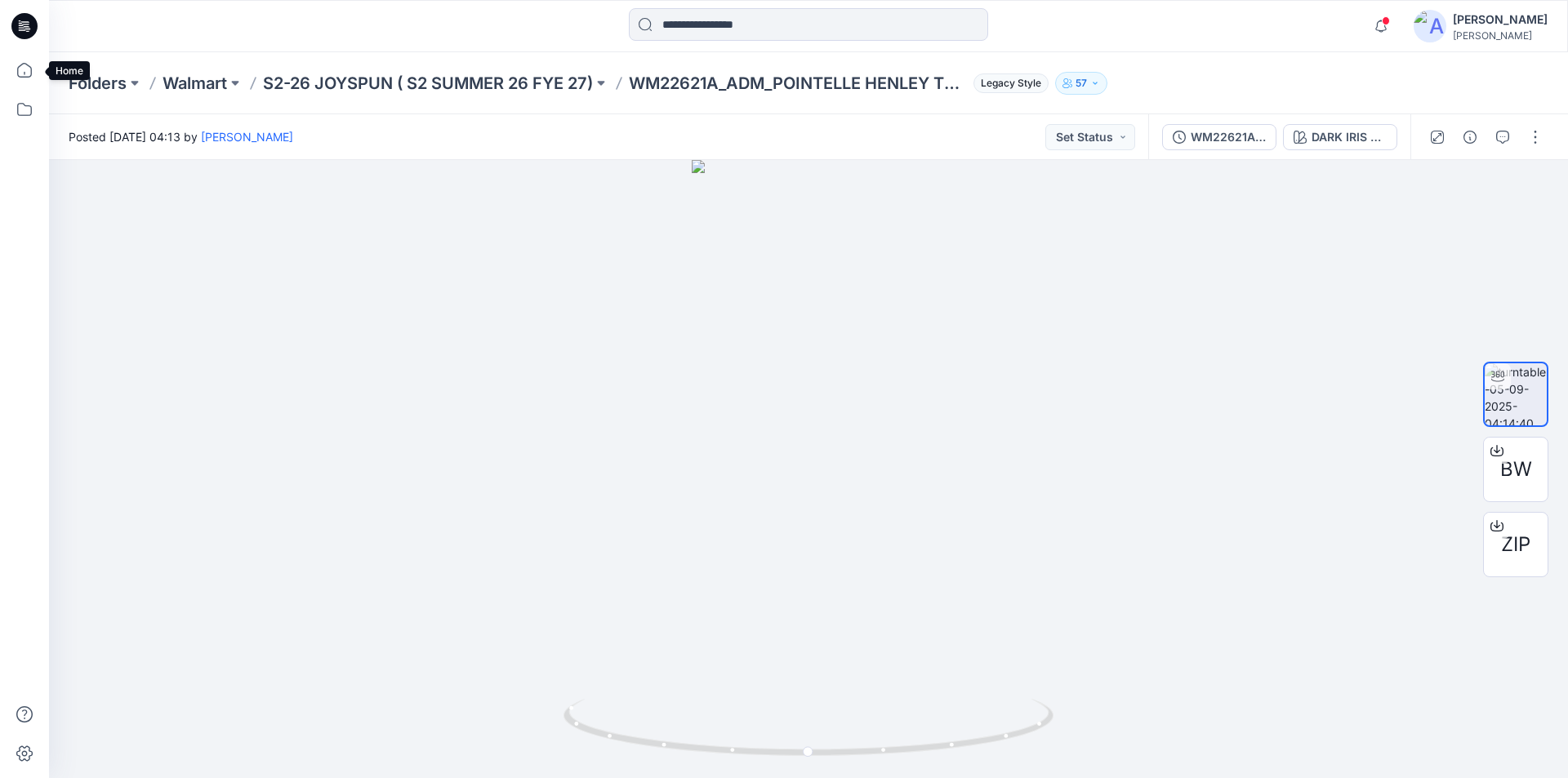
drag, startPoint x: 23, startPoint y: 70, endPoint x: 41, endPoint y: 89, distance: 26.2
click at [23, 70] on icon at bounding box center [24, 69] width 36 height 36
